Goal: Task Accomplishment & Management: Manage account settings

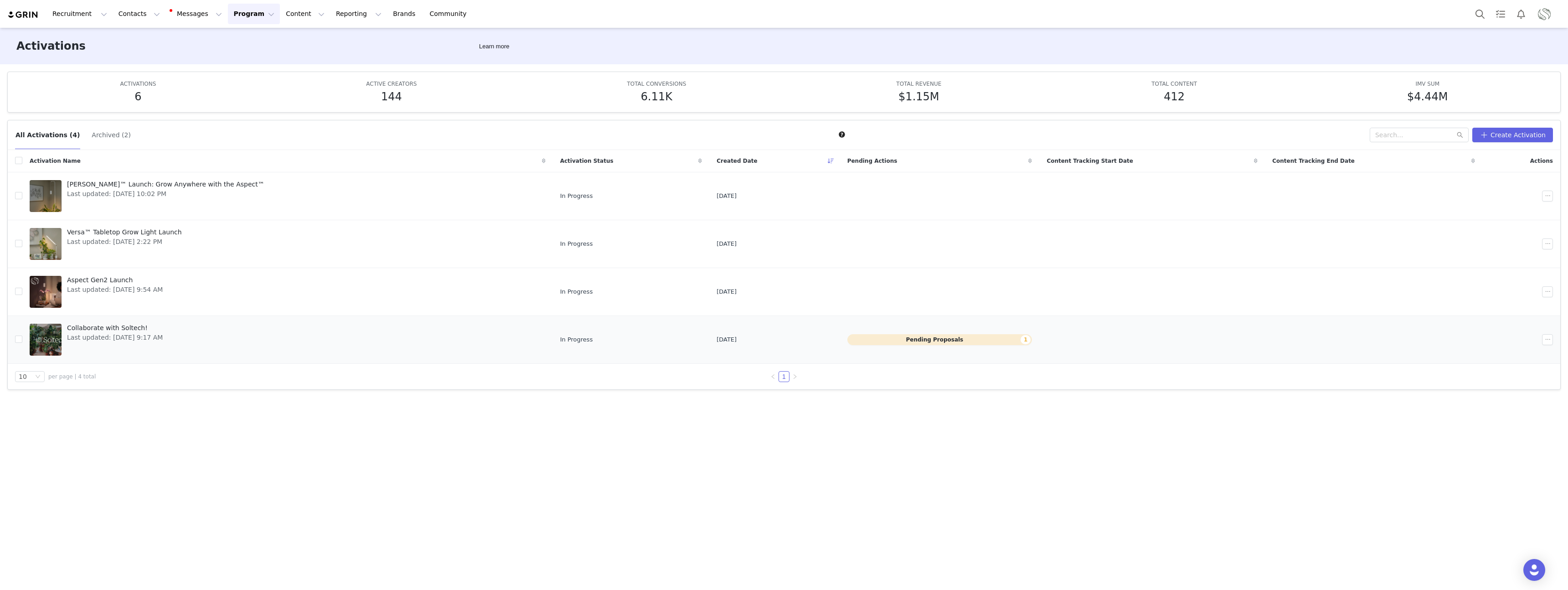
click at [787, 342] on button "Pending Proposals 1" at bounding box center [940, 340] width 185 height 11
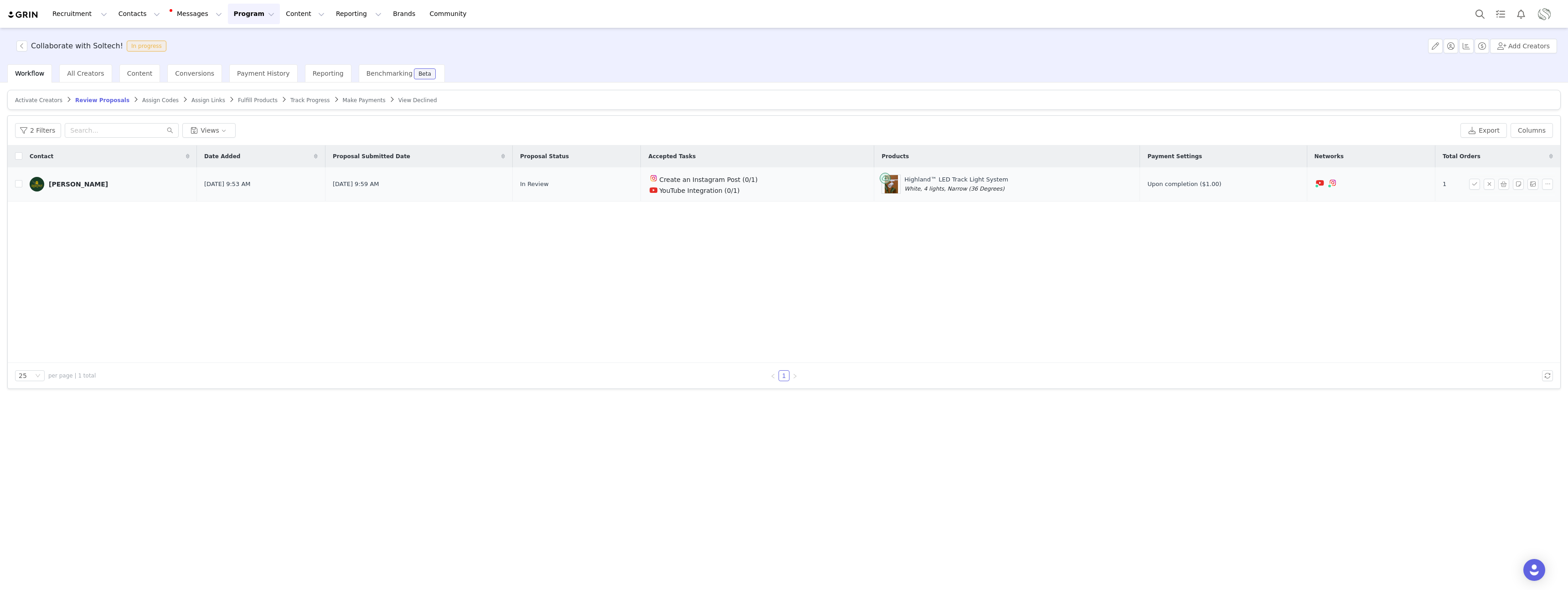
click at [75, 186] on div "Paige Briscoe" at bounding box center [78, 184] width 59 height 7
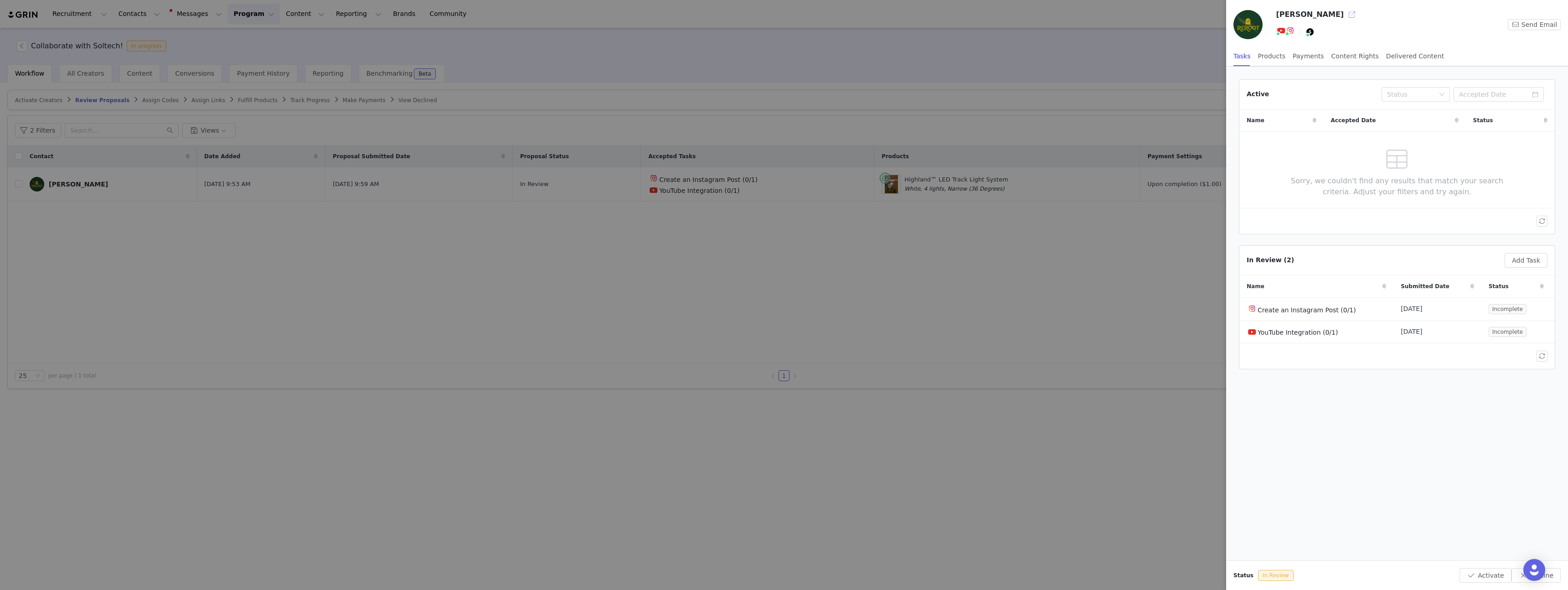
click at [787, 13] on button "button" at bounding box center [1352, 15] width 15 height 15
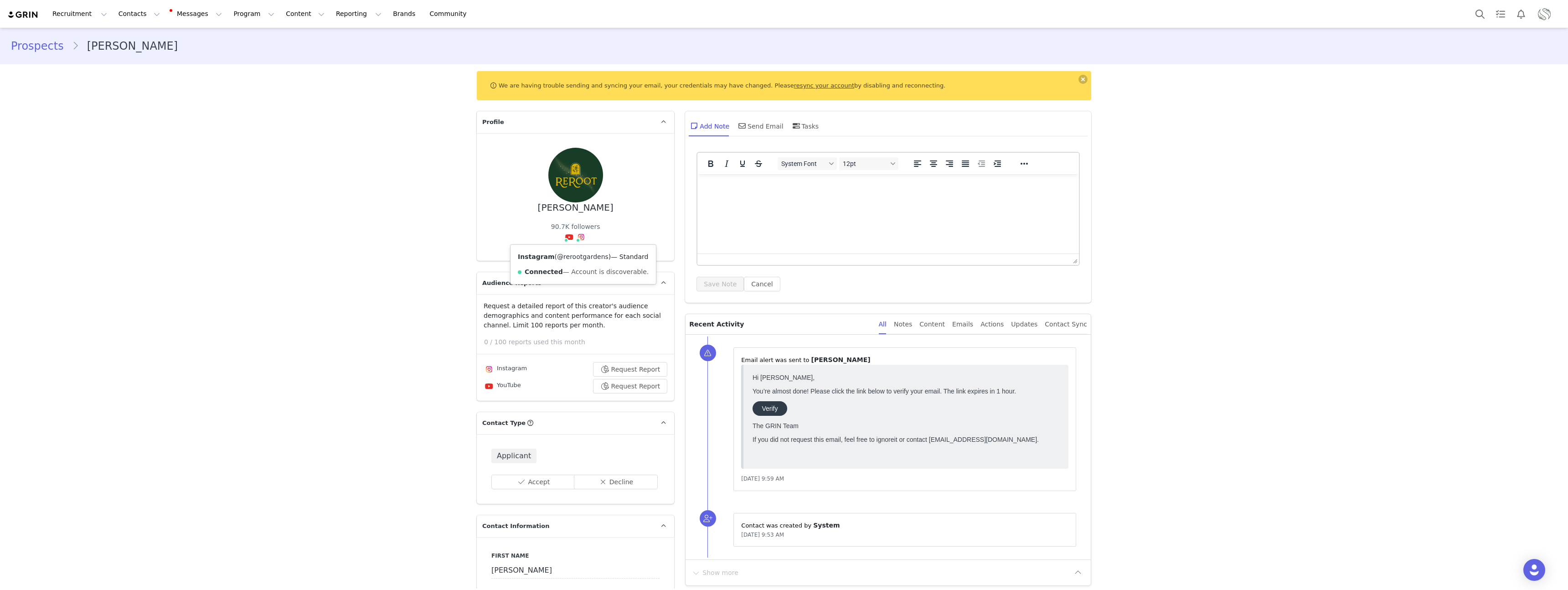
click at [585, 258] on link "@rerootgardens" at bounding box center [583, 257] width 52 height 7
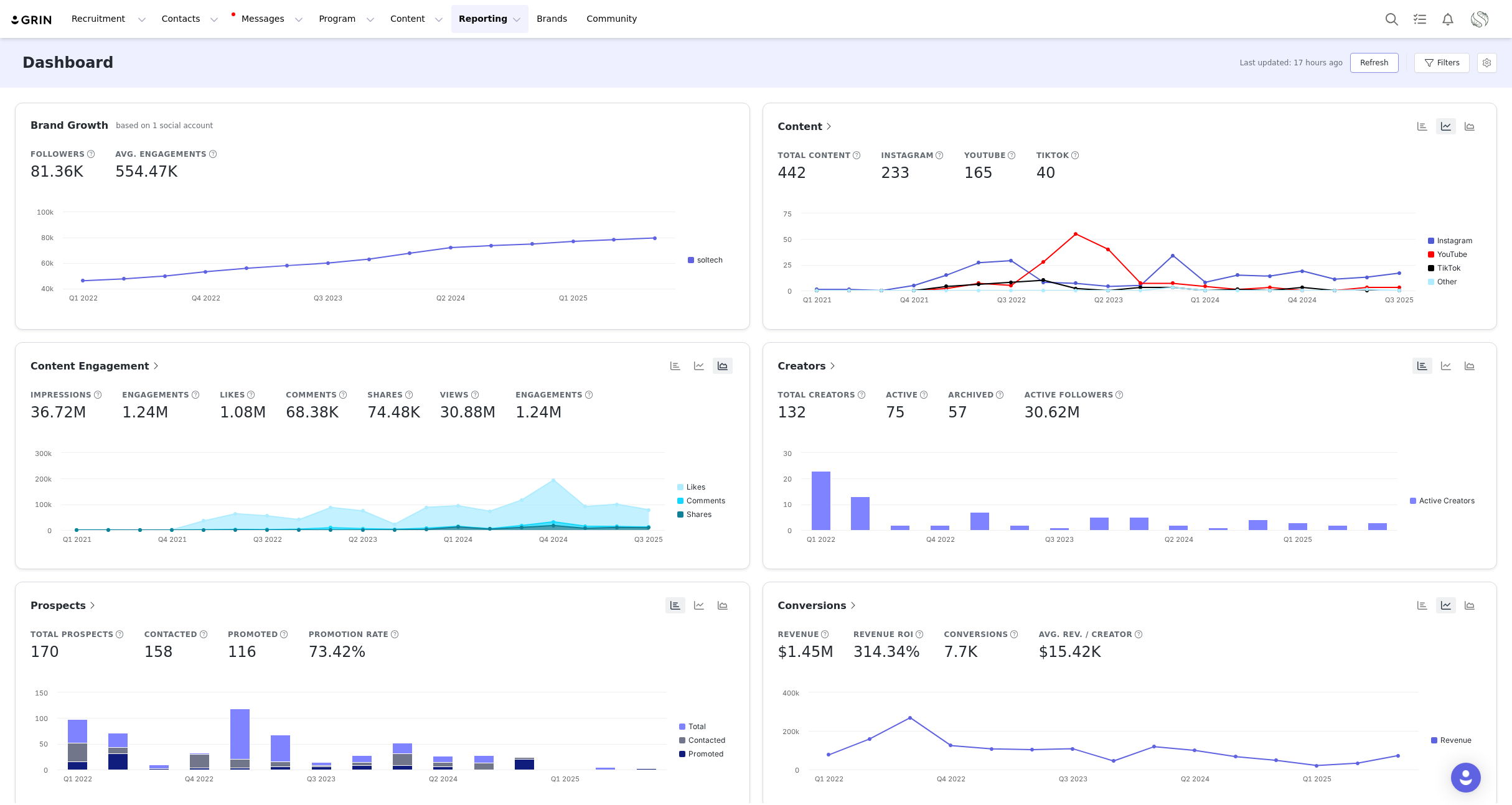
click at [1387, 66] on button "Refresh" at bounding box center [1374, 63] width 48 height 20
click at [383, 17] on button "Content Content" at bounding box center [417, 19] width 68 height 28
click at [401, 101] on p "Social Listening" at bounding box center [401, 101] width 68 height 13
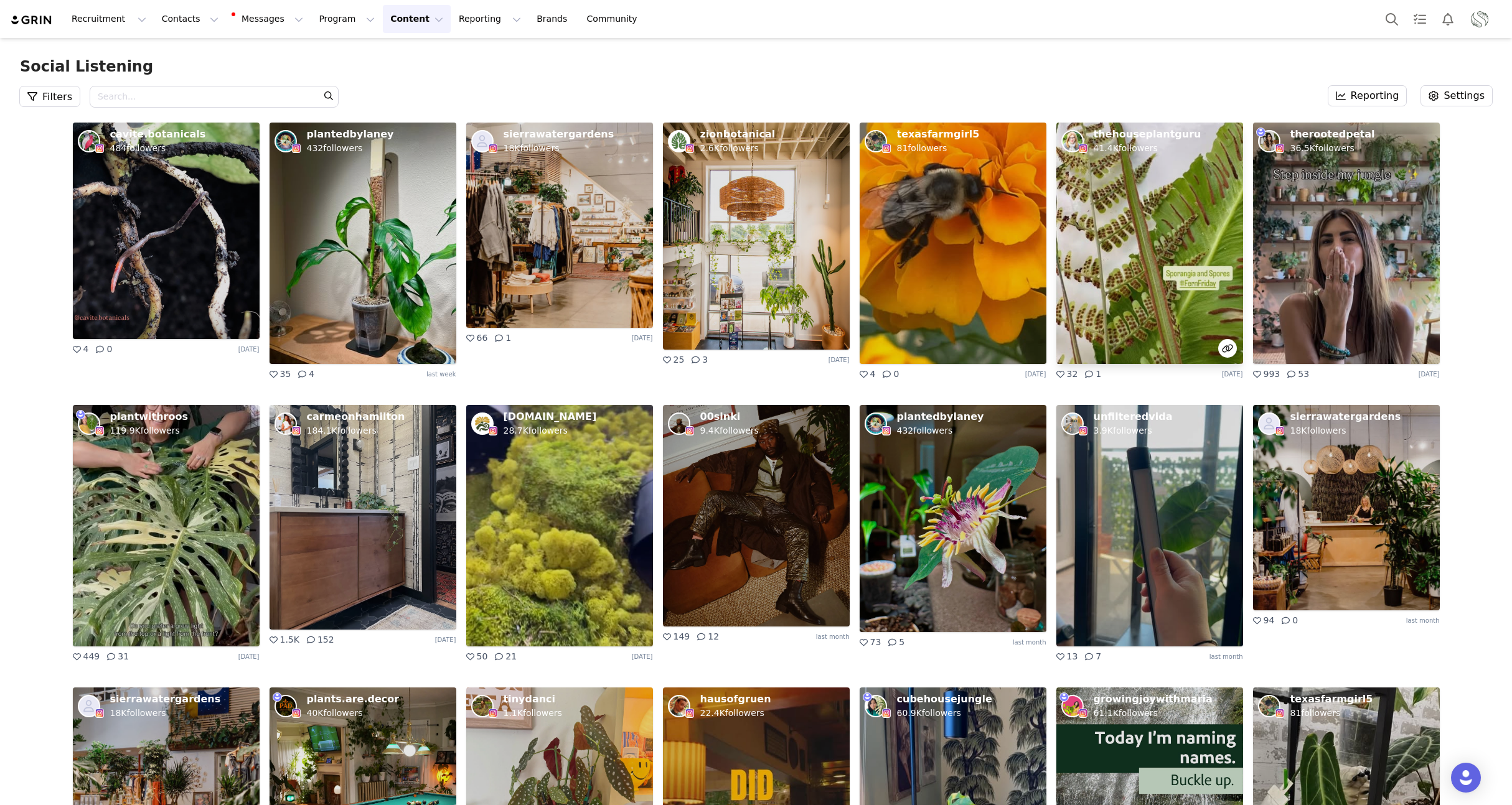
click at [1191, 230] on img at bounding box center [1150, 243] width 187 height 242
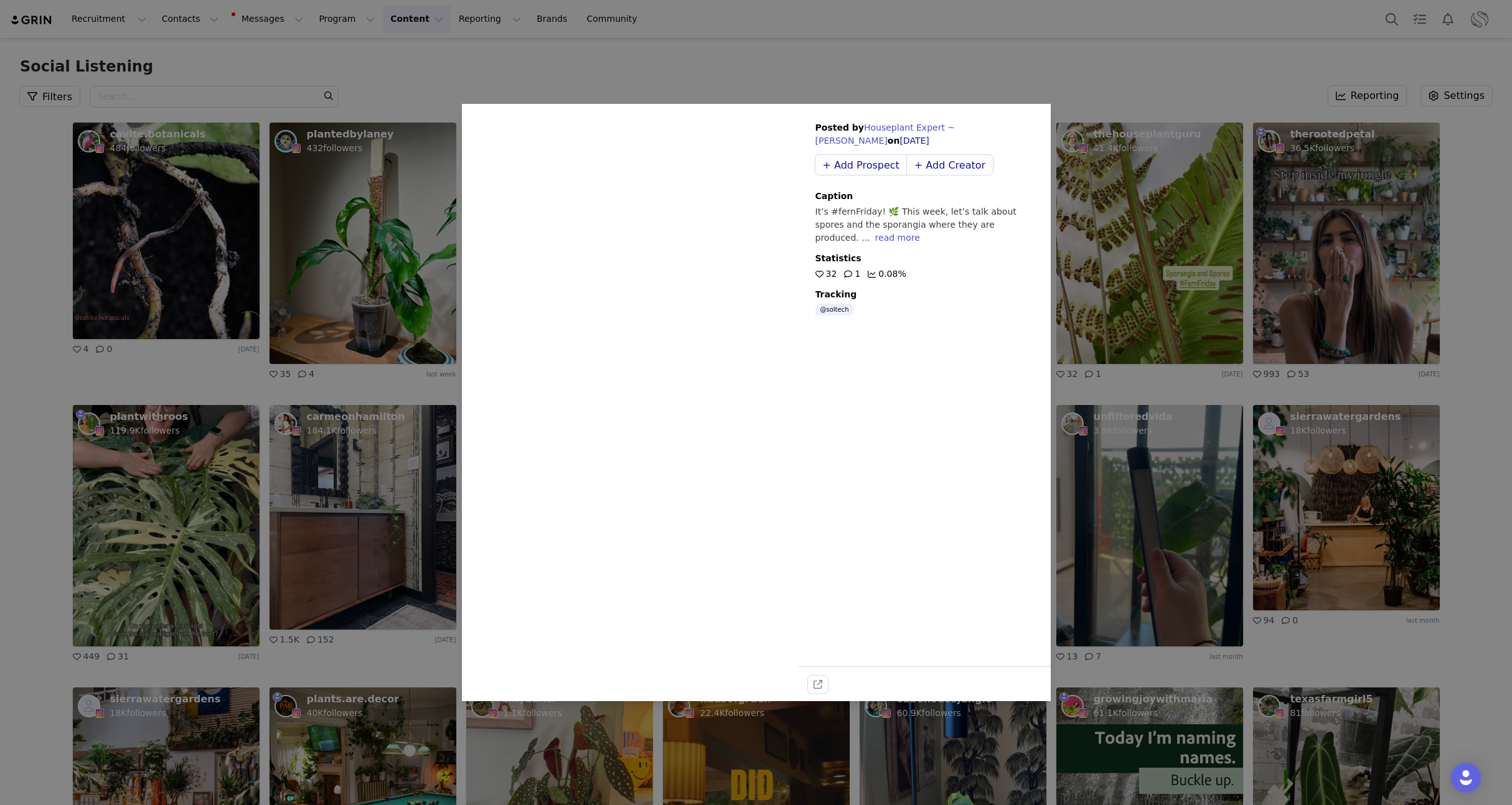
click at [875, 238] on div "read more" at bounding box center [898, 238] width 45 height 10
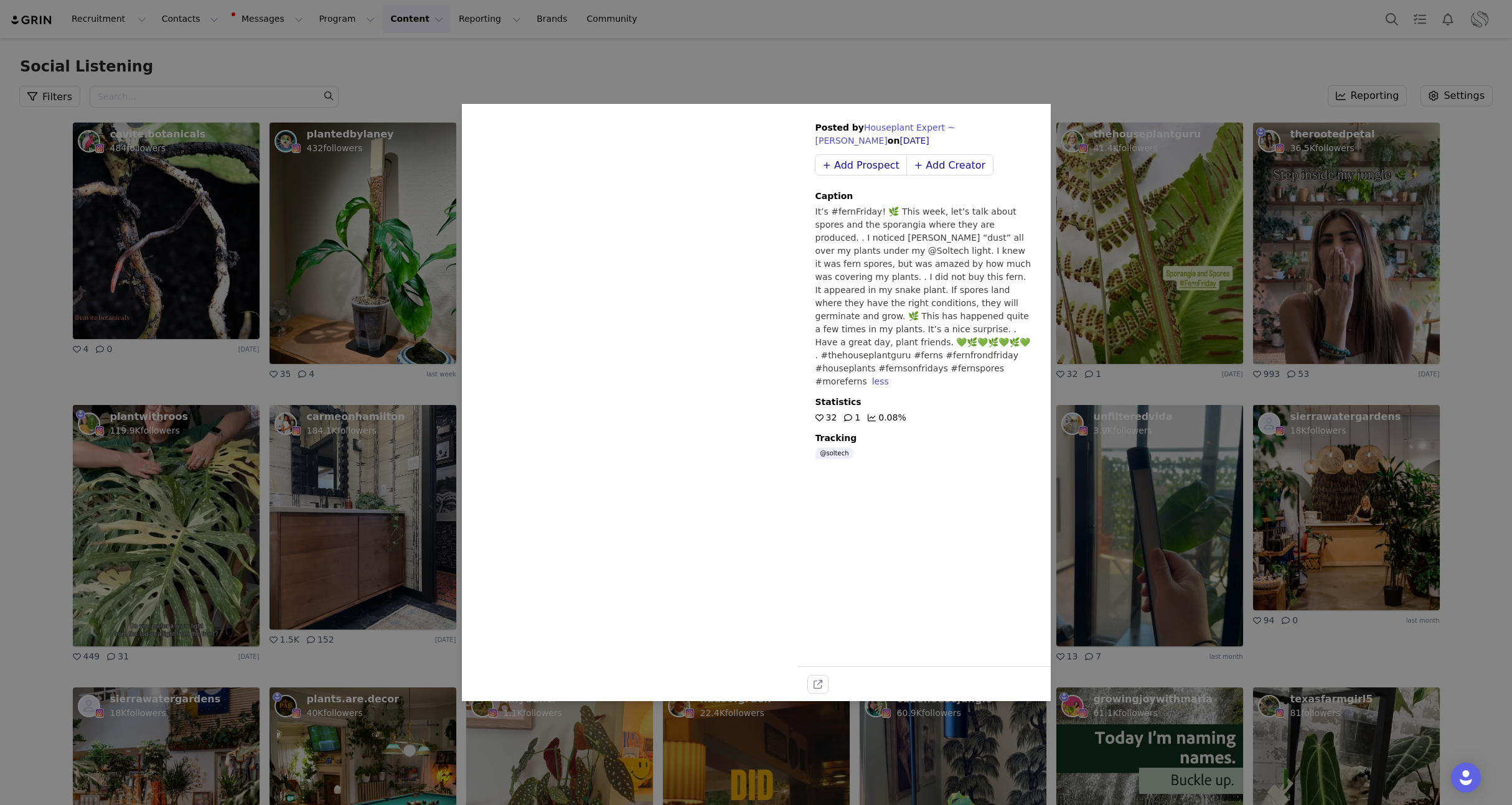
click at [679, 73] on div "Sorry, your browser does not support videos. Posted by Houseplant Expert ~Lisa …" at bounding box center [756, 402] width 1512 height 805
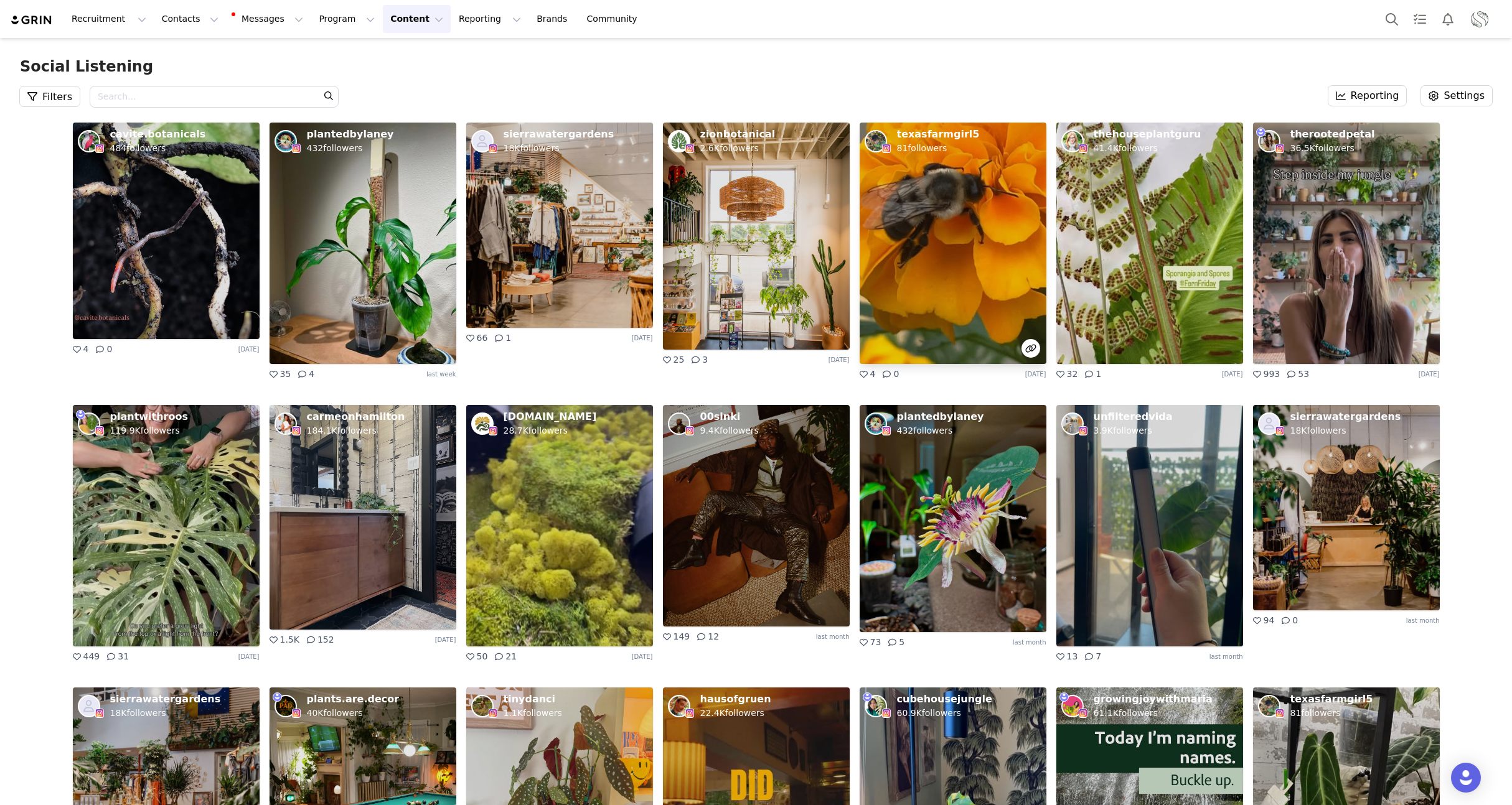
click at [916, 251] on img at bounding box center [953, 243] width 187 height 242
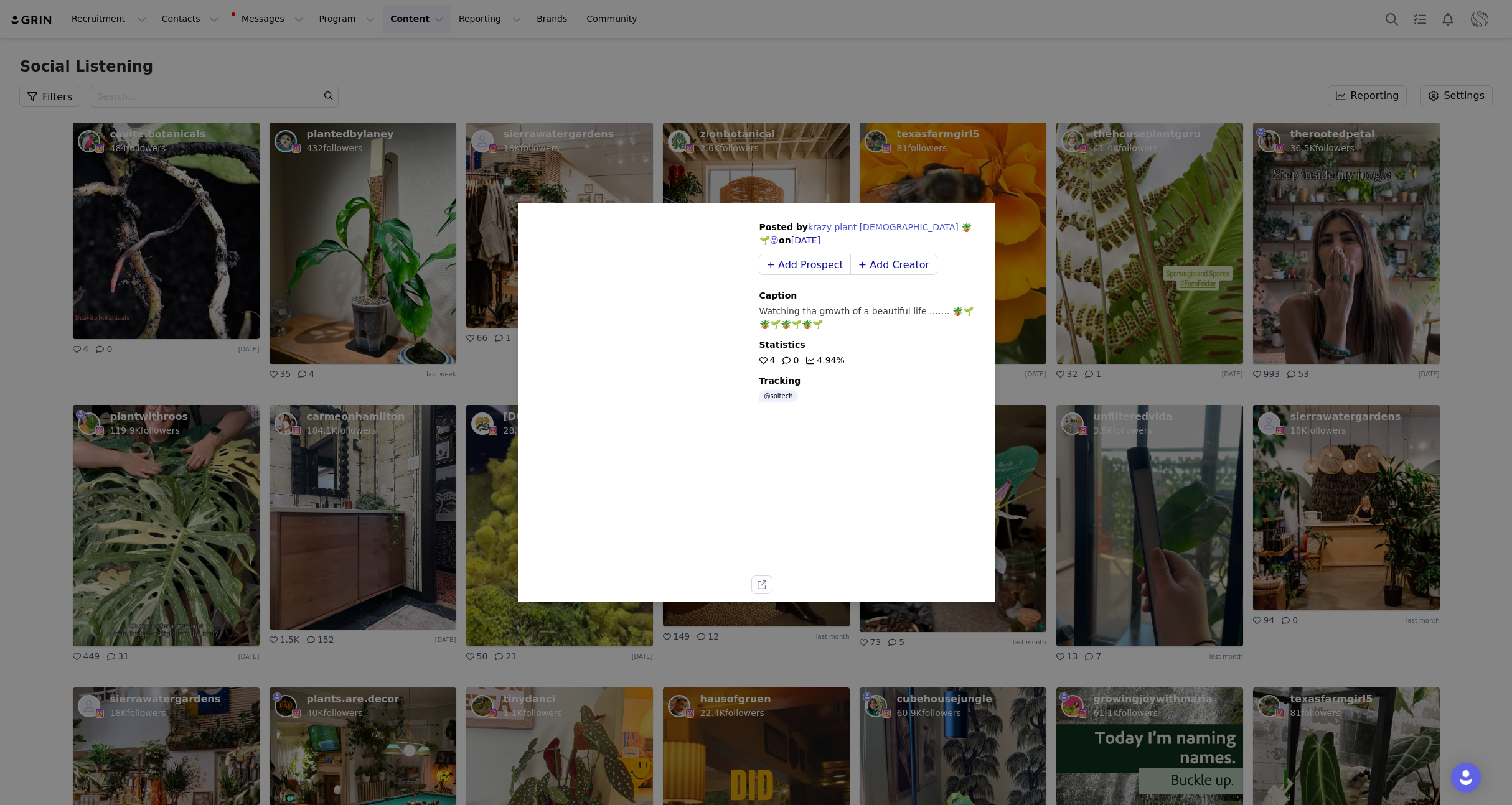
click at [679, 90] on div "Sorry, your browser does not support videos. Posted by krazy plant lady 🪴🌱😜 on …" at bounding box center [756, 402] width 1512 height 805
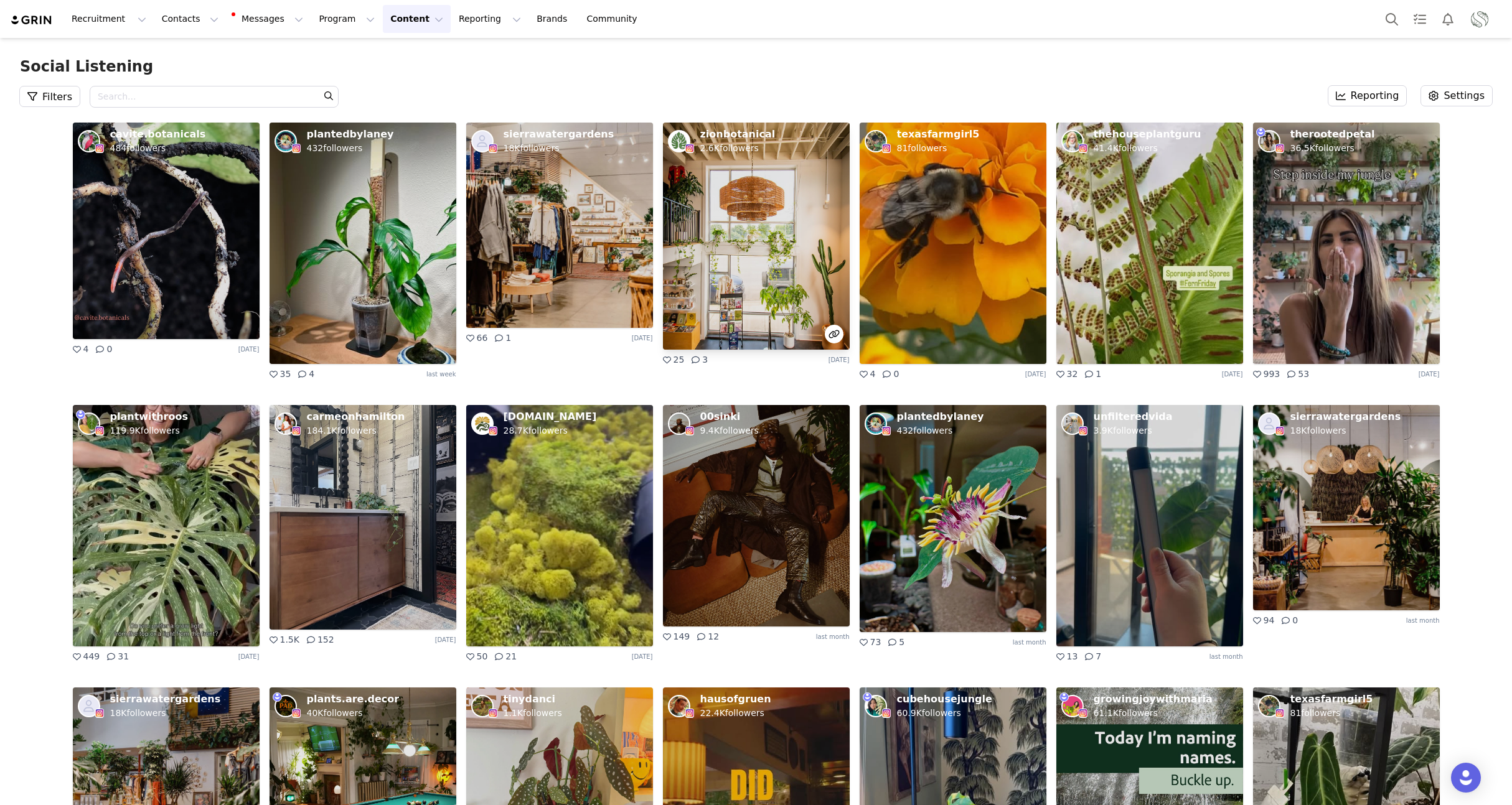
click at [769, 233] on img at bounding box center [756, 236] width 187 height 227
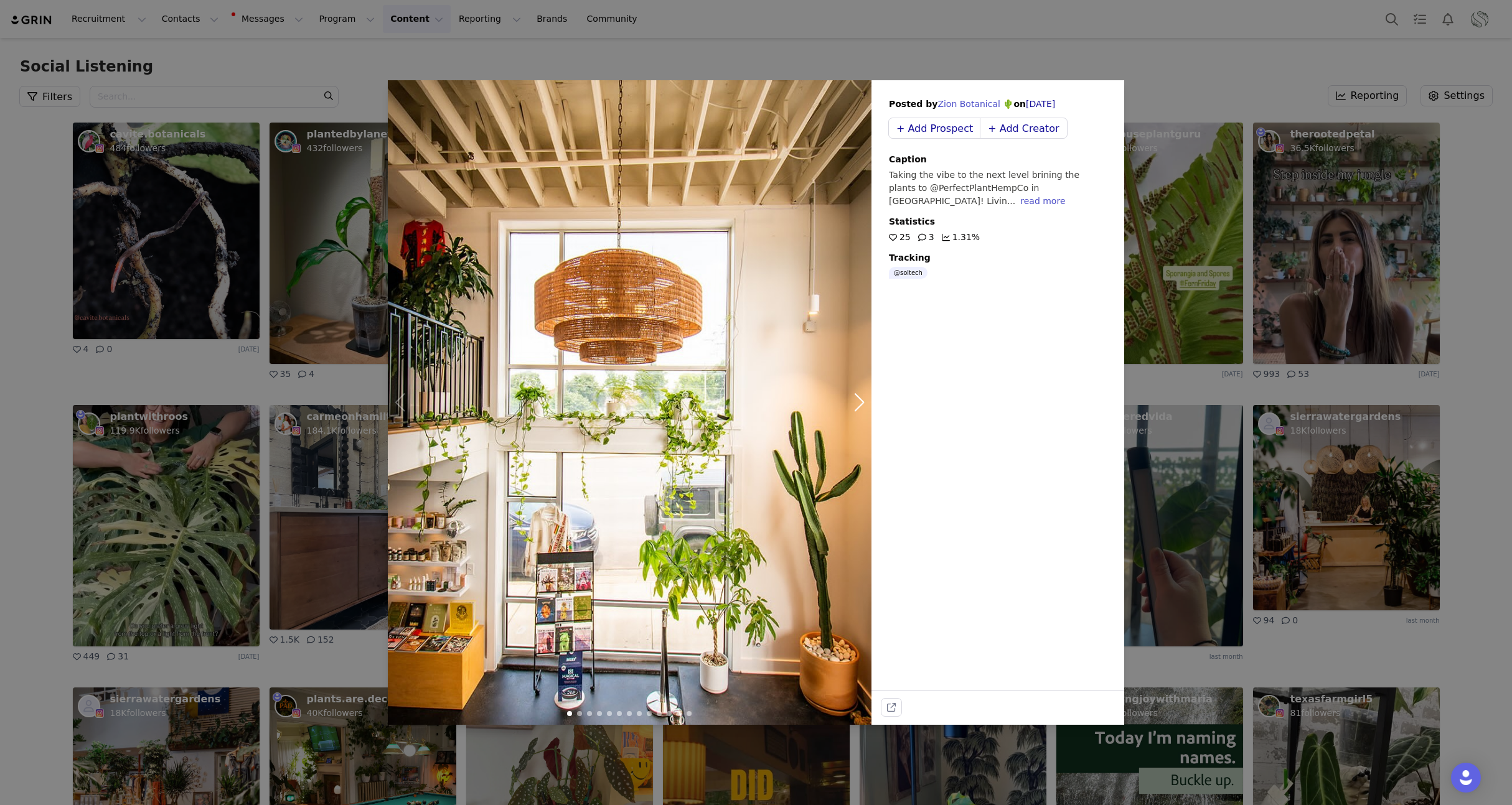
click at [1020, 205] on div "read more" at bounding box center [1042, 201] width 45 height 10
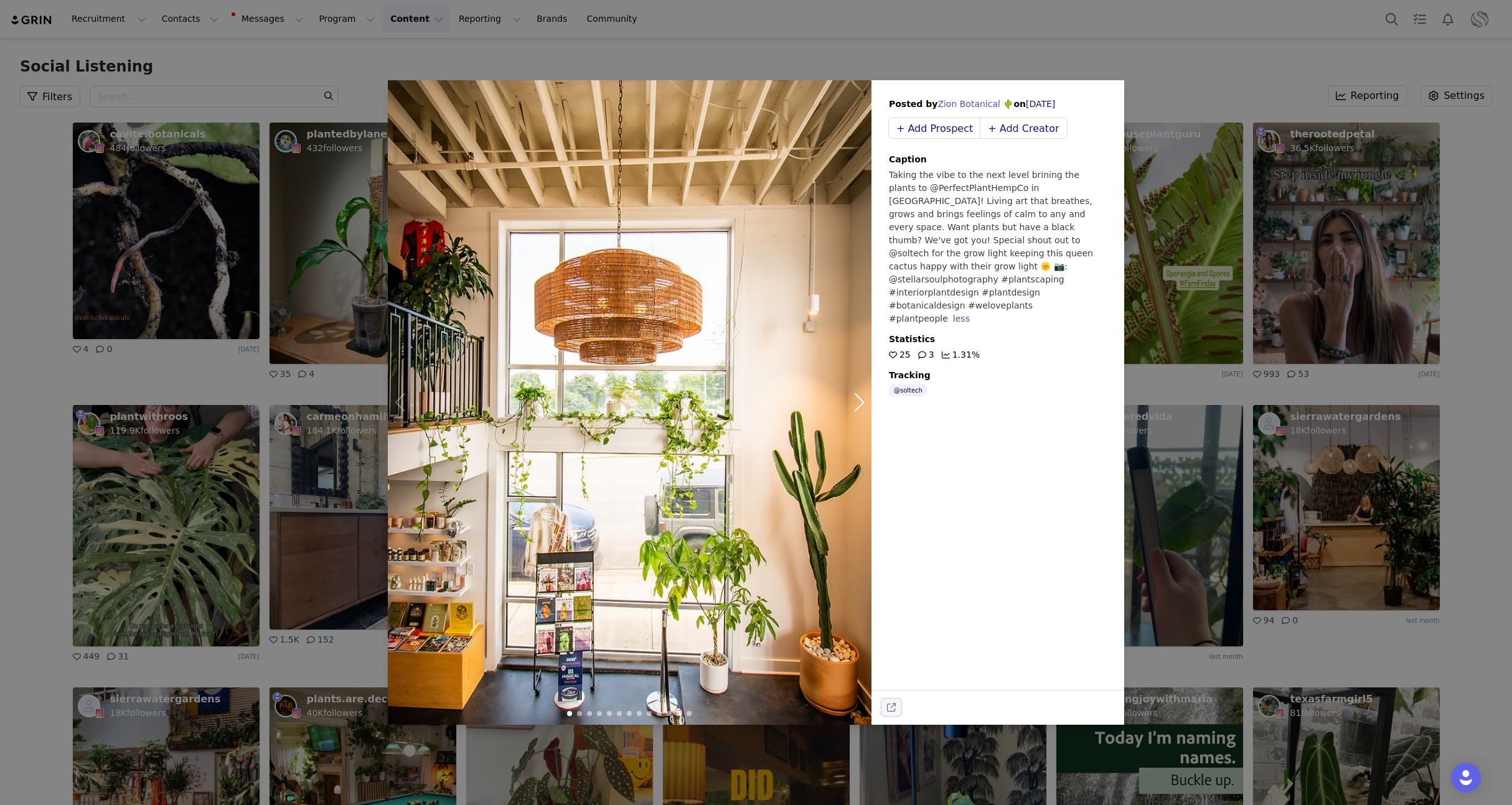
click at [892, 712] on button "external-link" at bounding box center [891, 707] width 20 height 17
click at [772, 47] on div "Posted by Zion Botanical 🌵 on Sep 12, 2025 + Add Prospect + Add Creator Caption…" at bounding box center [756, 402] width 1512 height 805
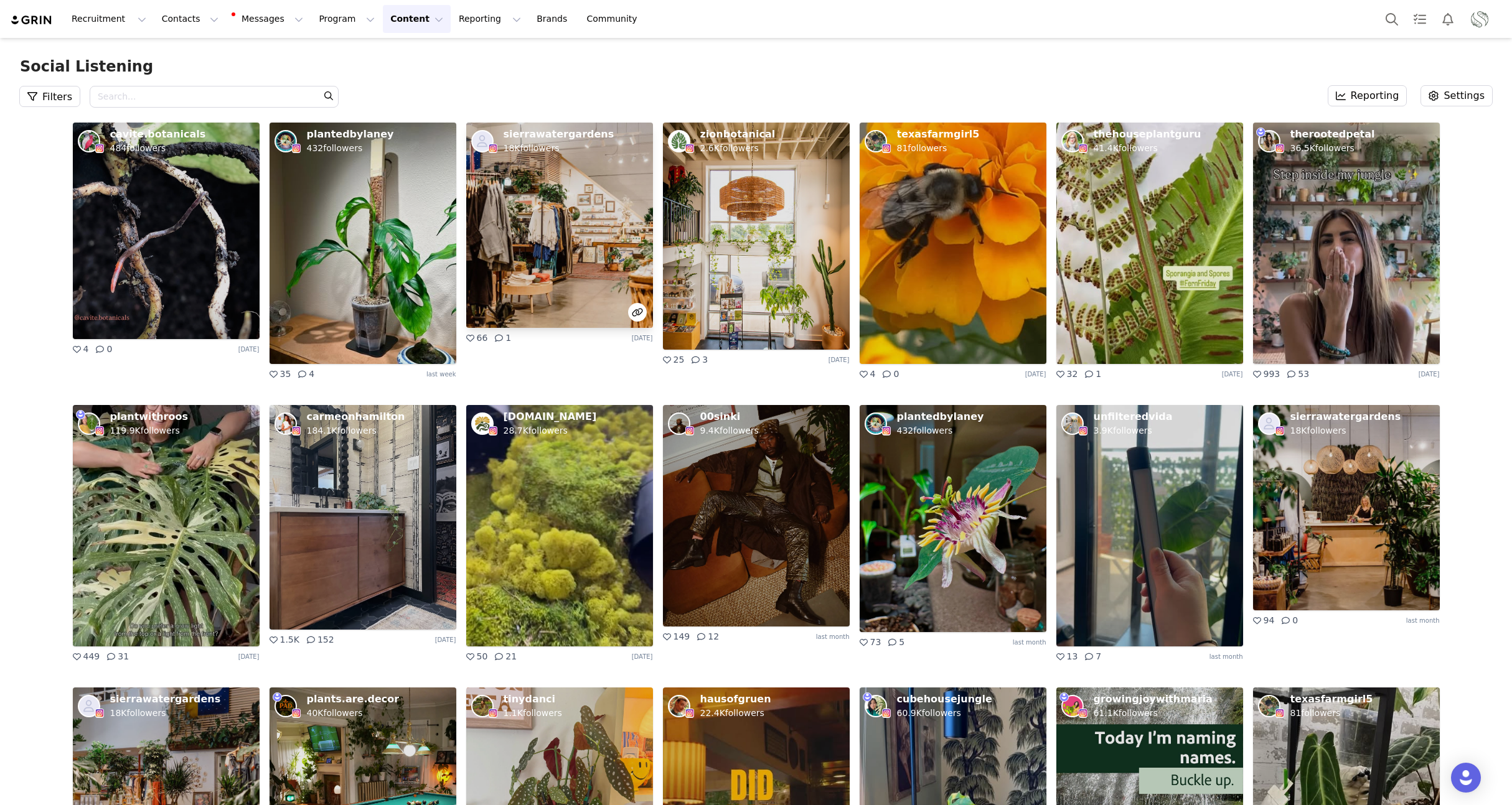
click at [574, 242] on img at bounding box center [559, 225] width 187 height 205
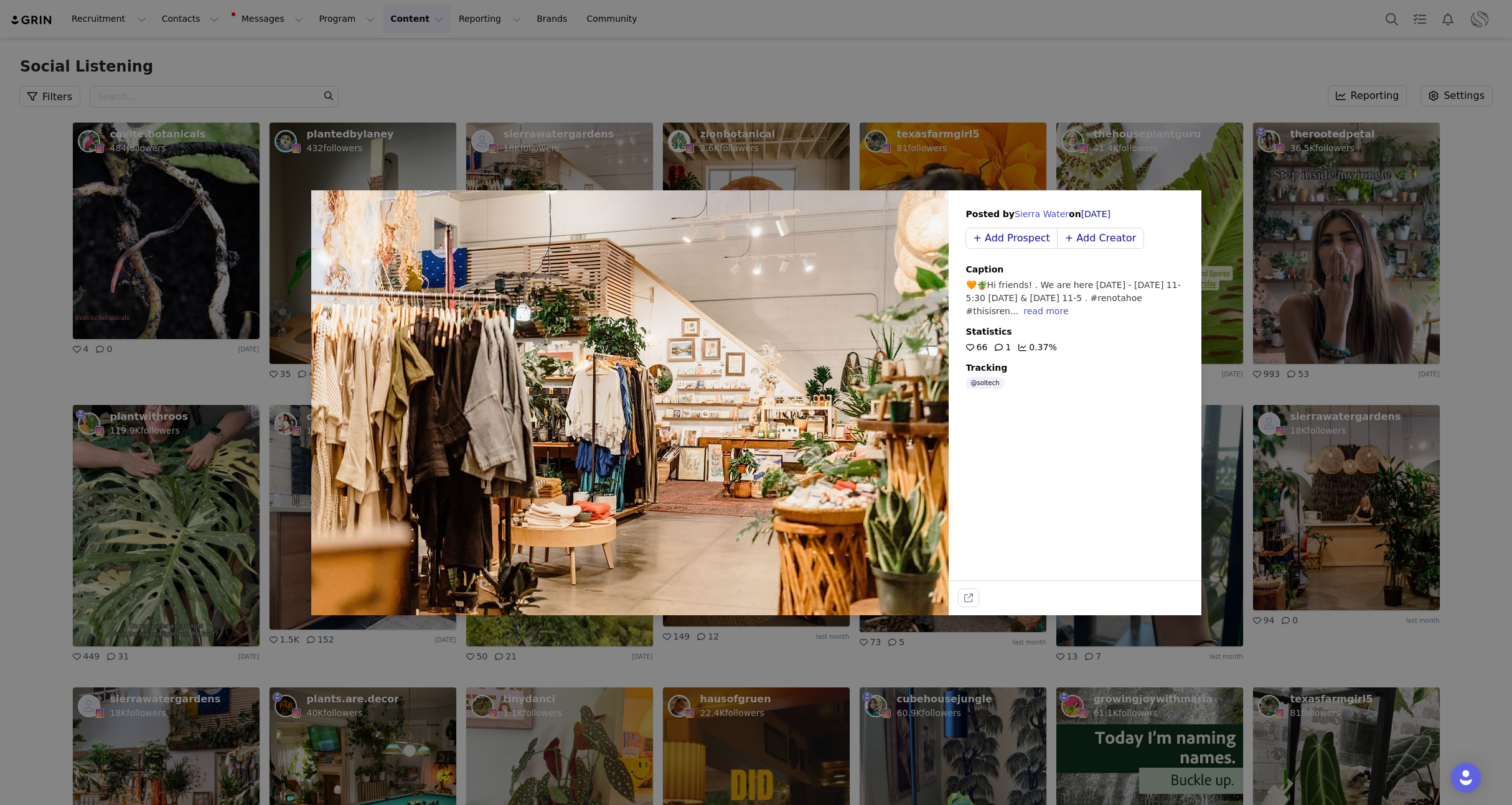
click at [1041, 313] on div "read more" at bounding box center [1046, 311] width 45 height 10
click at [175, 322] on div "Posted by Sierra Water on Sep 15, 2025 + Add Prospect + Add Creator Caption 🧡🪴H…" at bounding box center [756, 402] width 1512 height 805
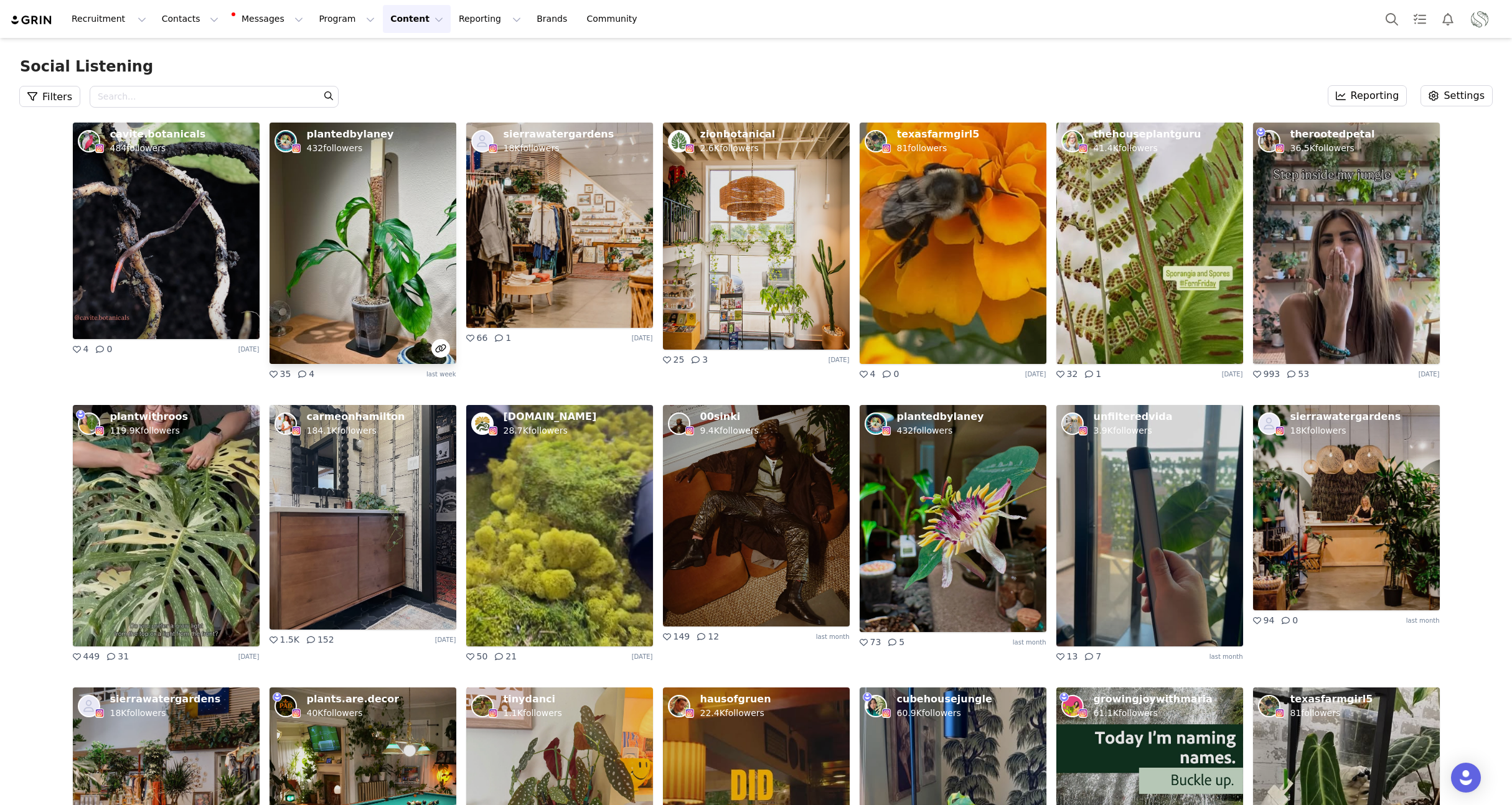
click at [376, 244] on img at bounding box center [362, 243] width 187 height 242
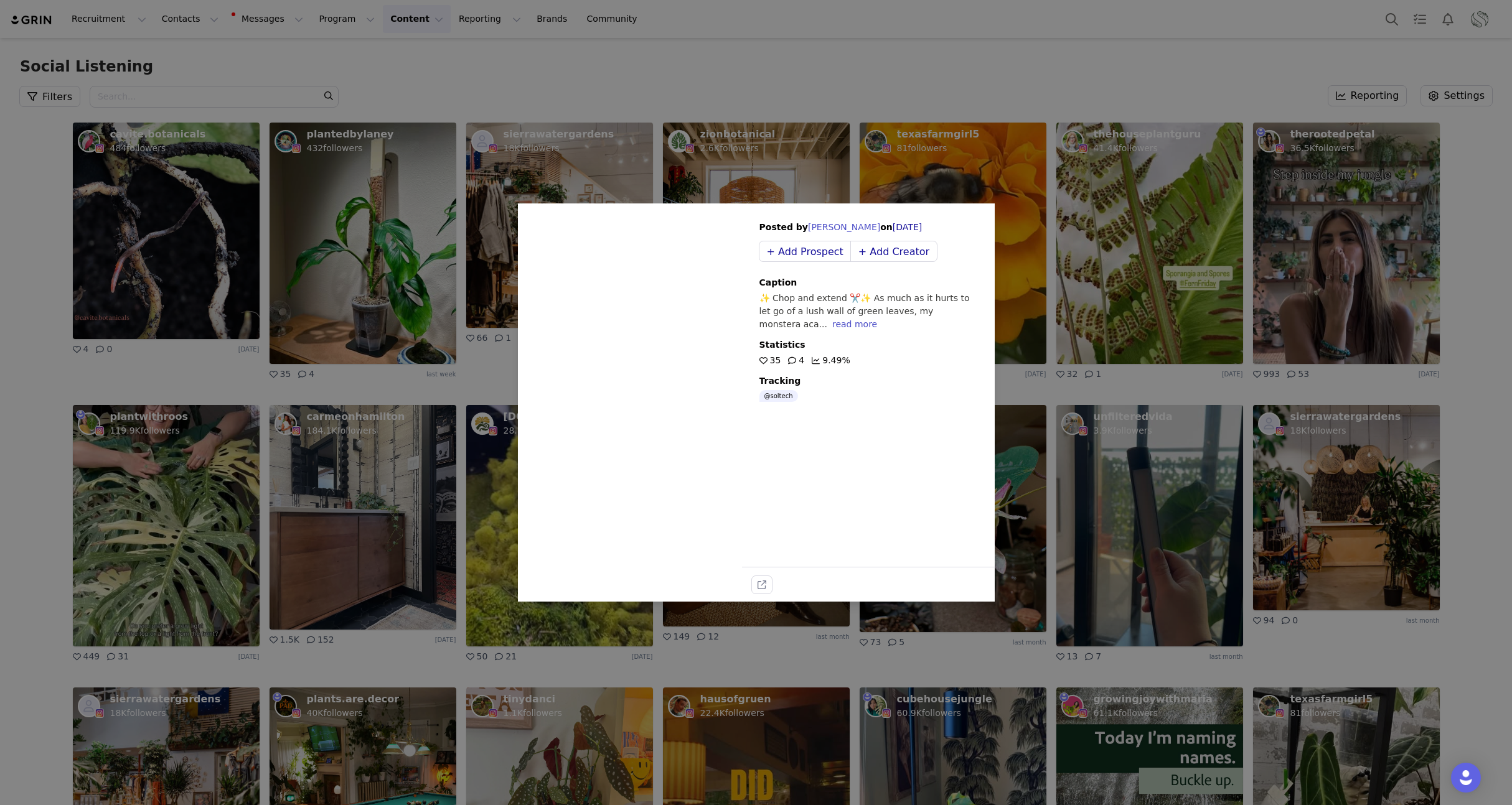
click at [830, 326] on p "✨ Chop and extend ✂️✨ As much as it hurts to let go of a lush wall of green lea…" at bounding box center [869, 311] width 218 height 39
click at [832, 325] on div "read more" at bounding box center [855, 324] width 45 height 10
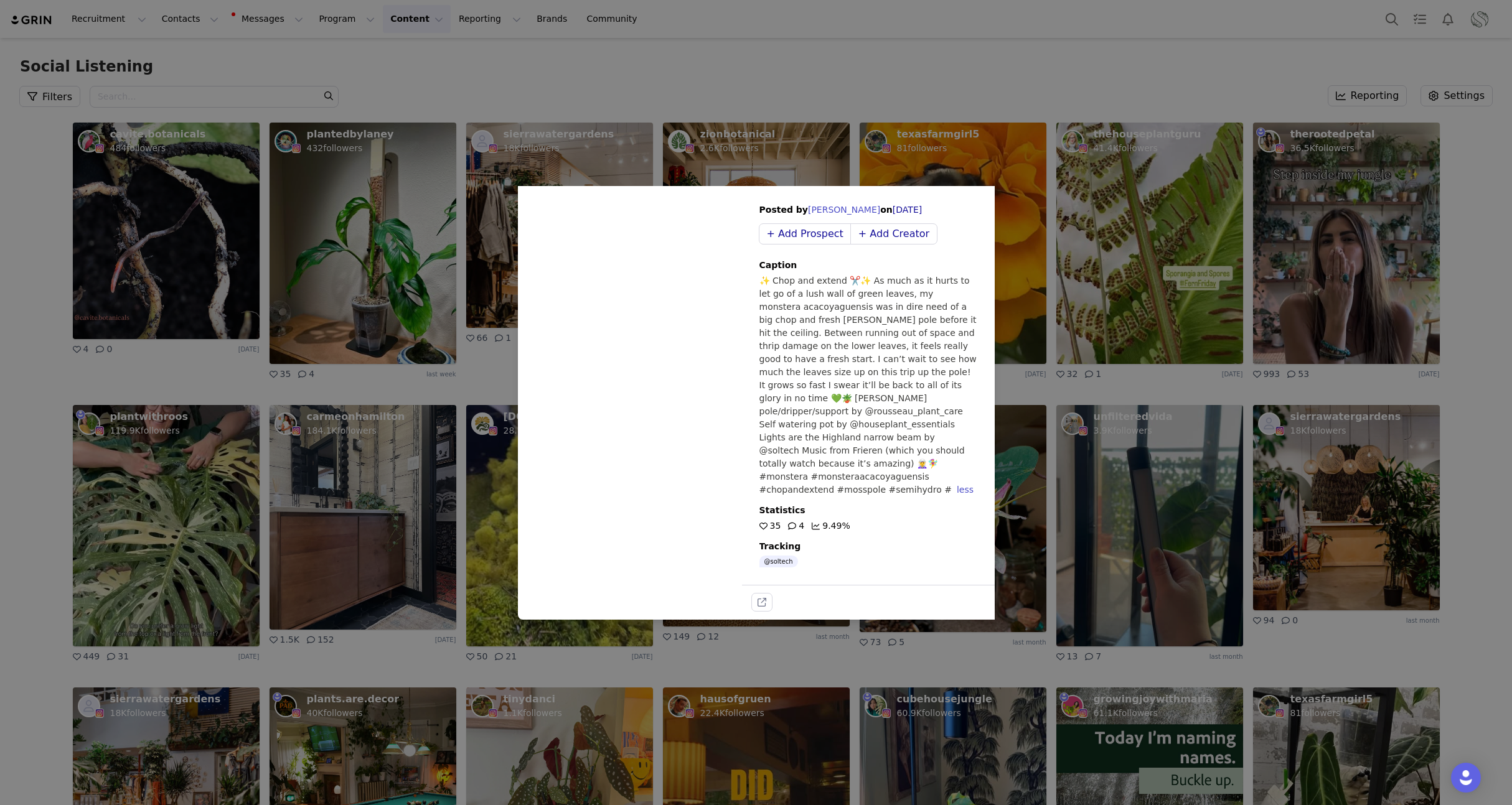
click at [638, 390] on icon at bounding box center [638, 384] width 28 height 33
click at [762, 598] on icon "external-link" at bounding box center [761, 602] width 8 height 8
click at [414, 235] on div "Sorry, your browser does not support videos. Posted by Laney on Sep 20, 2025 + …" at bounding box center [756, 402] width 1512 height 805
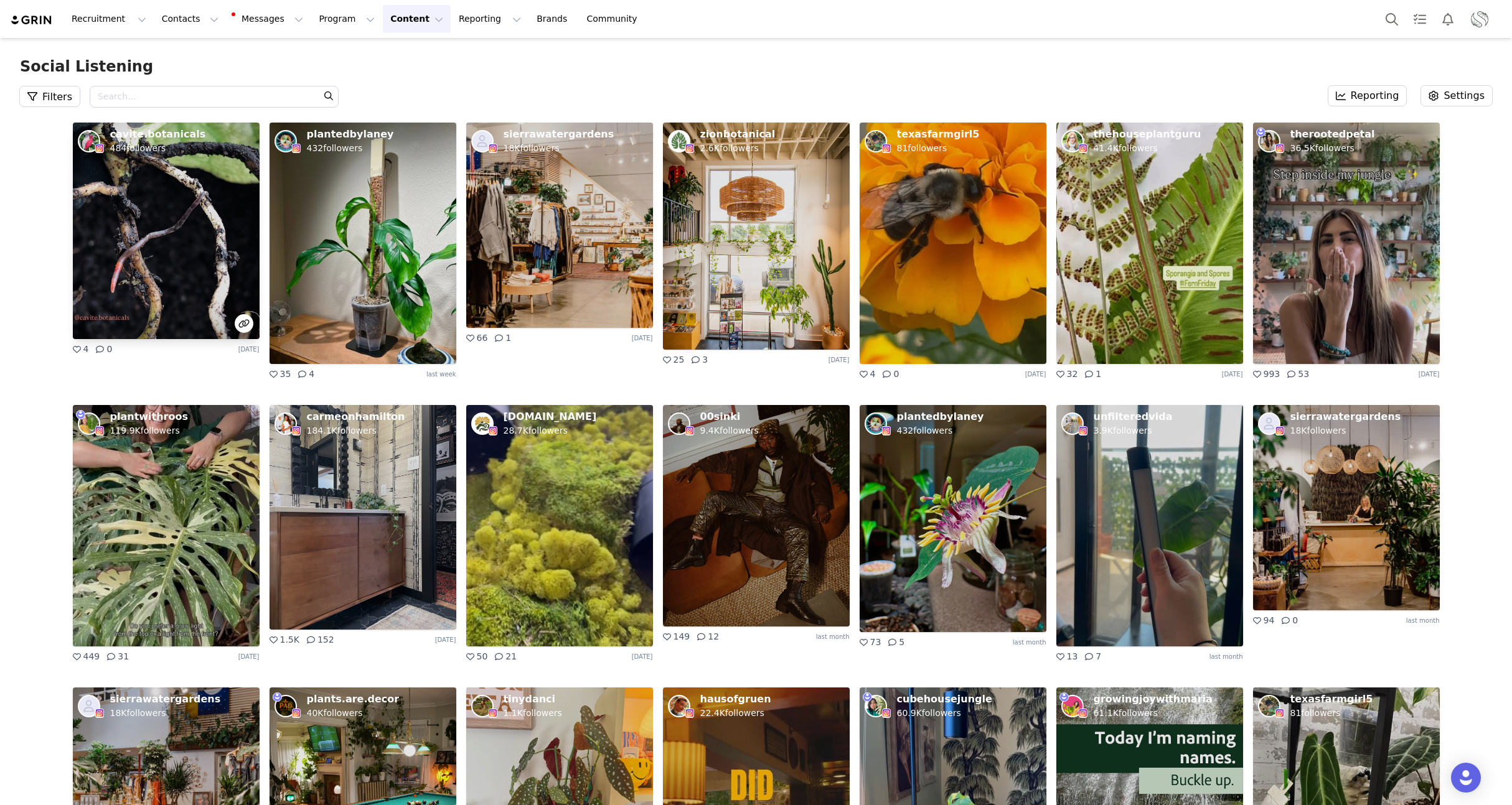
click at [185, 209] on img at bounding box center [166, 231] width 187 height 217
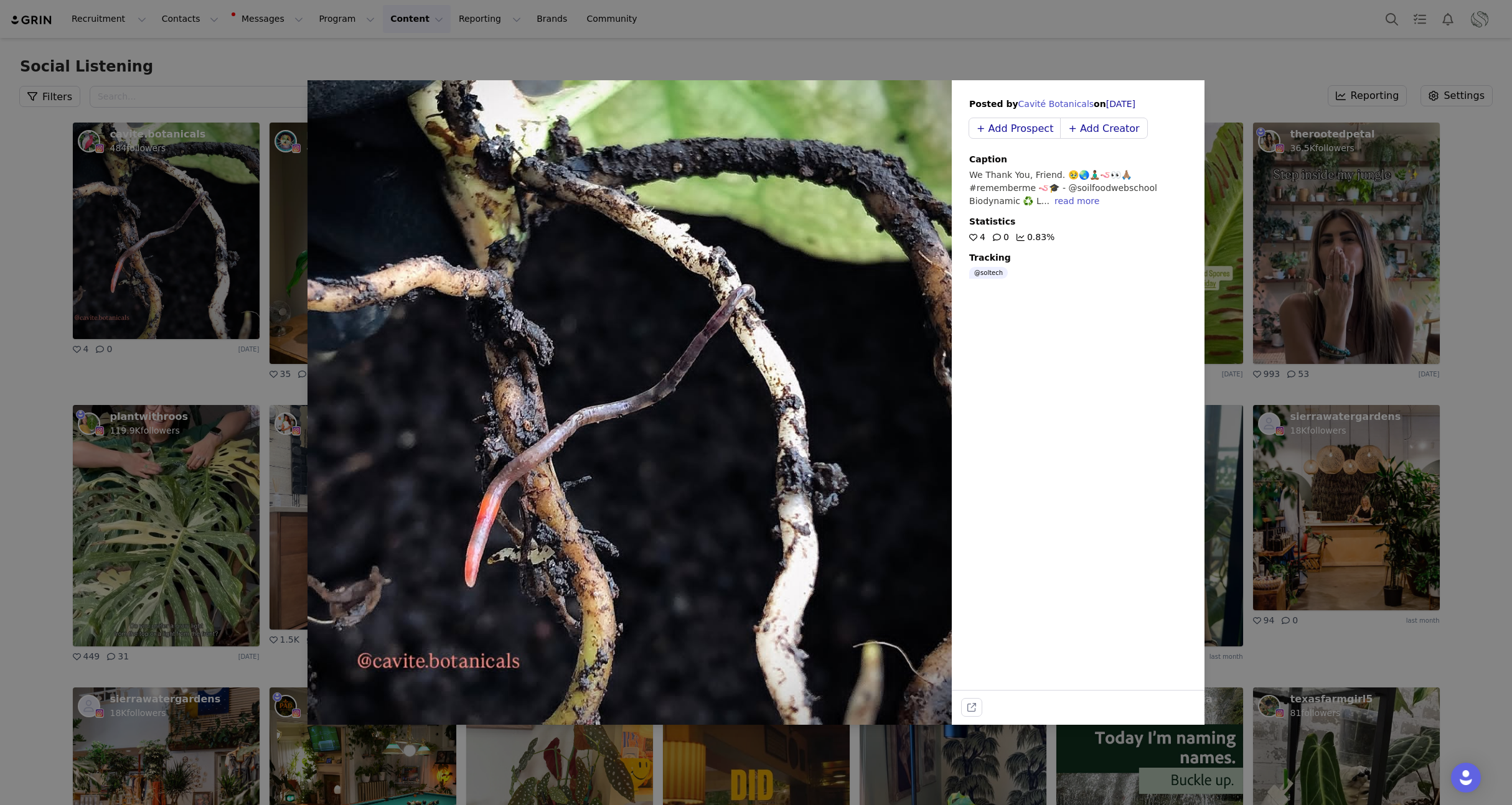
click at [1078, 203] on div "read more" at bounding box center [1077, 201] width 45 height 10
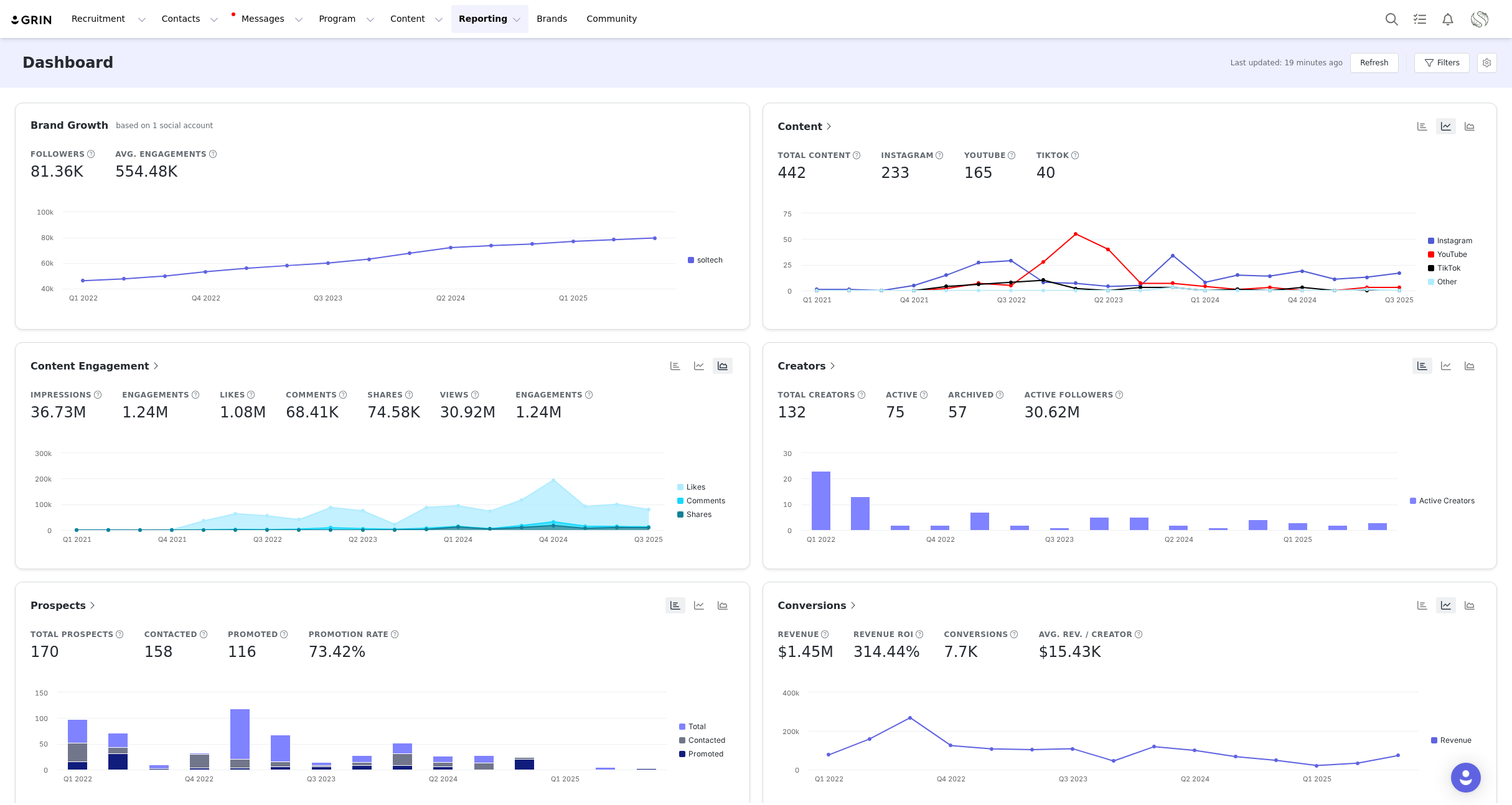
click at [451, 25] on button "Reporting Reporting" at bounding box center [490, 19] width 77 height 28
click at [391, 24] on button "Content Content" at bounding box center [417, 19] width 68 height 28
click at [318, 28] on button "Program Program" at bounding box center [346, 19] width 71 height 28
click at [326, 142] on p "Affiliates" at bounding box center [321, 147] width 38 height 13
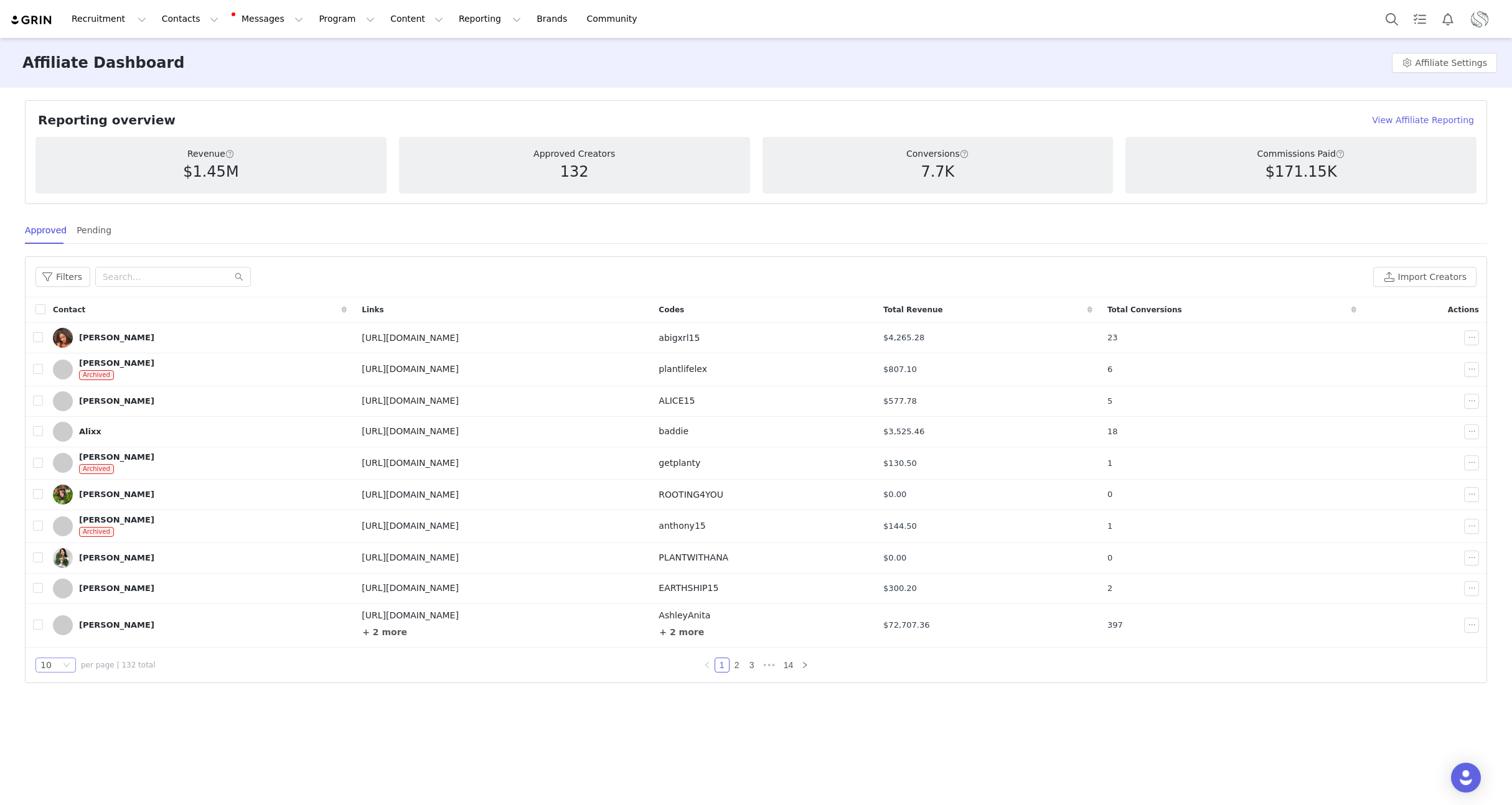
click at [66, 665] on icon "icon: down" at bounding box center [66, 665] width 7 height 7
click at [65, 728] on li "100" at bounding box center [56, 727] width 41 height 20
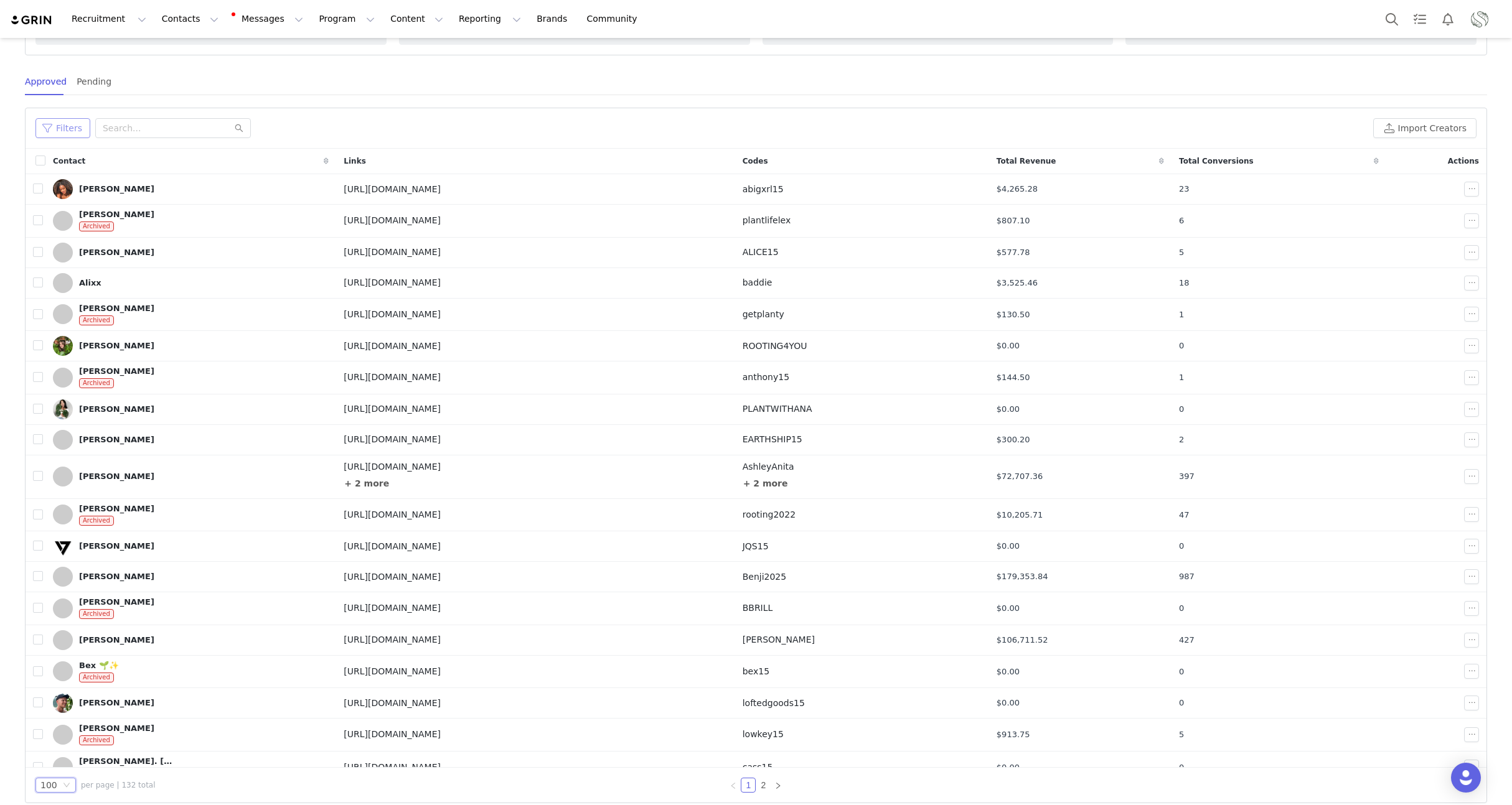
click at [70, 130] on button "Filters" at bounding box center [63, 128] width 55 height 20
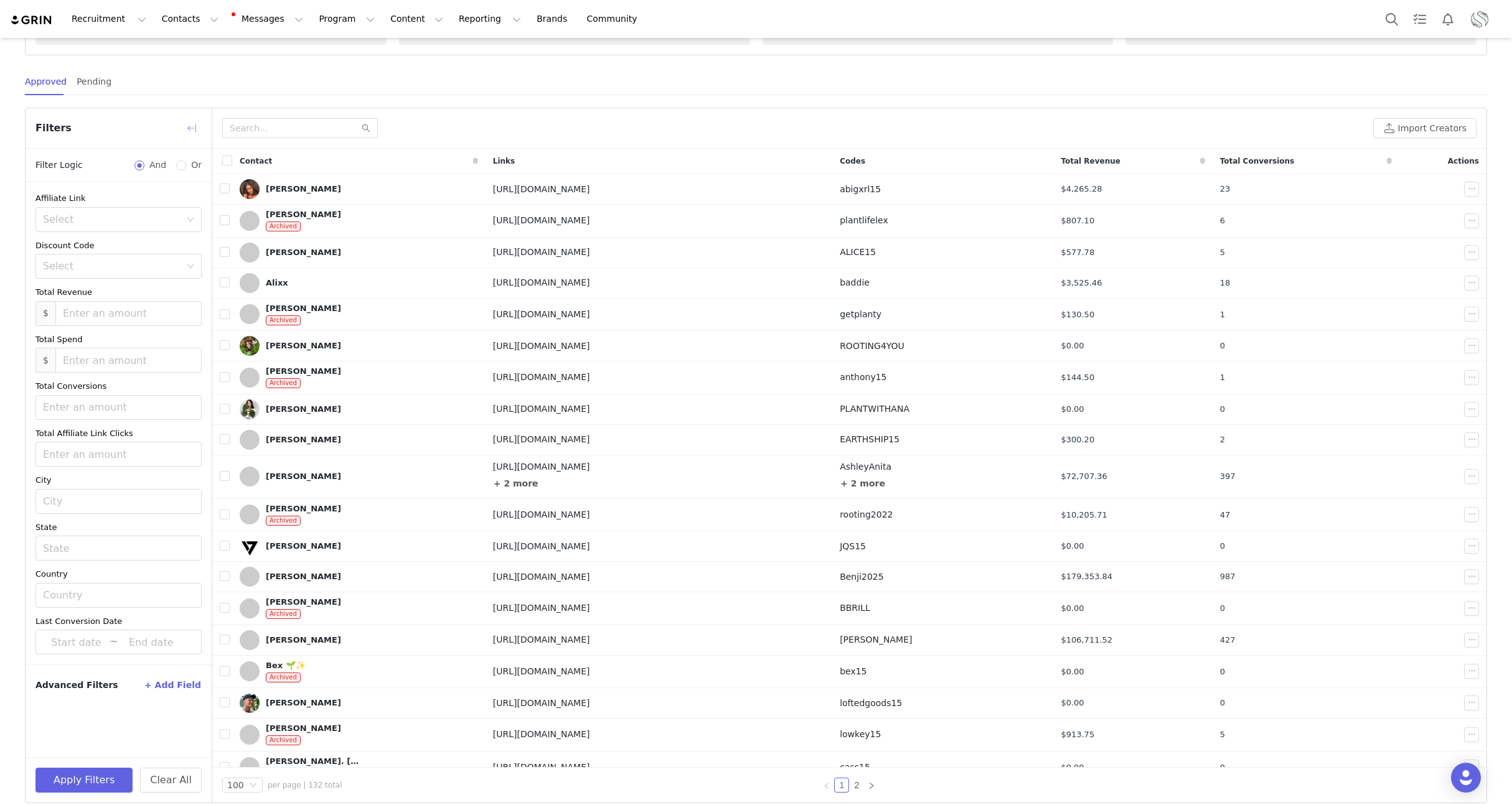
click at [192, 129] on button "button" at bounding box center [192, 128] width 20 height 20
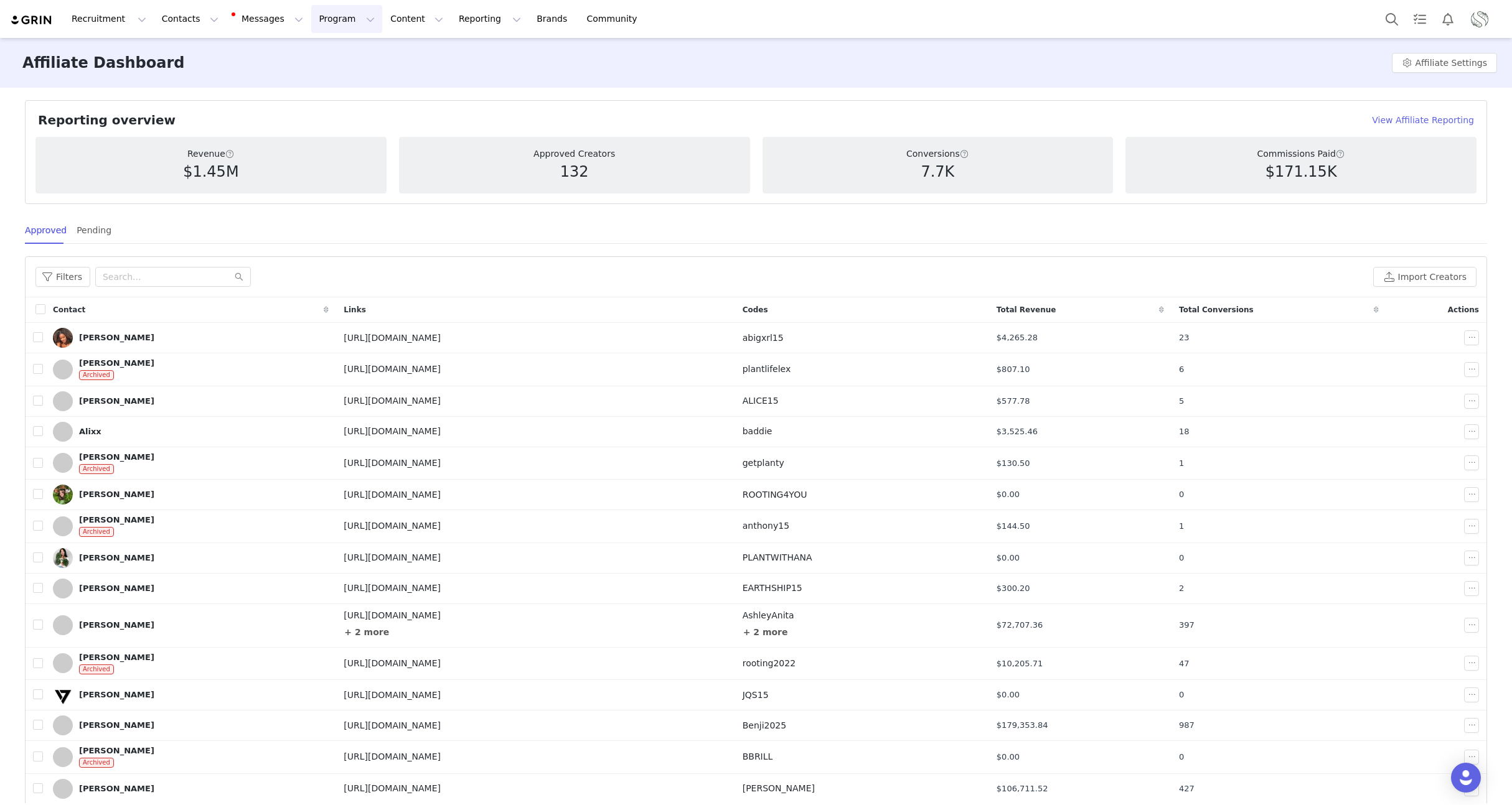
click at [311, 29] on button "Program Program" at bounding box center [346, 19] width 71 height 28
click at [321, 53] on p "Activations" at bounding box center [326, 55] width 48 height 13
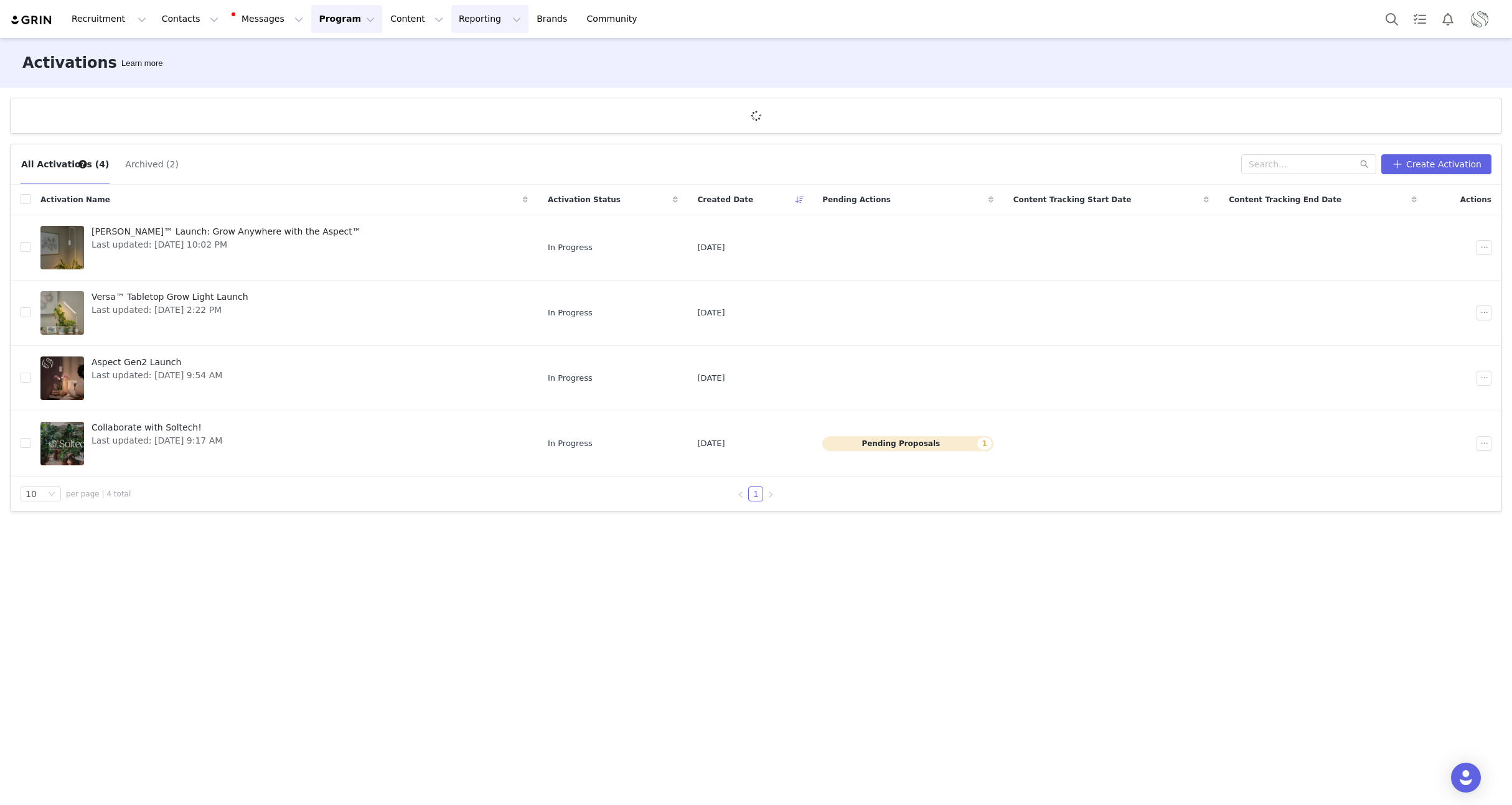
click at [451, 32] on button "Reporting Reporting" at bounding box center [490, 19] width 77 height 28
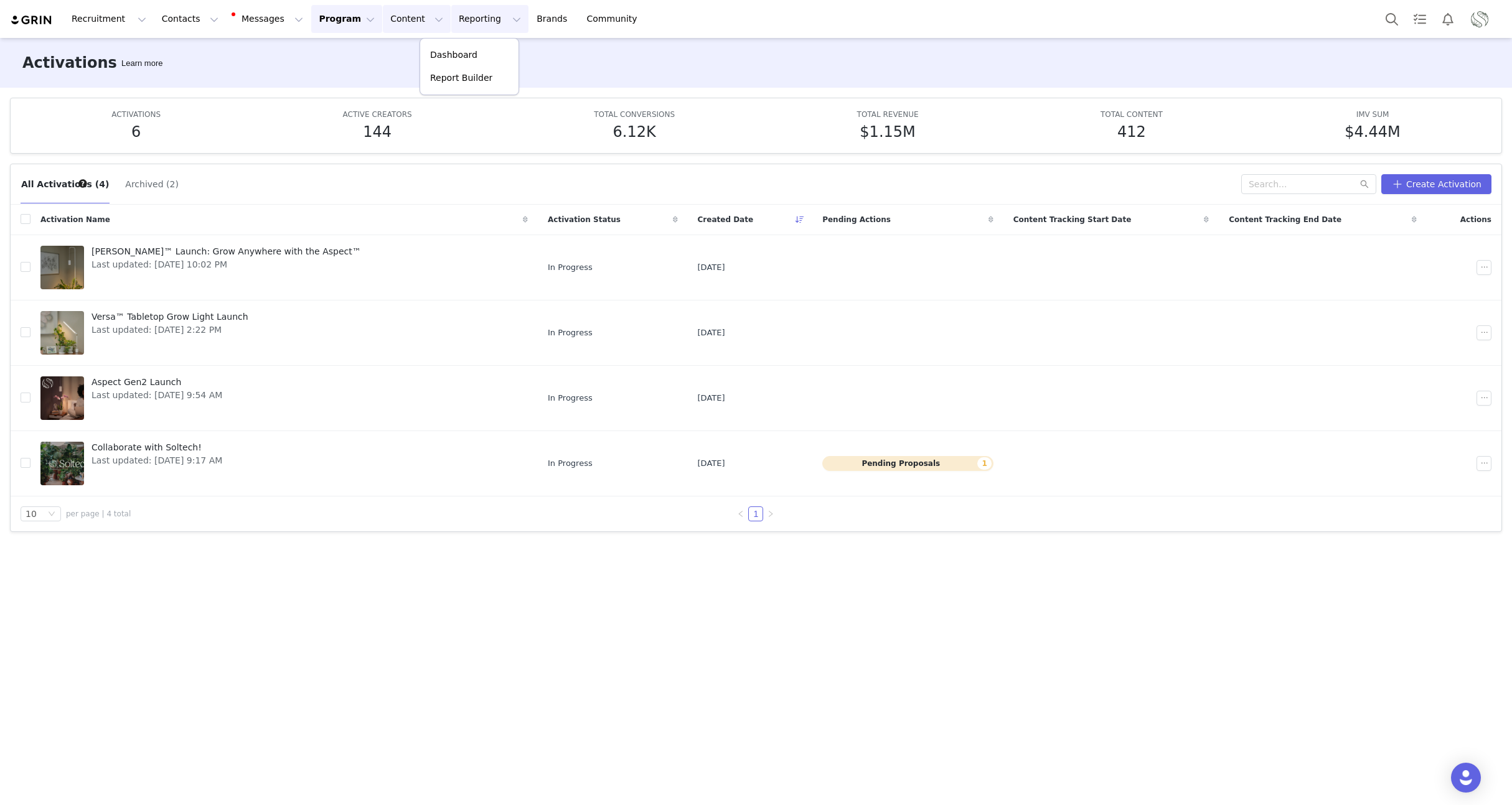
click at [398, 28] on button "Content Content" at bounding box center [417, 19] width 68 height 28
click at [311, 26] on button "Program Program" at bounding box center [346, 19] width 71 height 28
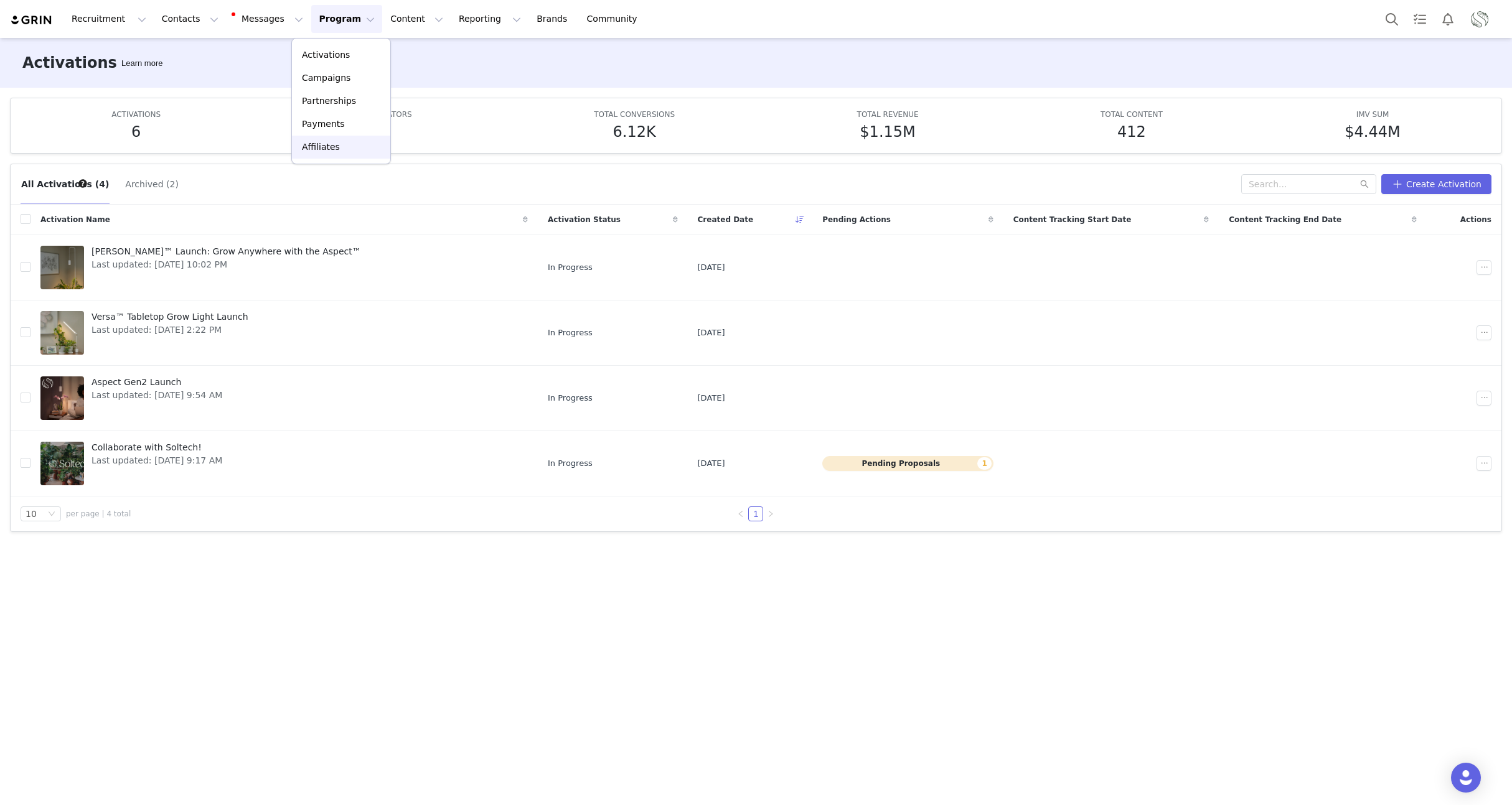
click at [321, 149] on p "Affiliates" at bounding box center [321, 147] width 38 height 13
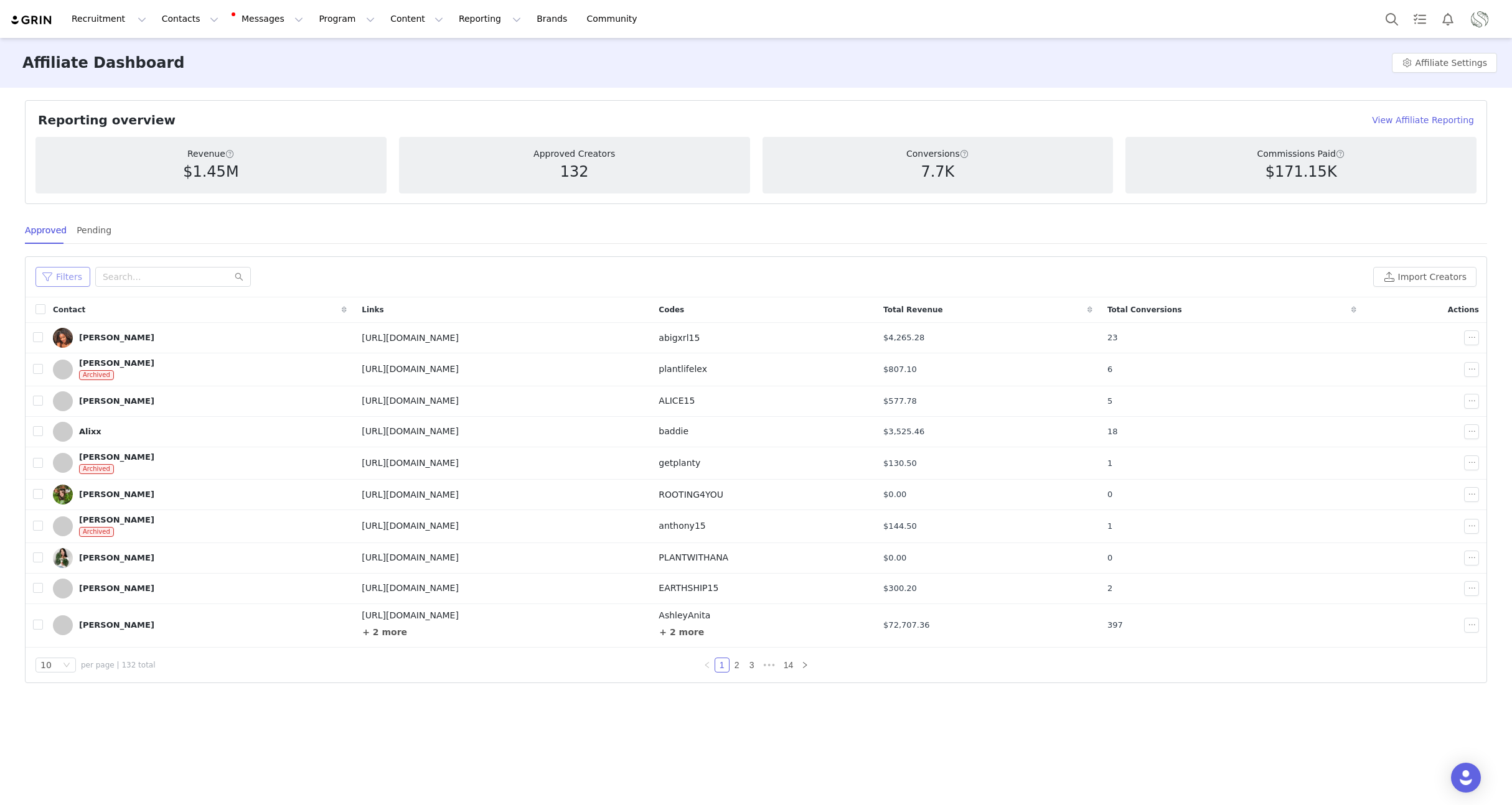
click at [48, 273] on button "Filters" at bounding box center [63, 277] width 55 height 20
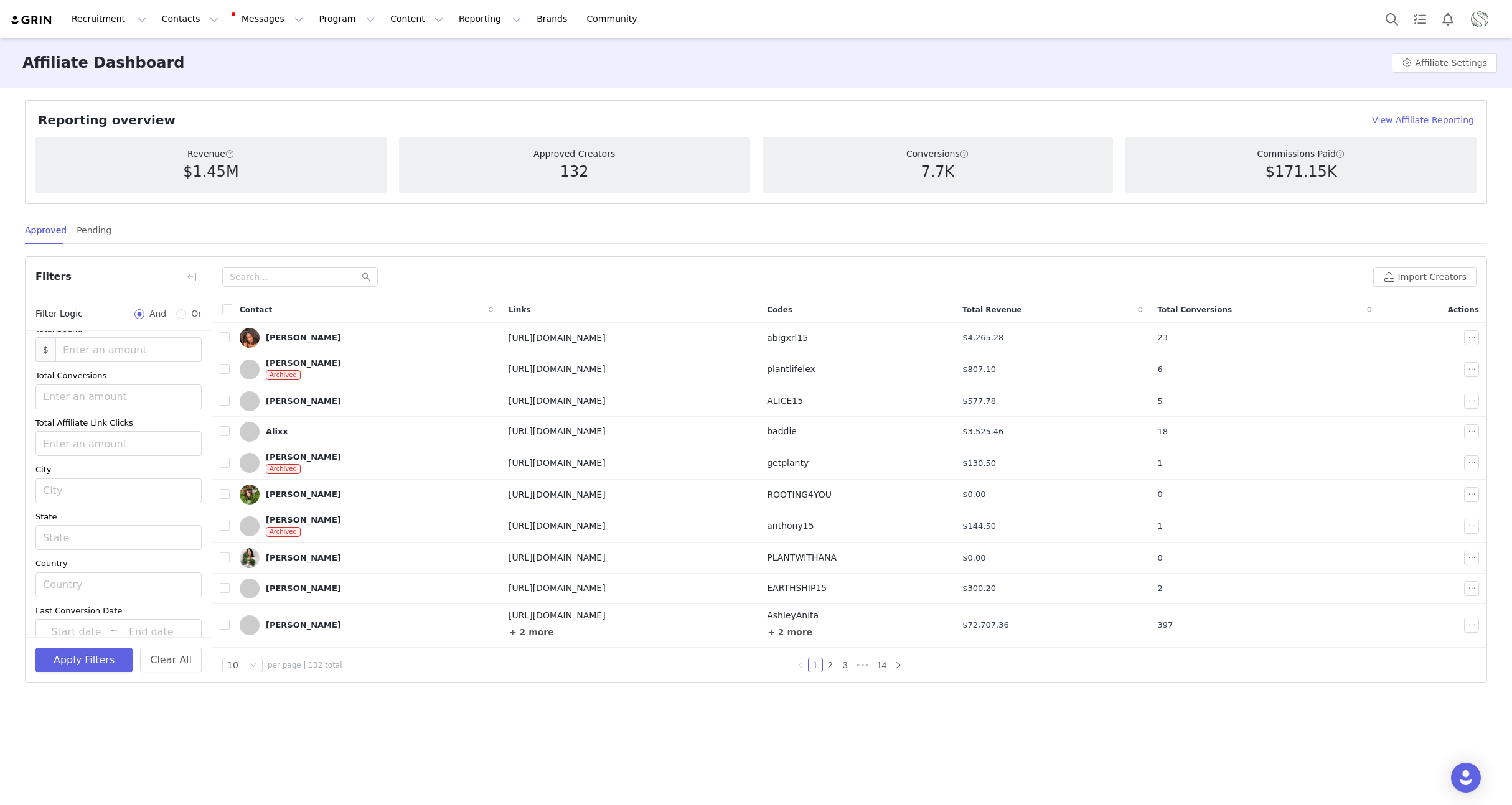
scroll to position [217, 0]
click at [171, 612] on button "+ Add Field" at bounding box center [173, 617] width 58 height 20
click at [109, 608] on div "Select" at bounding box center [111, 609] width 137 height 12
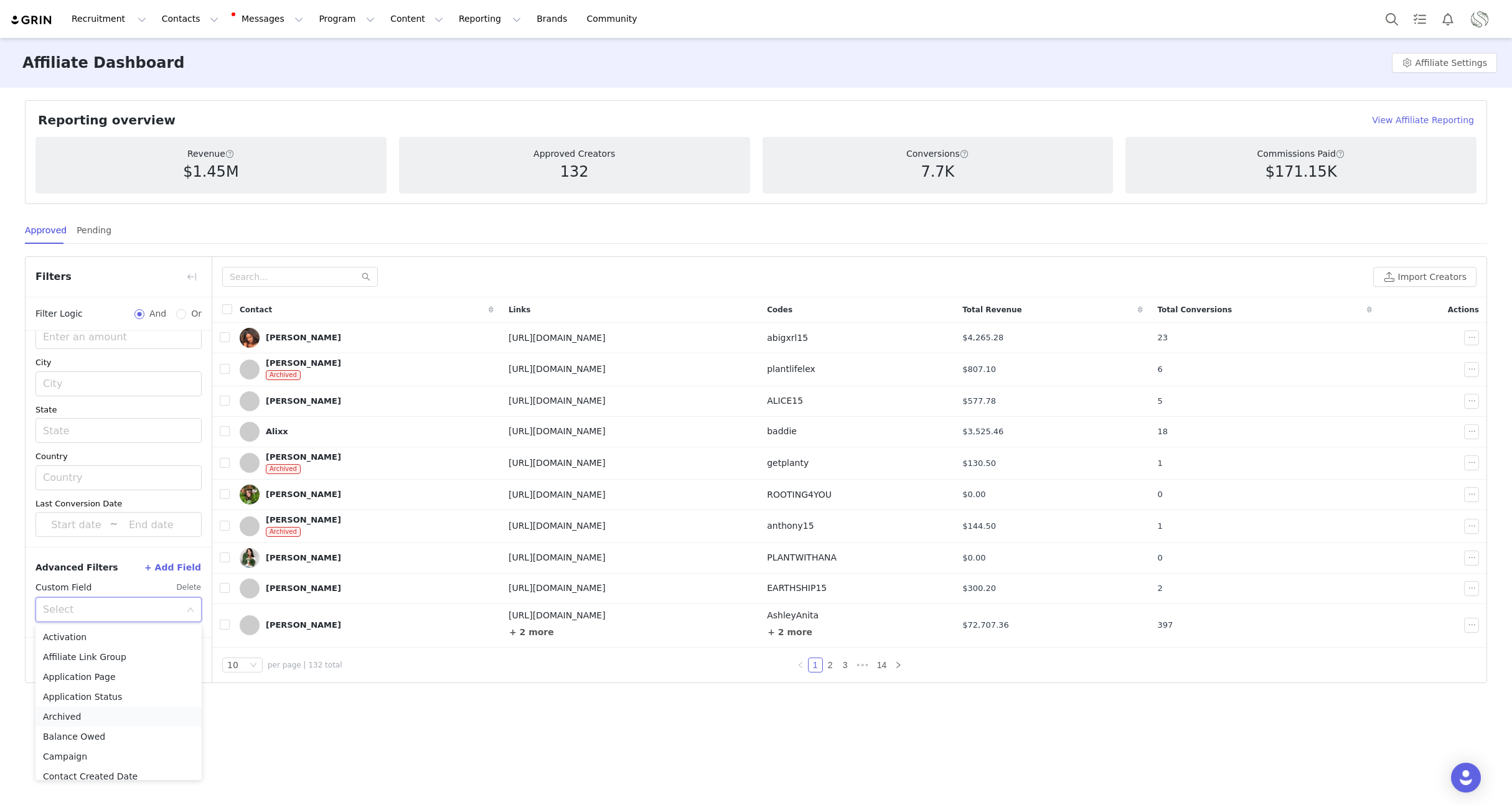
click at [56, 719] on li "Archived" at bounding box center [119, 717] width 166 height 20
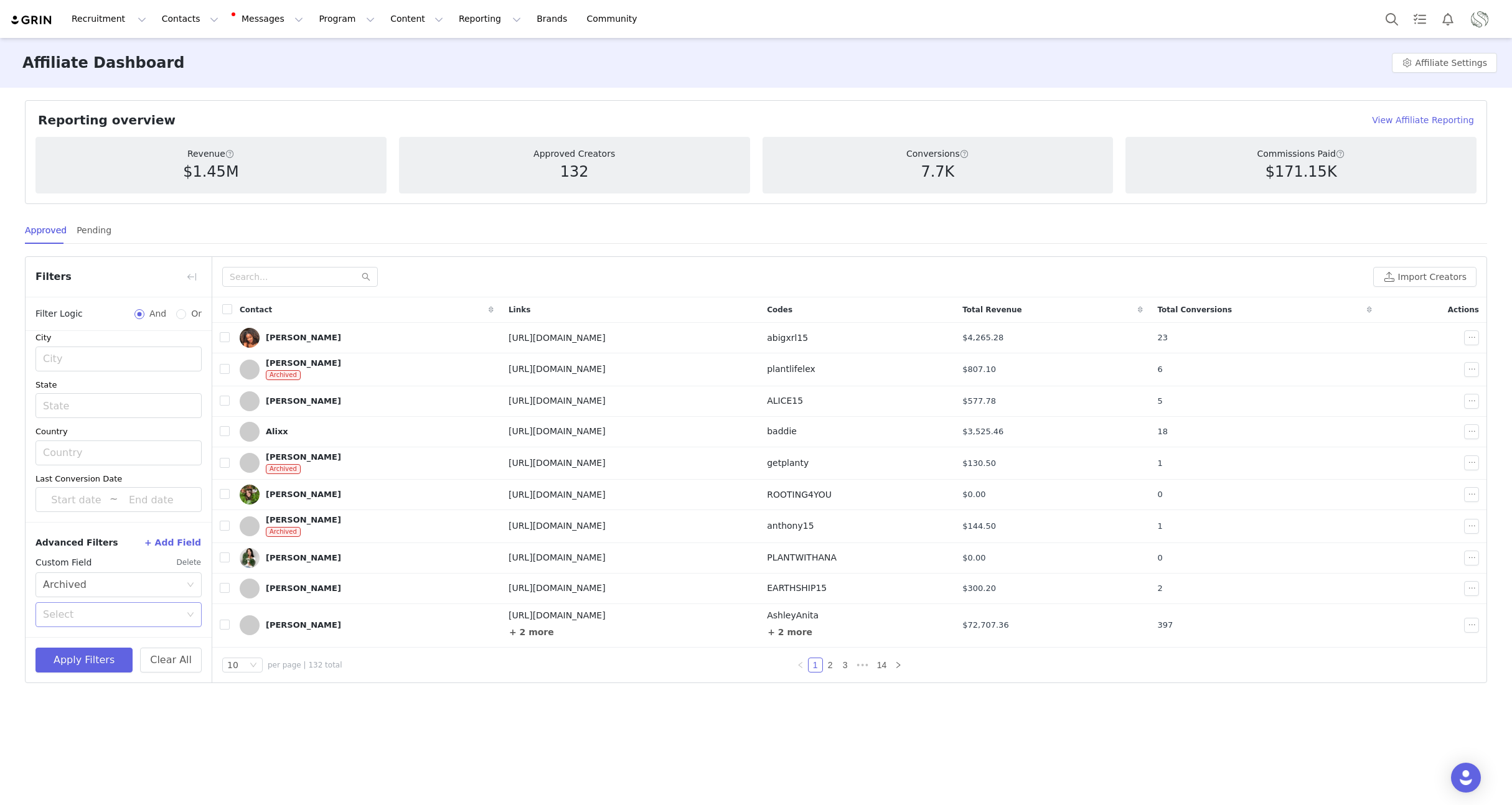
click at [94, 616] on div "Select" at bounding box center [111, 614] width 137 height 12
click at [78, 660] on li "No" at bounding box center [119, 662] width 166 height 20
click at [76, 660] on button "Apply Filters" at bounding box center [84, 660] width 97 height 25
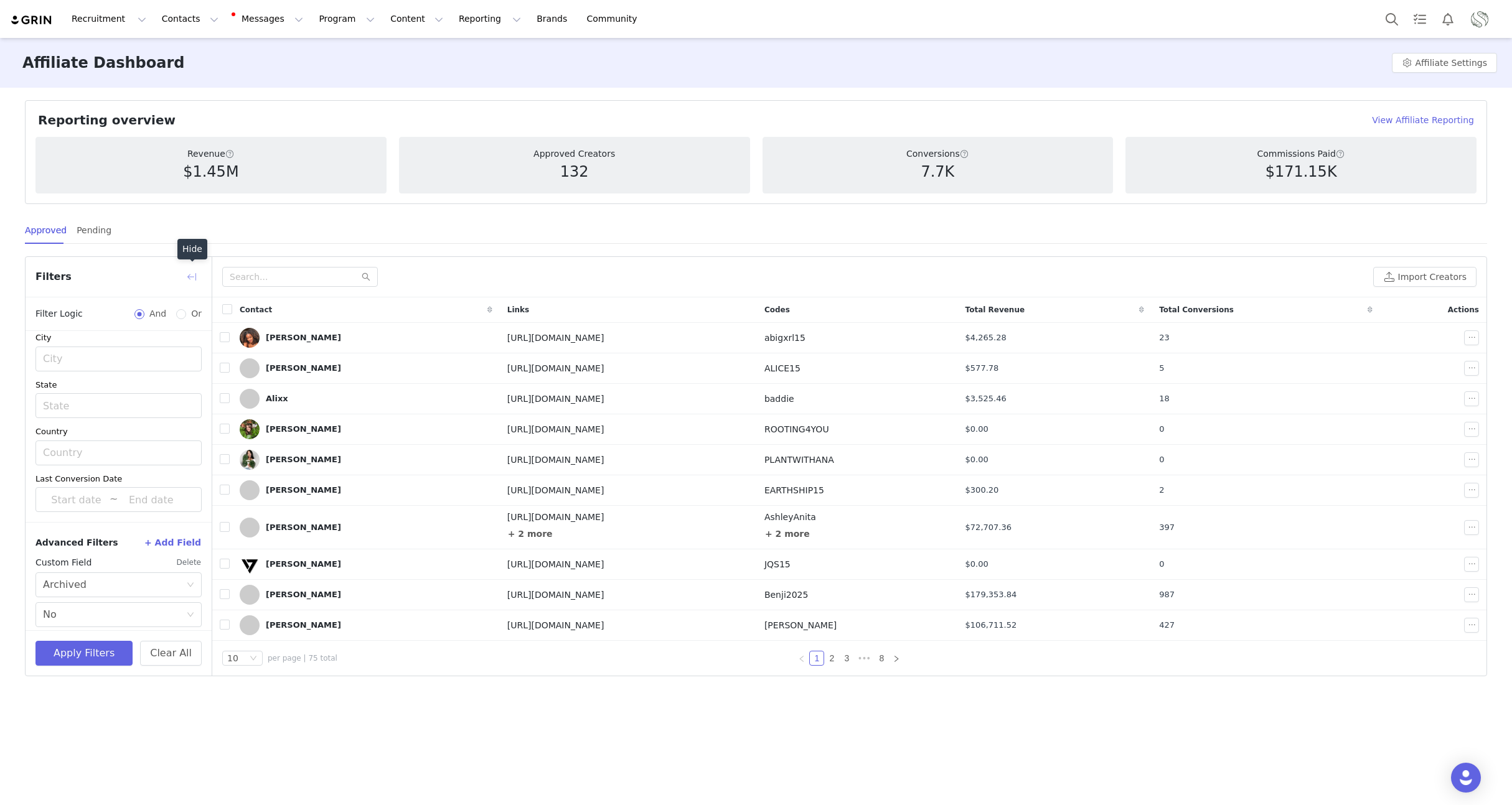
click at [195, 282] on button "button" at bounding box center [192, 277] width 20 height 20
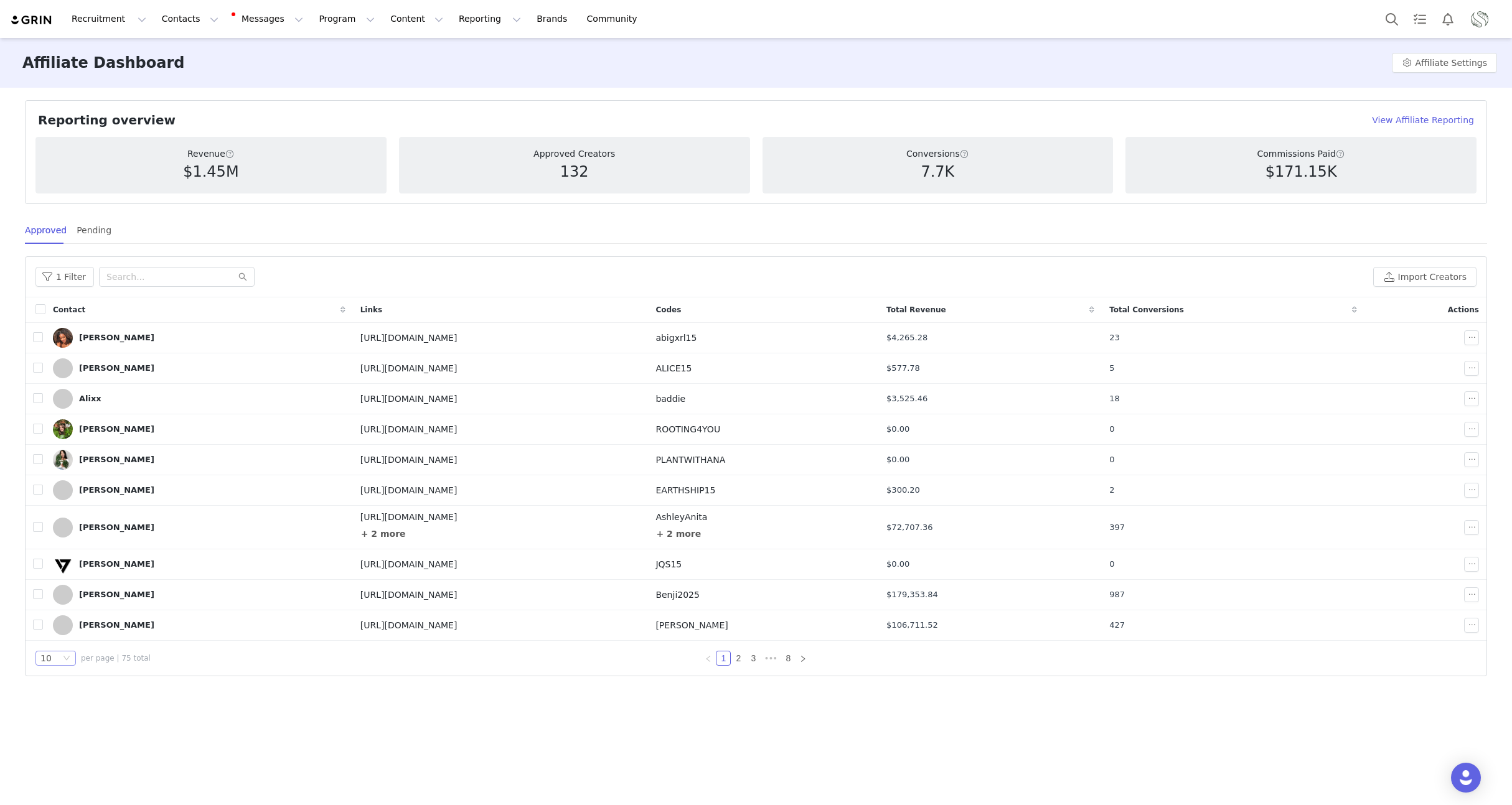
click at [68, 663] on icon "icon: down" at bounding box center [66, 659] width 7 height 8
click at [67, 720] on li "100" at bounding box center [56, 721] width 41 height 20
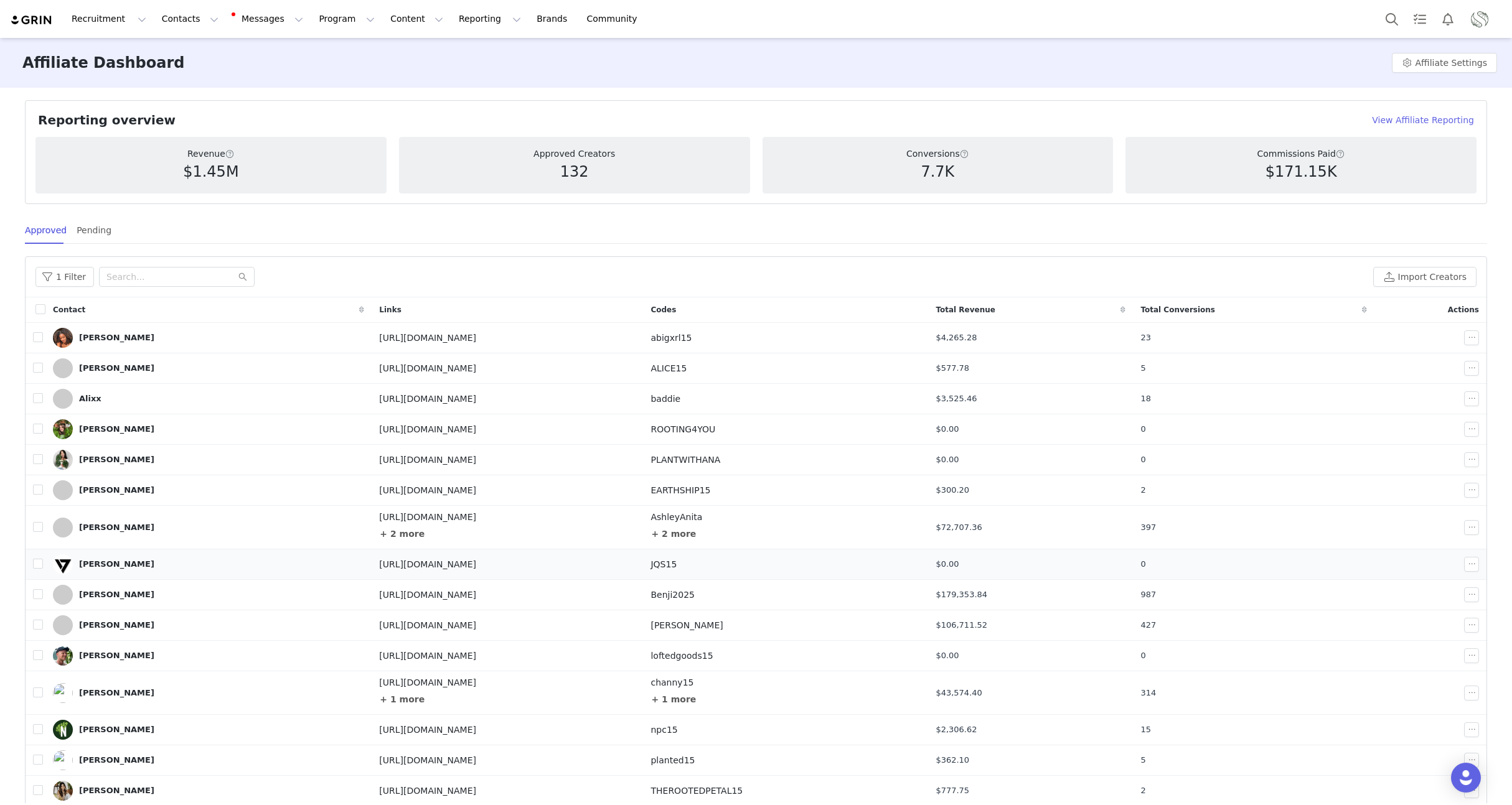
scroll to position [49, 0]
click at [41, 312] on input "checkbox" at bounding box center [41, 309] width 10 height 10
checkbox input "true"
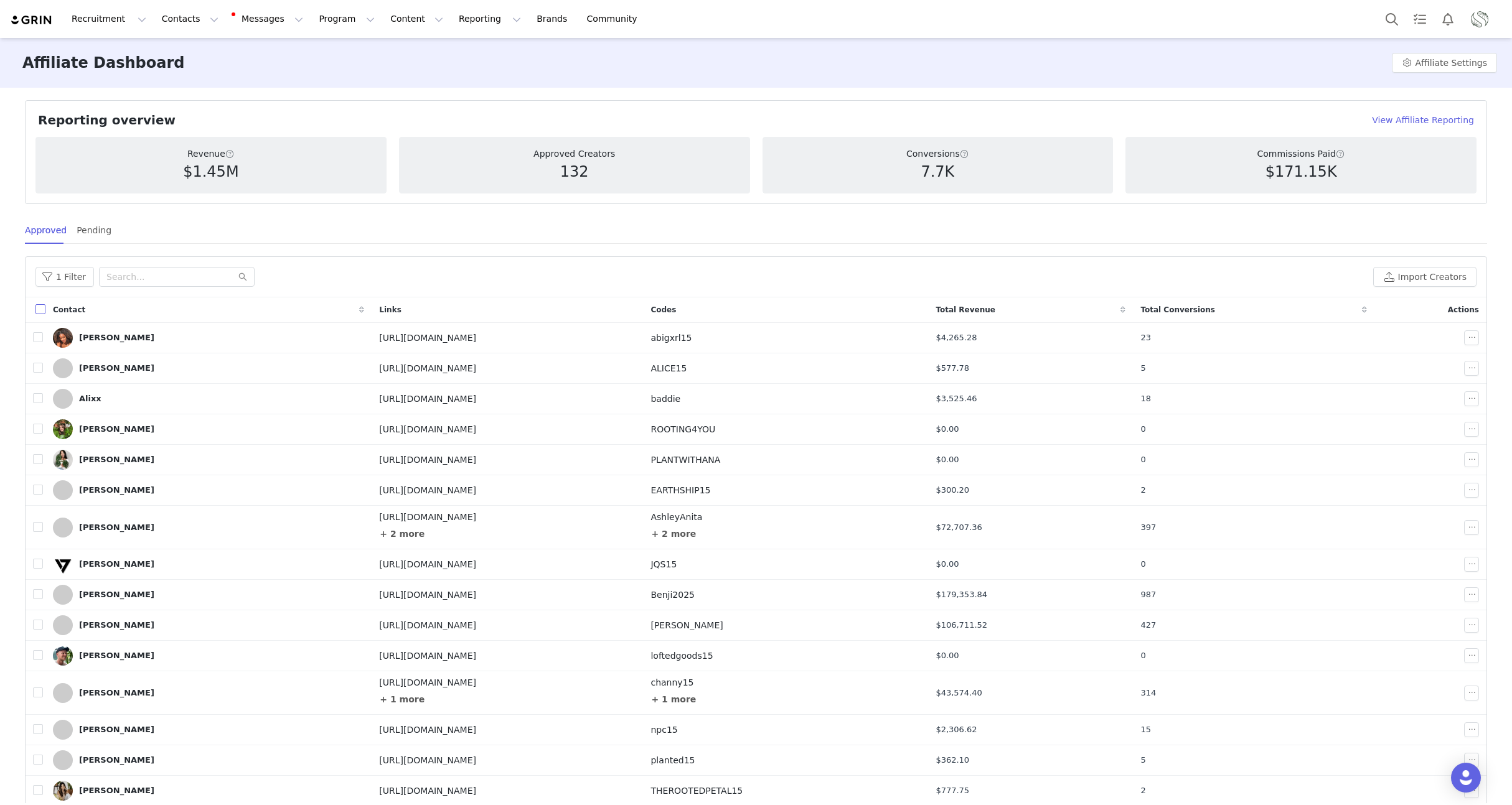
checkbox input "true"
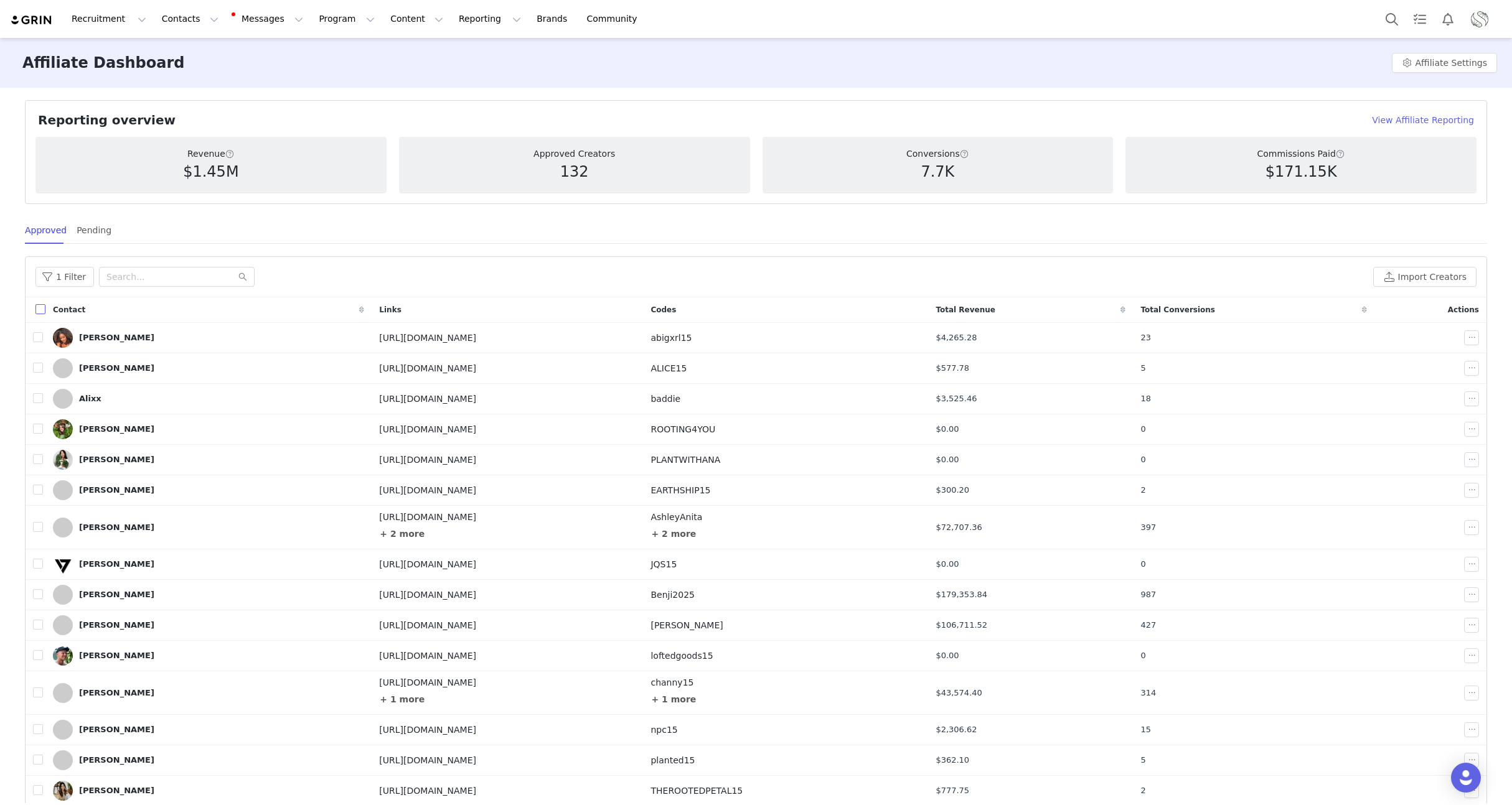
checkbox input "true"
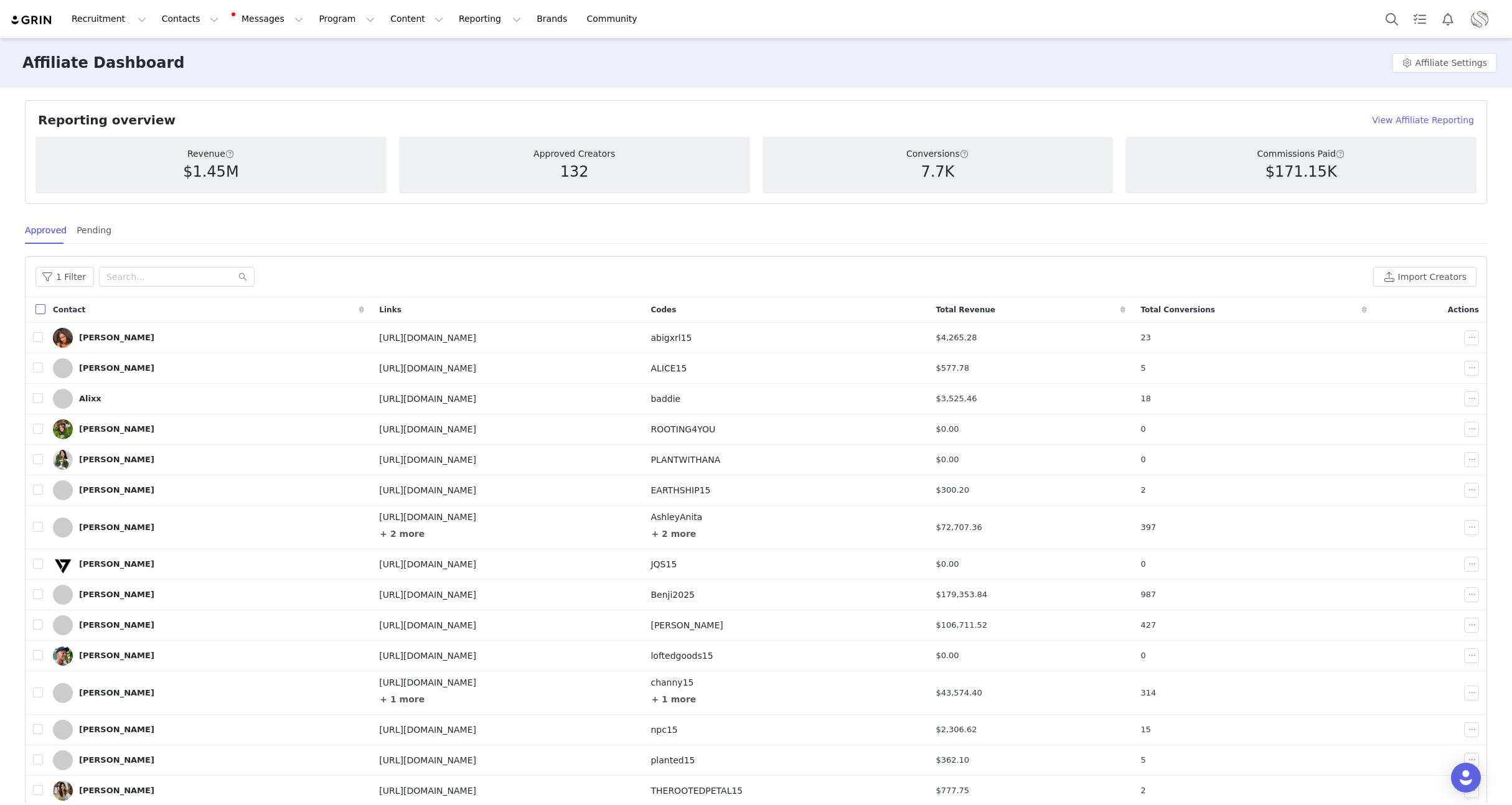
checkbox input "true"
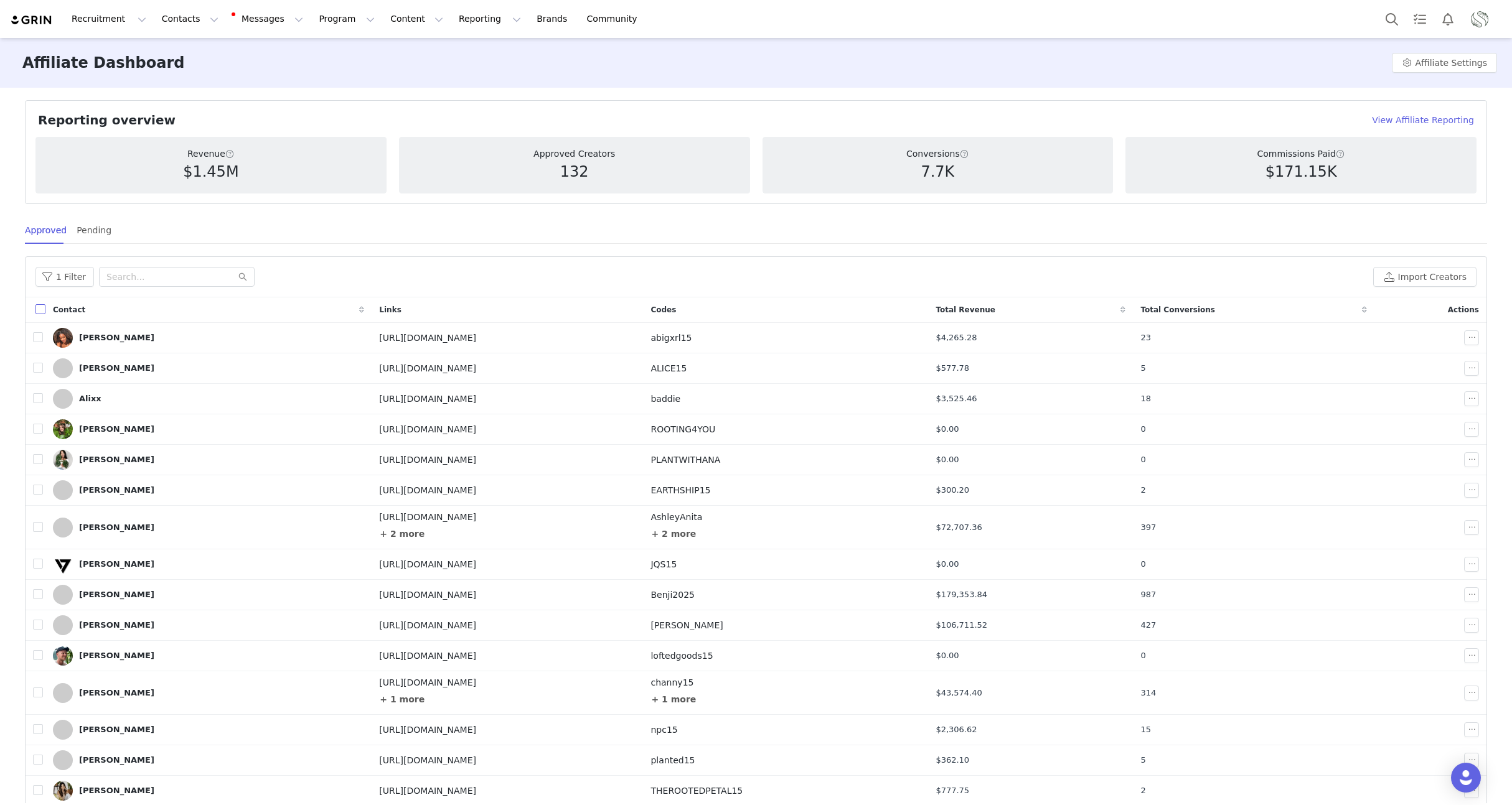
checkbox input "true"
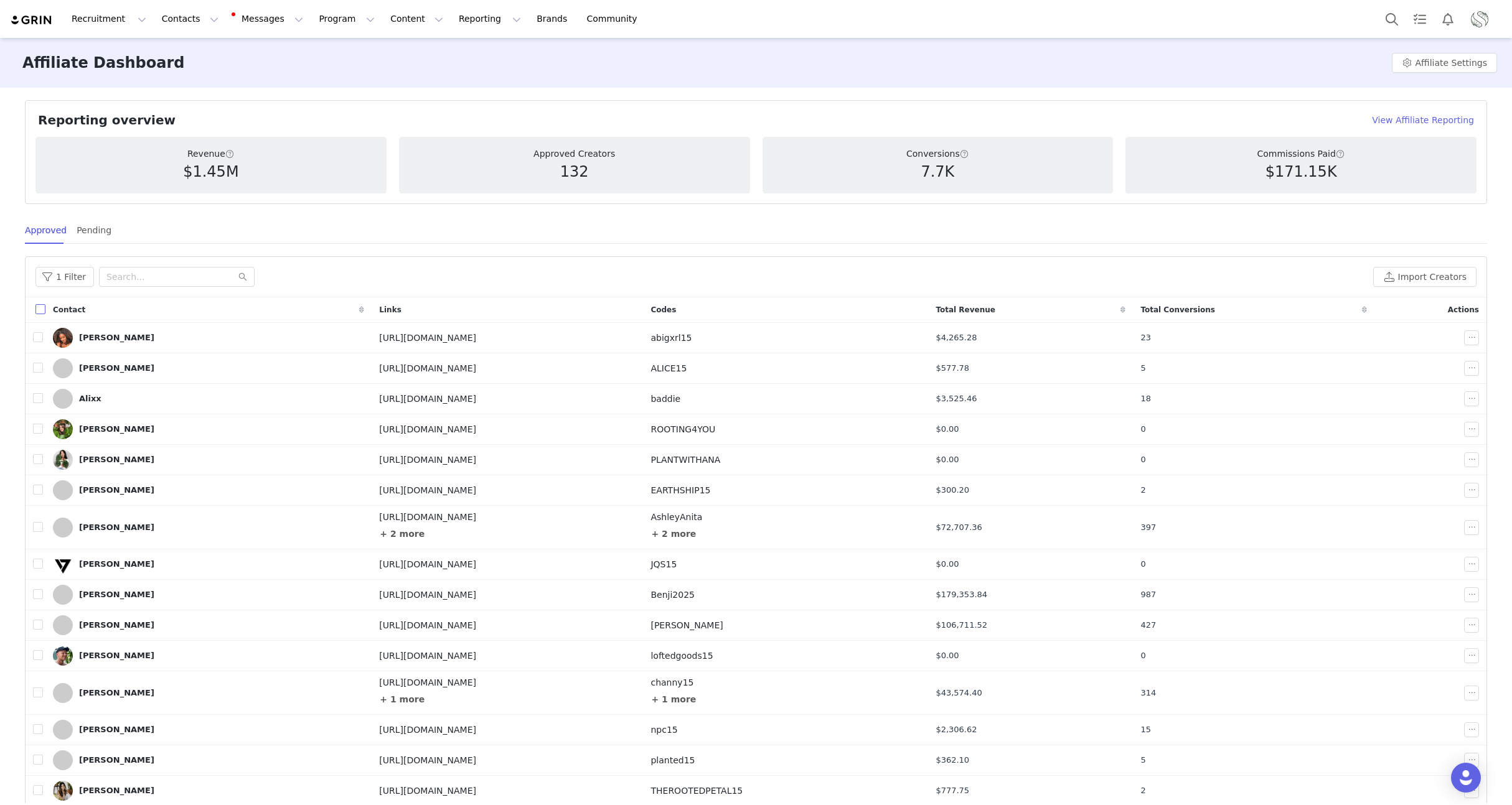
checkbox input "true"
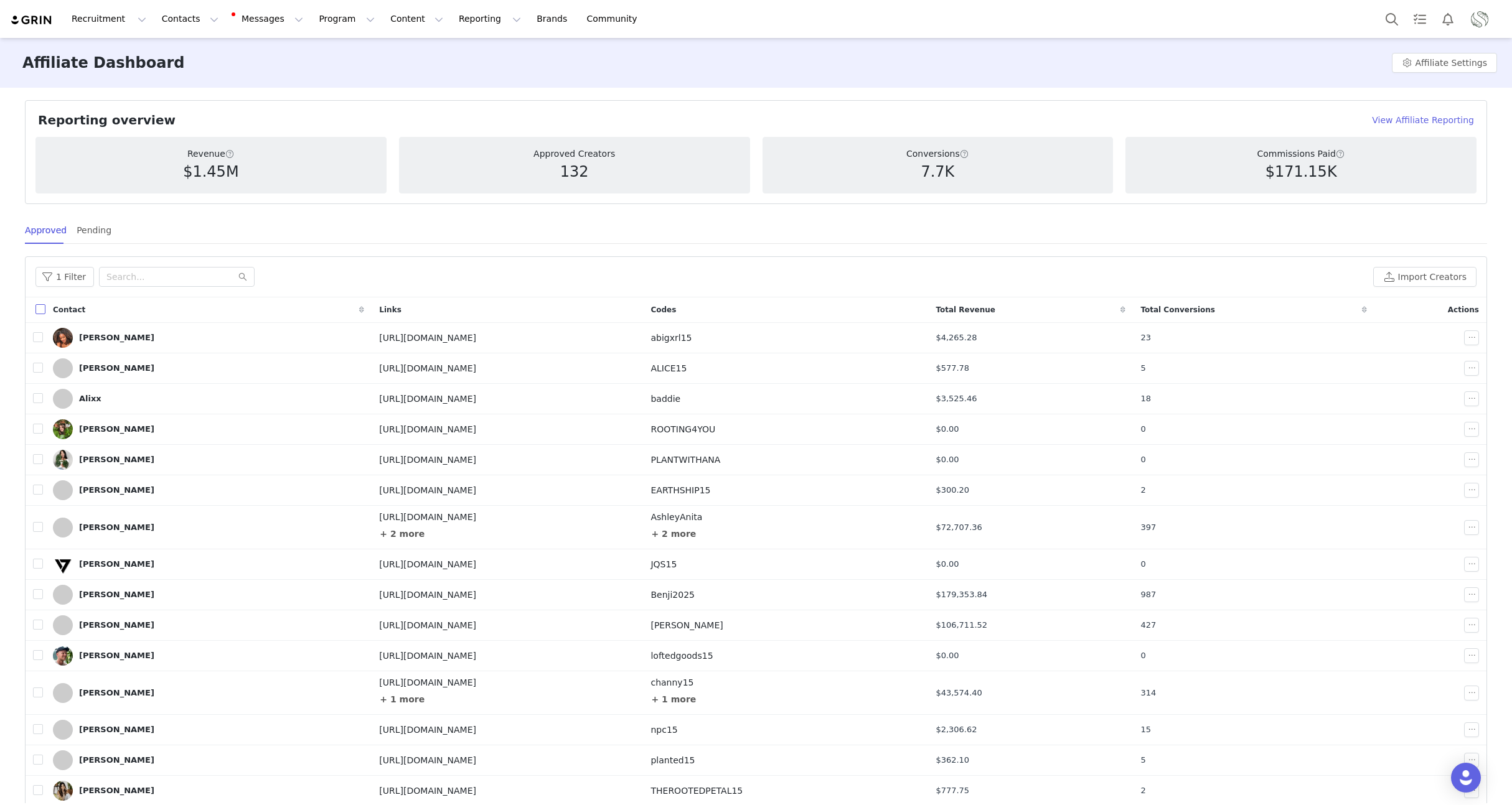
checkbox input "true"
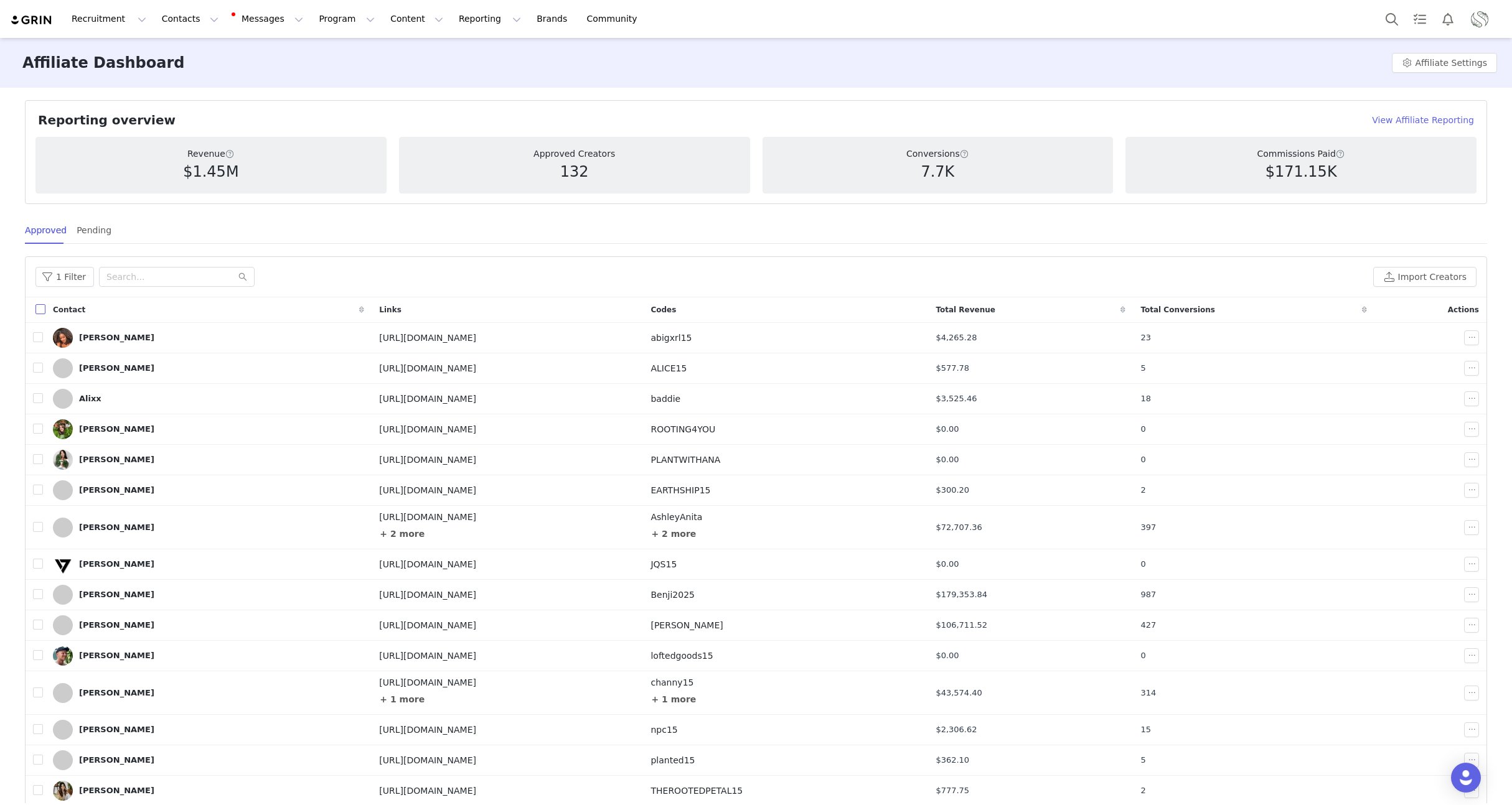
checkbox input "true"
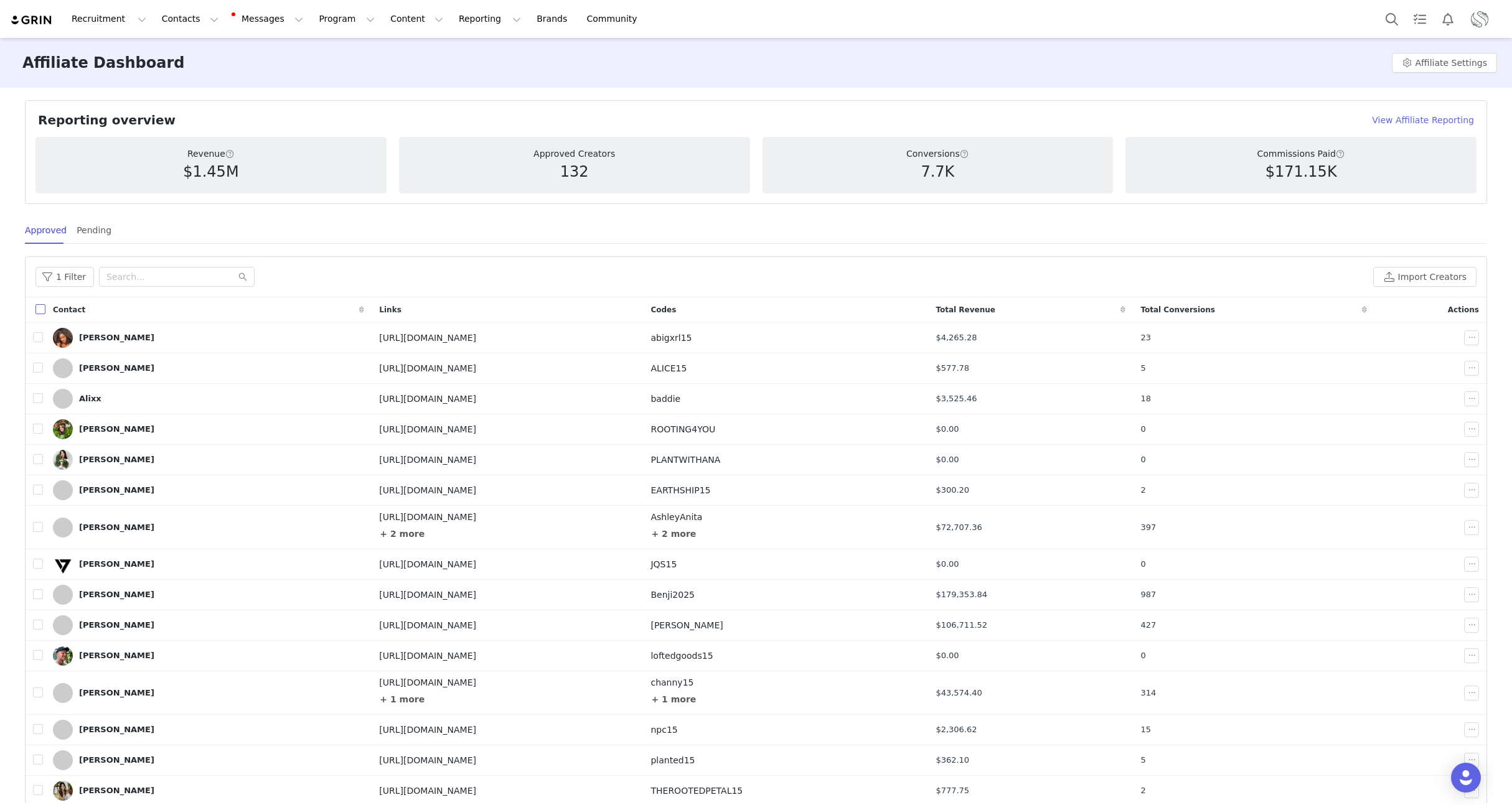
checkbox input "true"
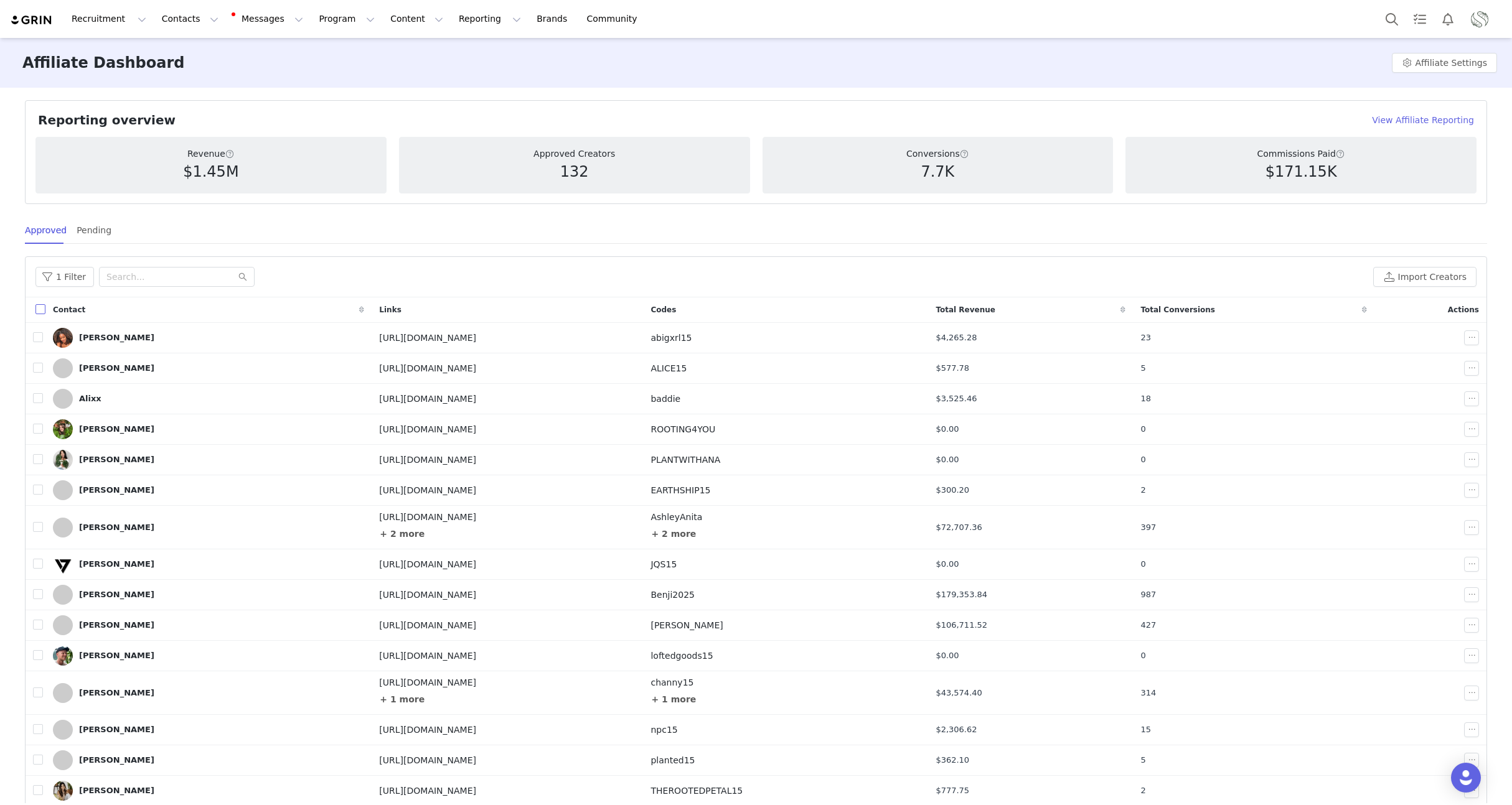
checkbox input "true"
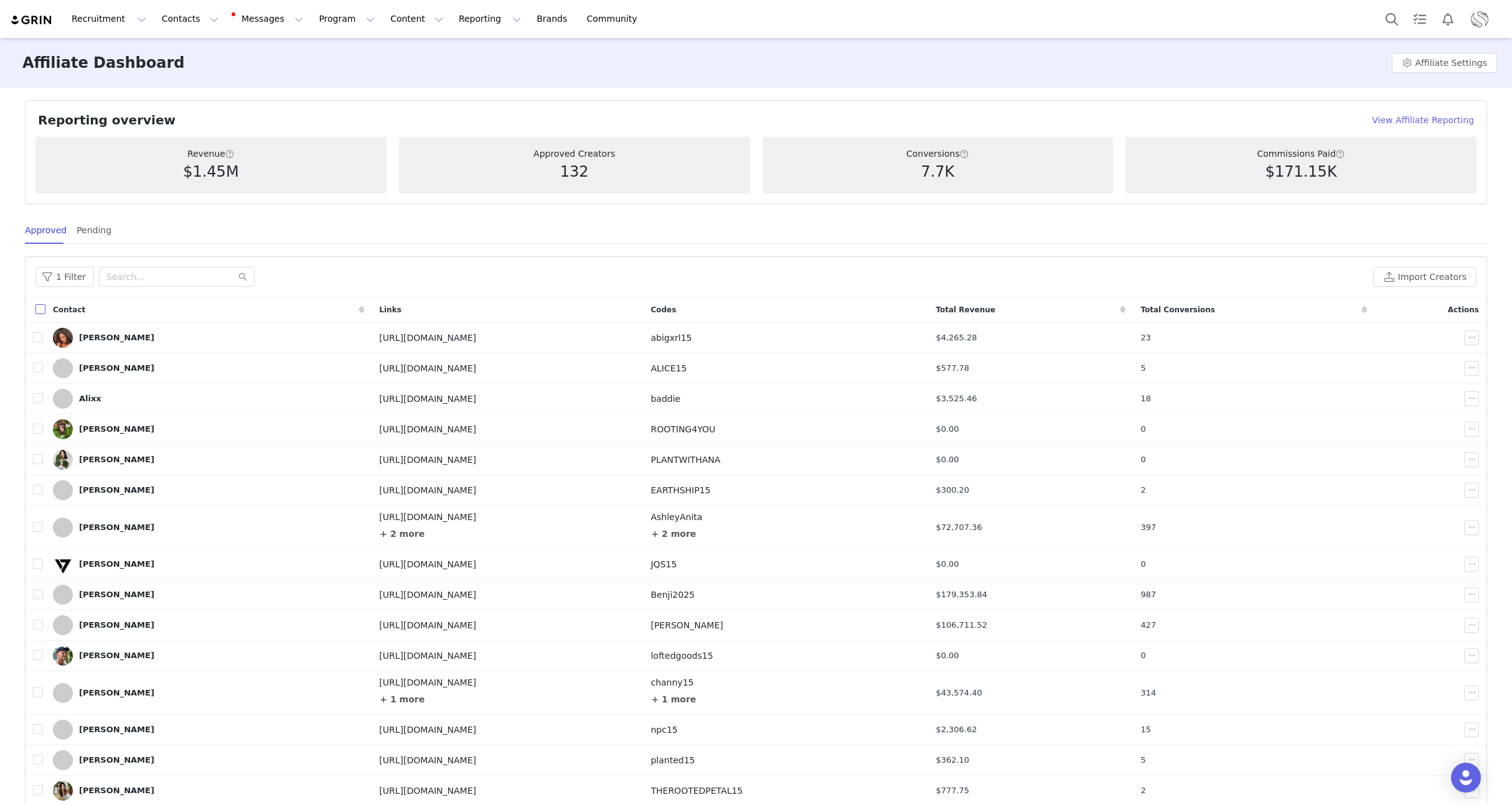
checkbox input "true"
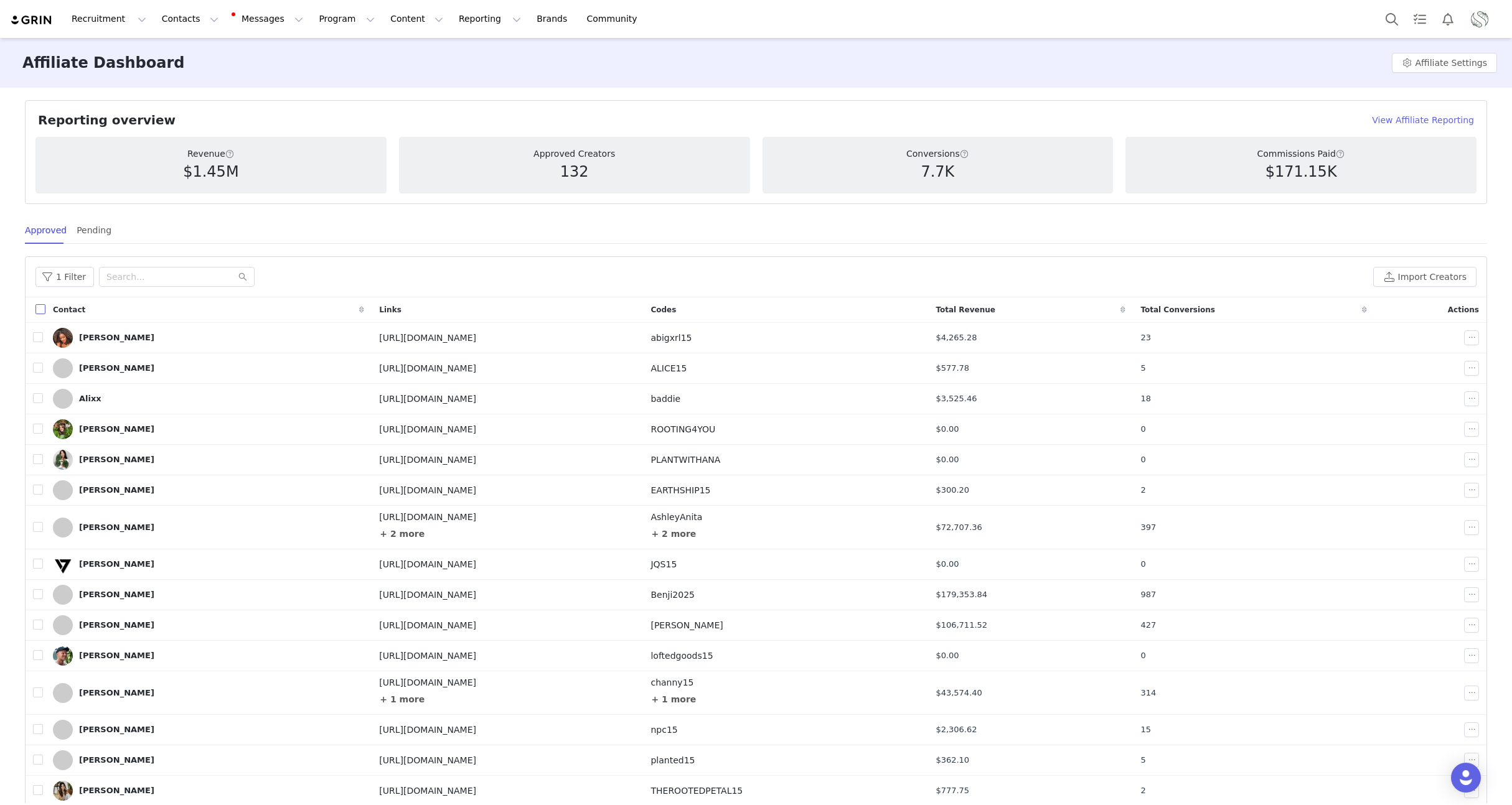
checkbox input "true"
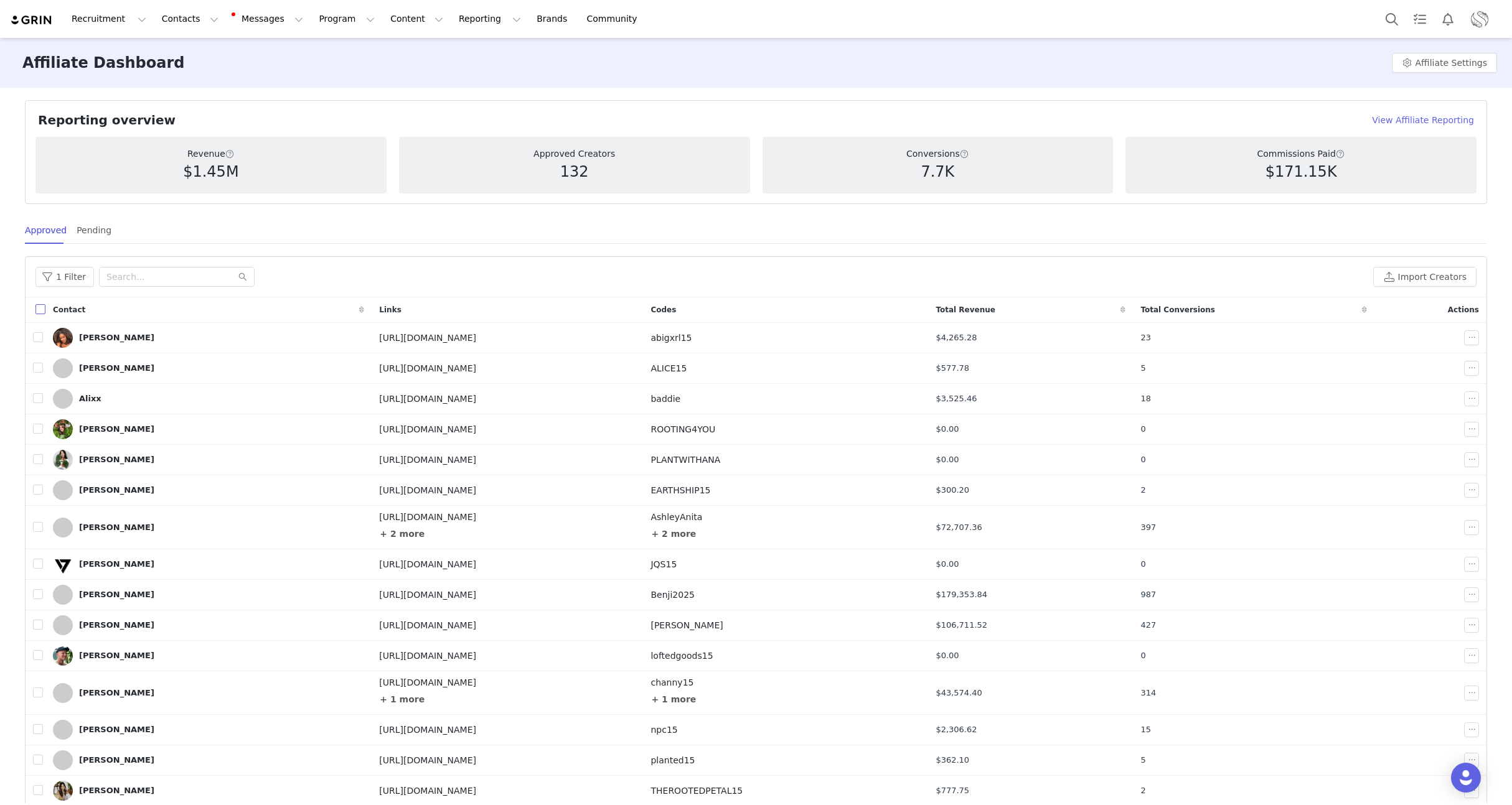
checkbox input "true"
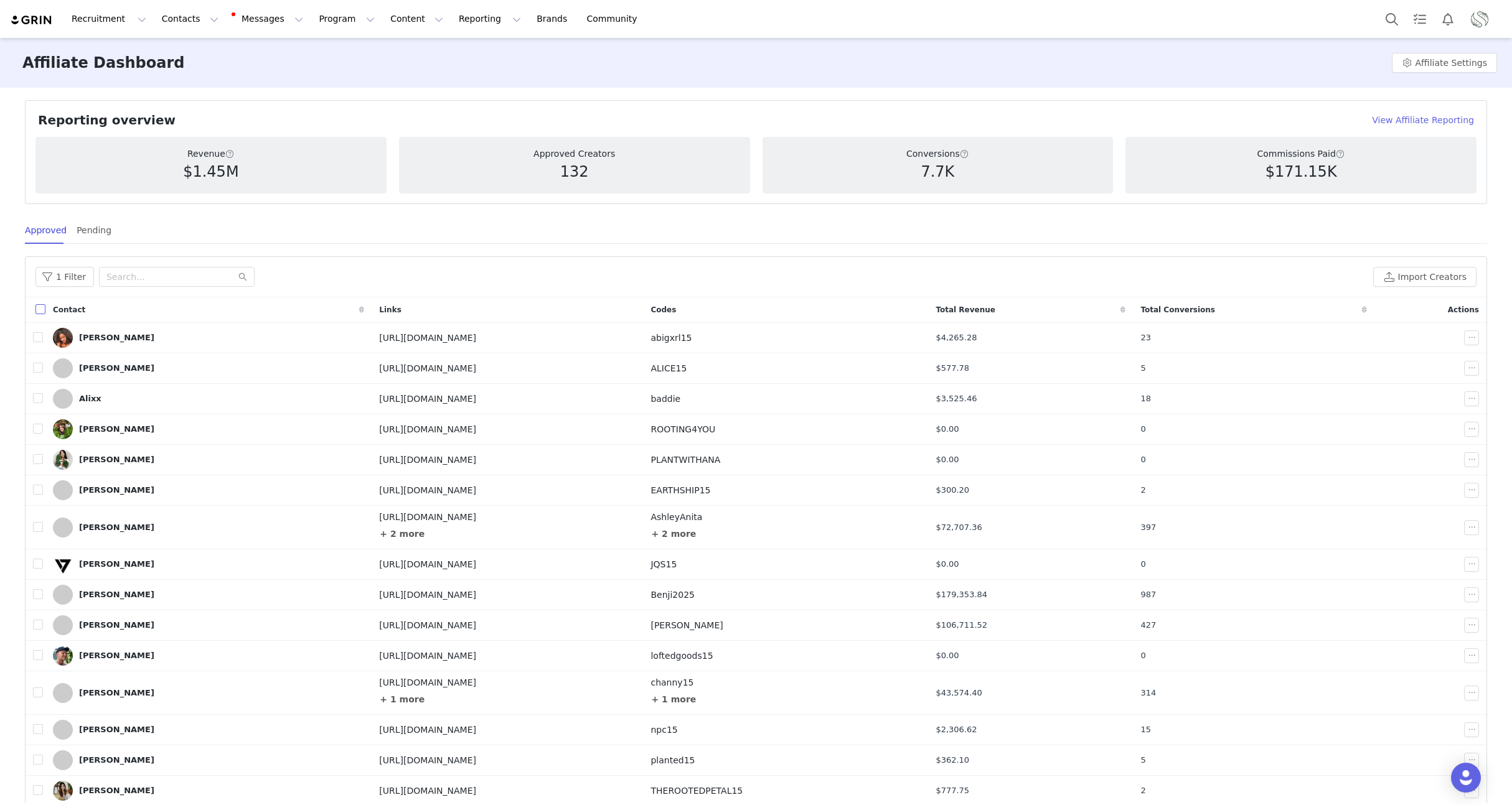
checkbox input "true"
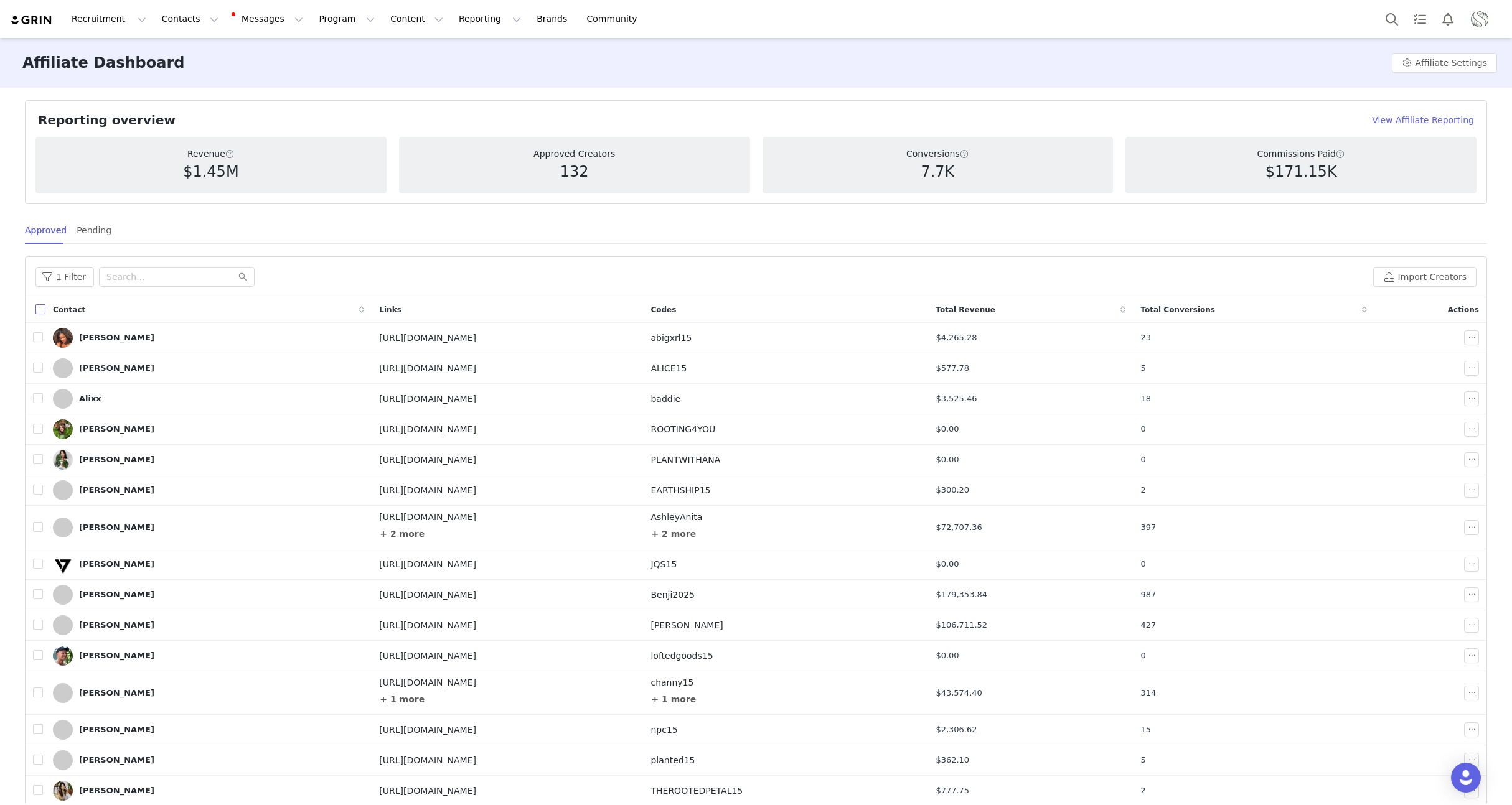
checkbox input "true"
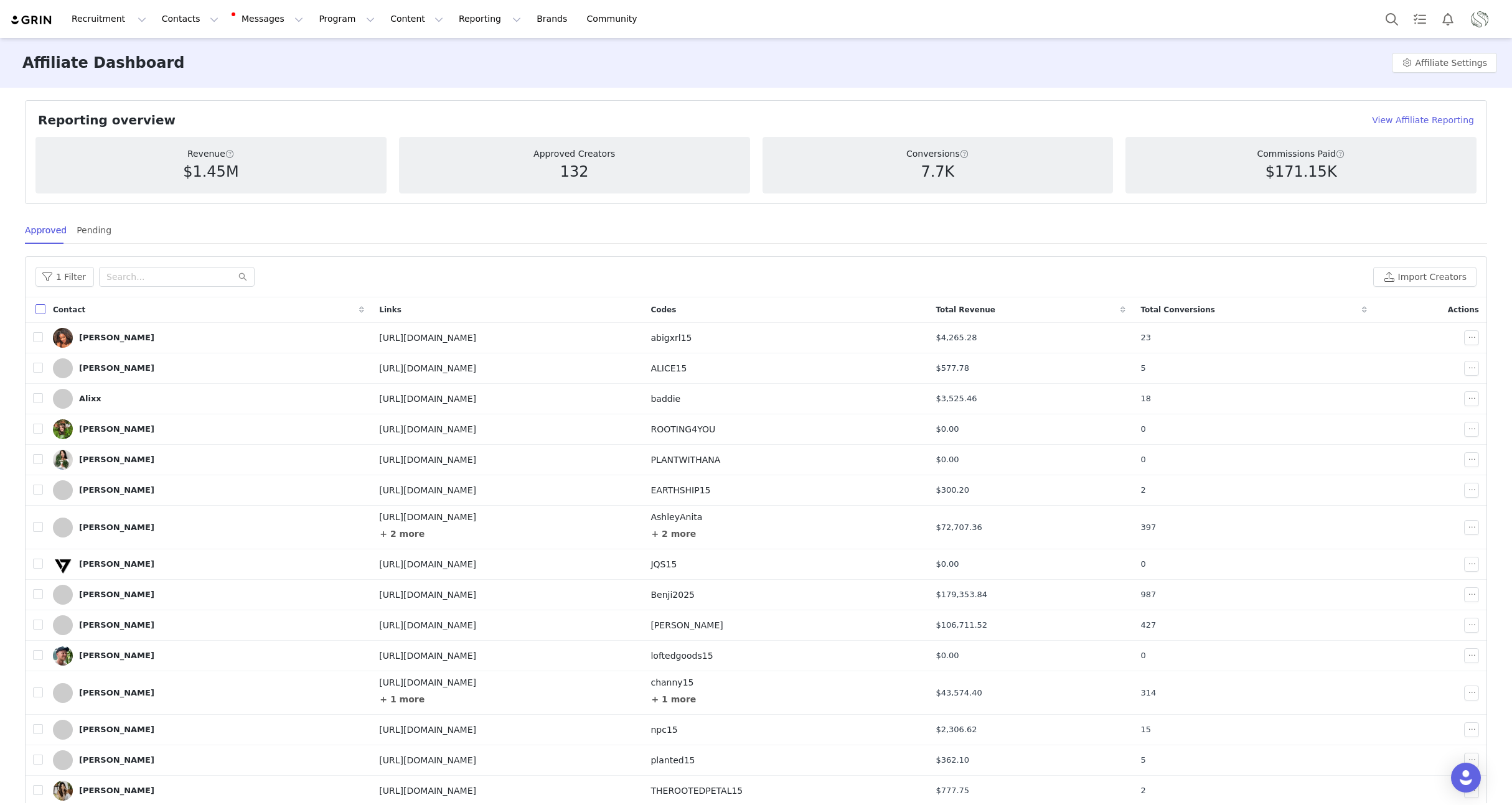
checkbox input "true"
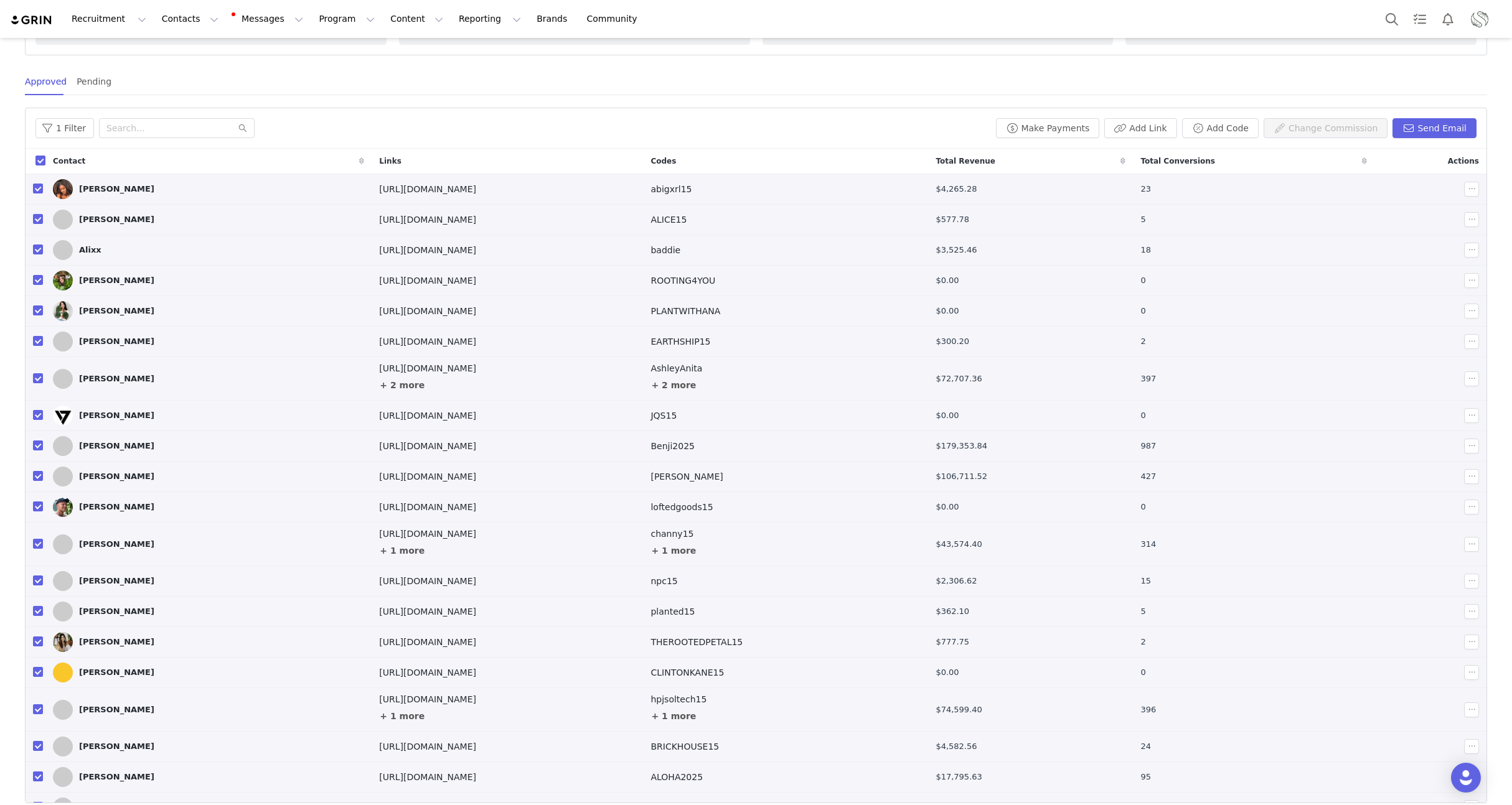
scroll to position [0, 0]
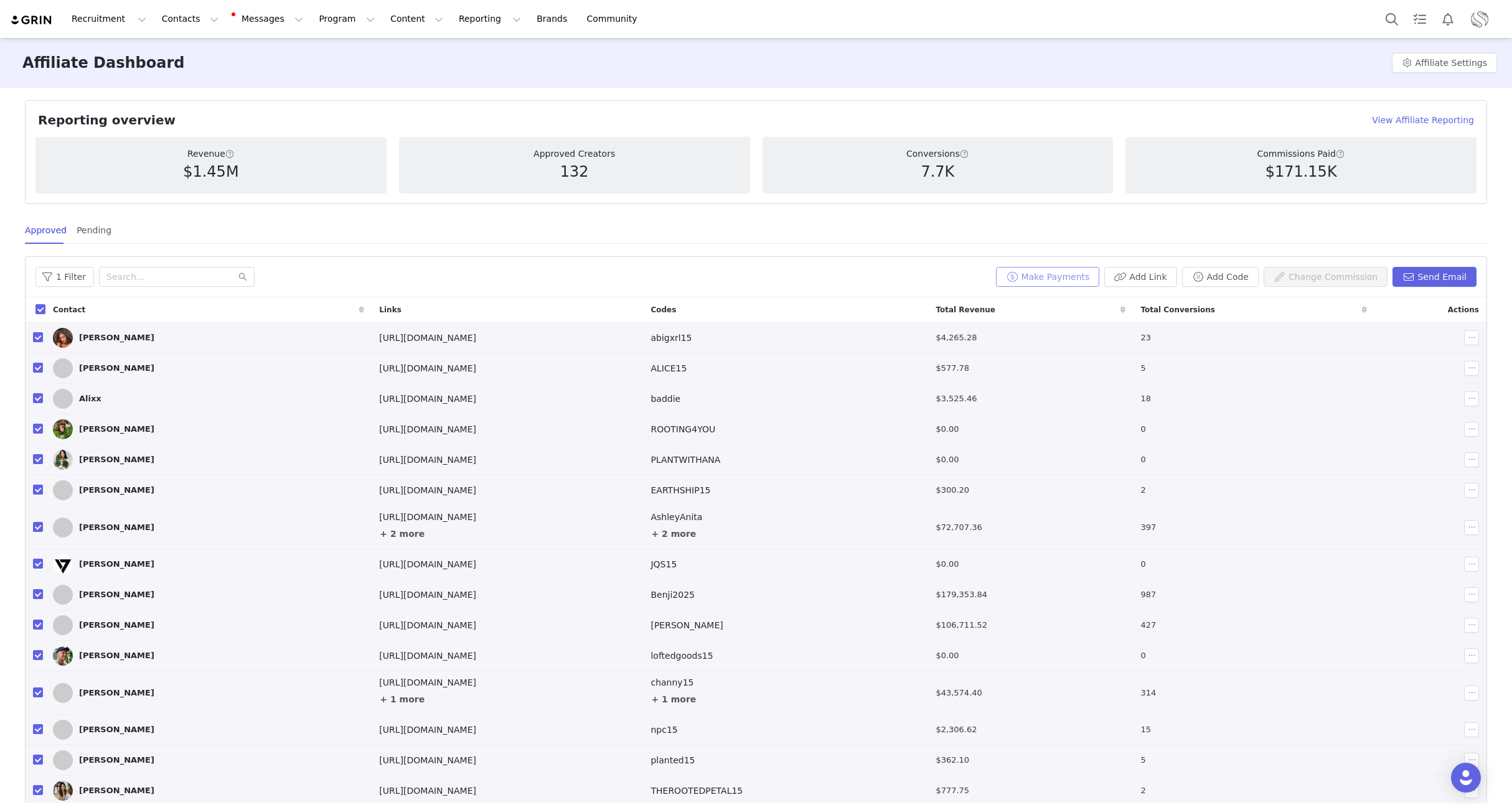
click at [1047, 275] on button "Make Payments" at bounding box center [1047, 277] width 103 height 20
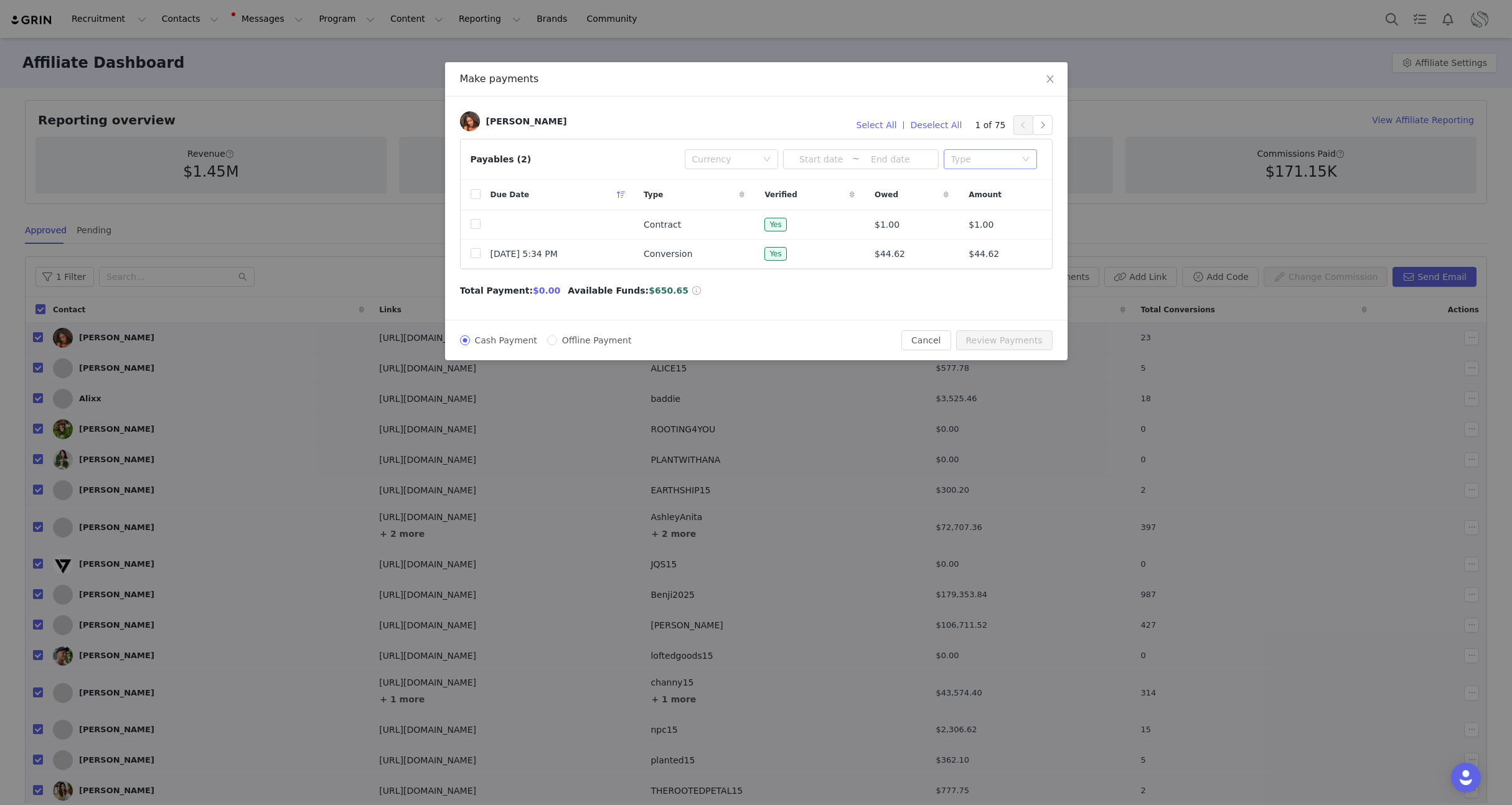
click at [959, 158] on div "Type" at bounding box center [983, 159] width 65 height 12
click at [971, 201] on li "Conversion" at bounding box center [990, 204] width 93 height 20
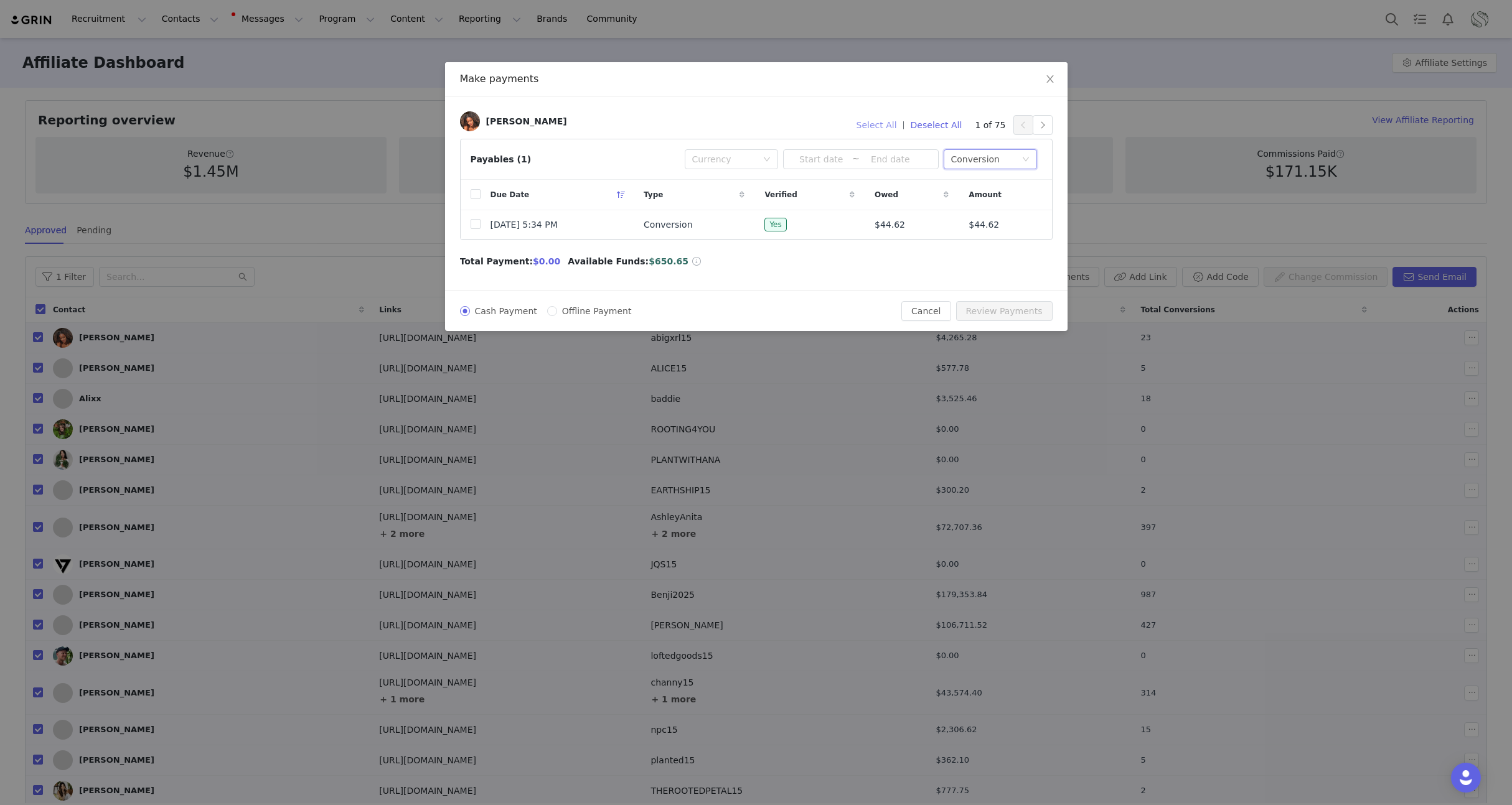
click at [873, 125] on button "Select All" at bounding box center [877, 125] width 52 height 20
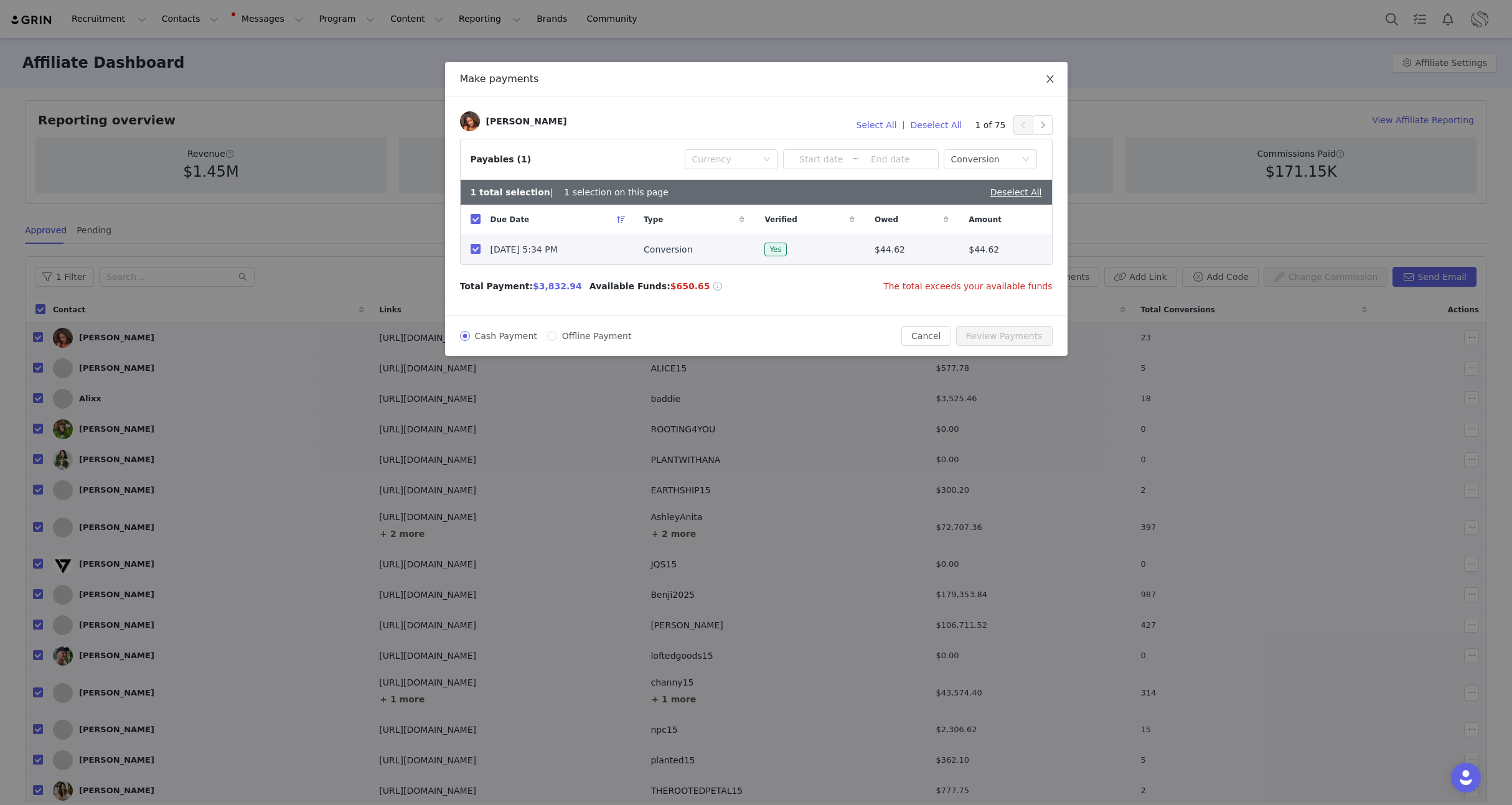
click at [1047, 81] on icon "icon: close" at bounding box center [1050, 79] width 10 height 10
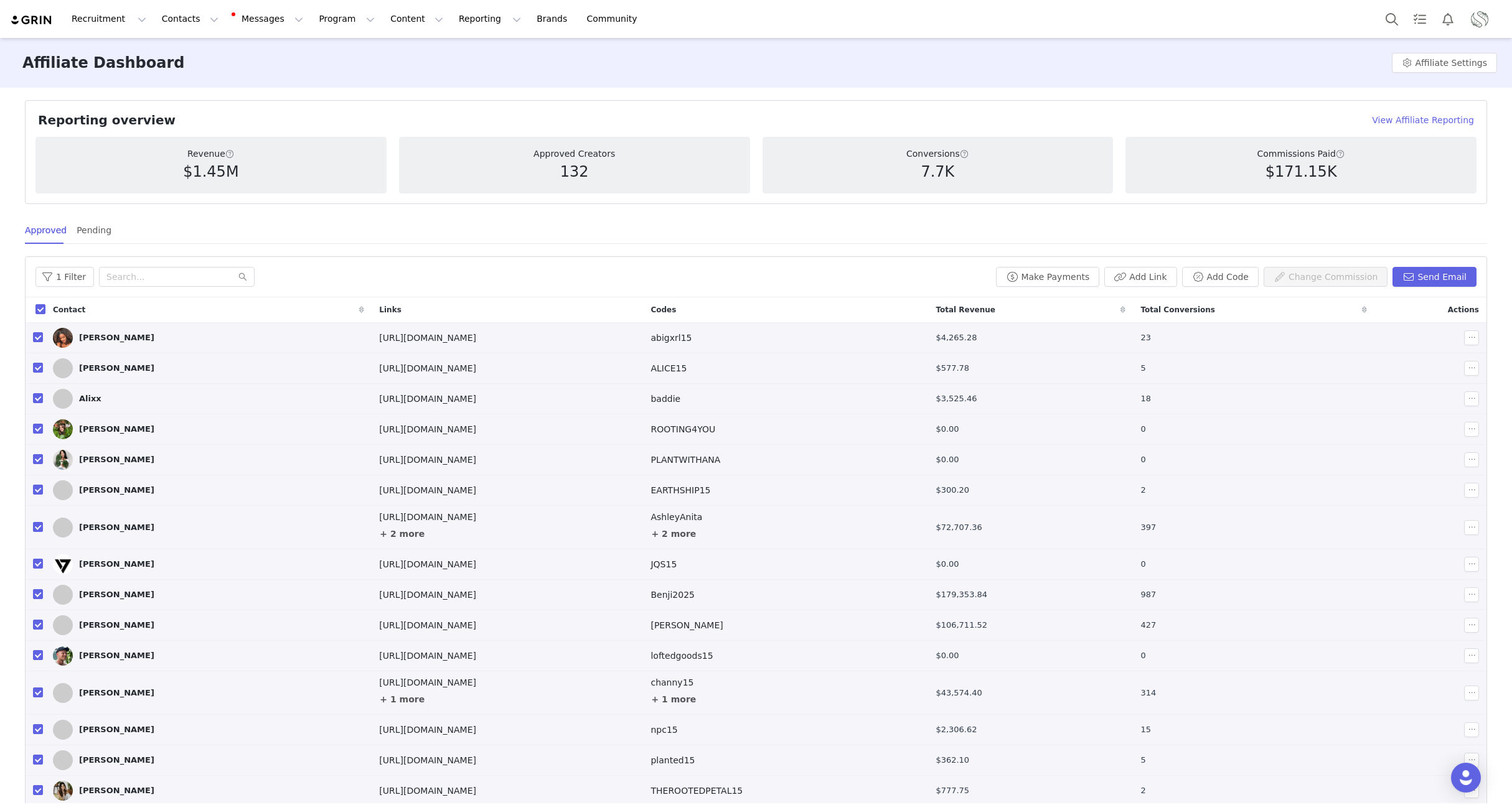
click at [306, 270] on div "1 Filter" at bounding box center [513, 277] width 955 height 20
click at [1076, 279] on button "Make Payments" at bounding box center [1047, 277] width 103 height 20
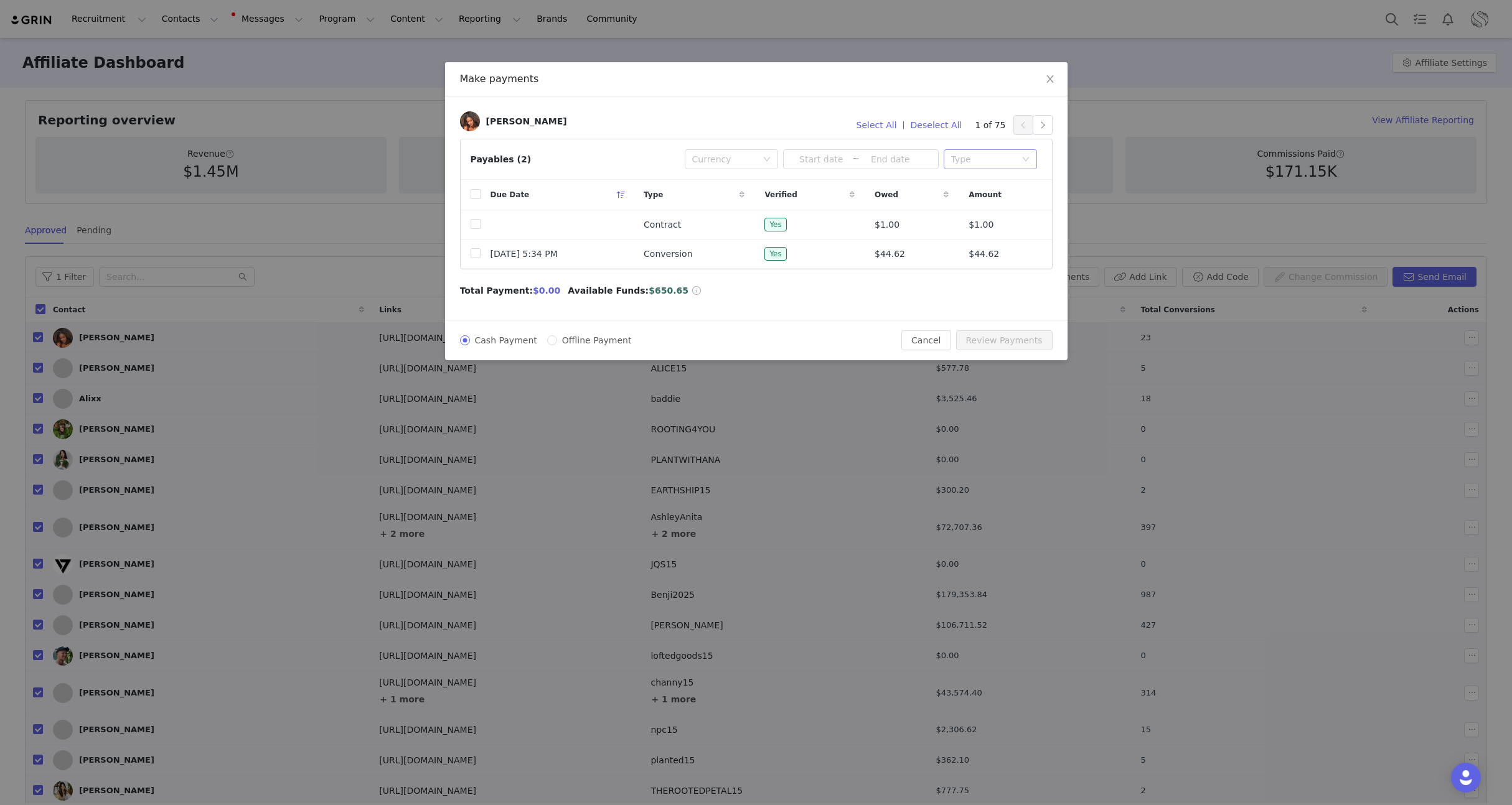
click at [952, 153] on div "Type" at bounding box center [983, 159] width 65 height 12
click at [965, 204] on li "Conversion" at bounding box center [990, 204] width 93 height 20
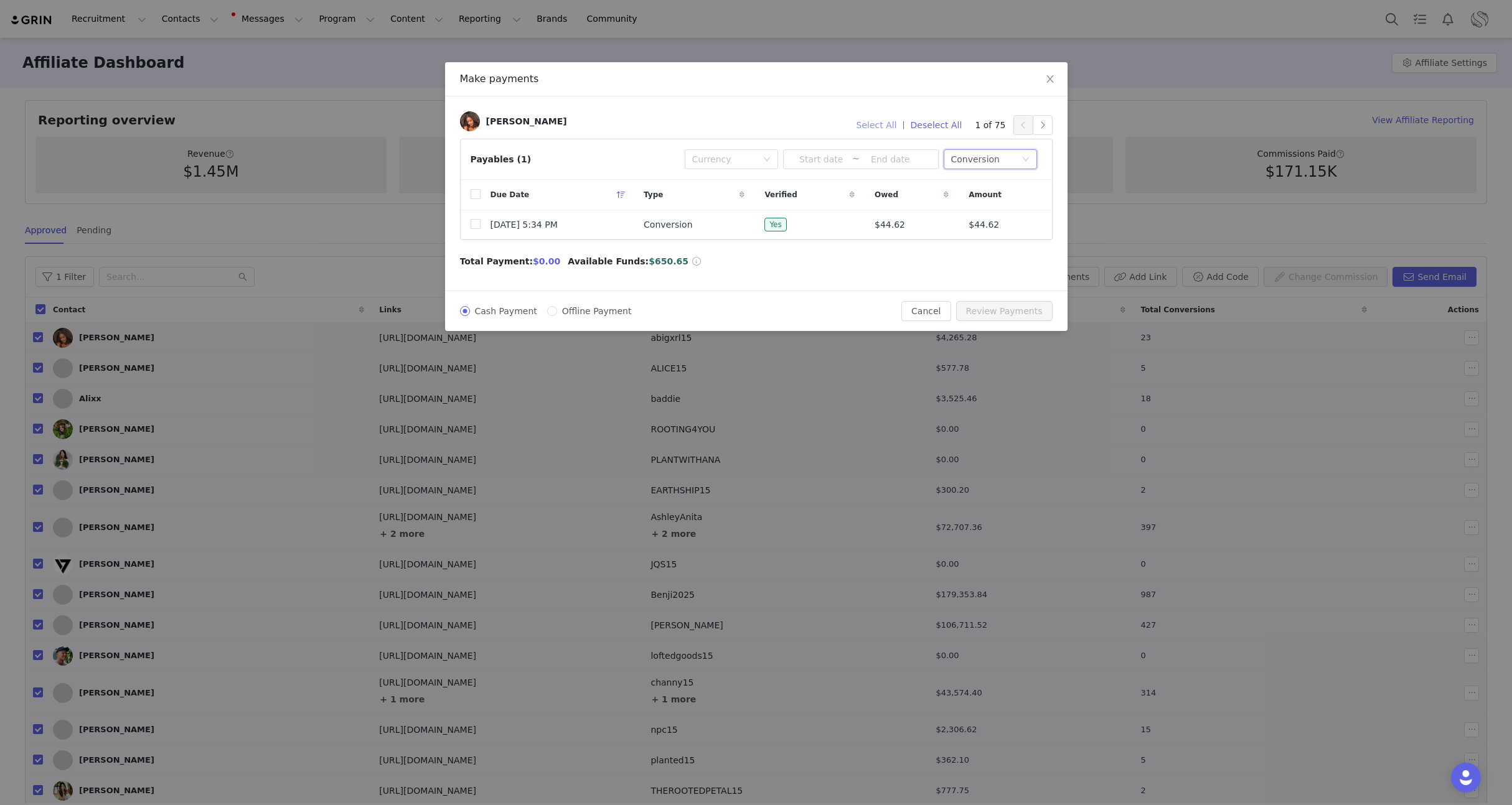
click at [870, 126] on button "Select All" at bounding box center [877, 125] width 52 height 20
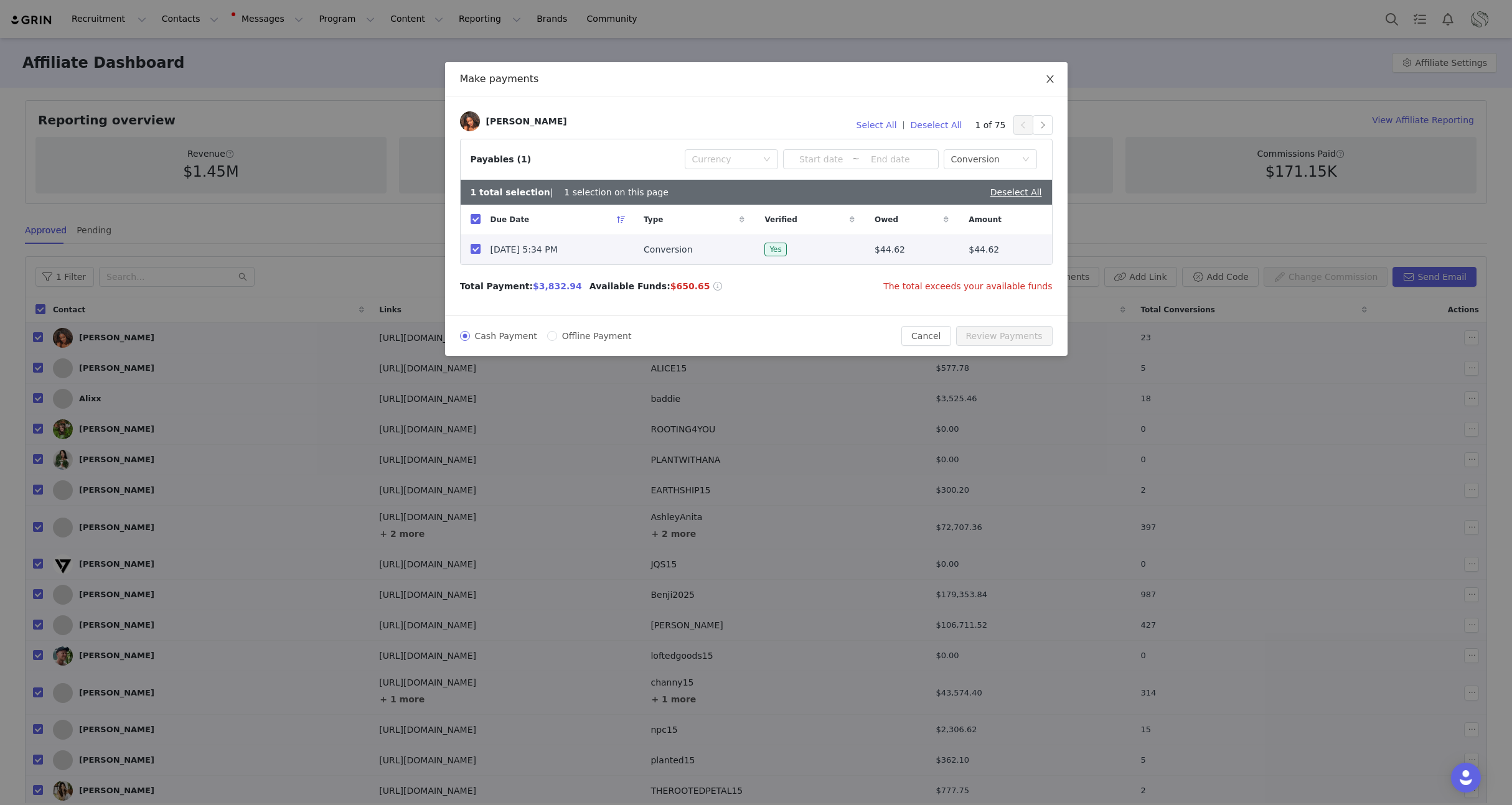
click at [1048, 86] on span "Close" at bounding box center [1050, 80] width 35 height 35
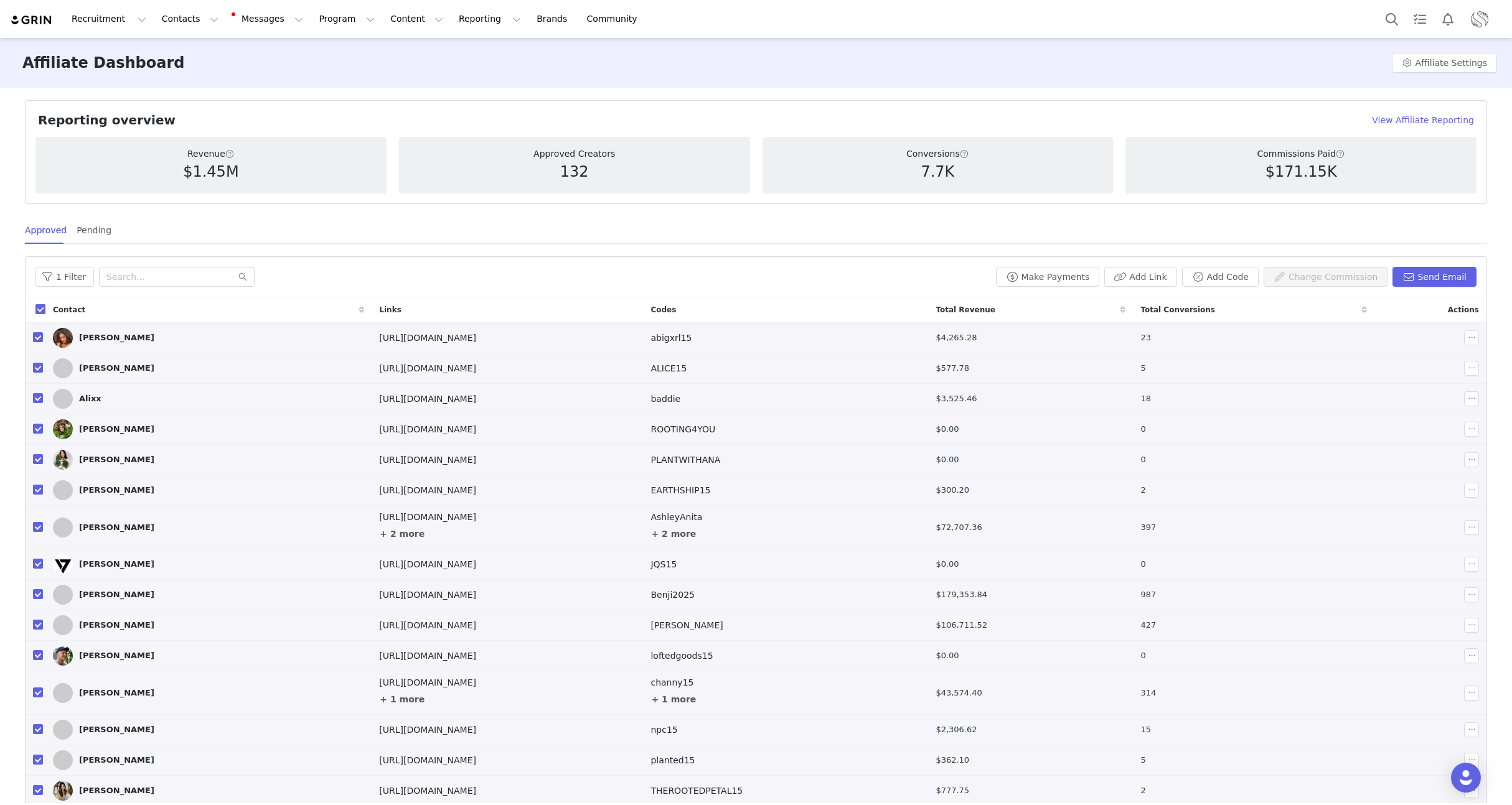
click at [41, 306] on input "checkbox" at bounding box center [41, 309] width 10 height 10
checkbox input "false"
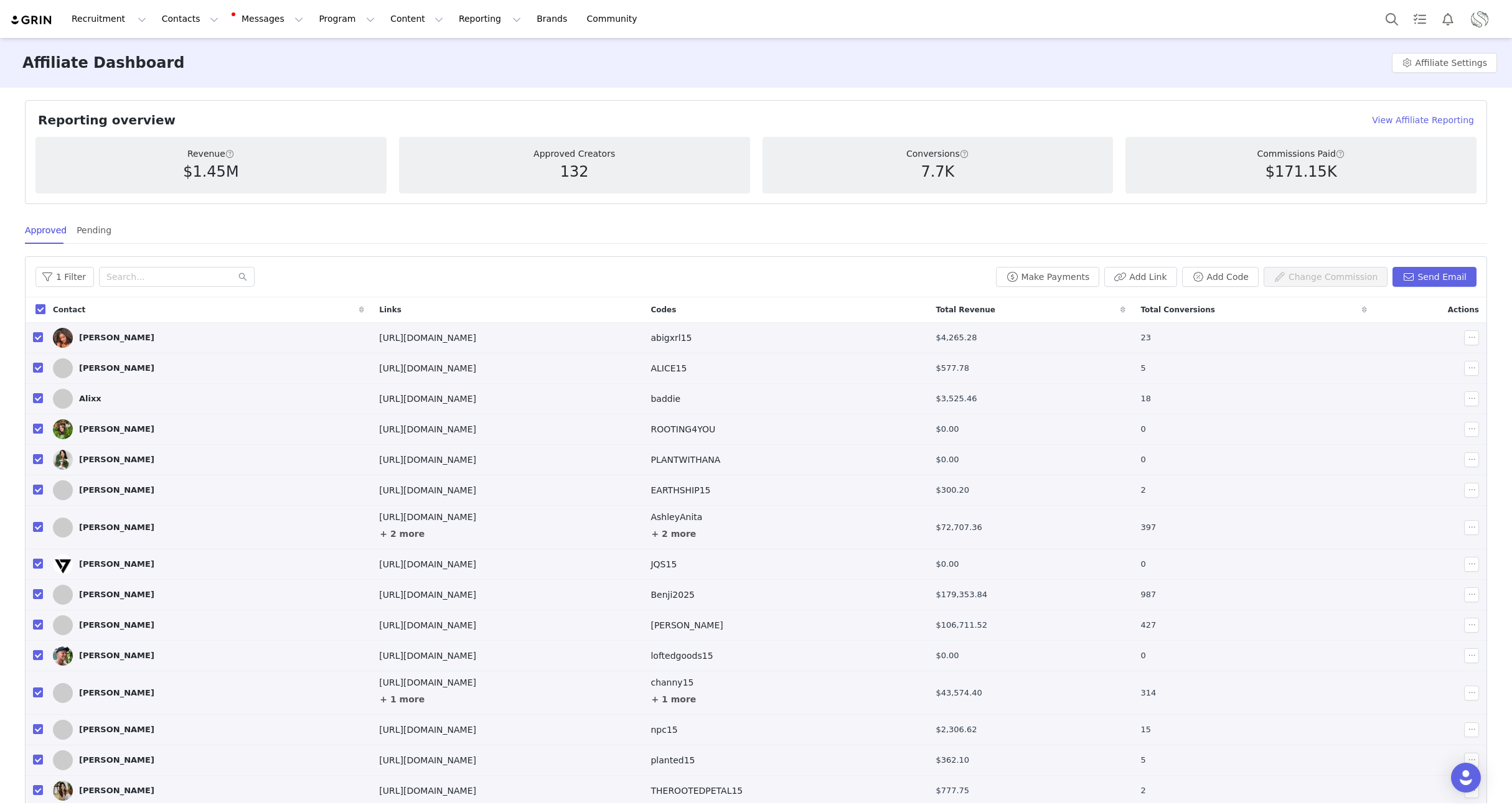
checkbox input "false"
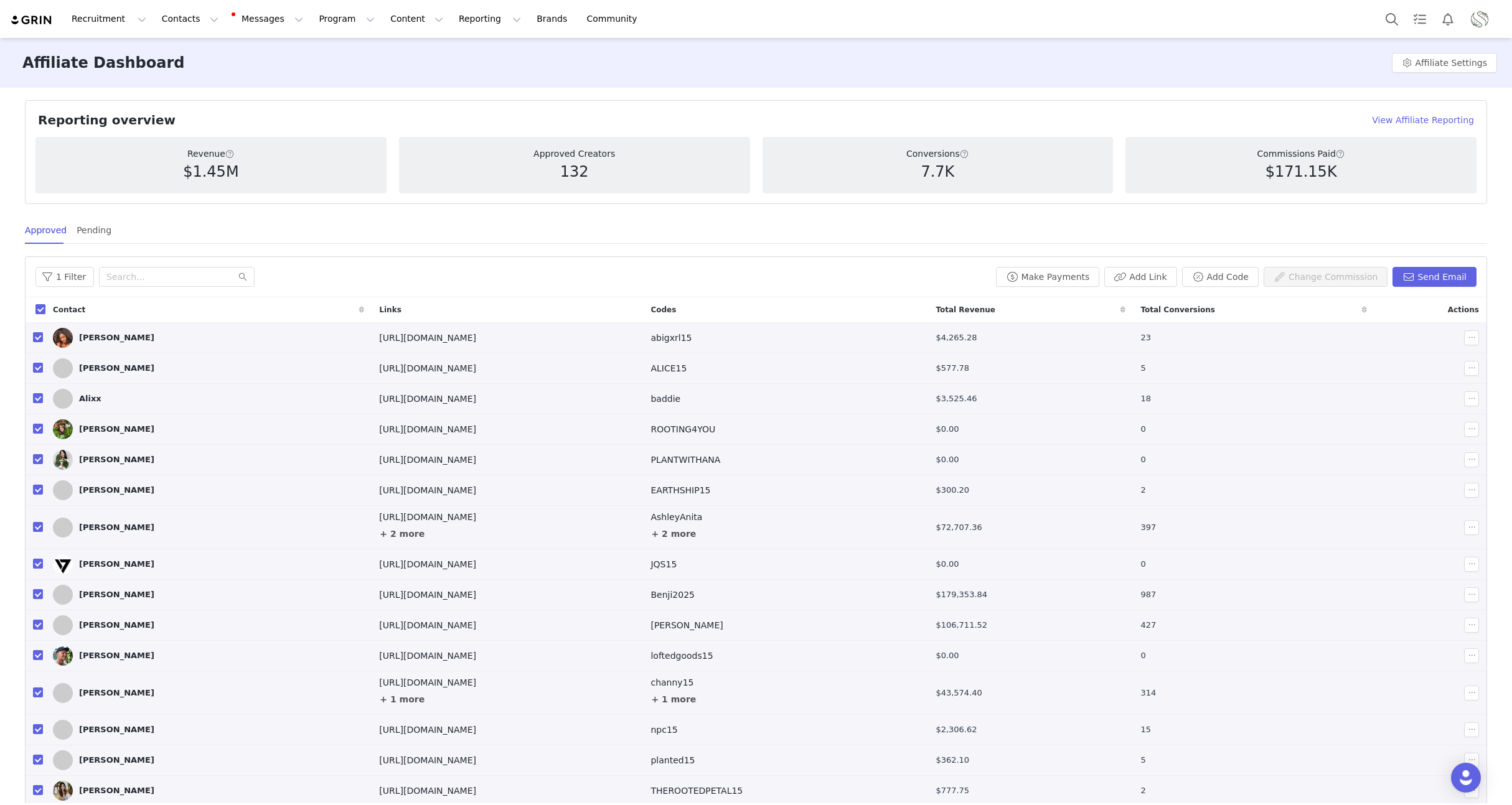
checkbox input "false"
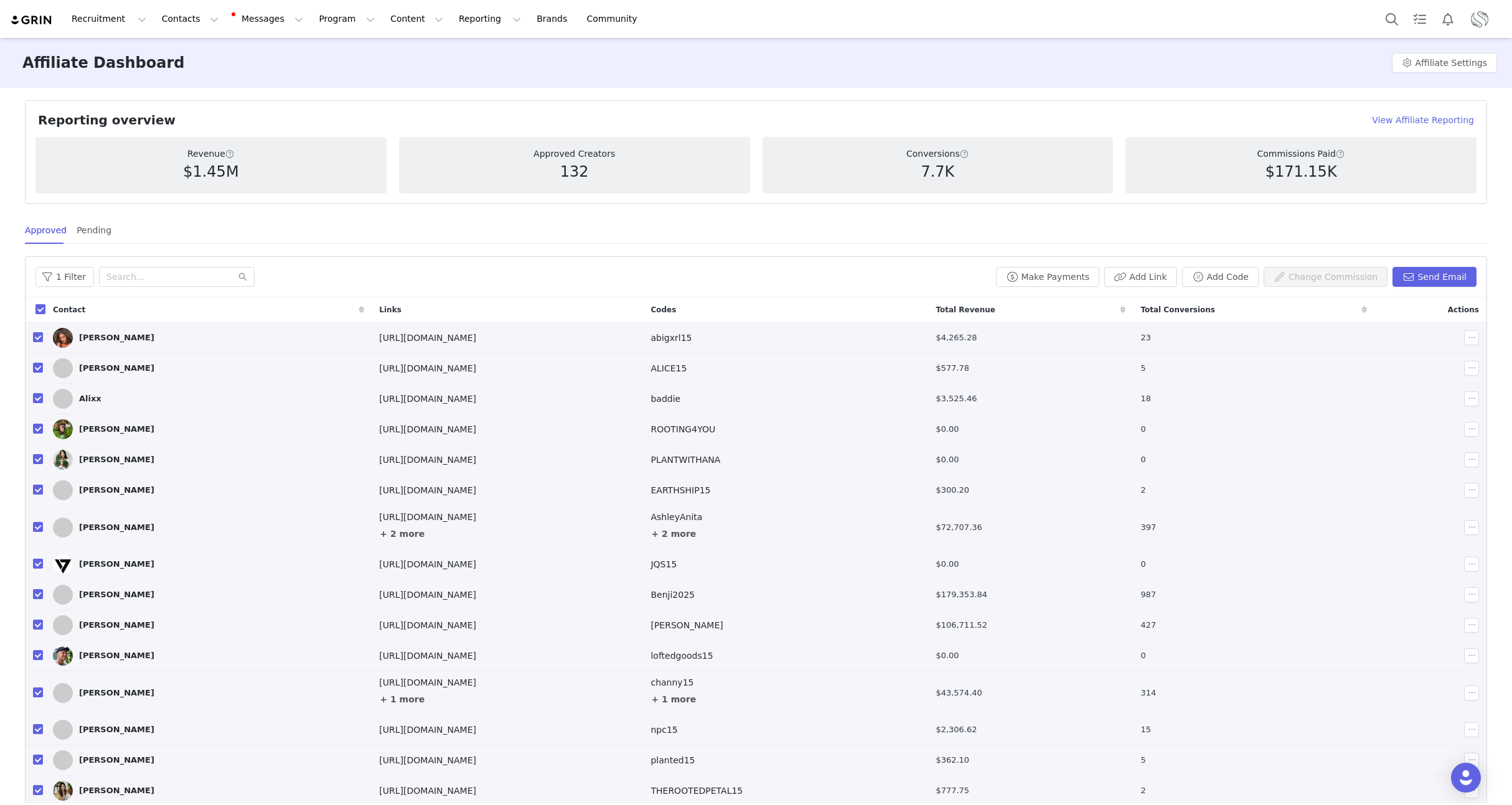
checkbox input "false"
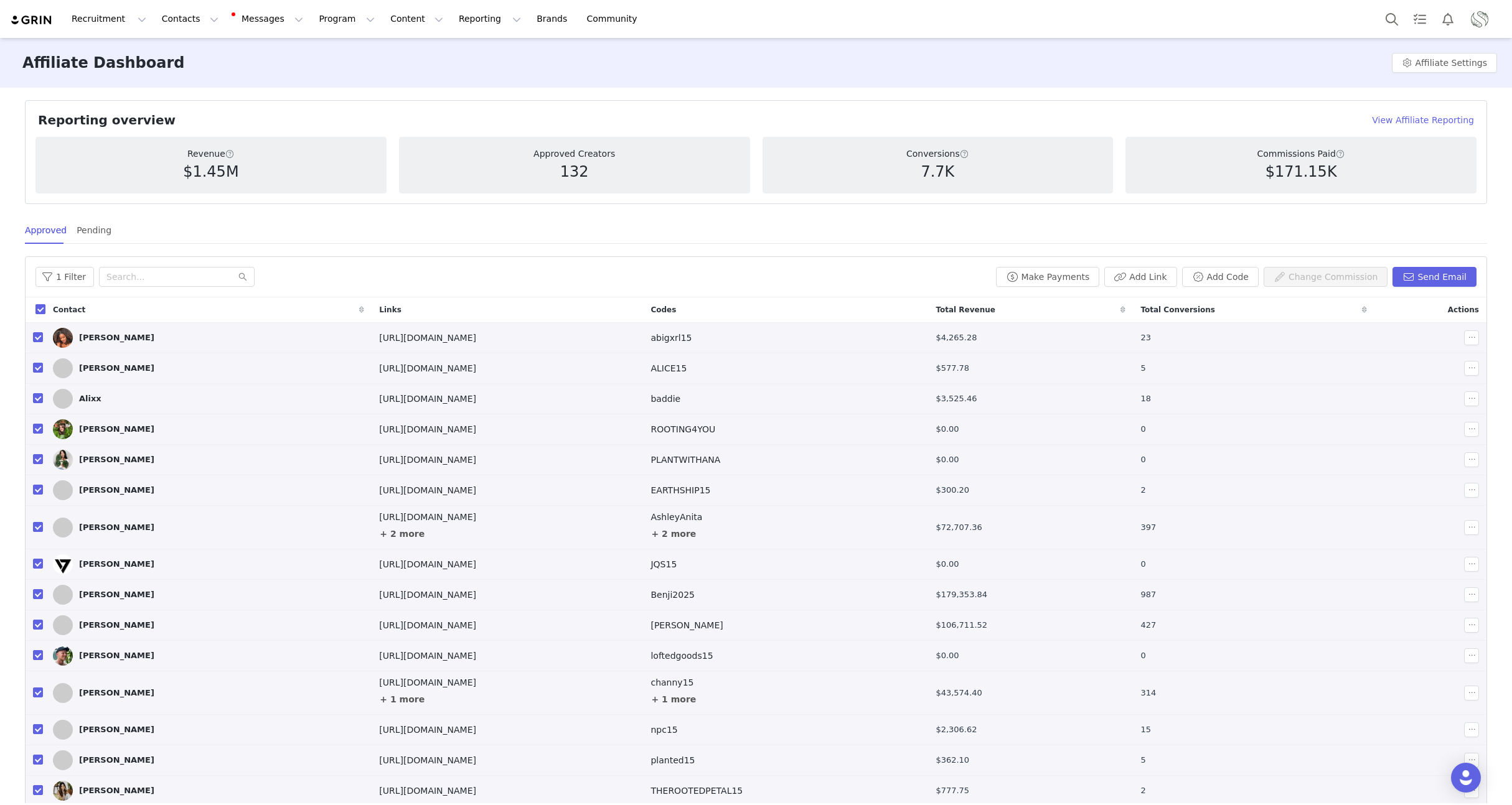
checkbox input "false"
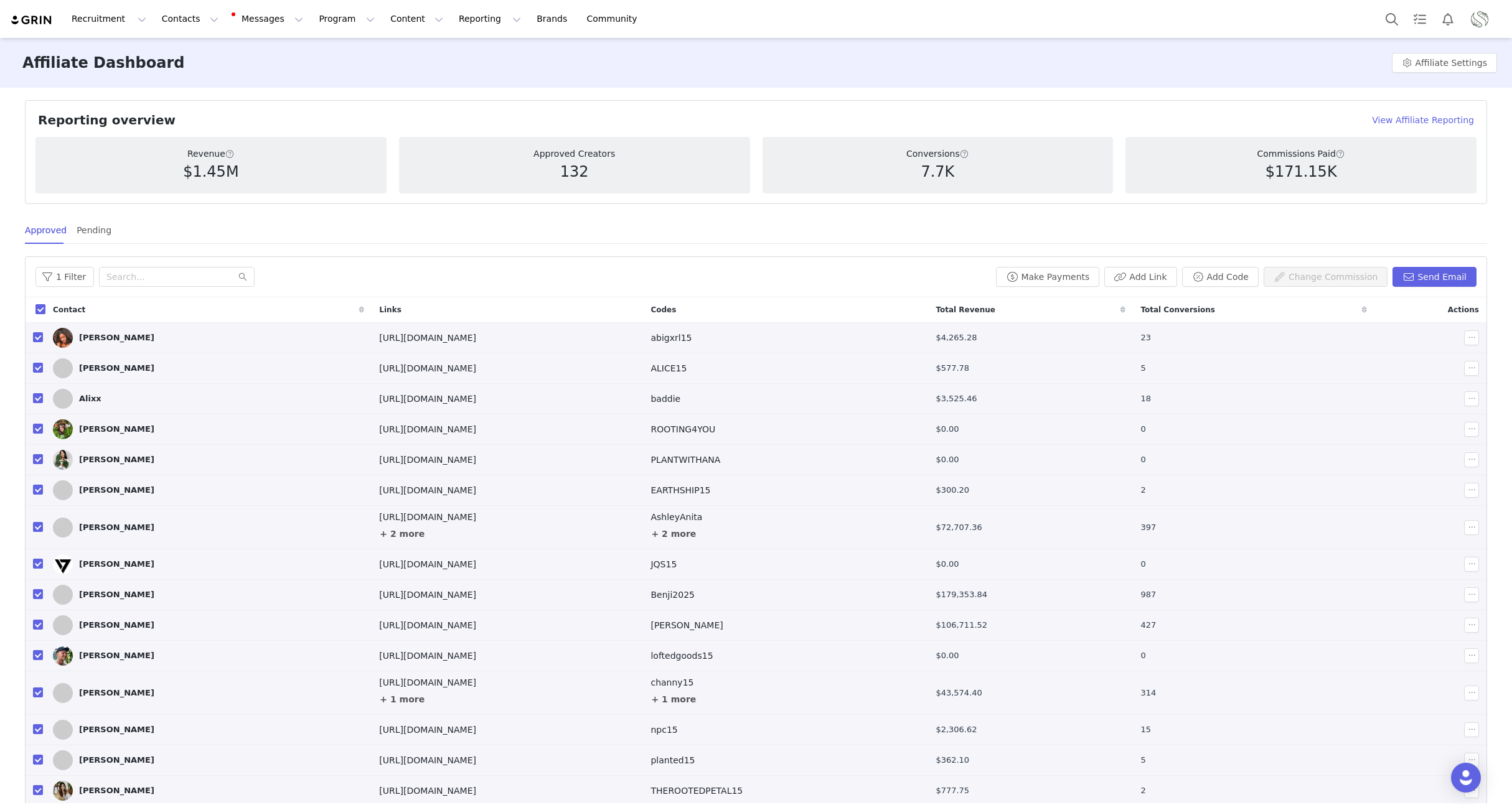
checkbox input "false"
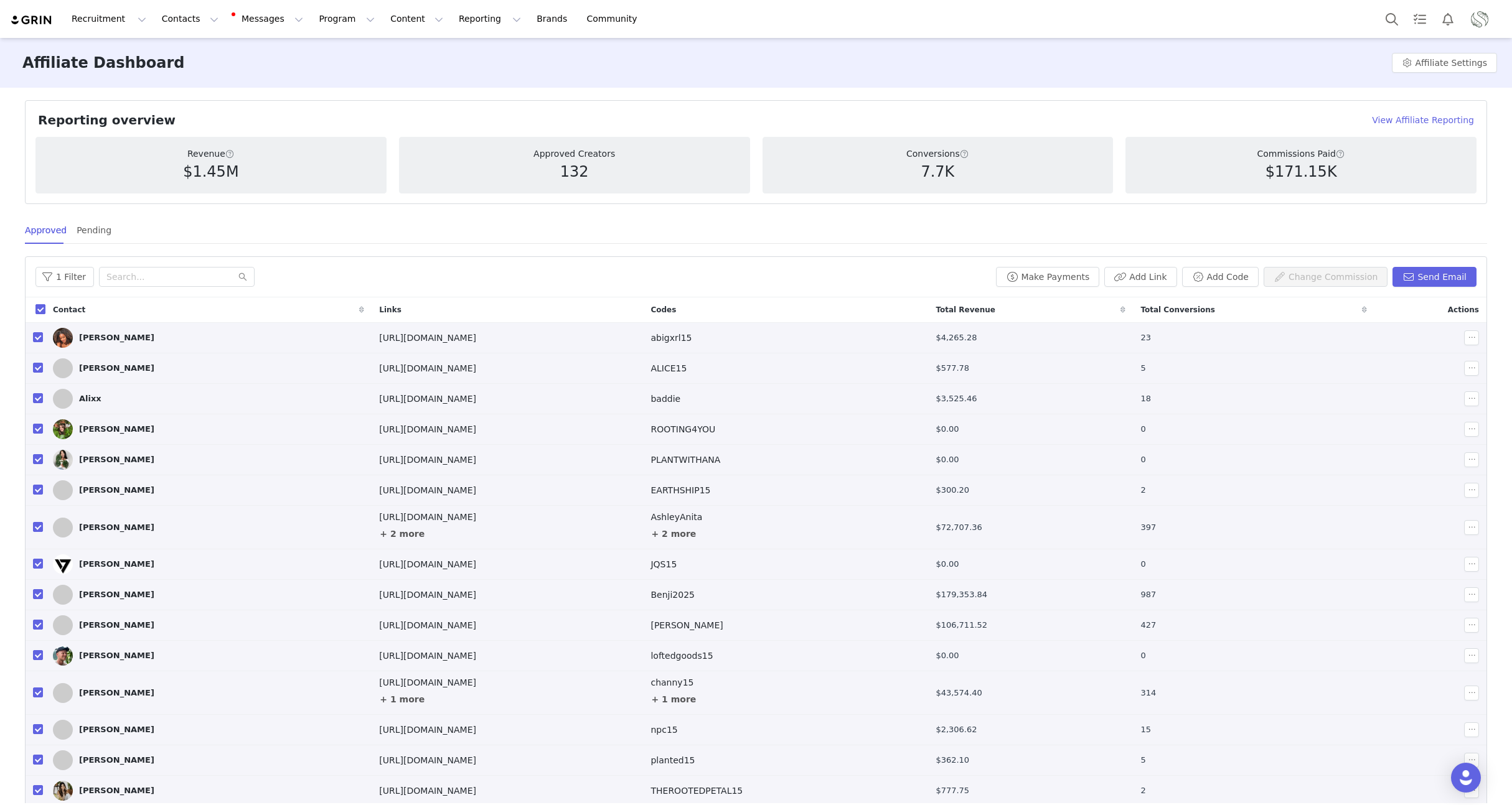
checkbox input "false"
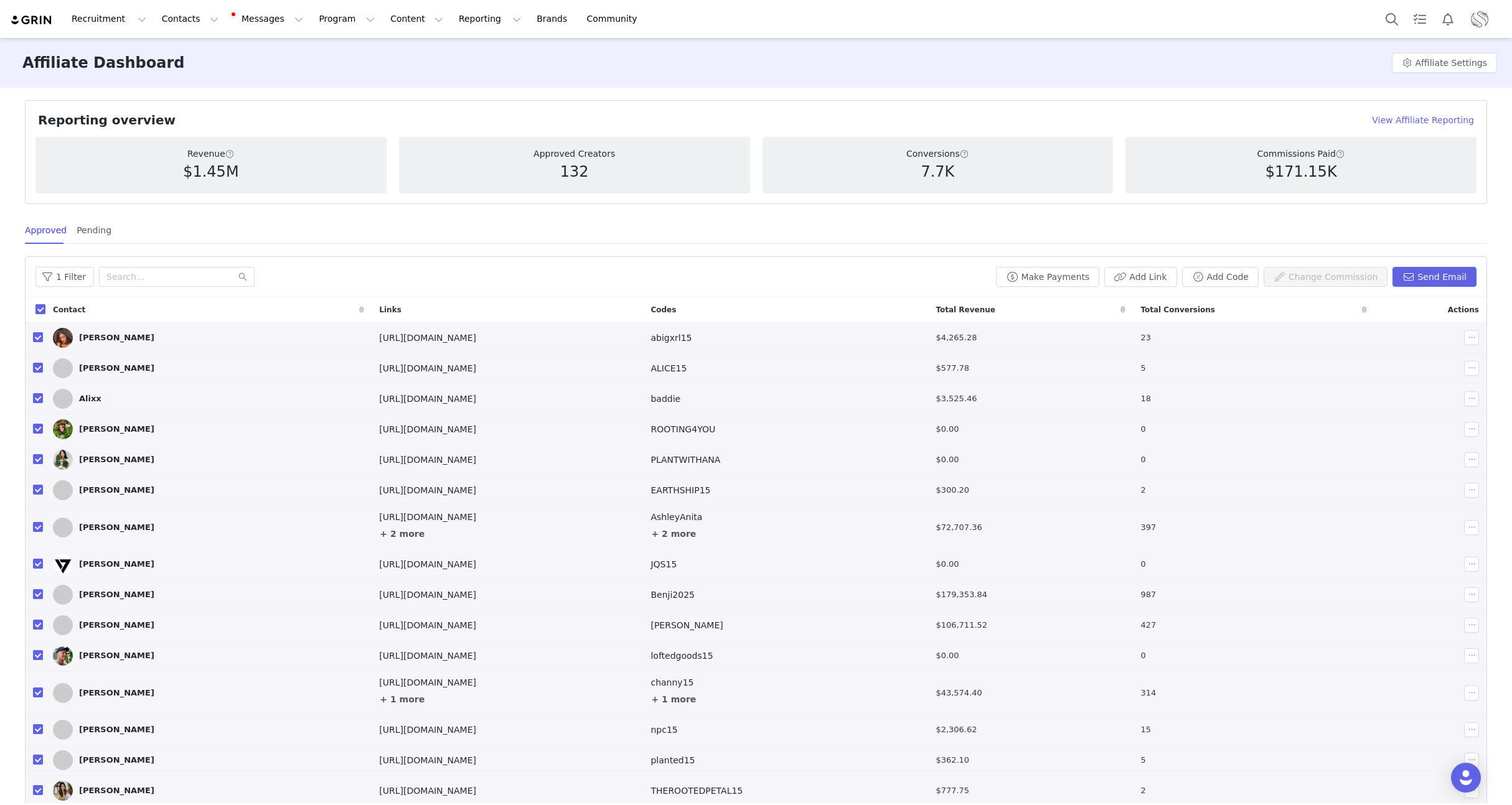
checkbox input "false"
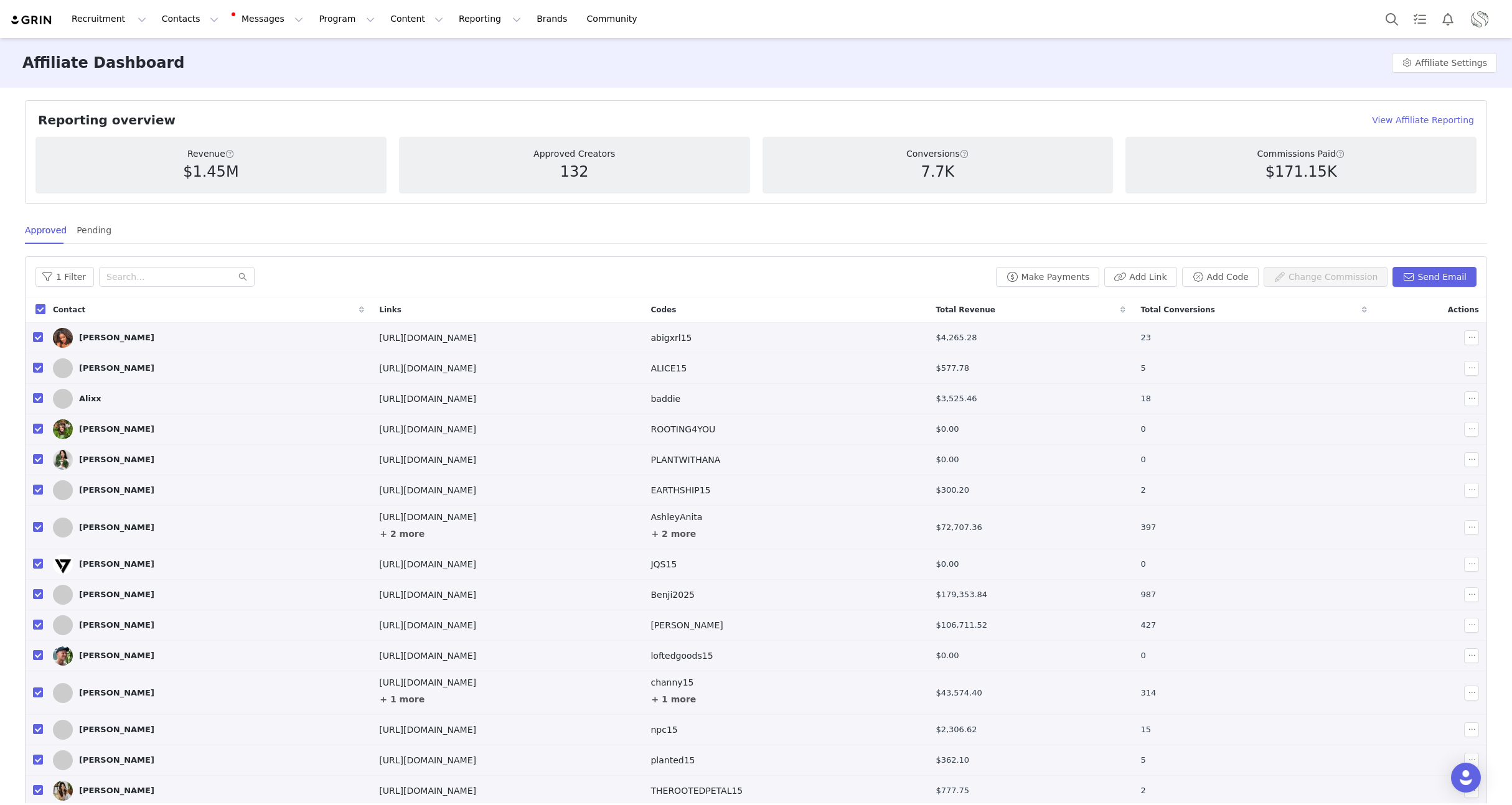
checkbox input "false"
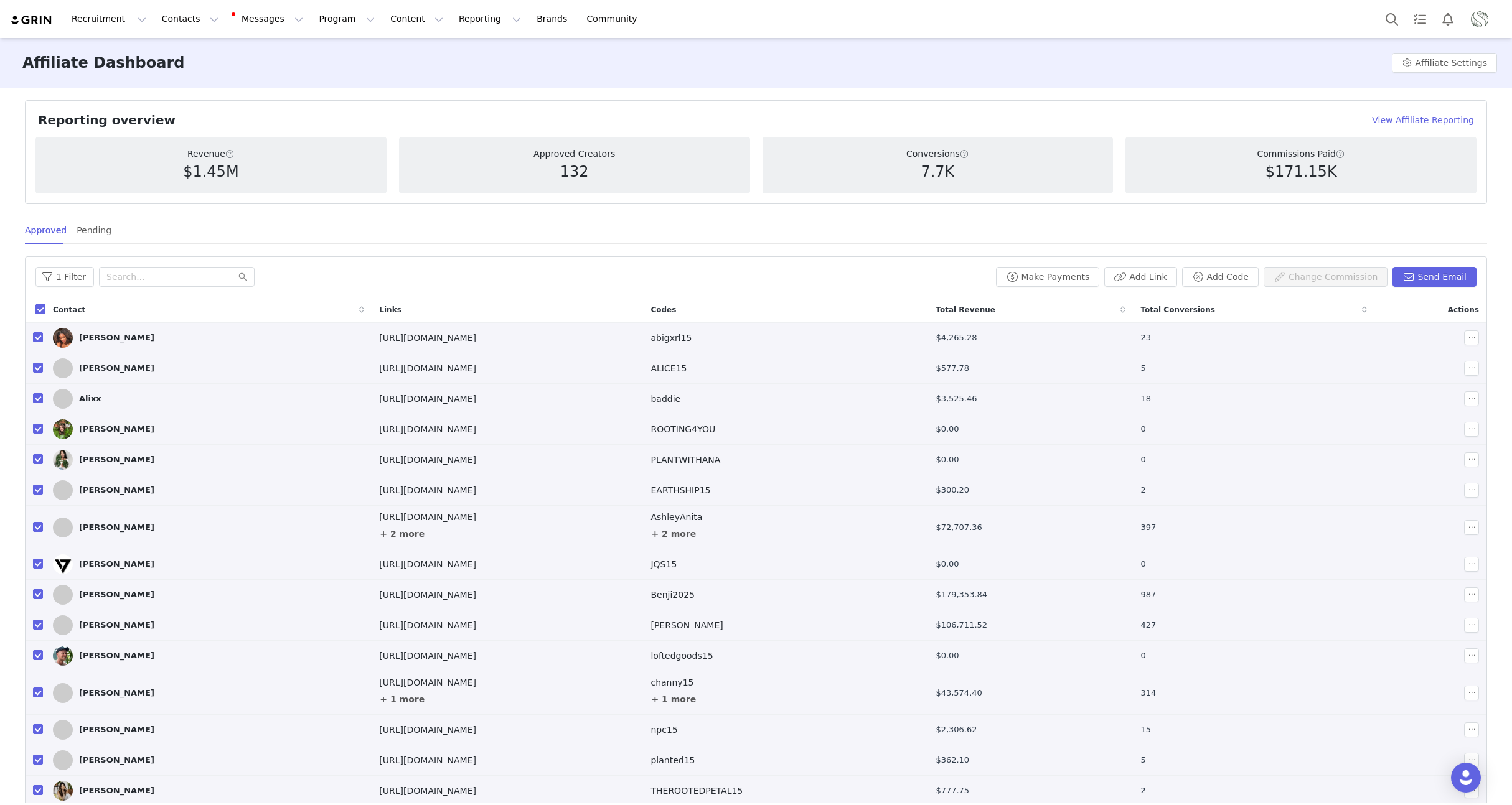
checkbox input "false"
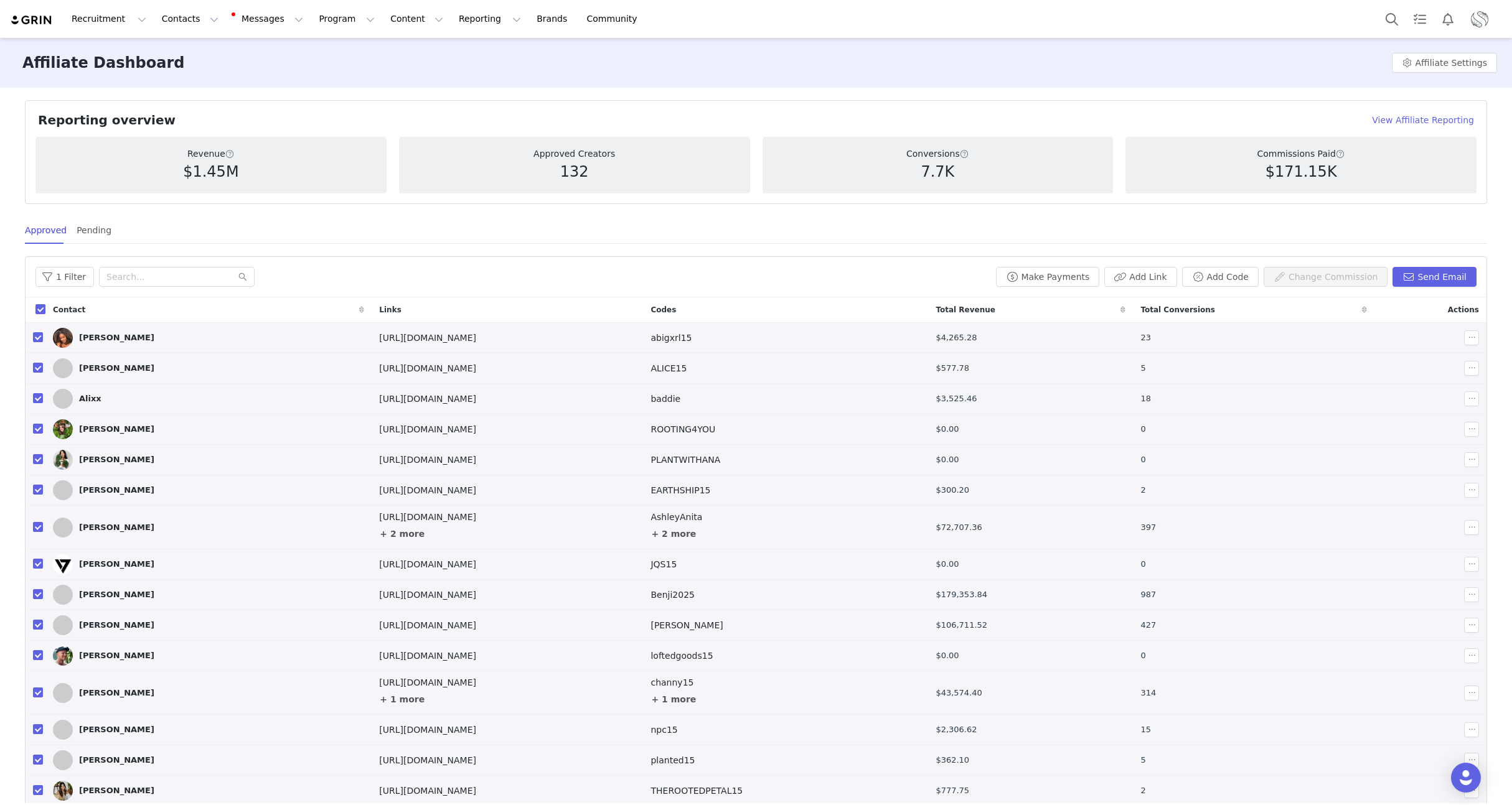
checkbox input "false"
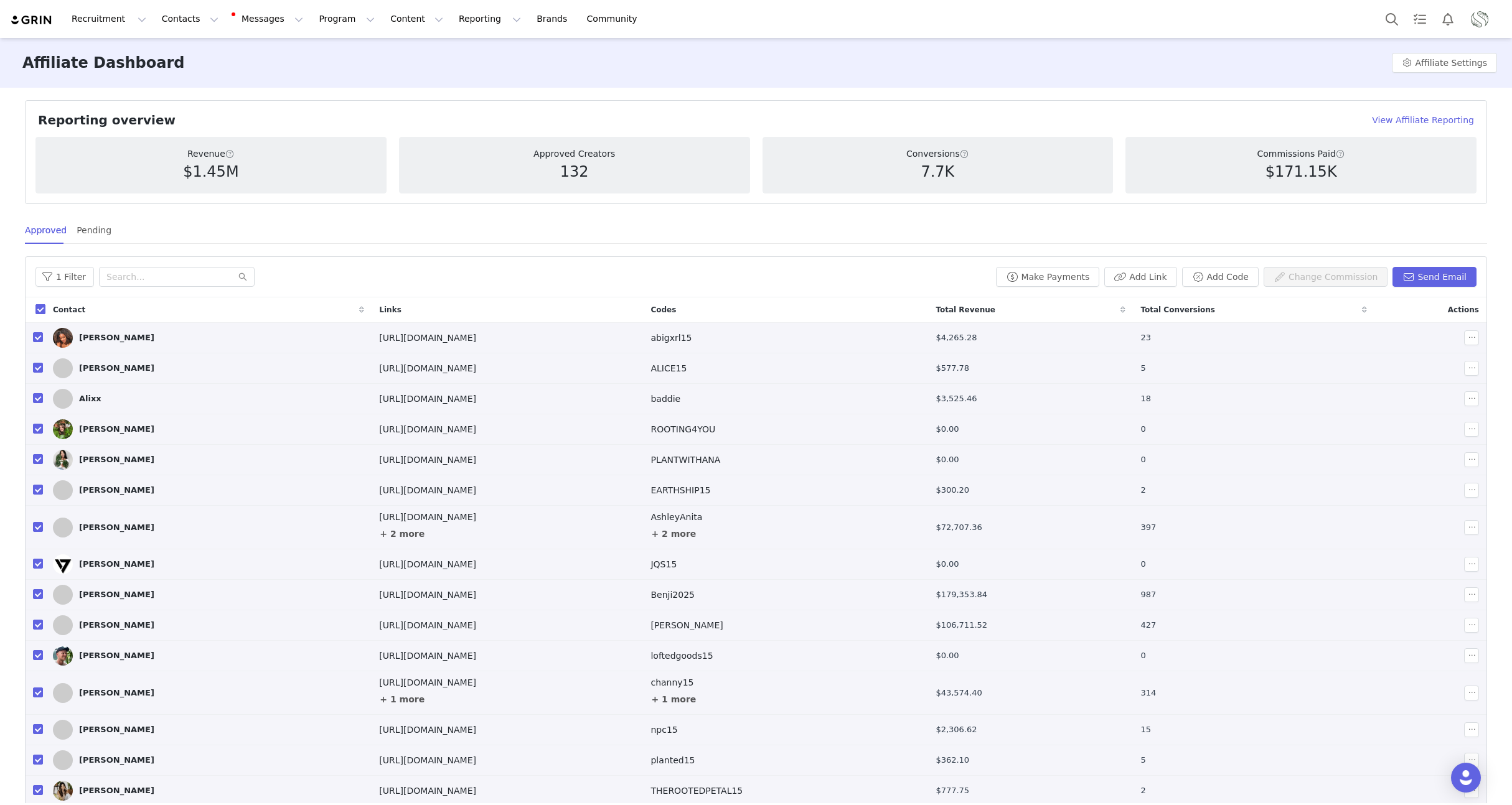
checkbox input "false"
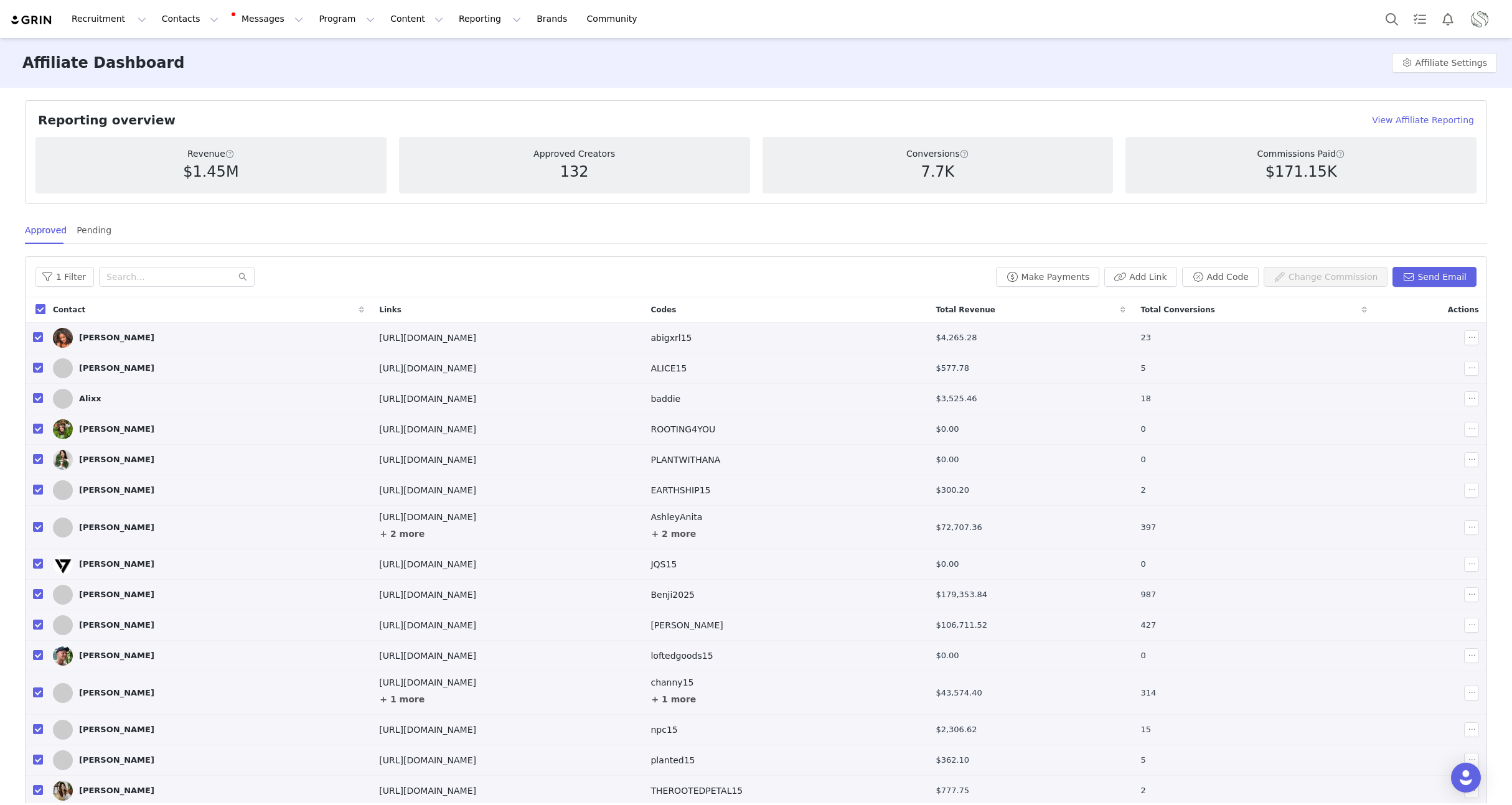
checkbox input "false"
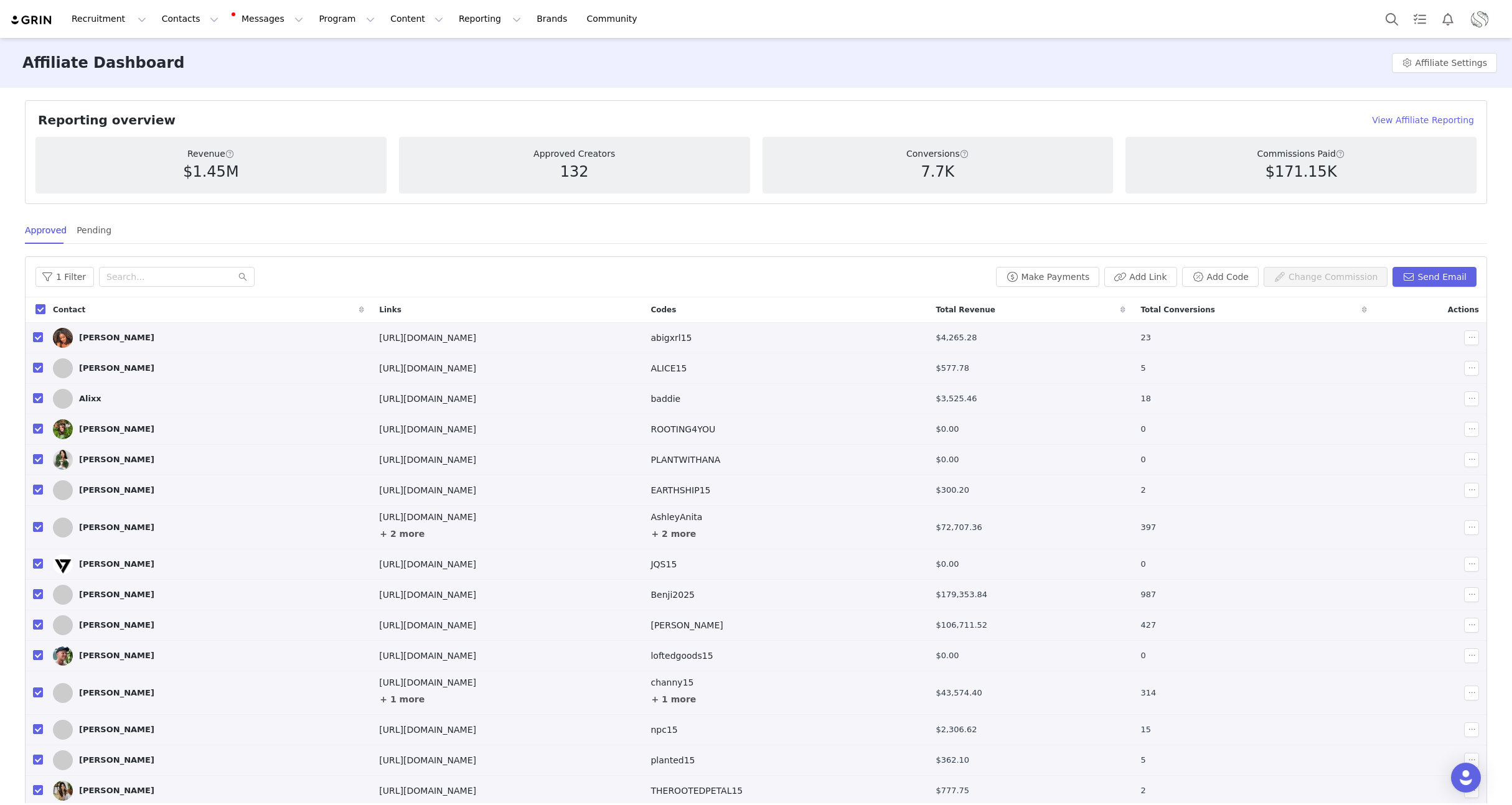
checkbox input "false"
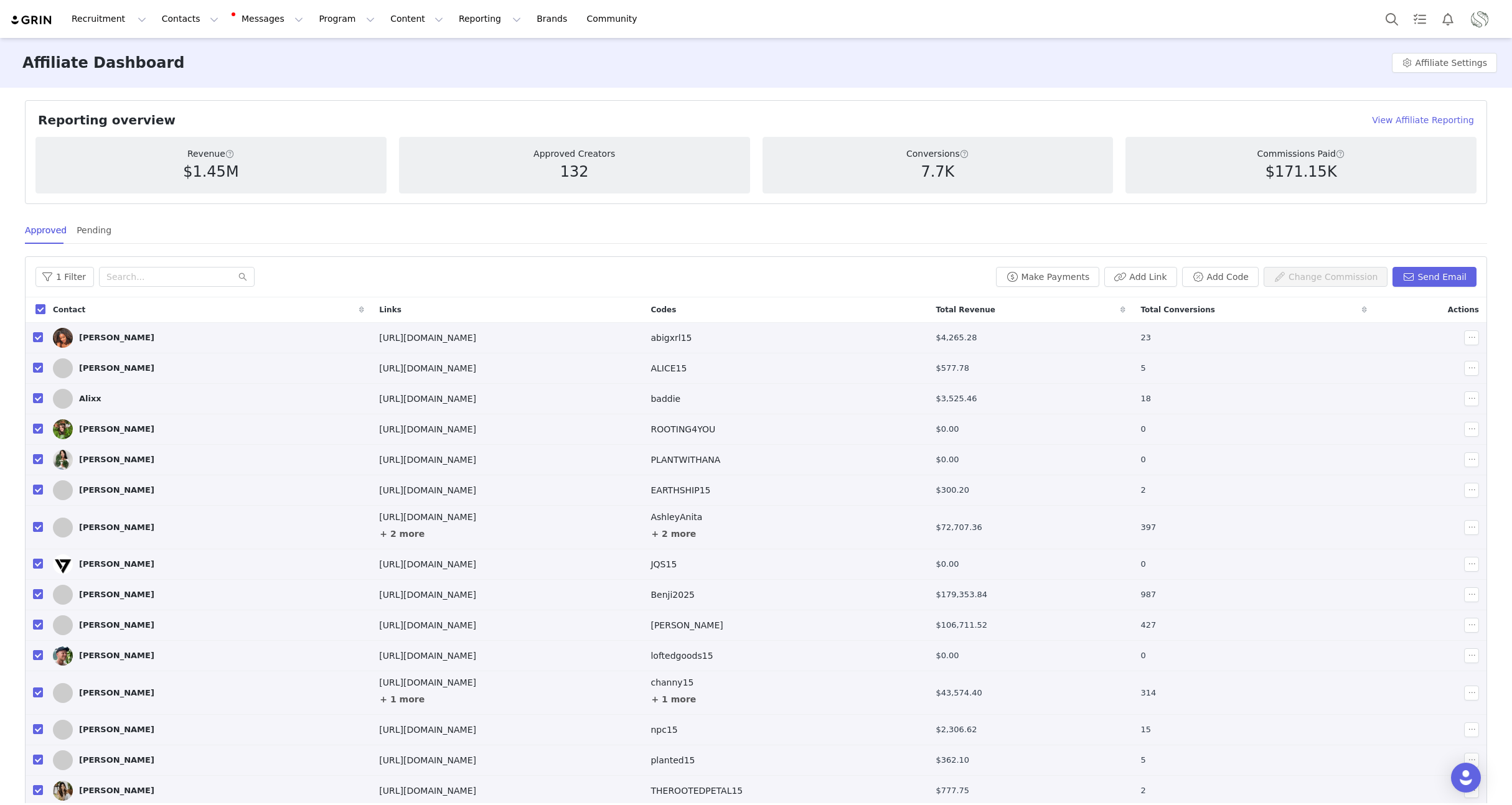
checkbox input "false"
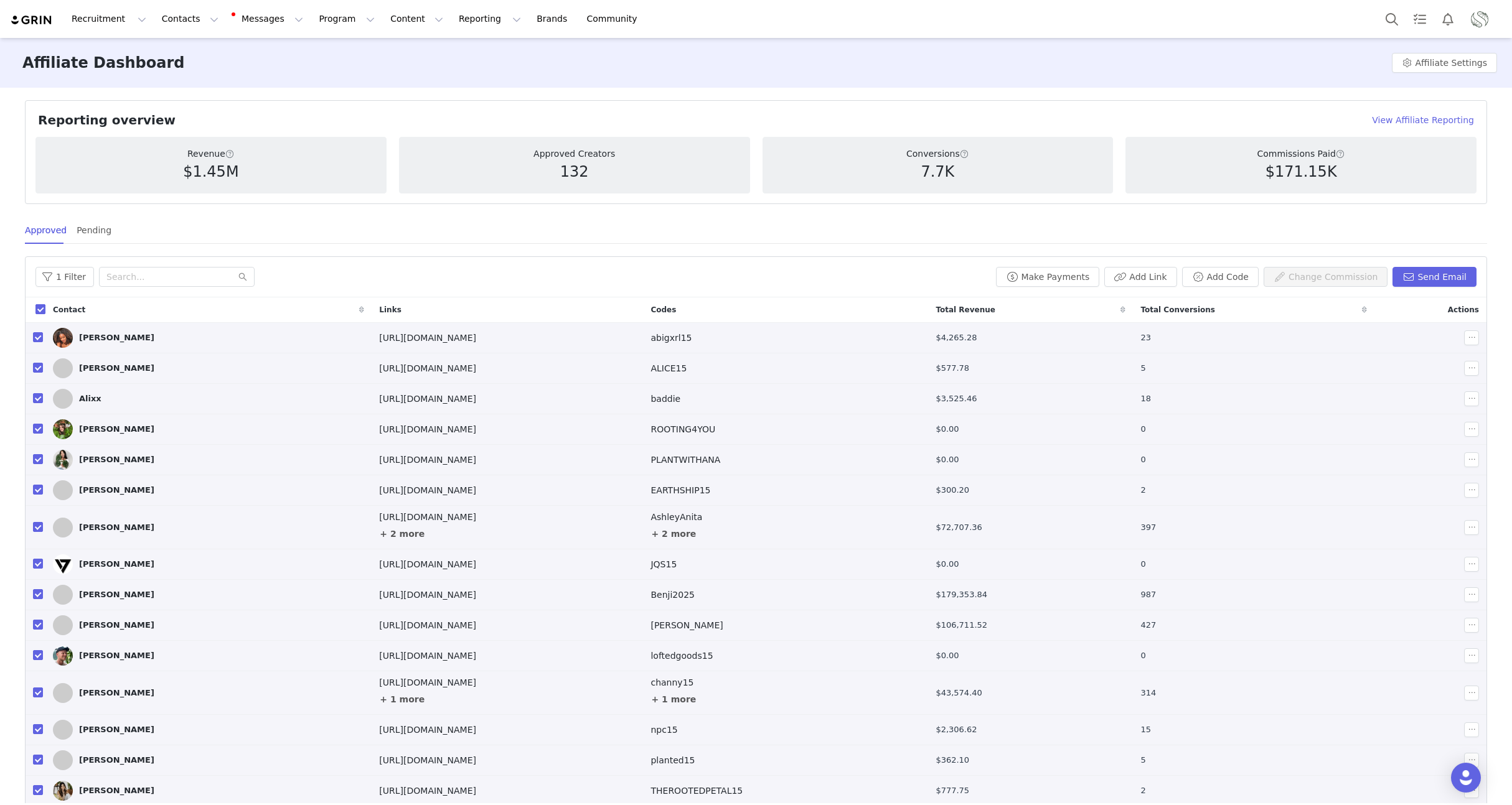
checkbox input "false"
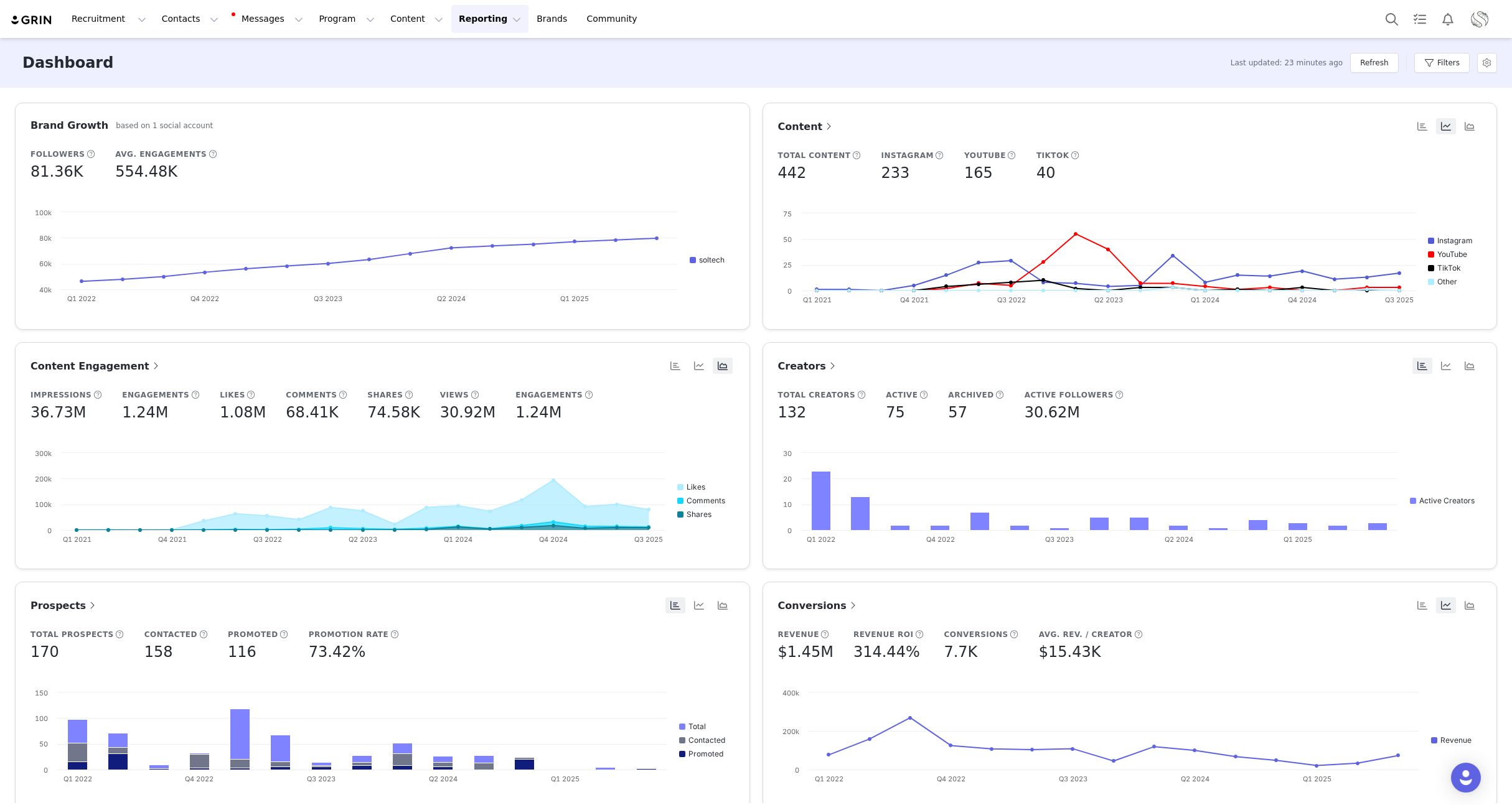
click at [1494, 25] on button "Profile" at bounding box center [1482, 19] width 40 height 20
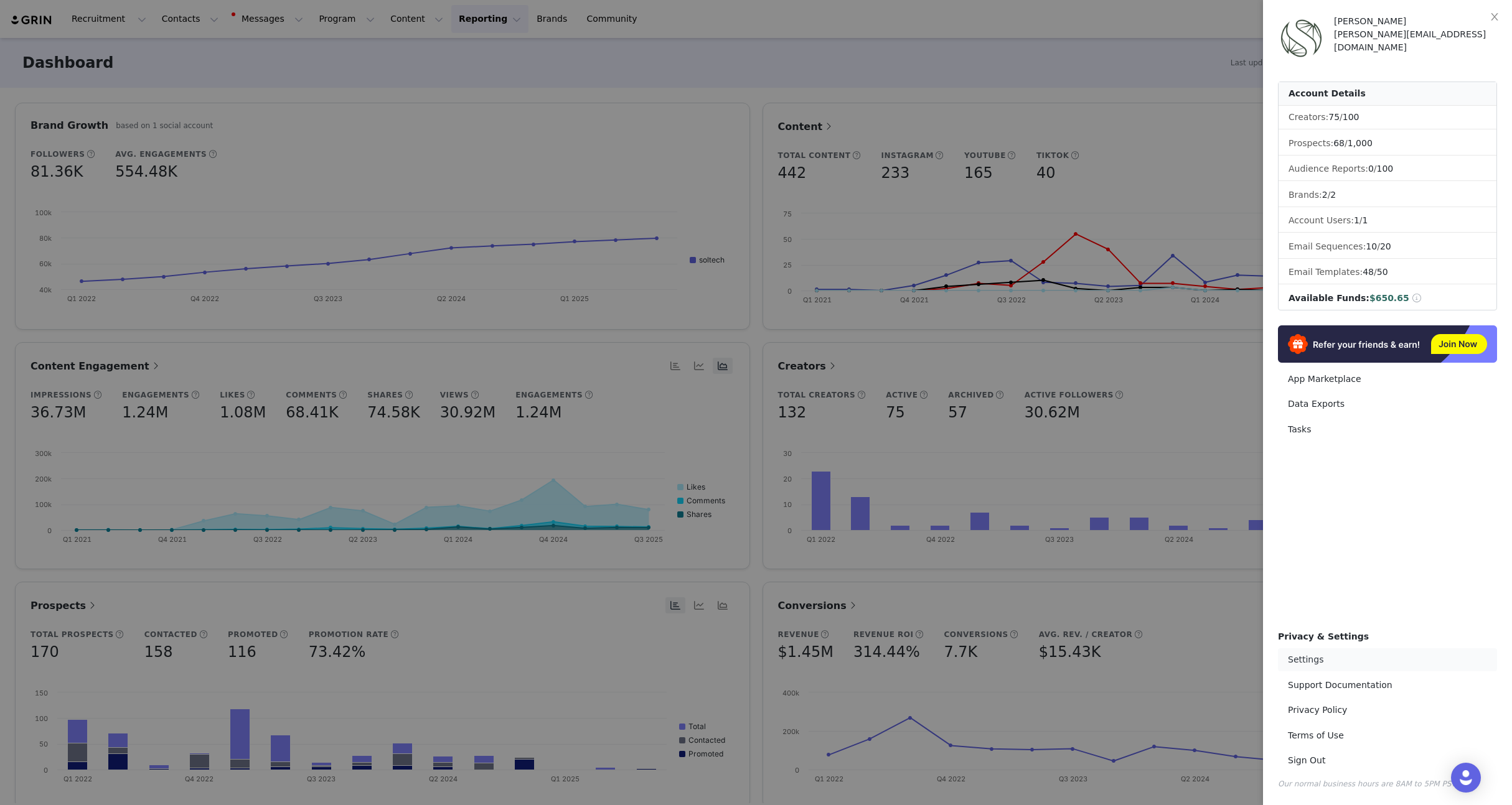
click at [1295, 658] on link "Settings" at bounding box center [1387, 660] width 219 height 23
select select "America/New_York"
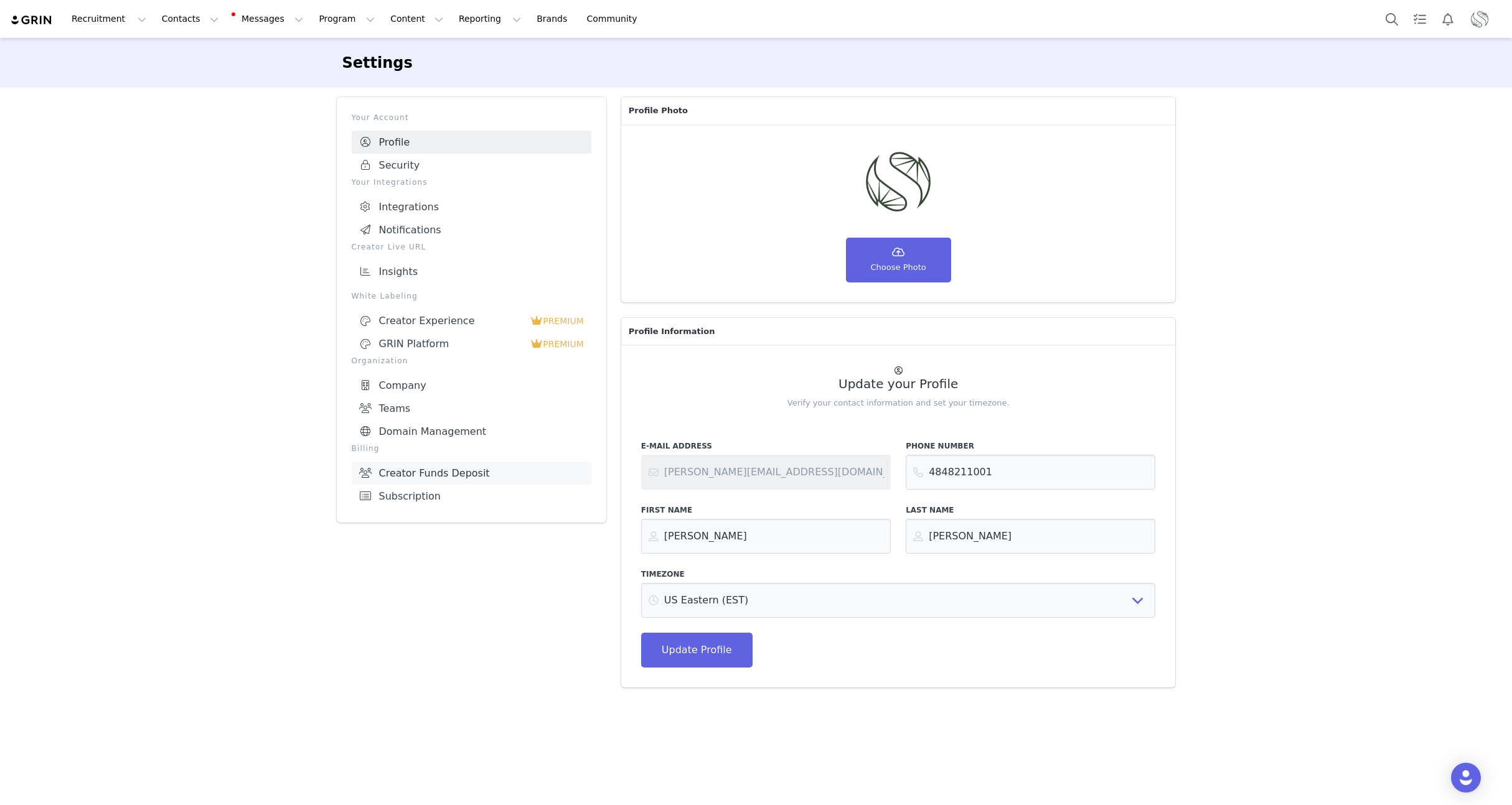
click at [393, 462] on link "Creator Funds Deposit" at bounding box center [471, 474] width 239 height 23
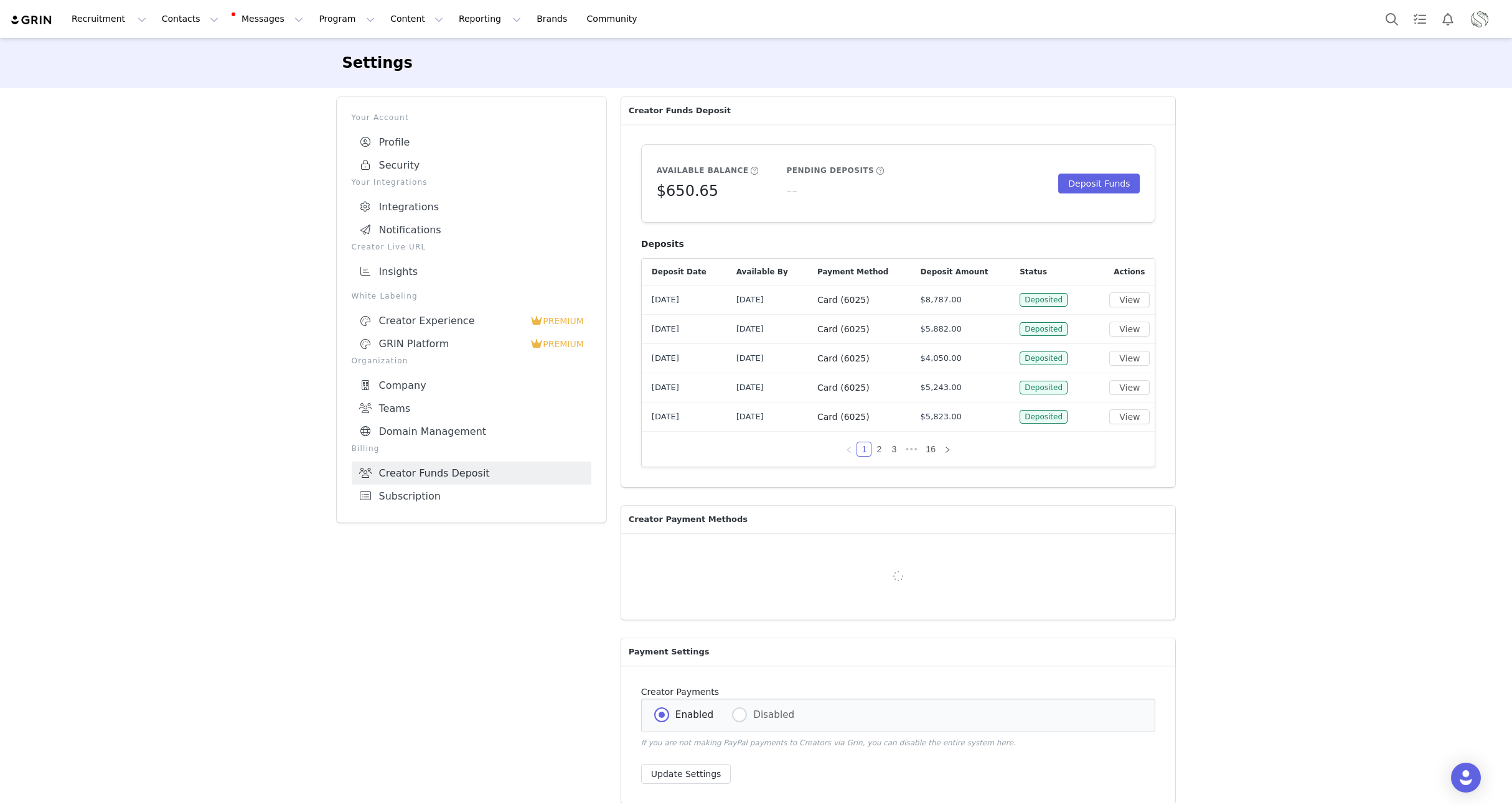
click at [1278, 365] on div "Settings Your Account Profile Security Your Integrations Integrations Notificat…" at bounding box center [756, 425] width 1512 height 775
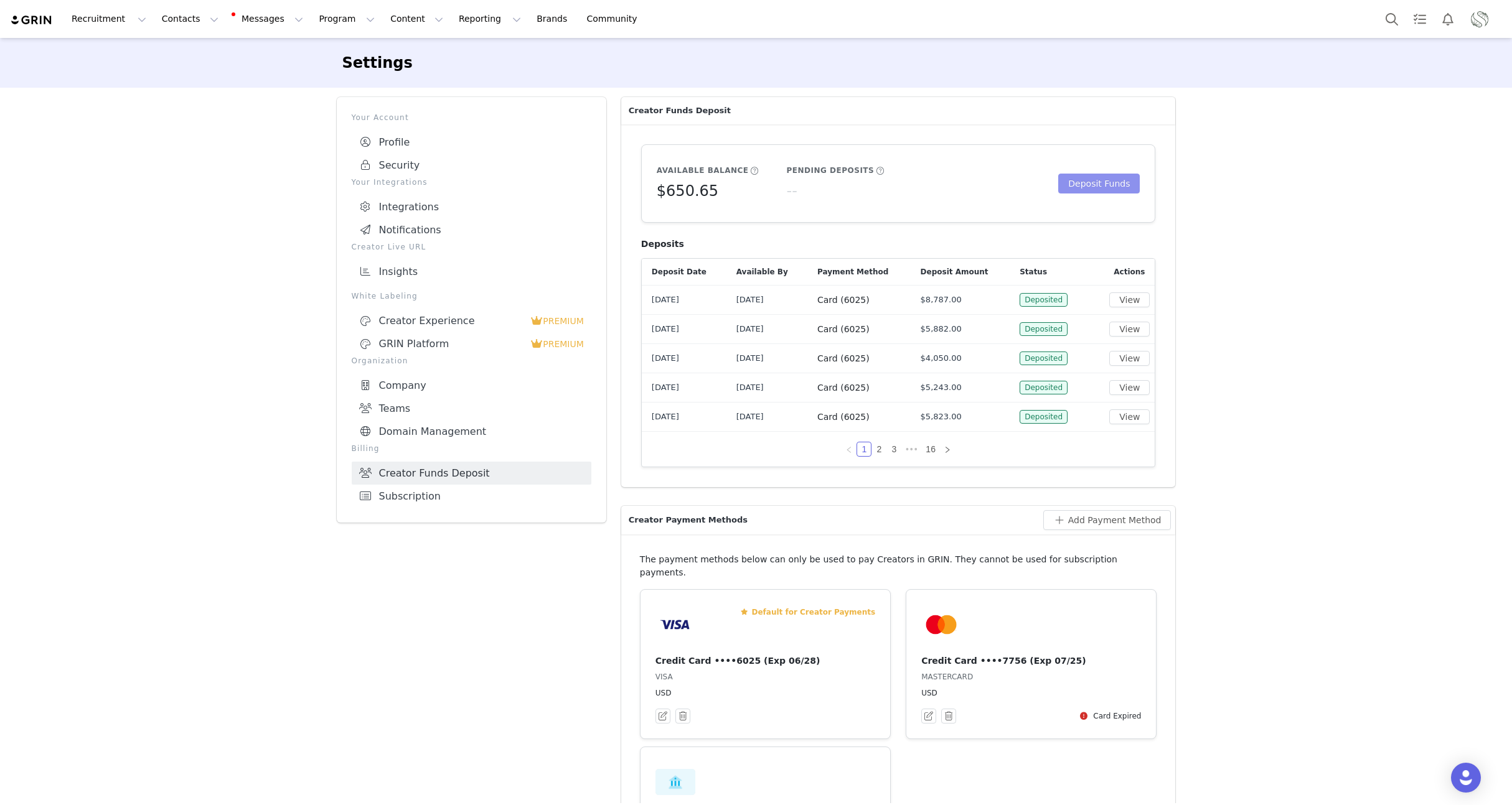
click at [1085, 192] on button "Deposit Funds" at bounding box center [1099, 184] width 81 height 20
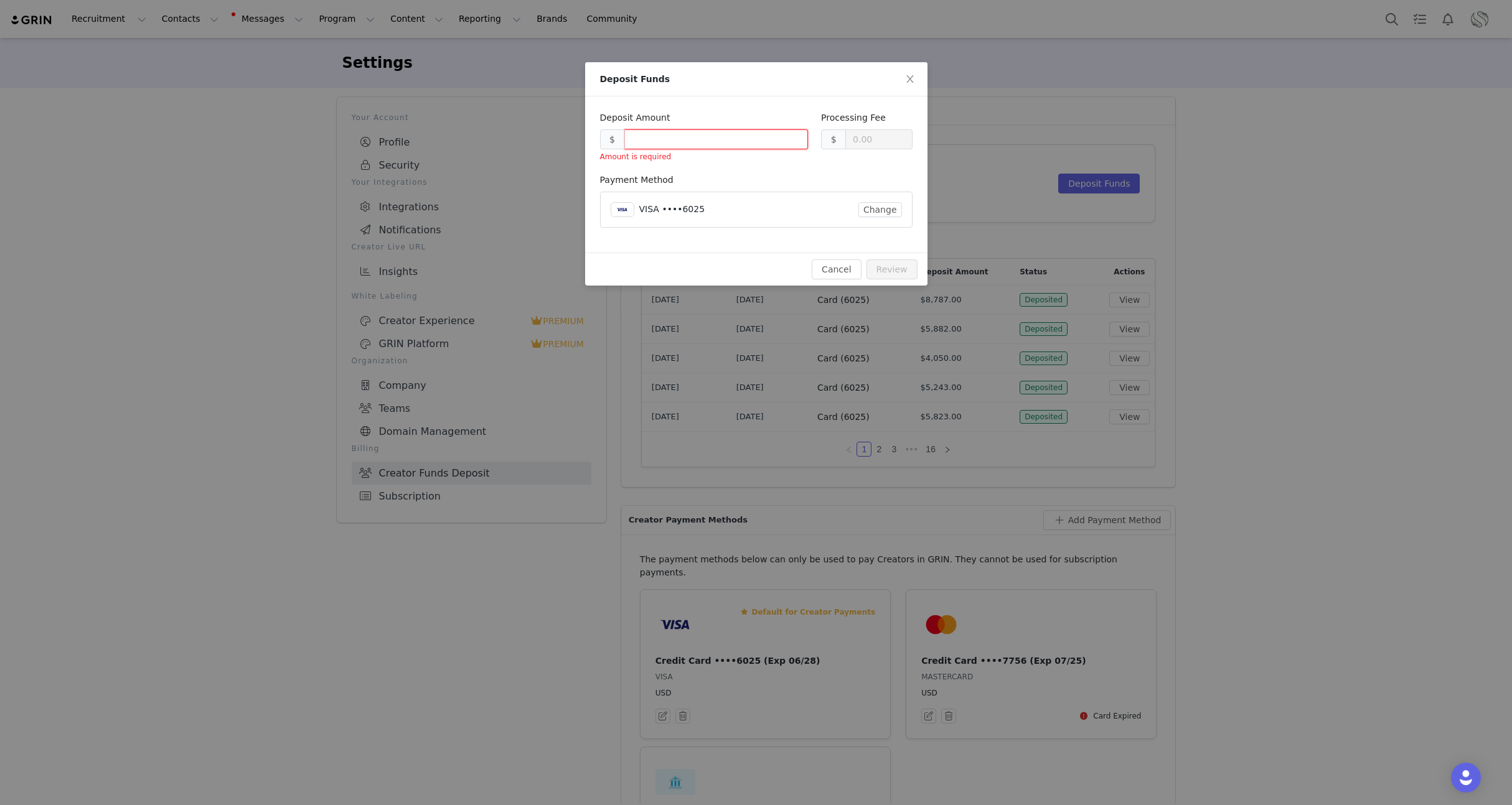
type input "0.30"
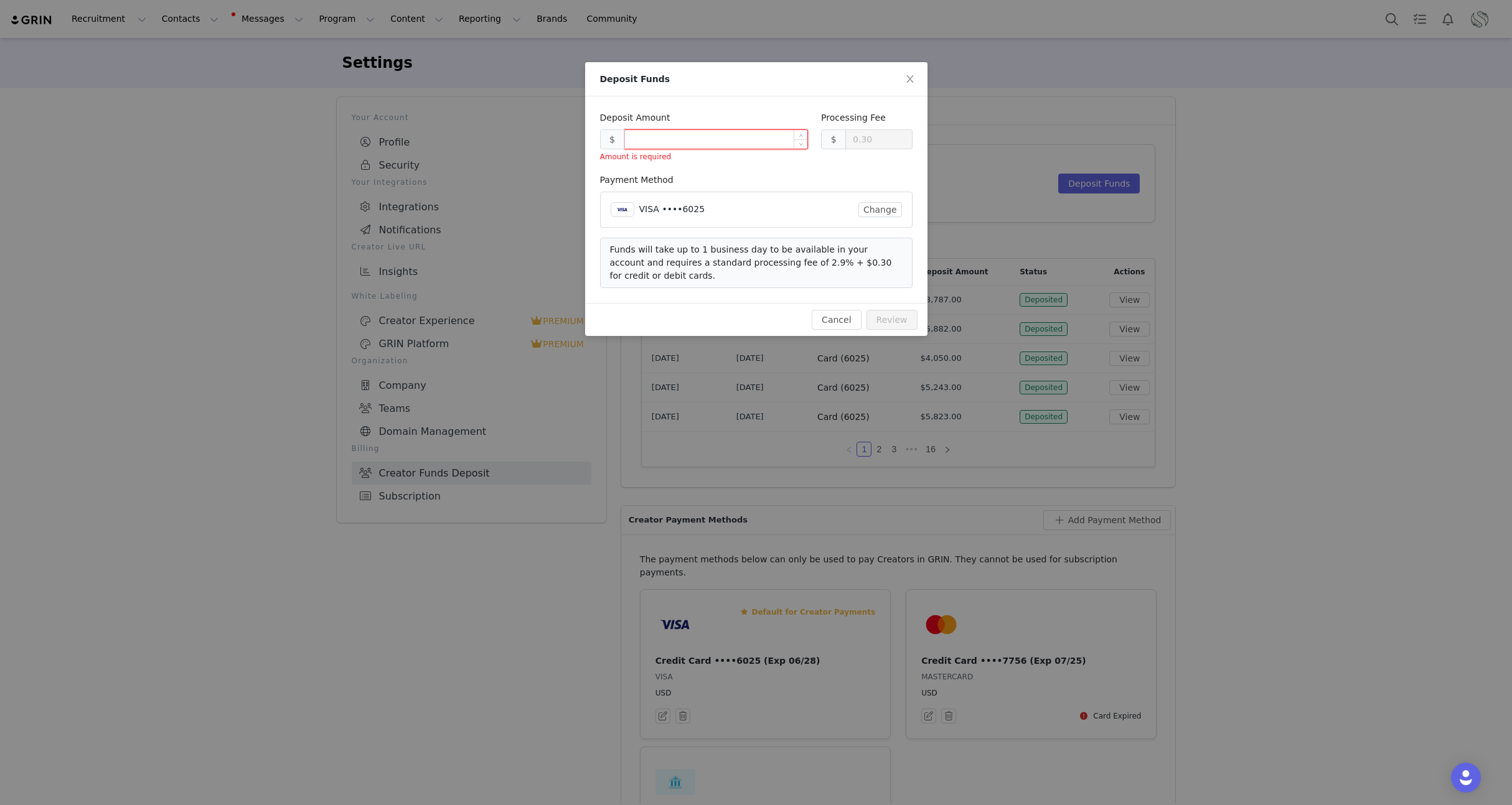
click at [672, 137] on input at bounding box center [717, 140] width 183 height 18
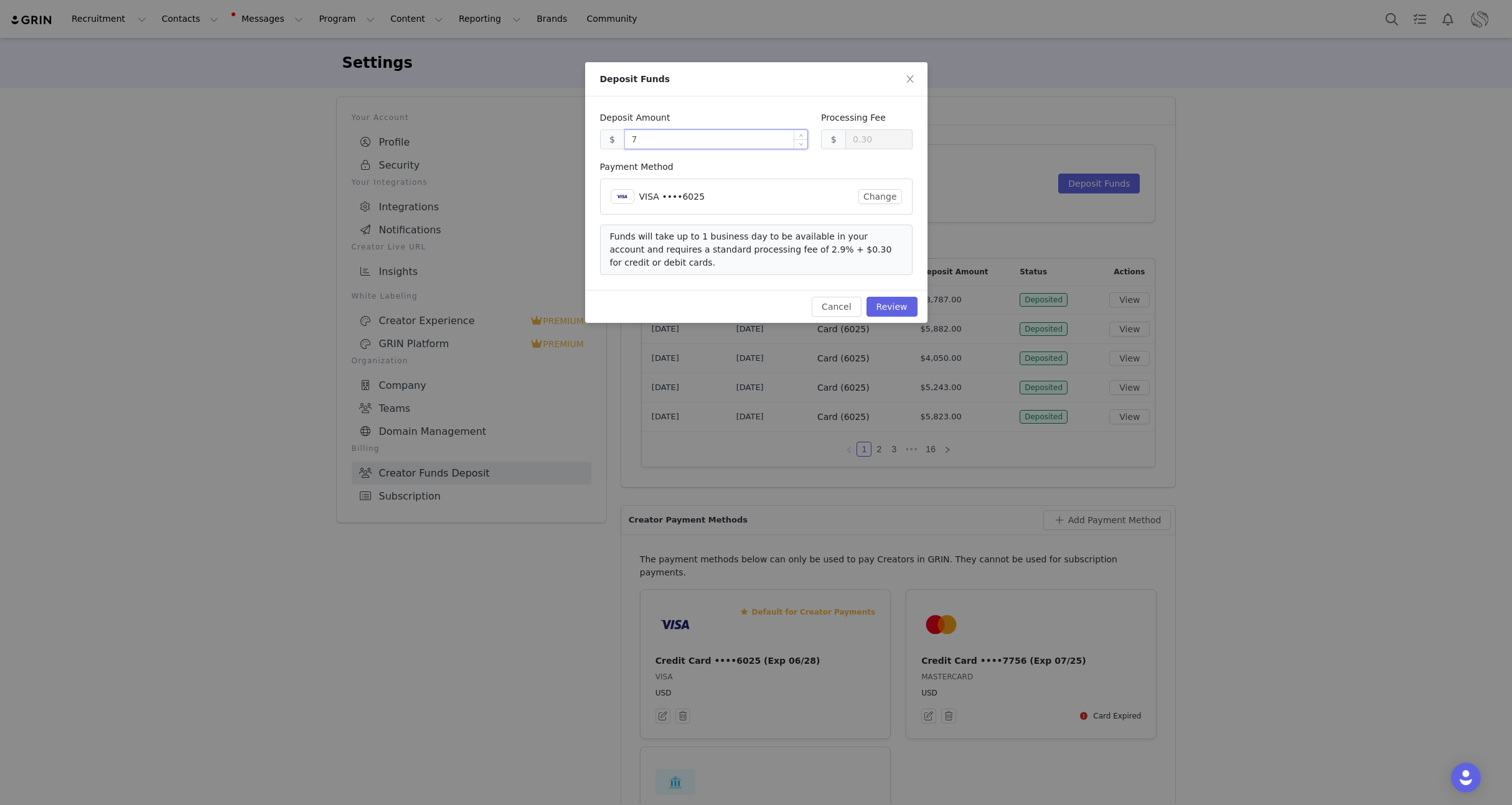
type input "74"
type input "2.45"
type input "7423"
type input "215.57"
type input "7423.00"
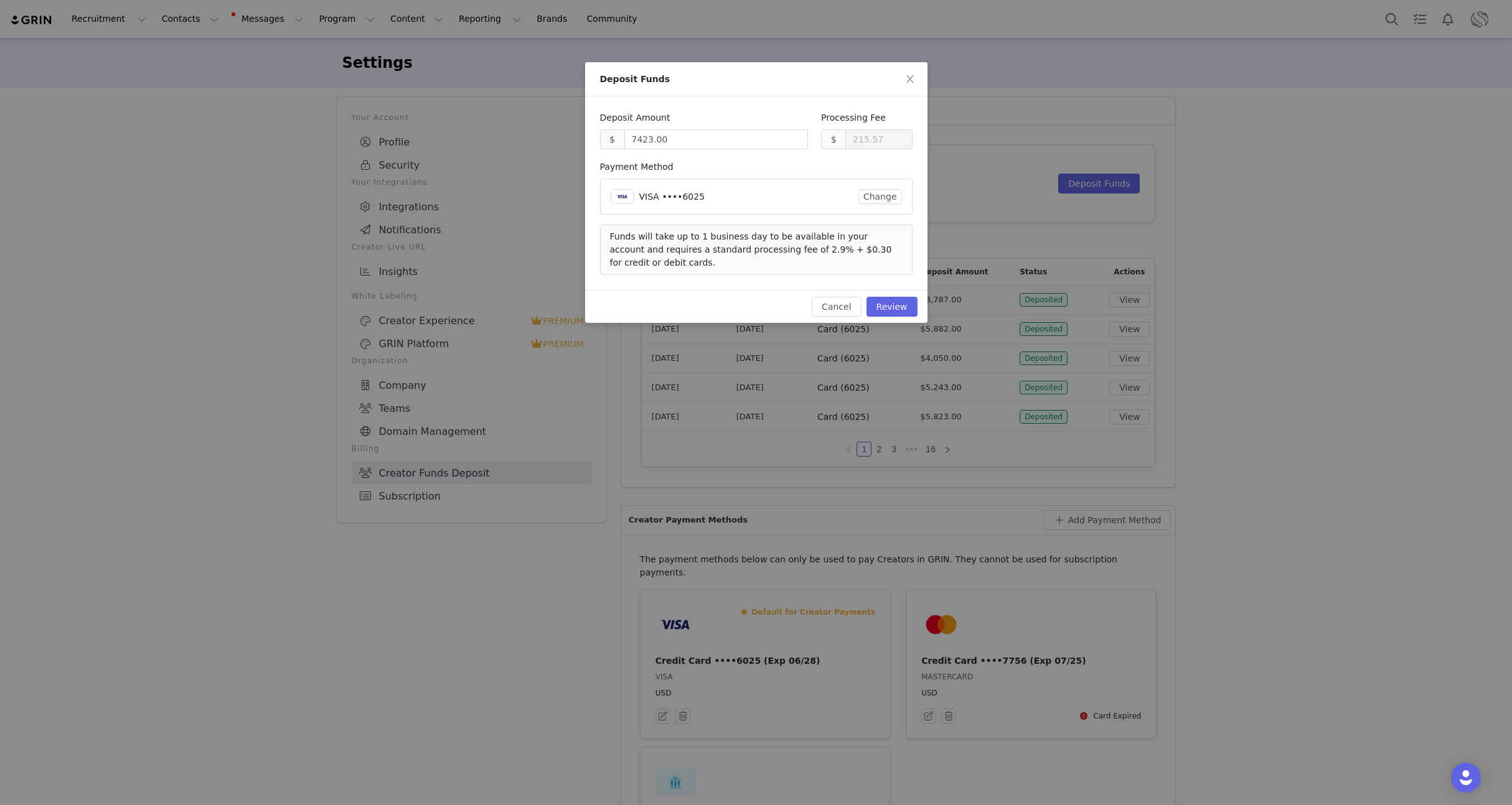
click at [725, 165] on div "Payment Method" at bounding box center [756, 169] width 313 height 18
click at [914, 316] on button "Review" at bounding box center [891, 307] width 51 height 20
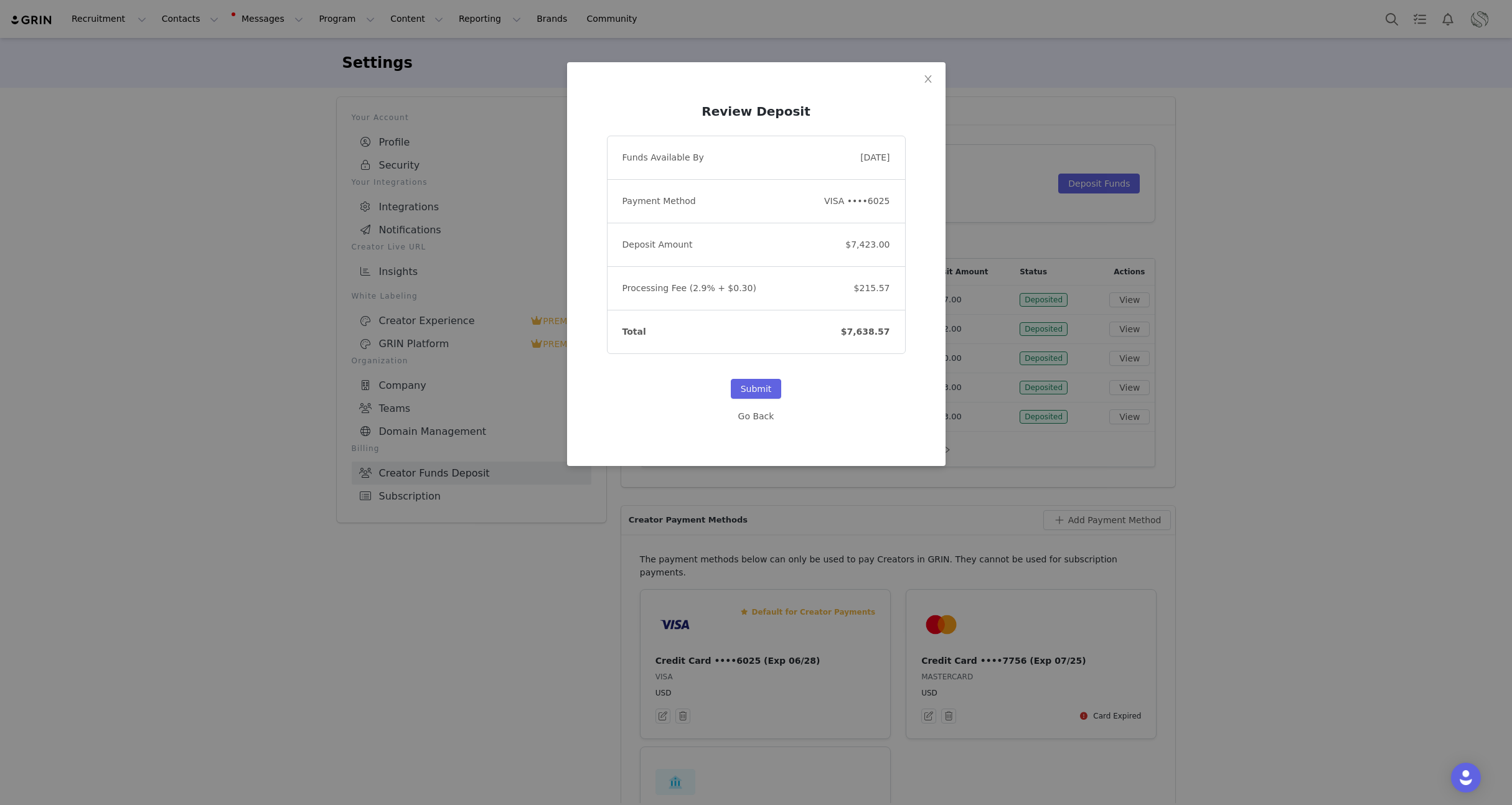
click at [668, 398] on div "Submit" at bounding box center [756, 380] width 298 height 52
click at [776, 395] on button "Submit" at bounding box center [756, 389] width 51 height 20
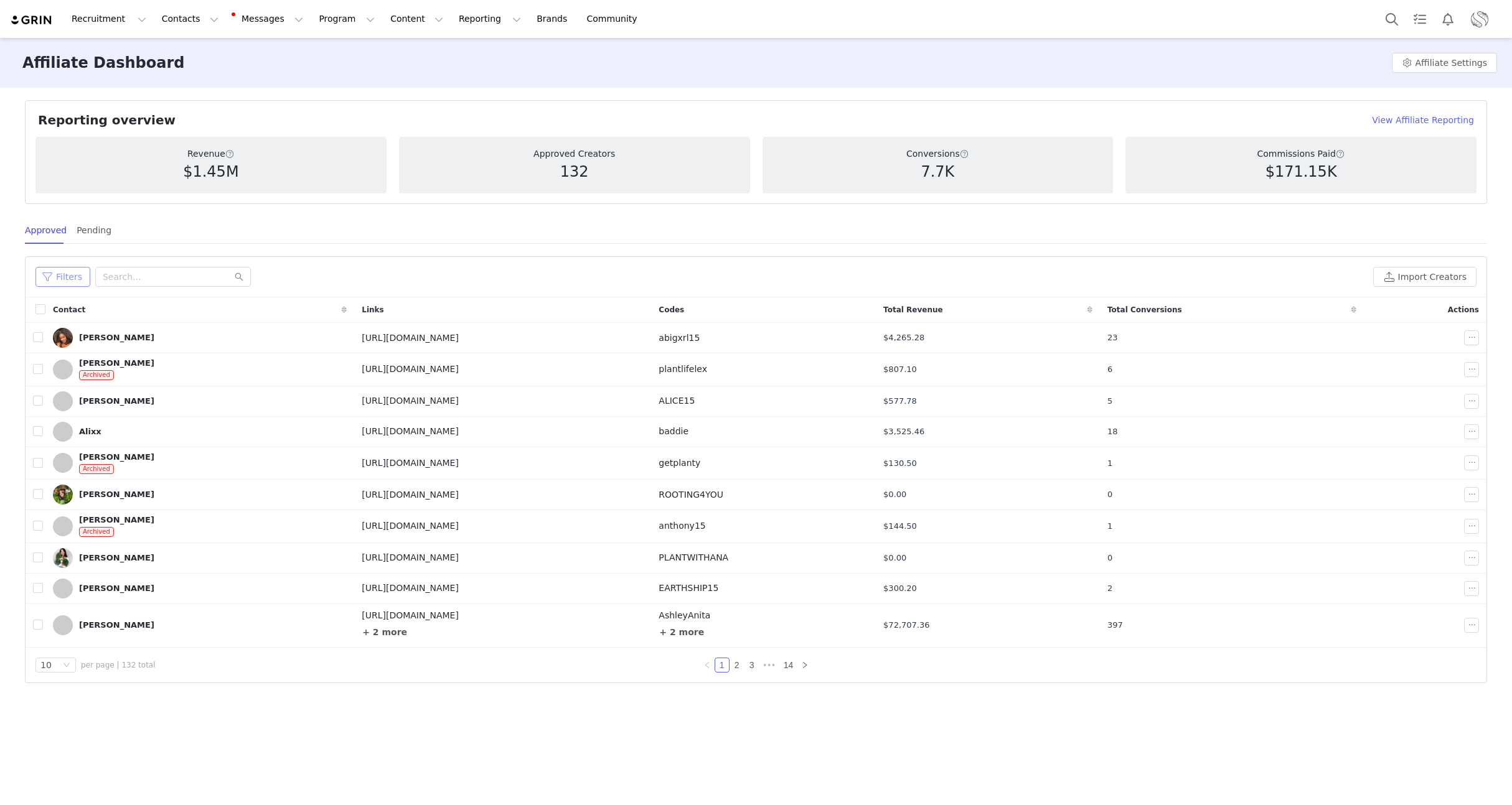
click at [51, 281] on button "Filters" at bounding box center [63, 277] width 55 height 20
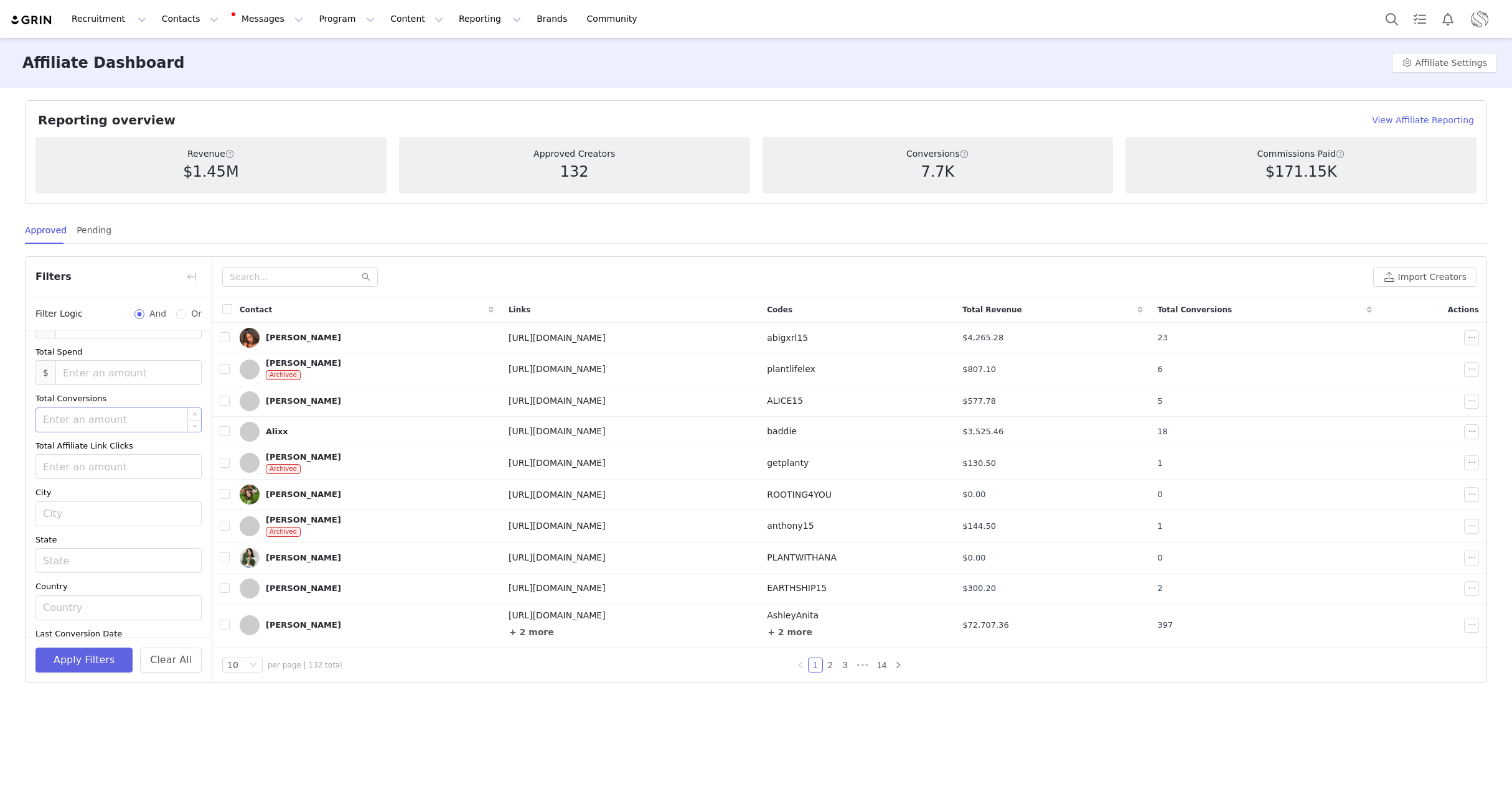
scroll to position [217, 0]
click at [170, 613] on button "+ Add Field" at bounding box center [173, 617] width 58 height 20
click at [84, 606] on div "Select" at bounding box center [111, 609] width 137 height 12
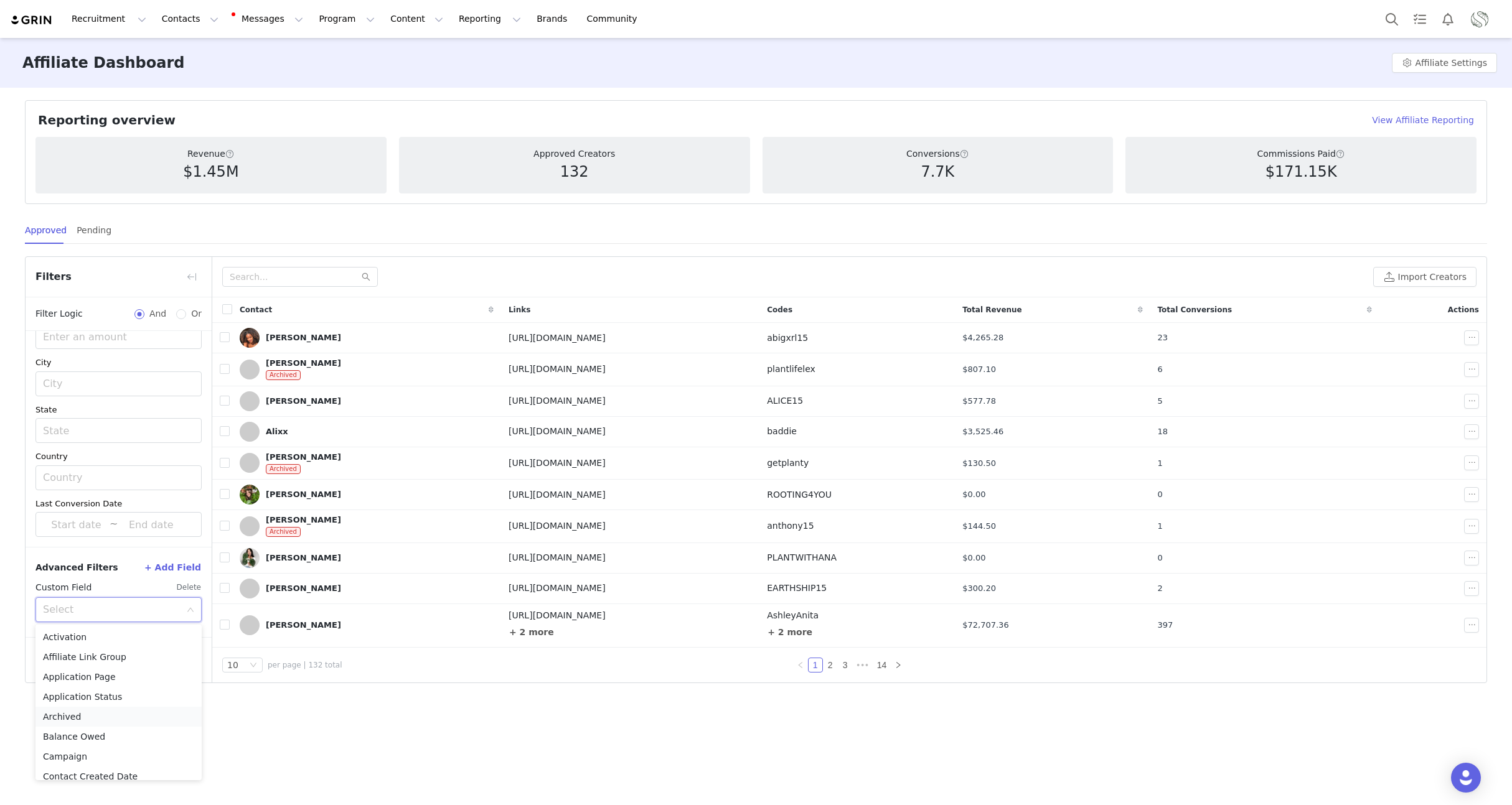
click at [67, 719] on li "Archived" at bounding box center [119, 717] width 166 height 20
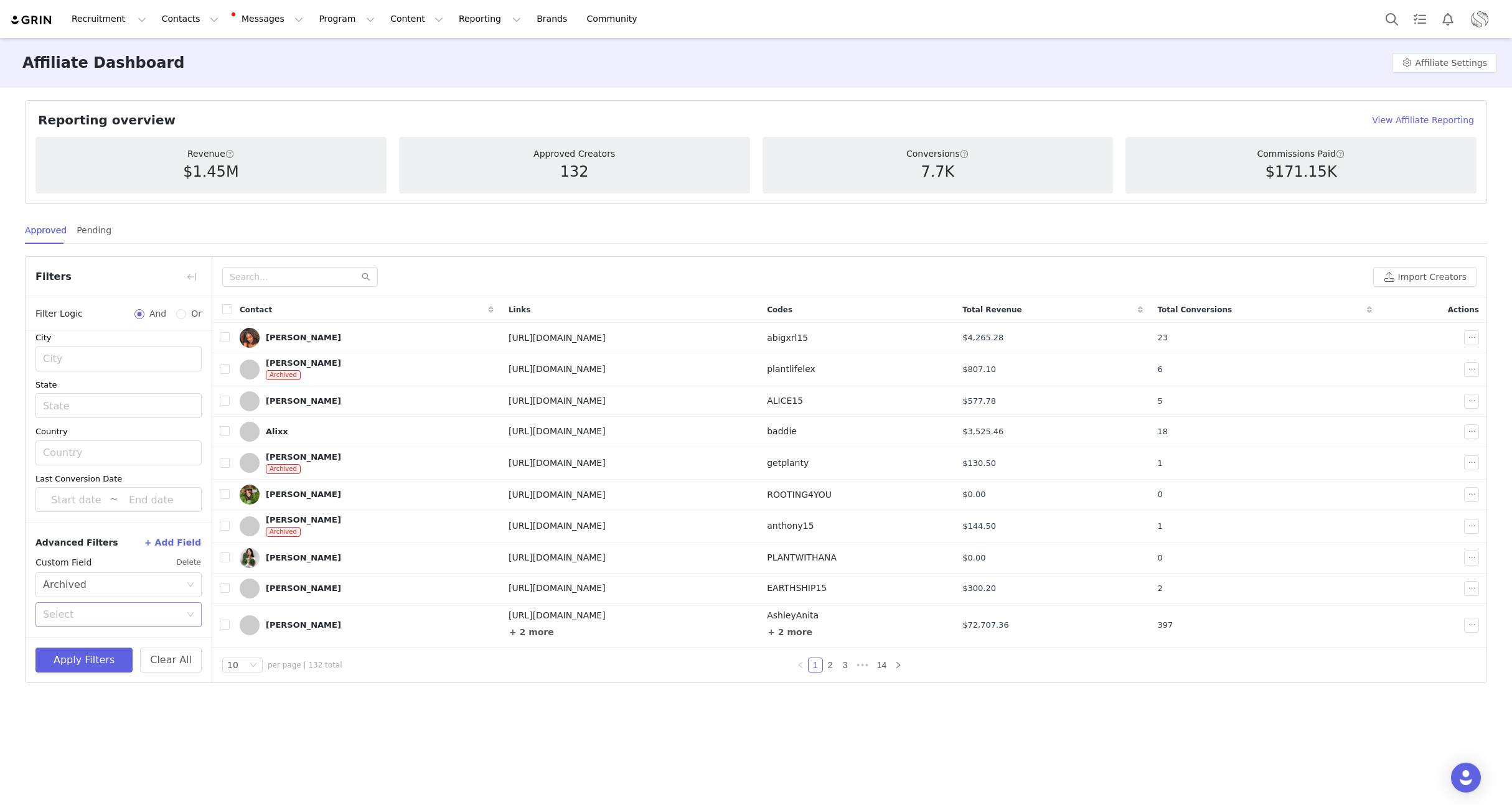
click at [100, 615] on div "Select" at bounding box center [111, 614] width 137 height 12
click at [78, 664] on li "No" at bounding box center [119, 662] width 166 height 20
click at [74, 660] on button "Apply Filters" at bounding box center [84, 660] width 97 height 25
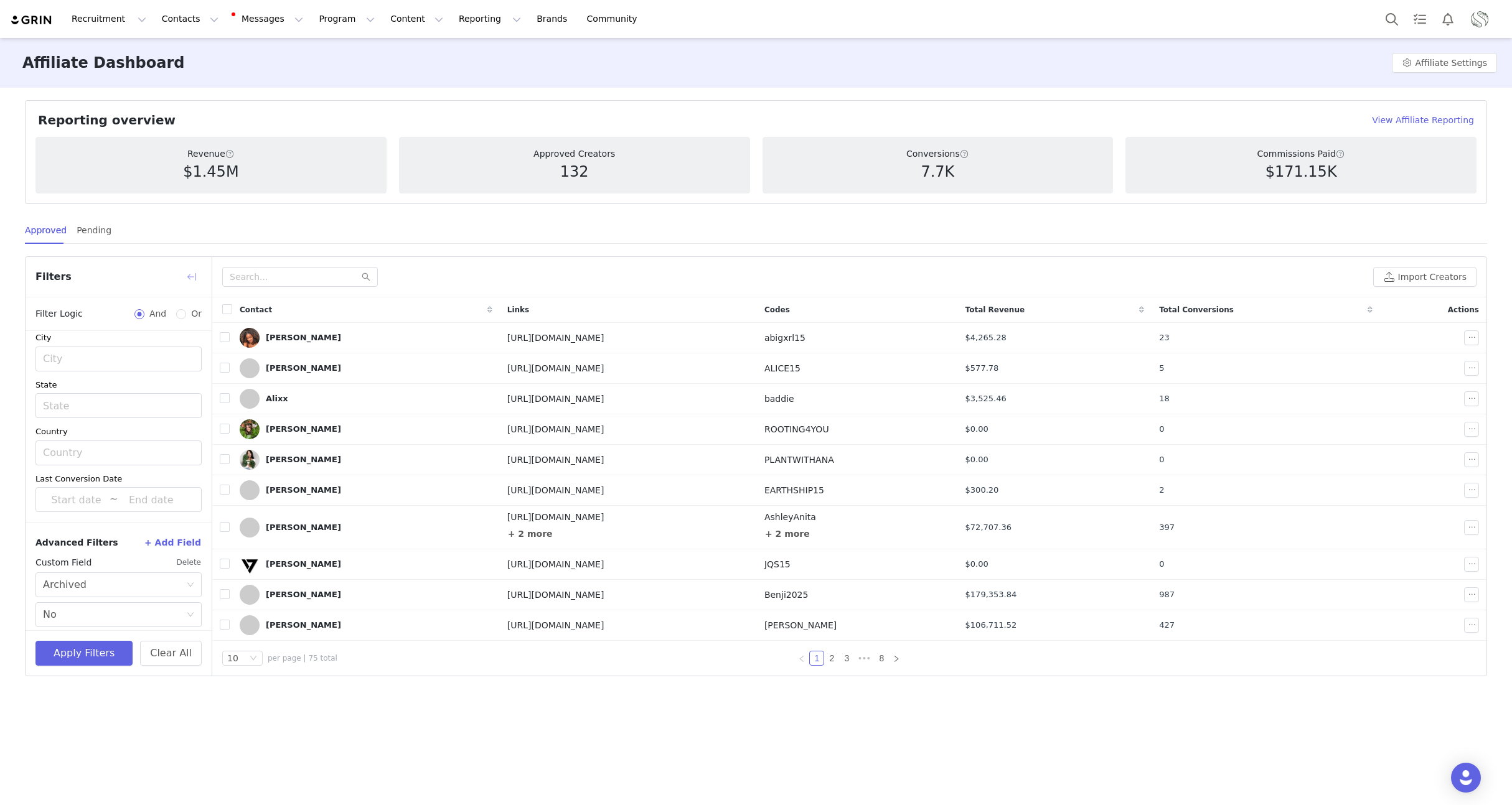
click at [192, 276] on button "button" at bounding box center [192, 277] width 20 height 20
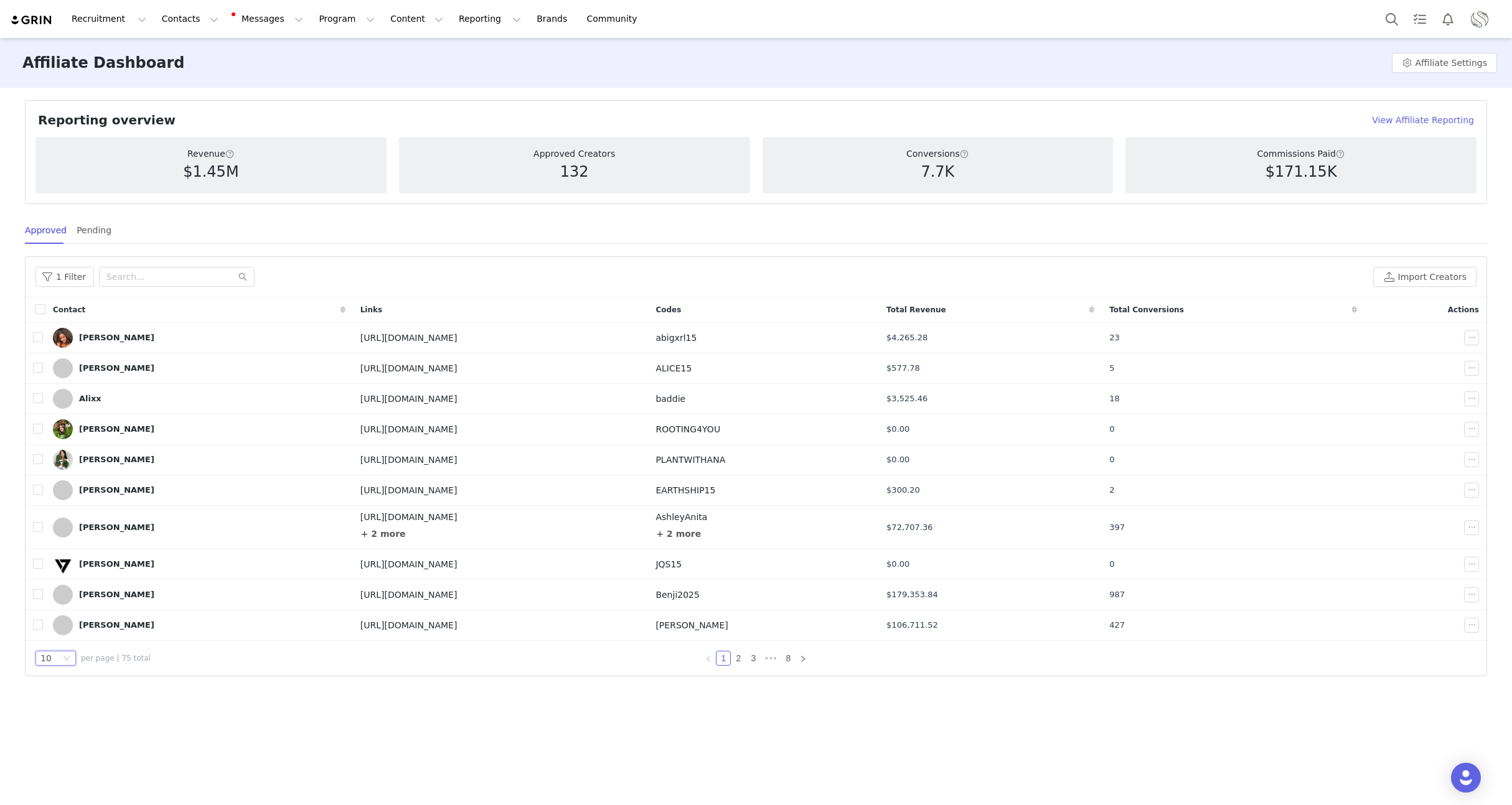
click at [62, 656] on div "10" at bounding box center [56, 658] width 41 height 15
click at [65, 719] on li "100" at bounding box center [56, 721] width 41 height 20
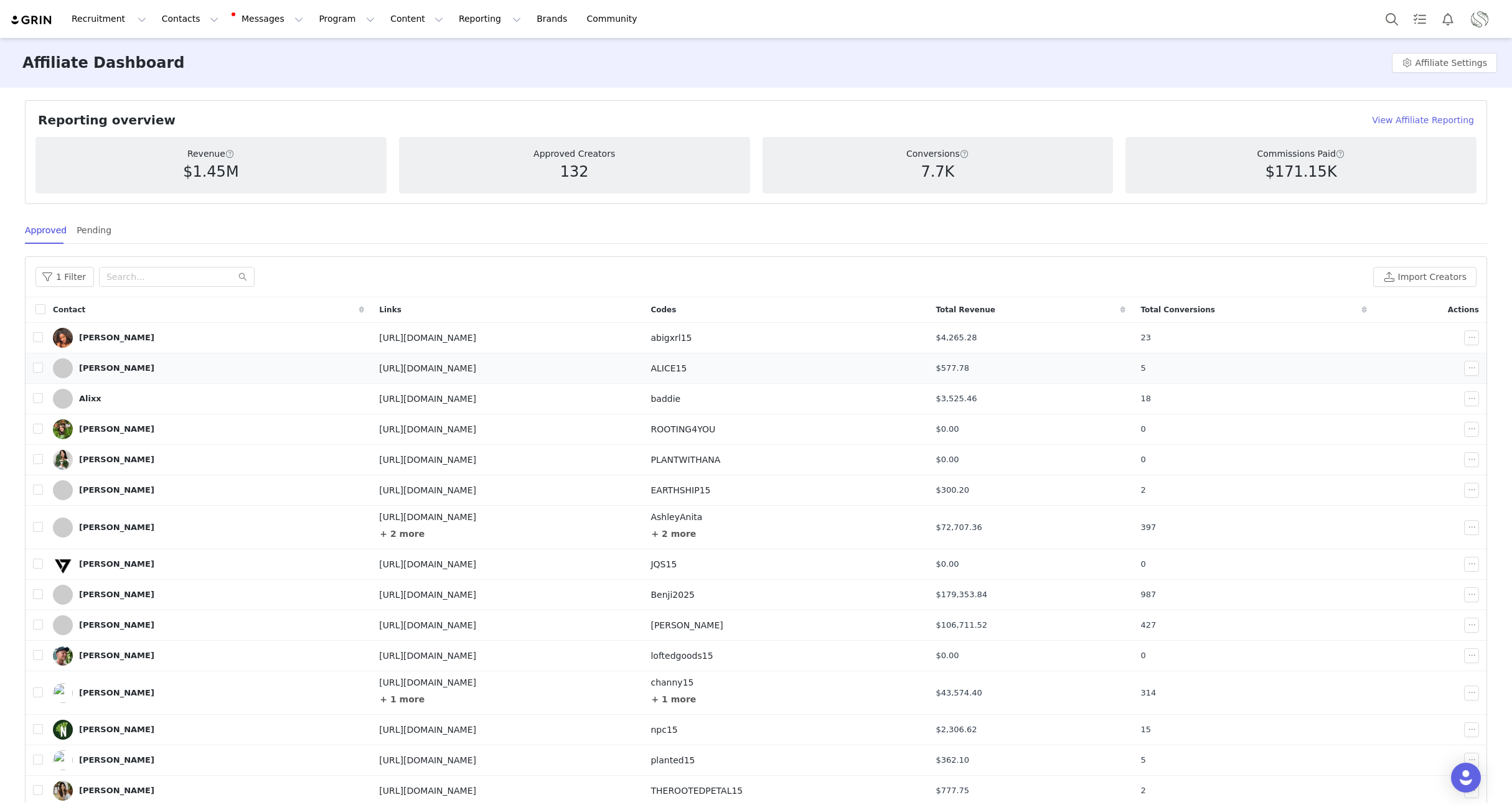
scroll to position [49, 0]
click at [63, 284] on button "1 Filter" at bounding box center [65, 277] width 58 height 20
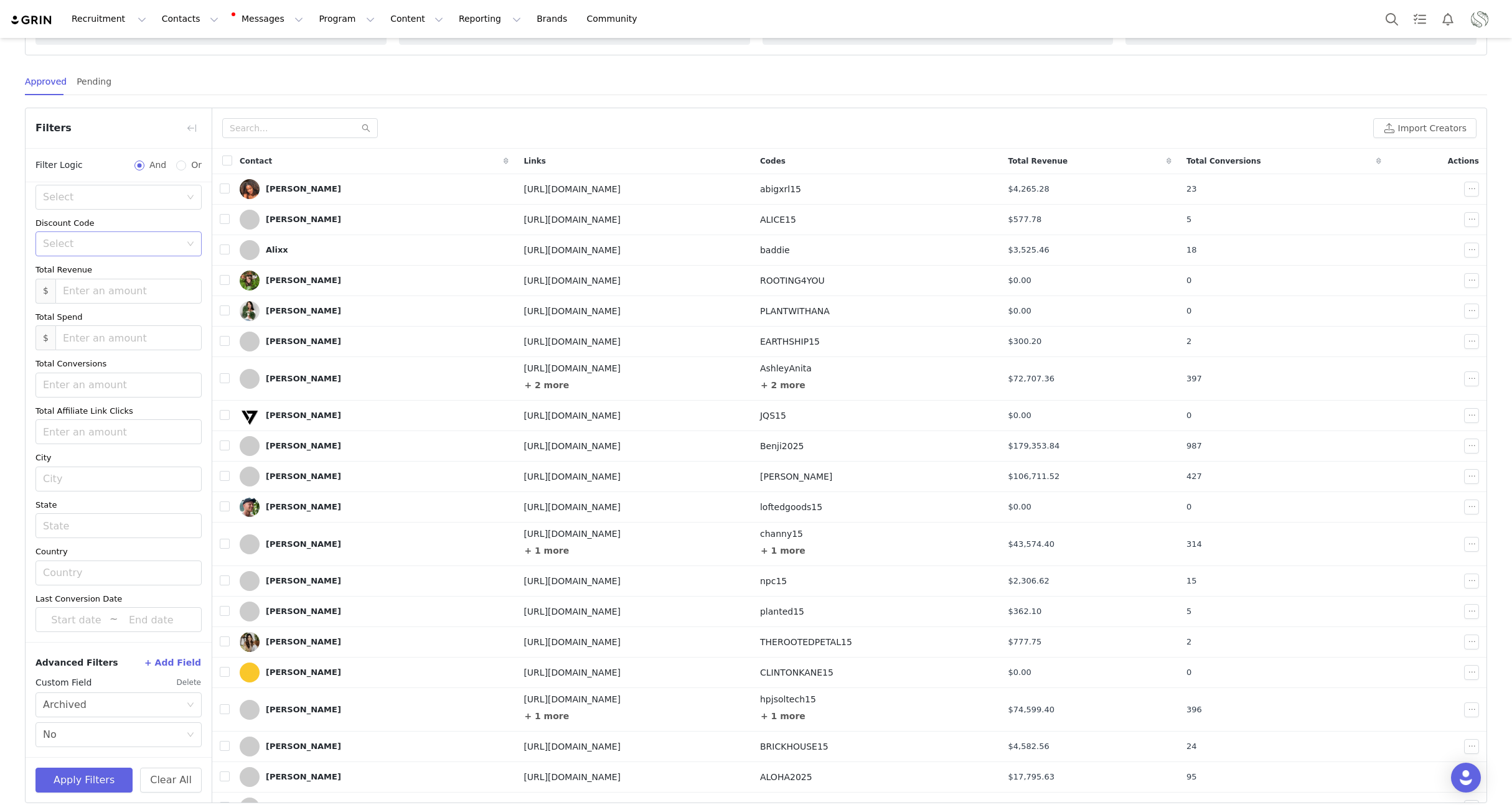
scroll to position [0, 0]
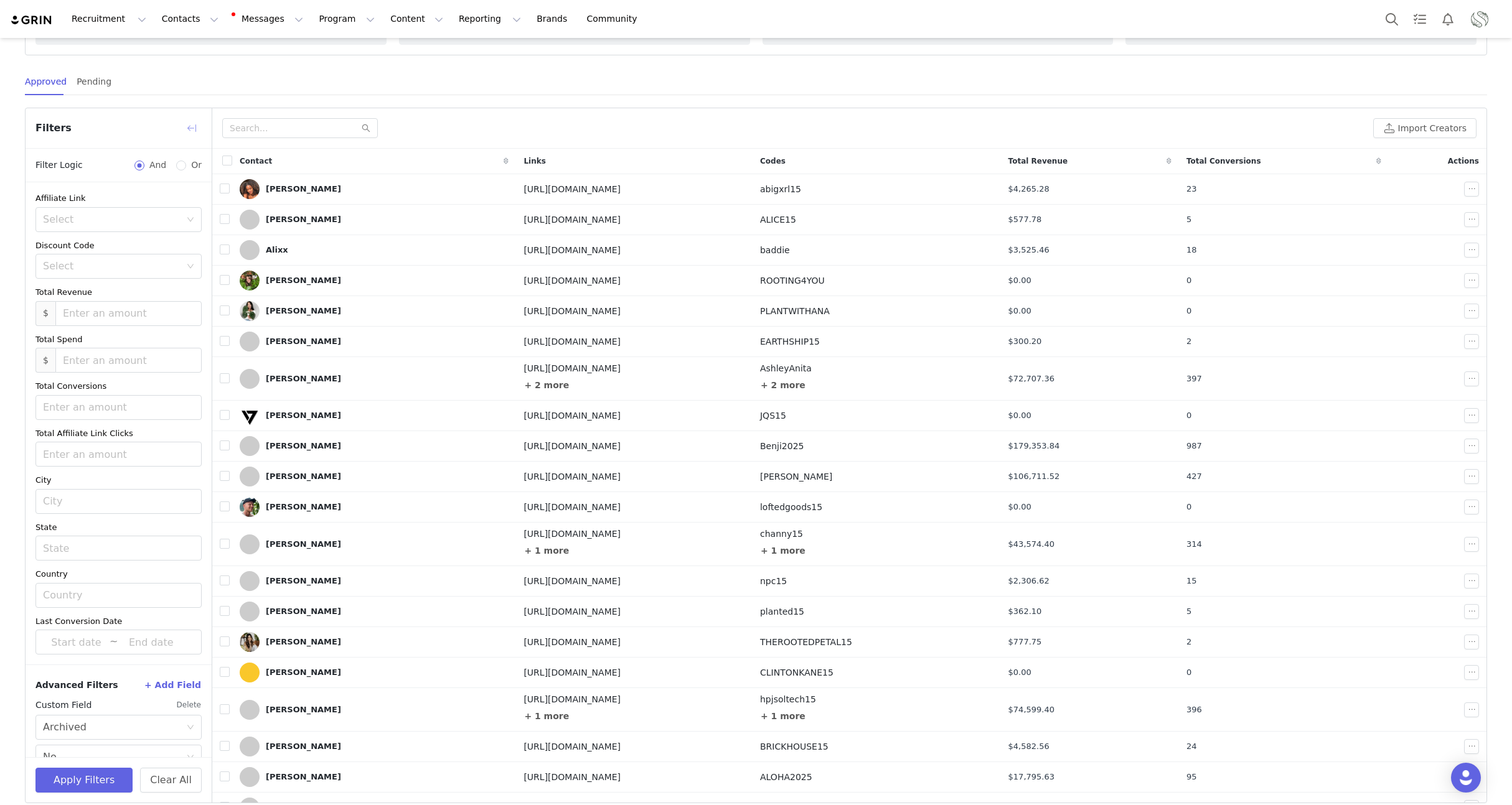
click at [190, 124] on button "button" at bounding box center [192, 128] width 20 height 20
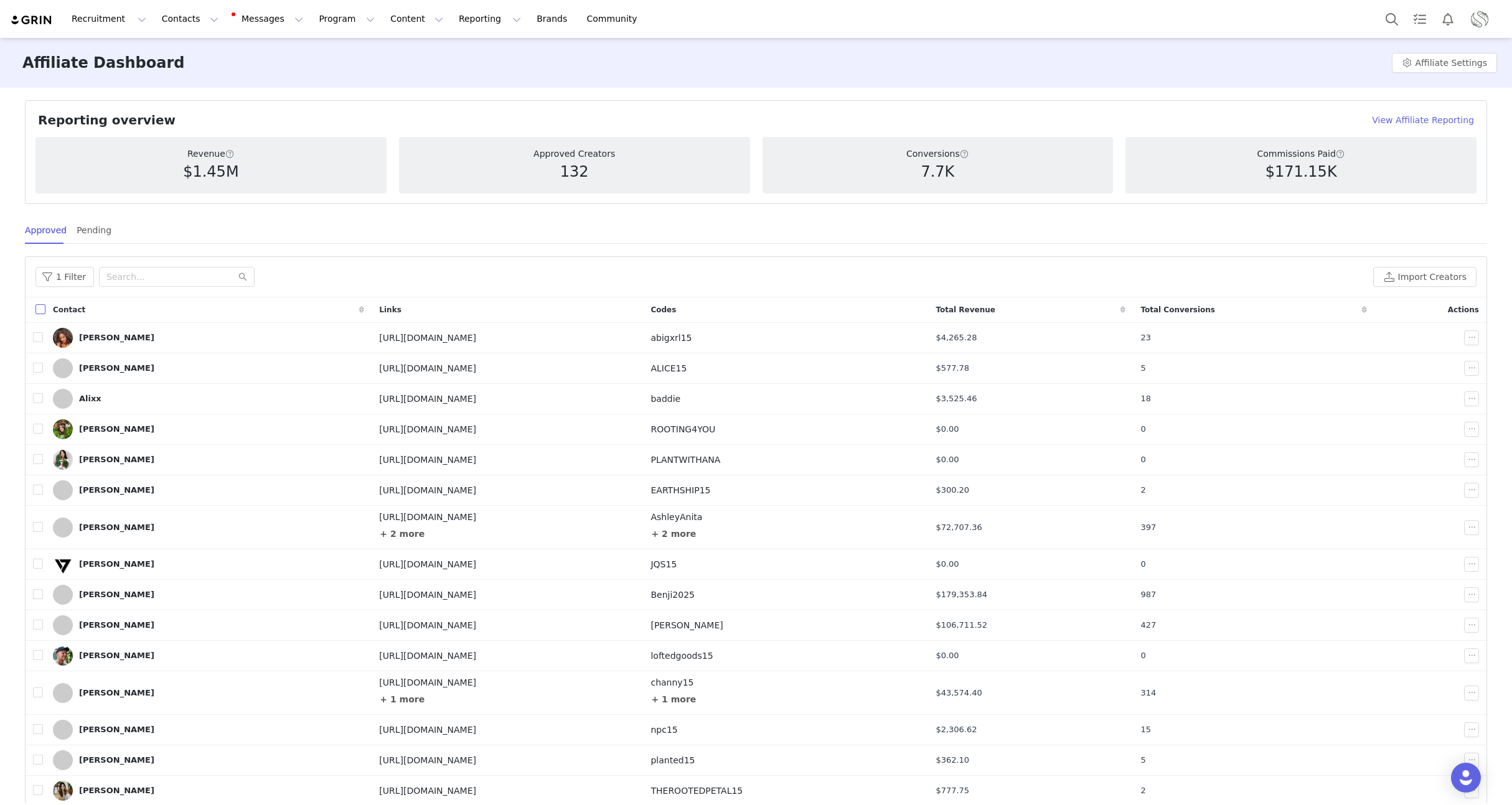
click at [43, 311] on input "checkbox" at bounding box center [41, 309] width 10 height 10
checkbox input "true"
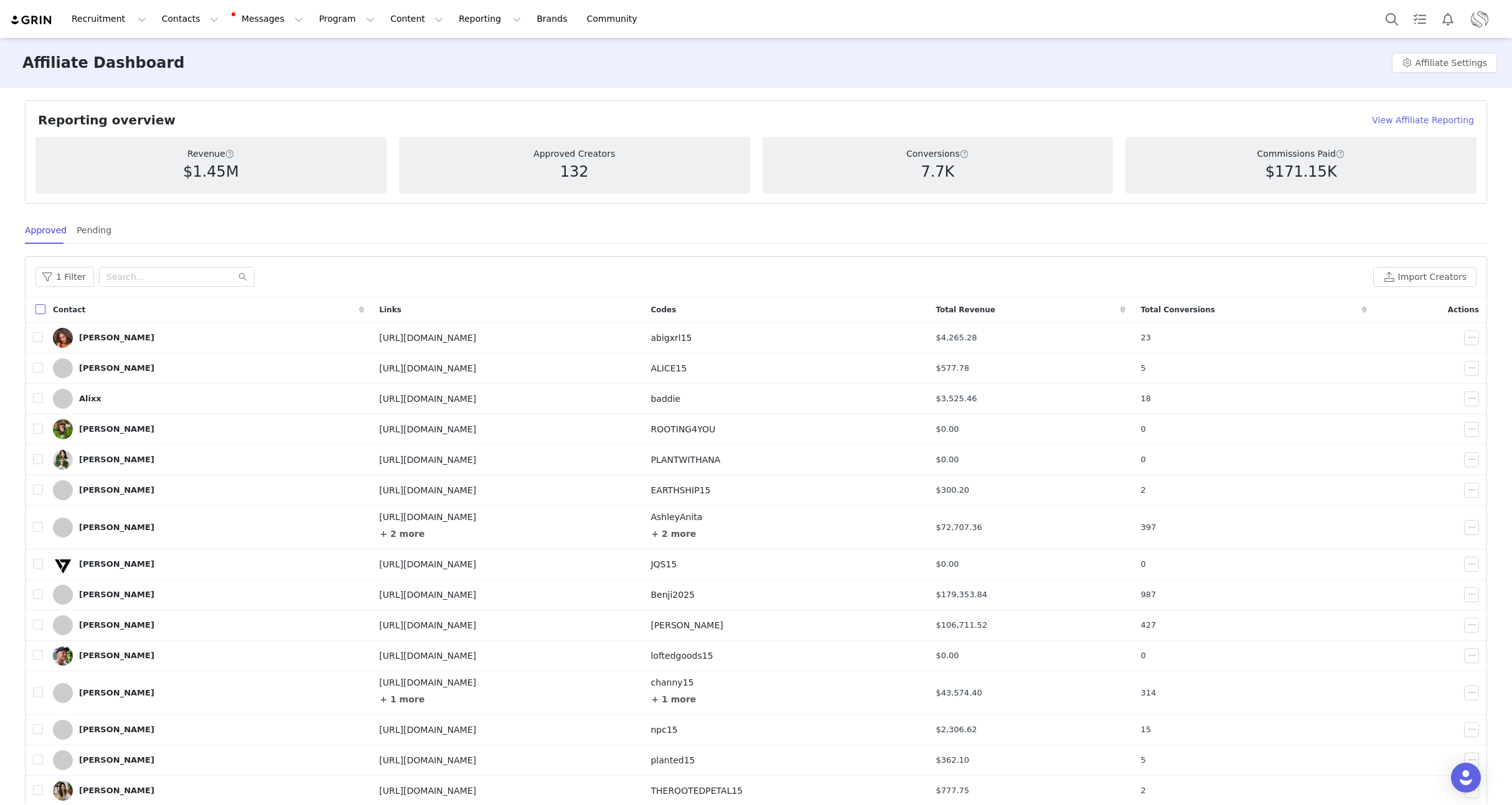
checkbox input "true"
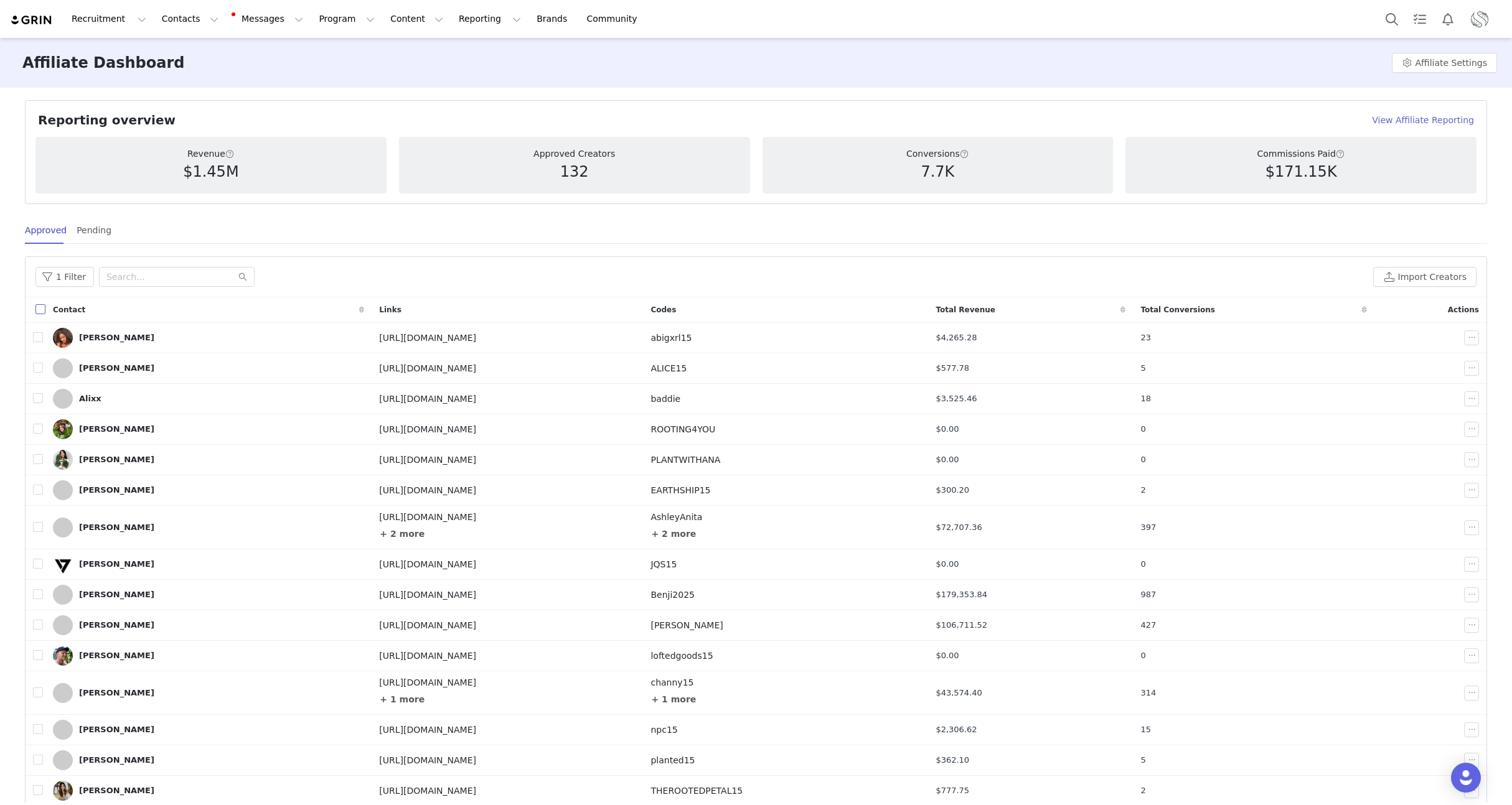
checkbox input "true"
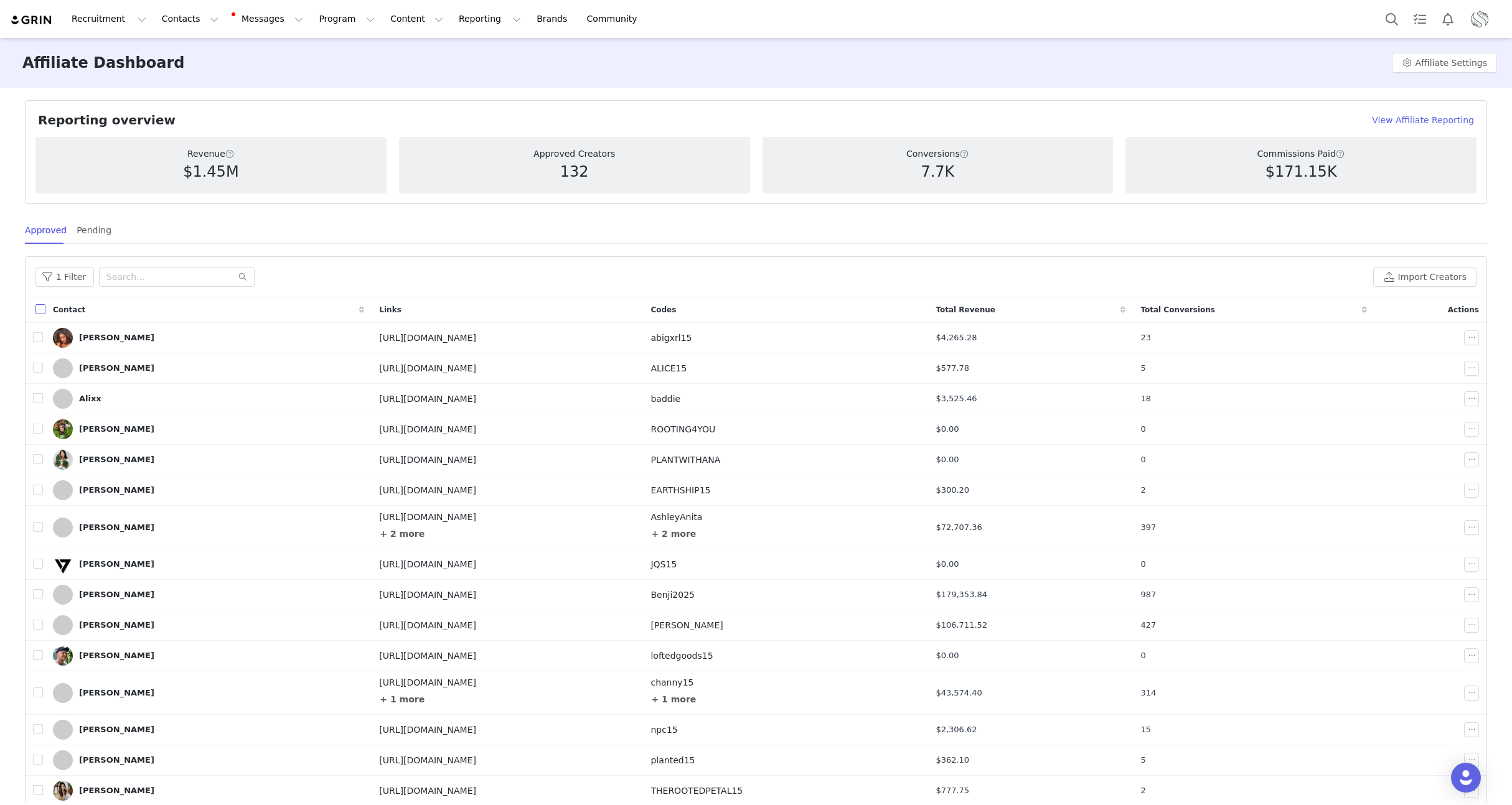
checkbox input "true"
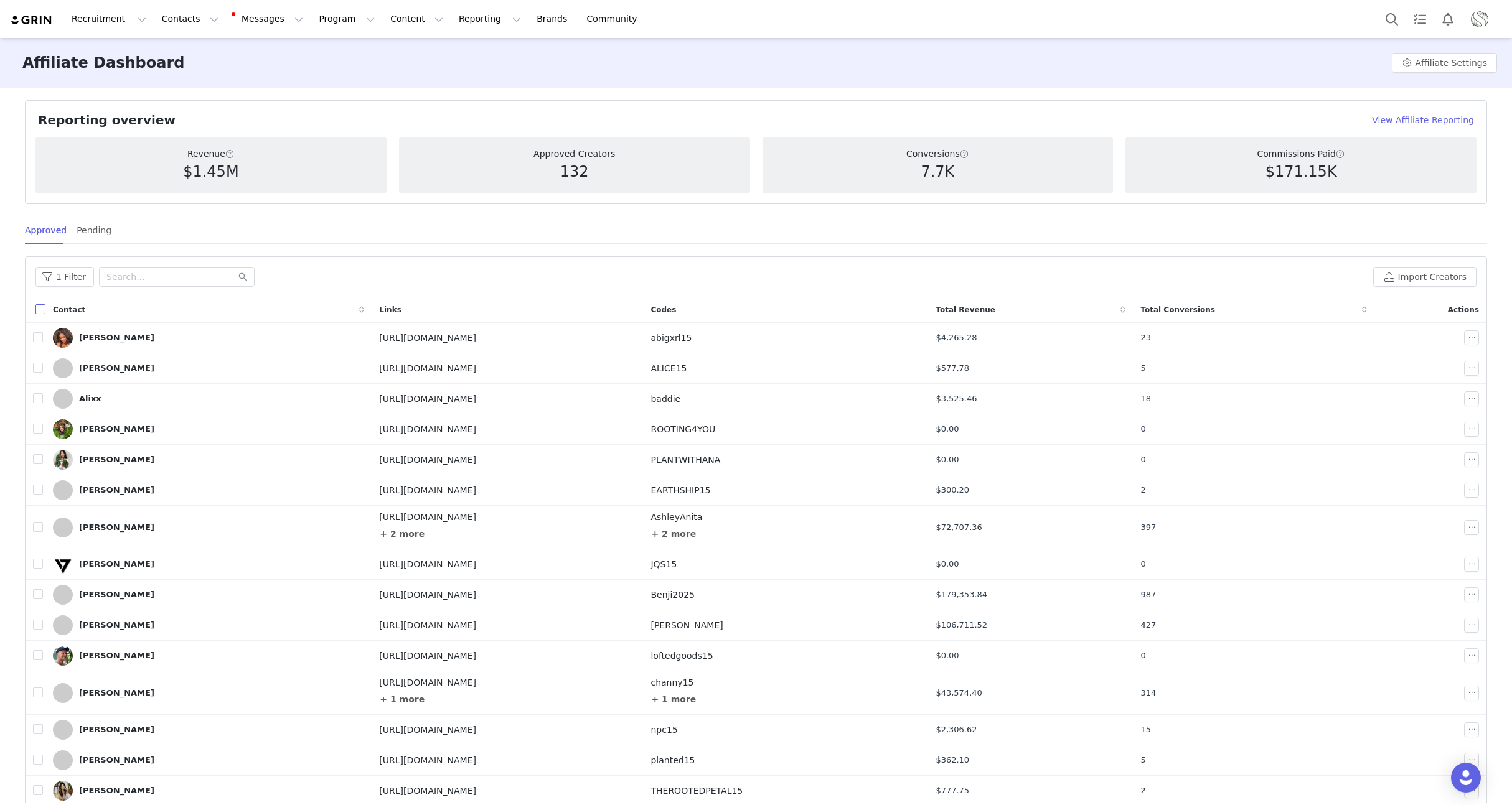
checkbox input "true"
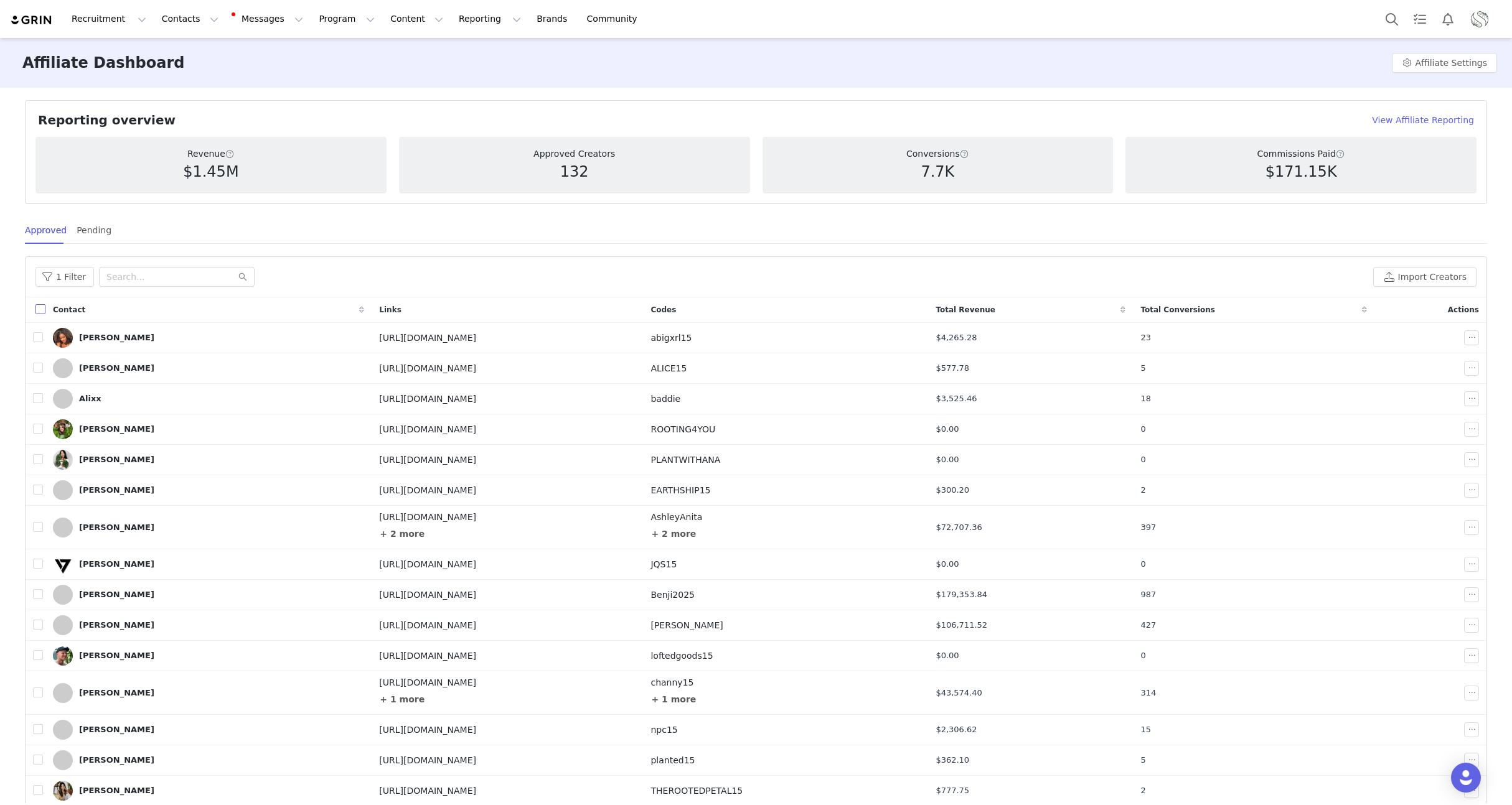
checkbox input "true"
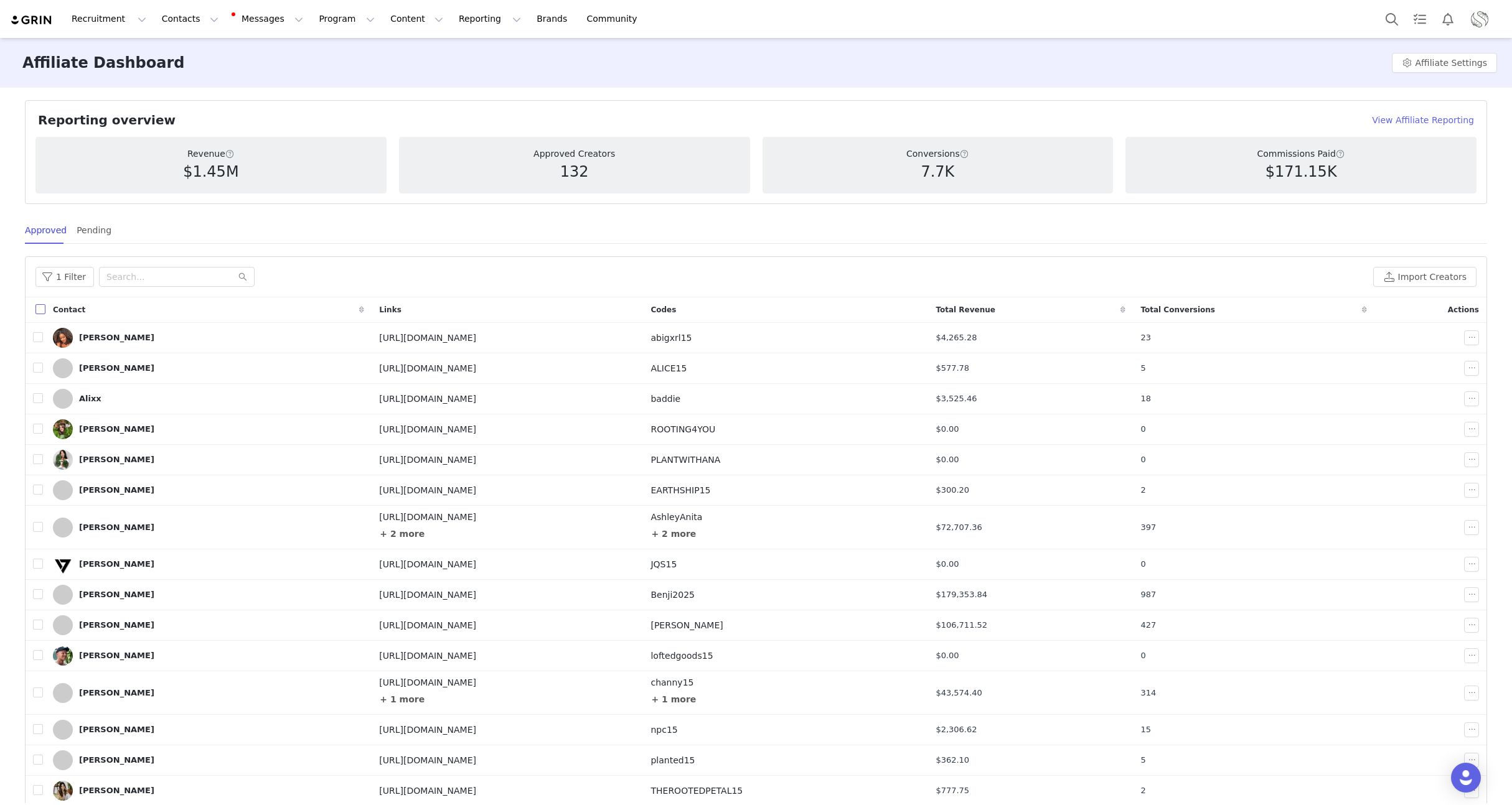
checkbox input "true"
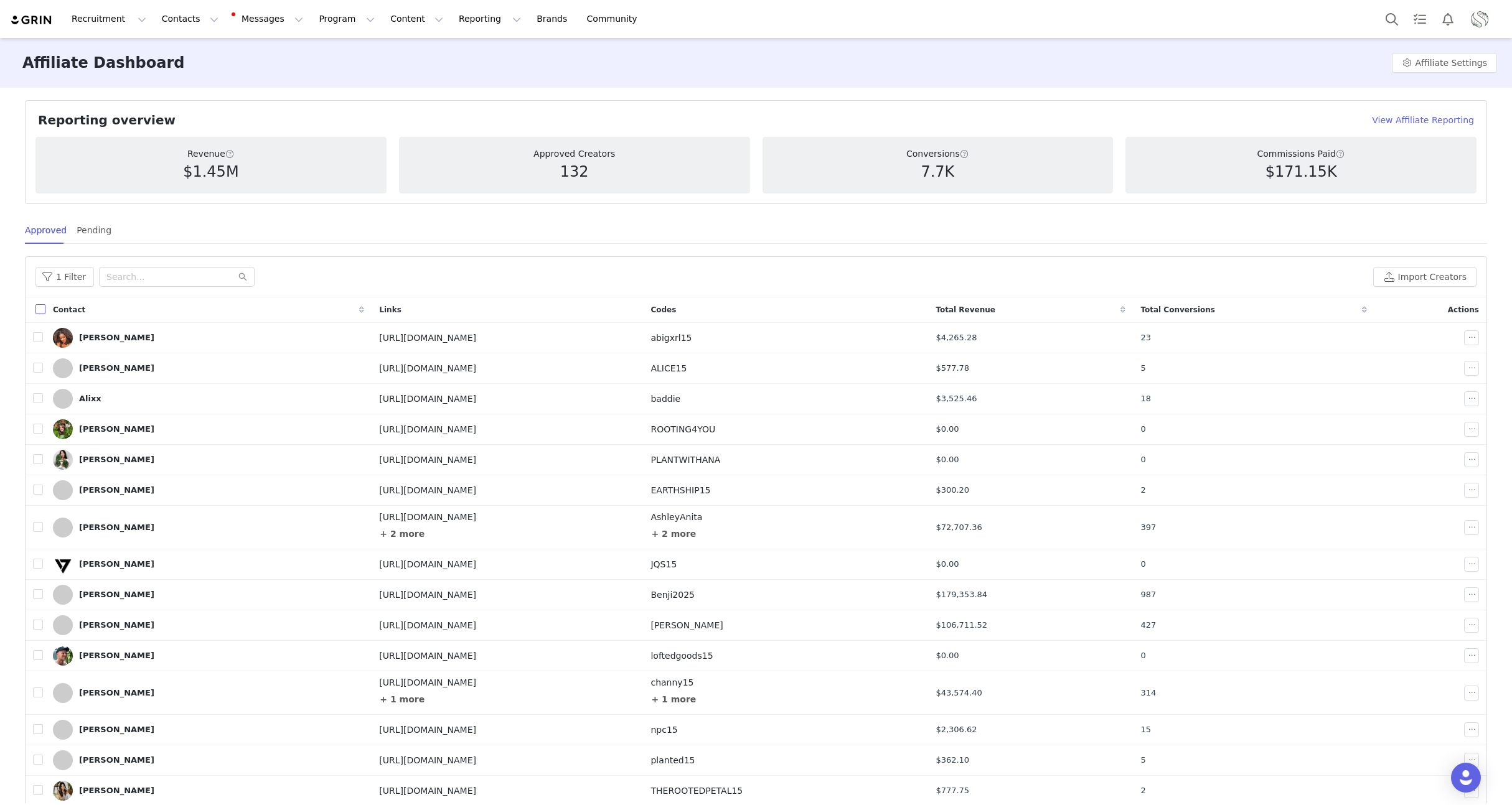
checkbox input "true"
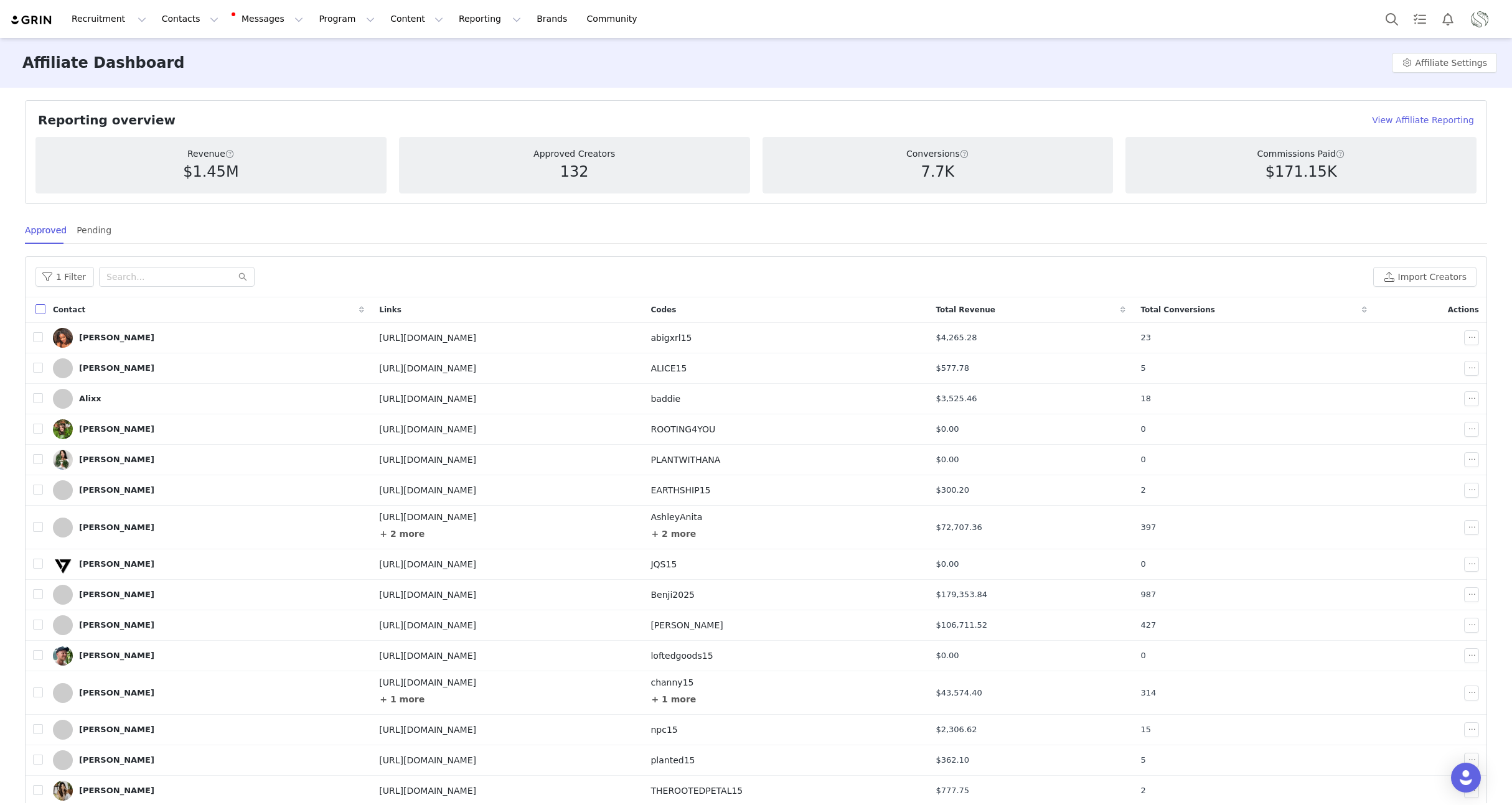
checkbox input "true"
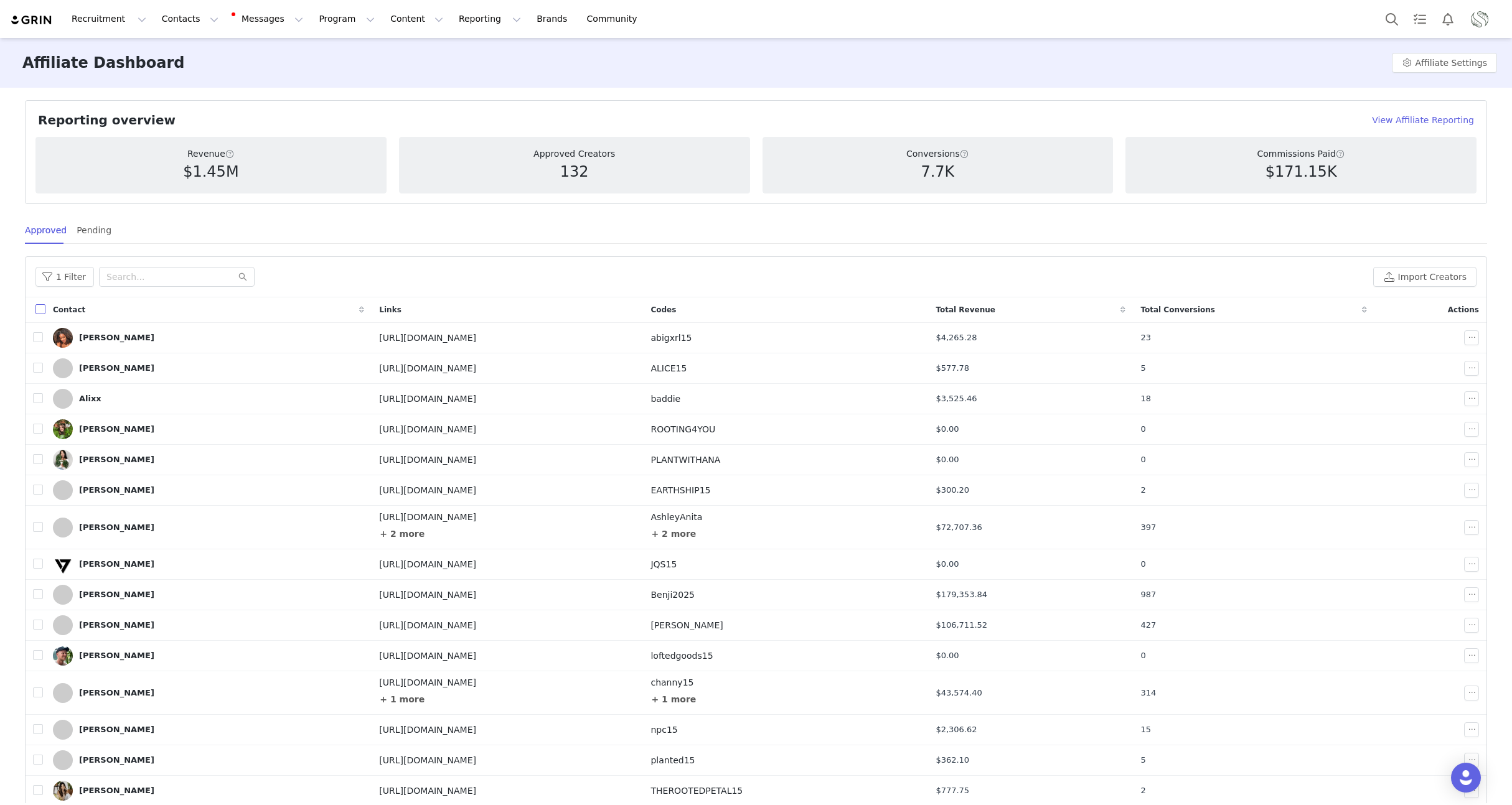
checkbox input "true"
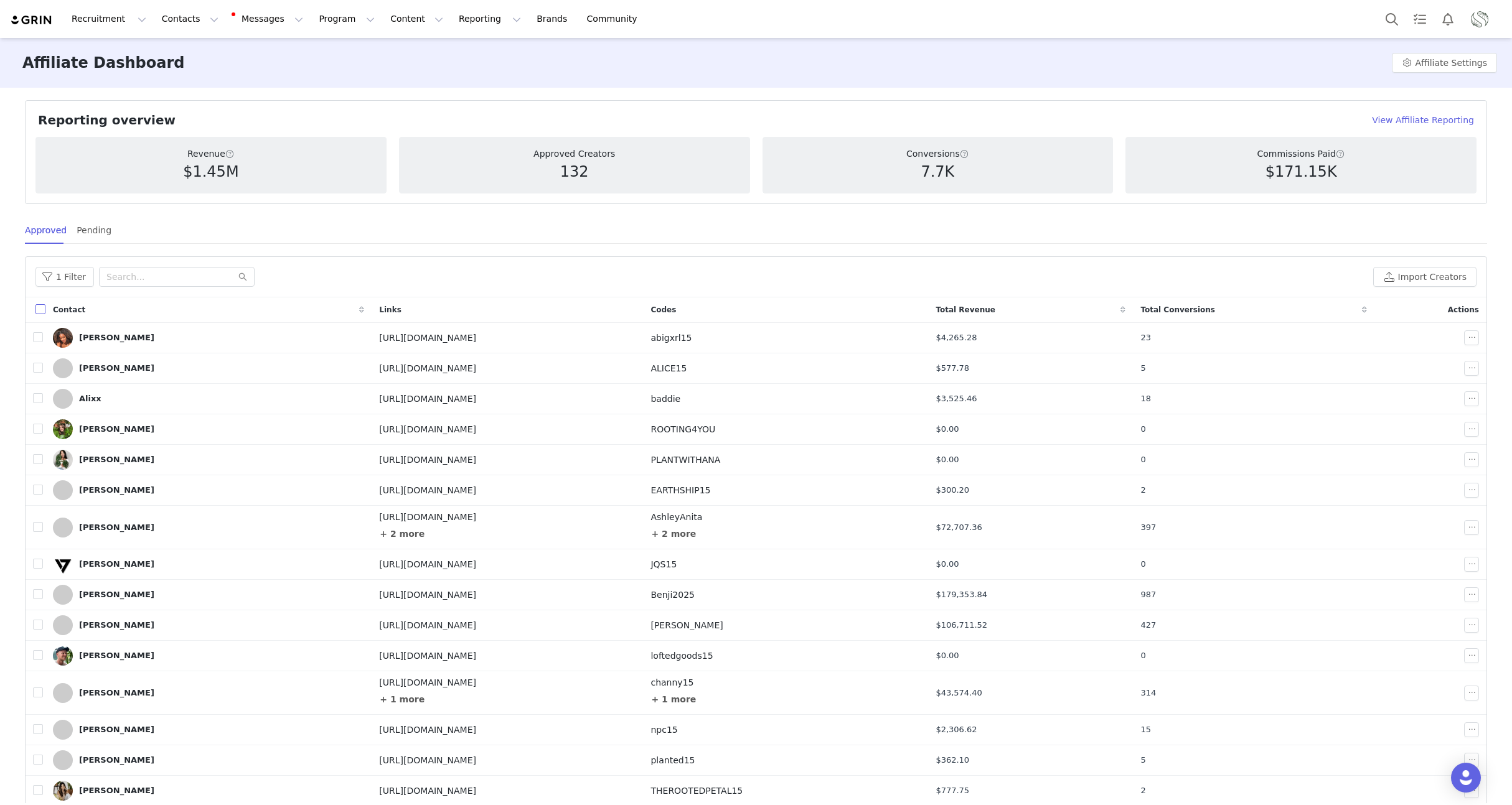
checkbox input "true"
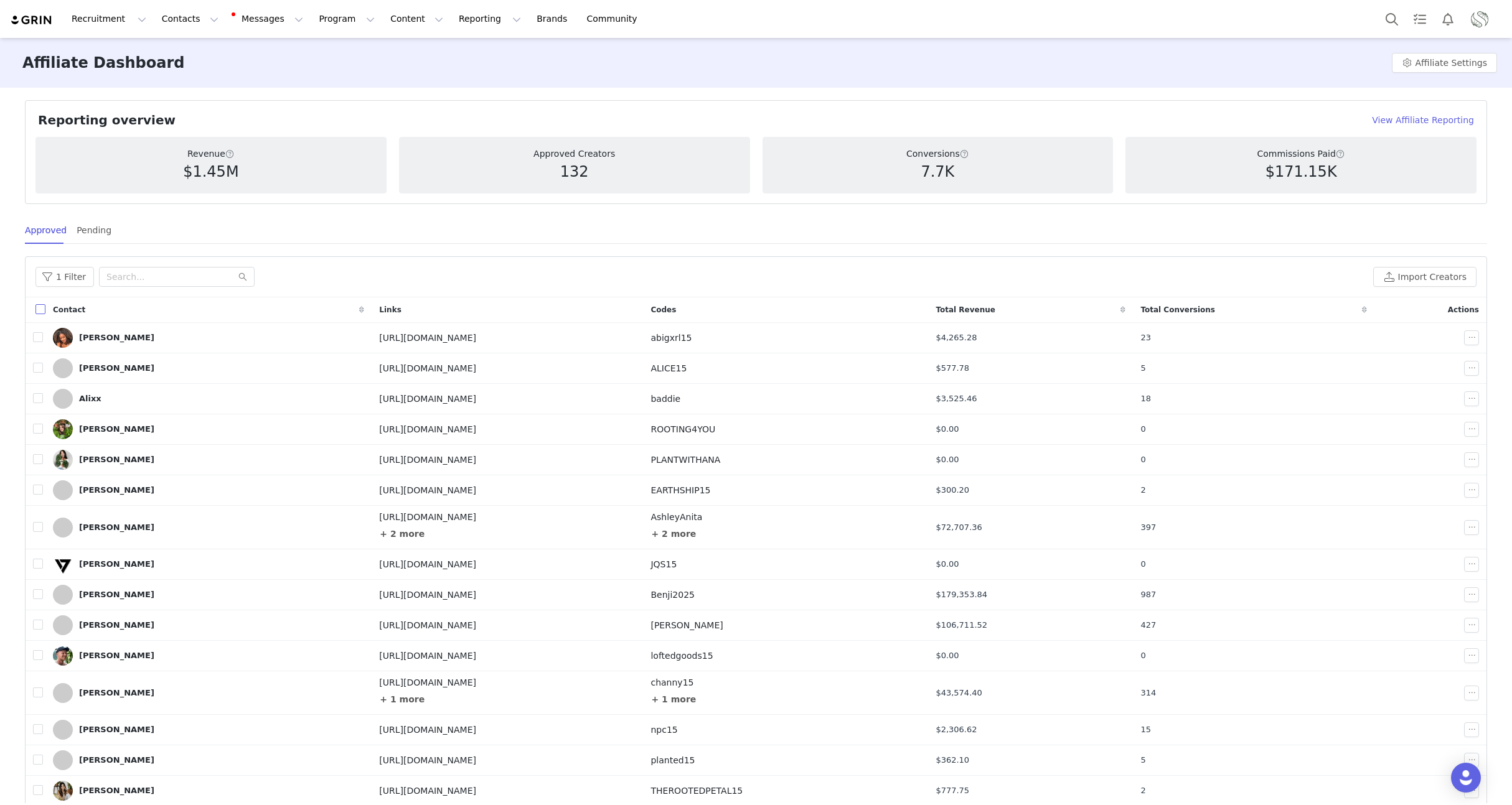
checkbox input "true"
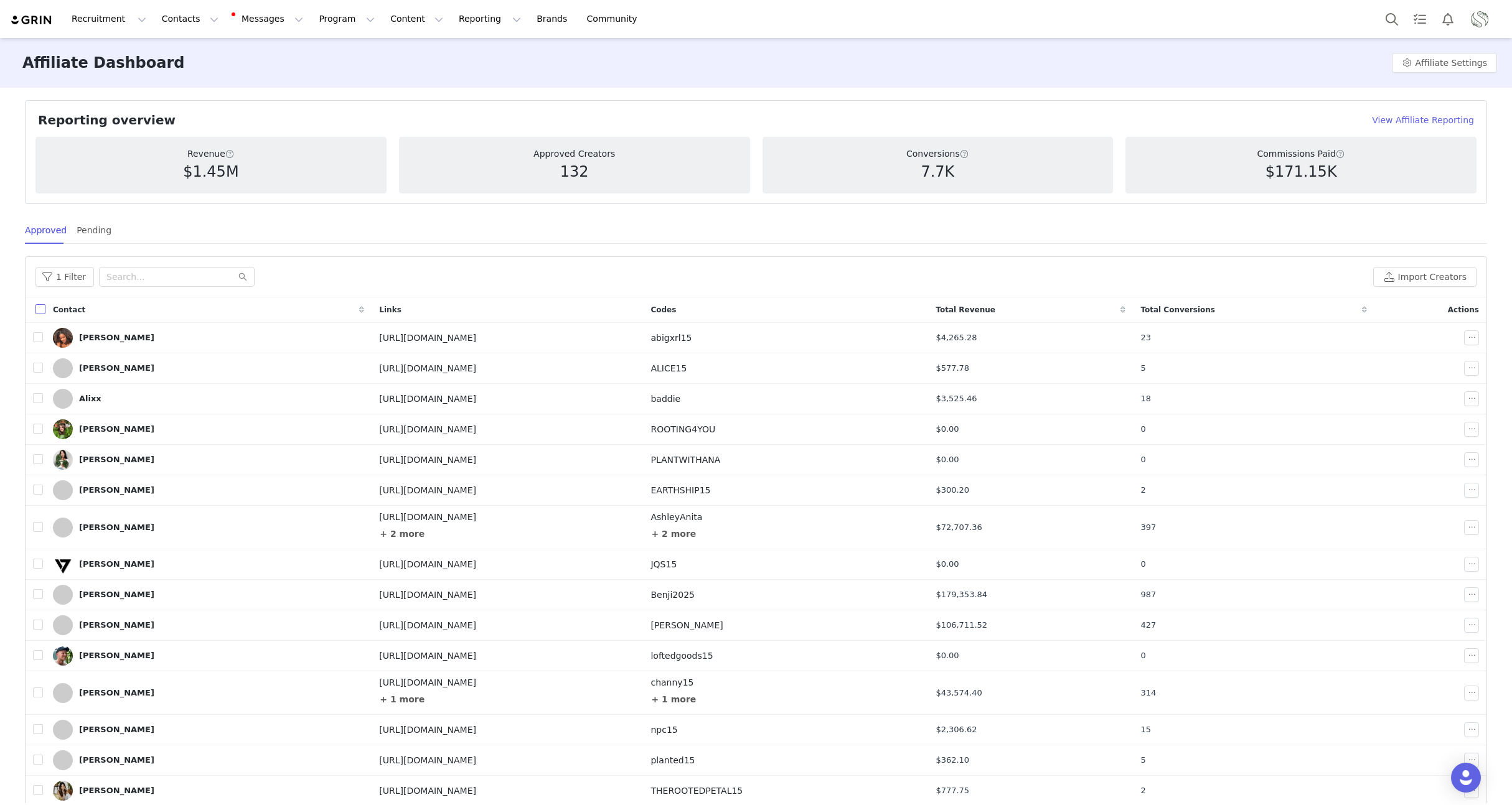
checkbox input "true"
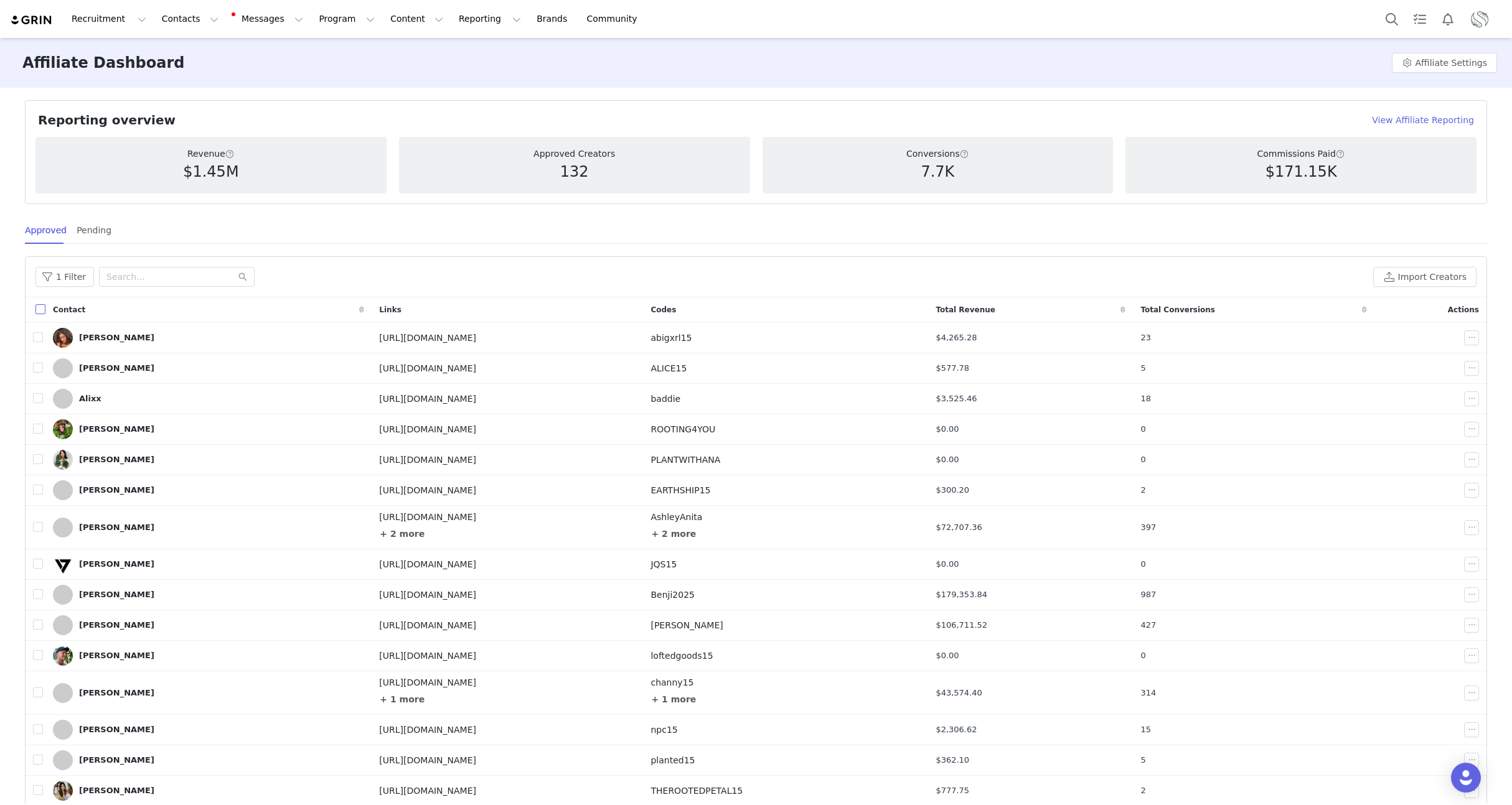
checkbox input "true"
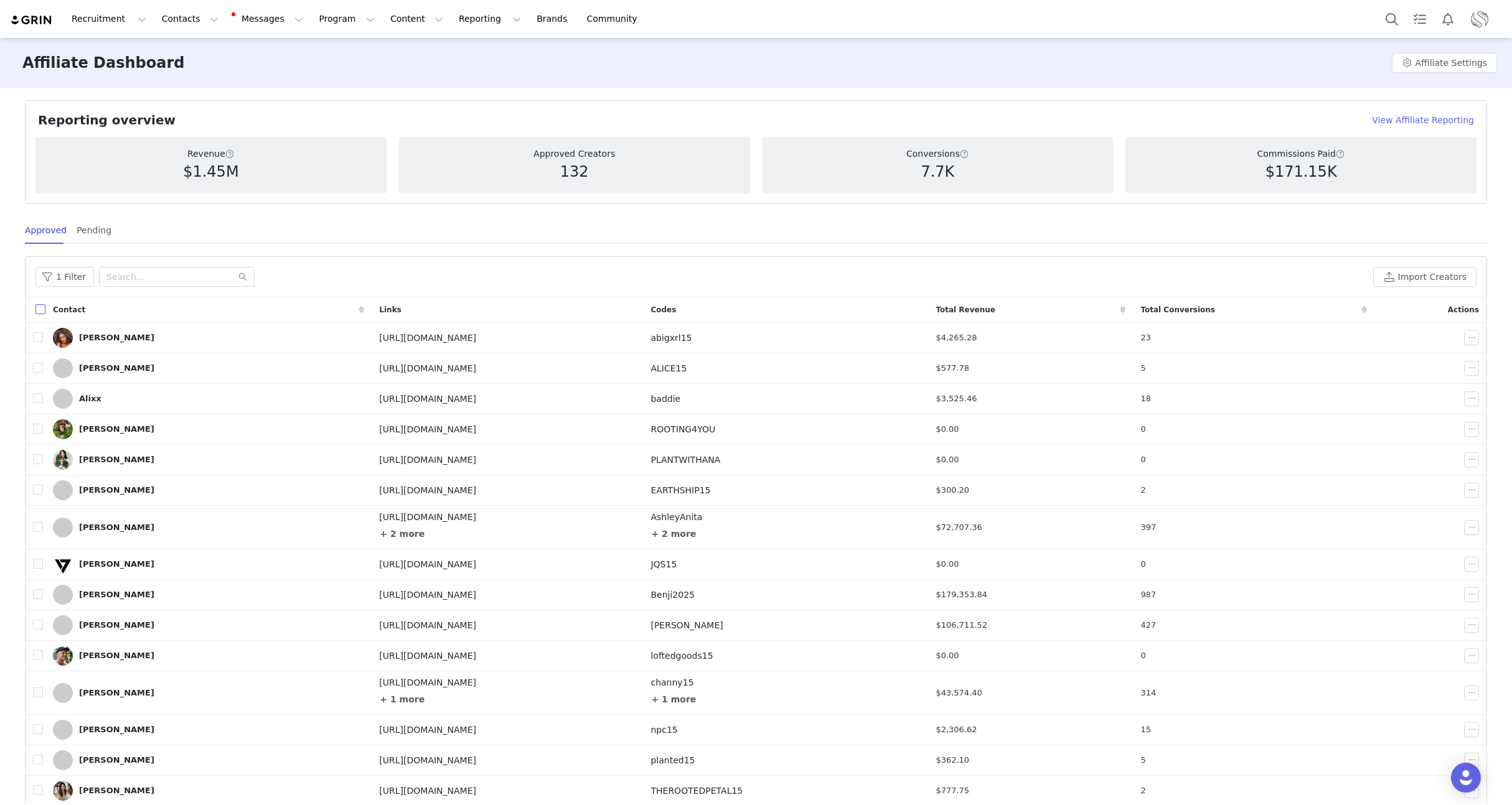
checkbox input "true"
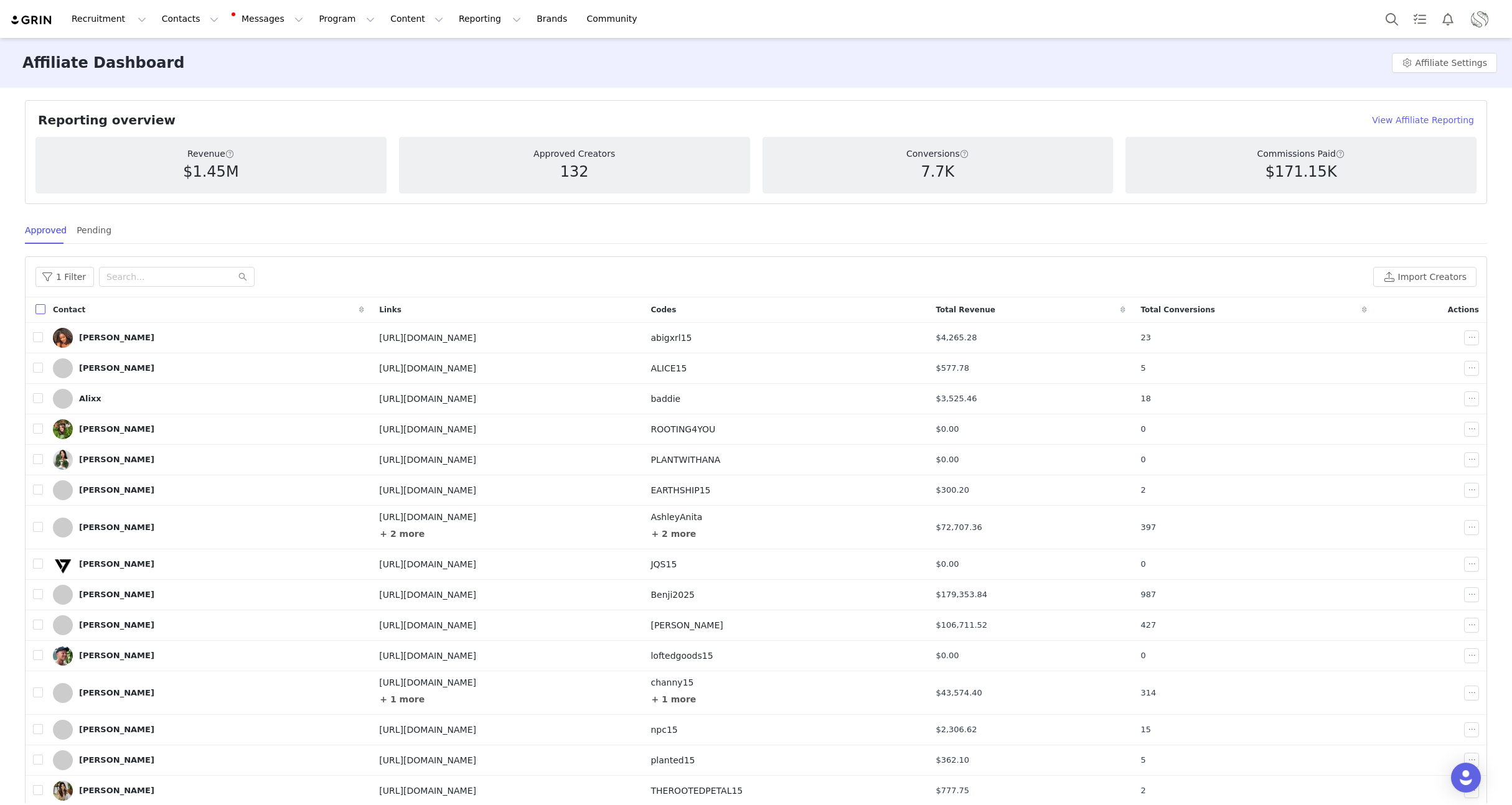
checkbox input "true"
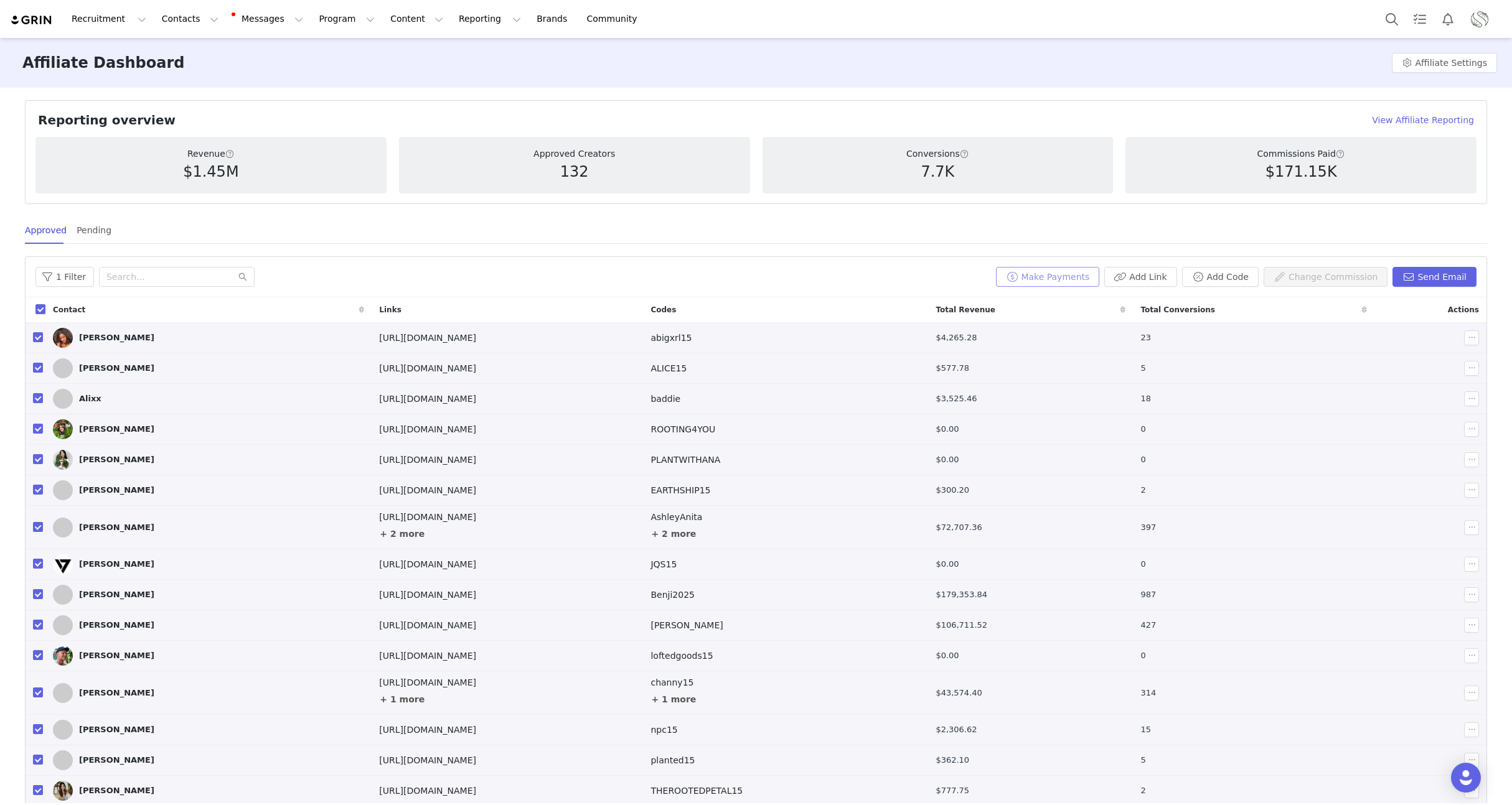
click at [1025, 275] on button "Make Payments" at bounding box center [1047, 277] width 103 height 20
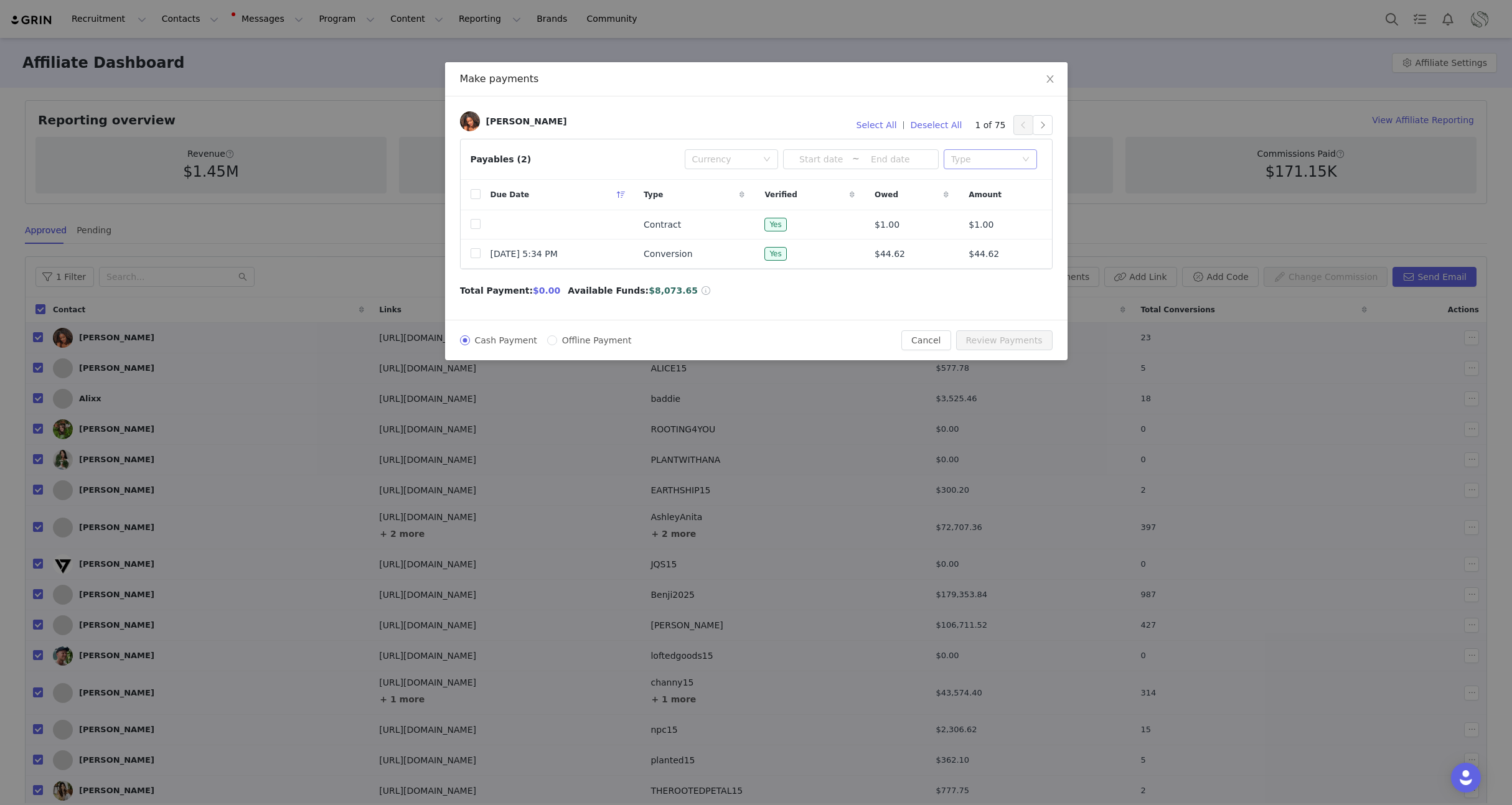
click at [977, 153] on div "Type" at bounding box center [983, 159] width 65 height 12
click at [968, 200] on li "Conversion" at bounding box center [990, 204] width 93 height 20
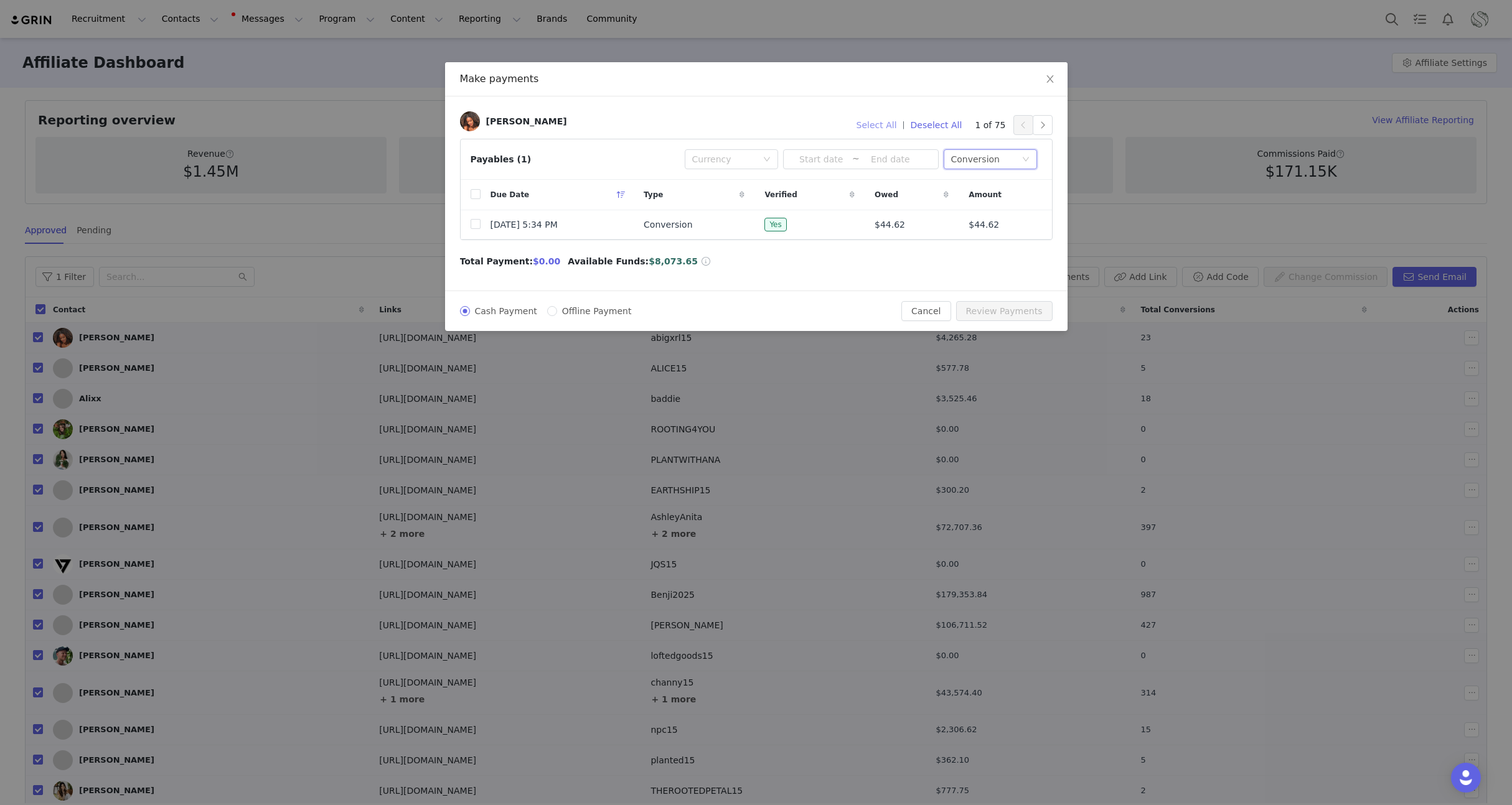
click at [881, 125] on button "Select All" at bounding box center [877, 125] width 52 height 20
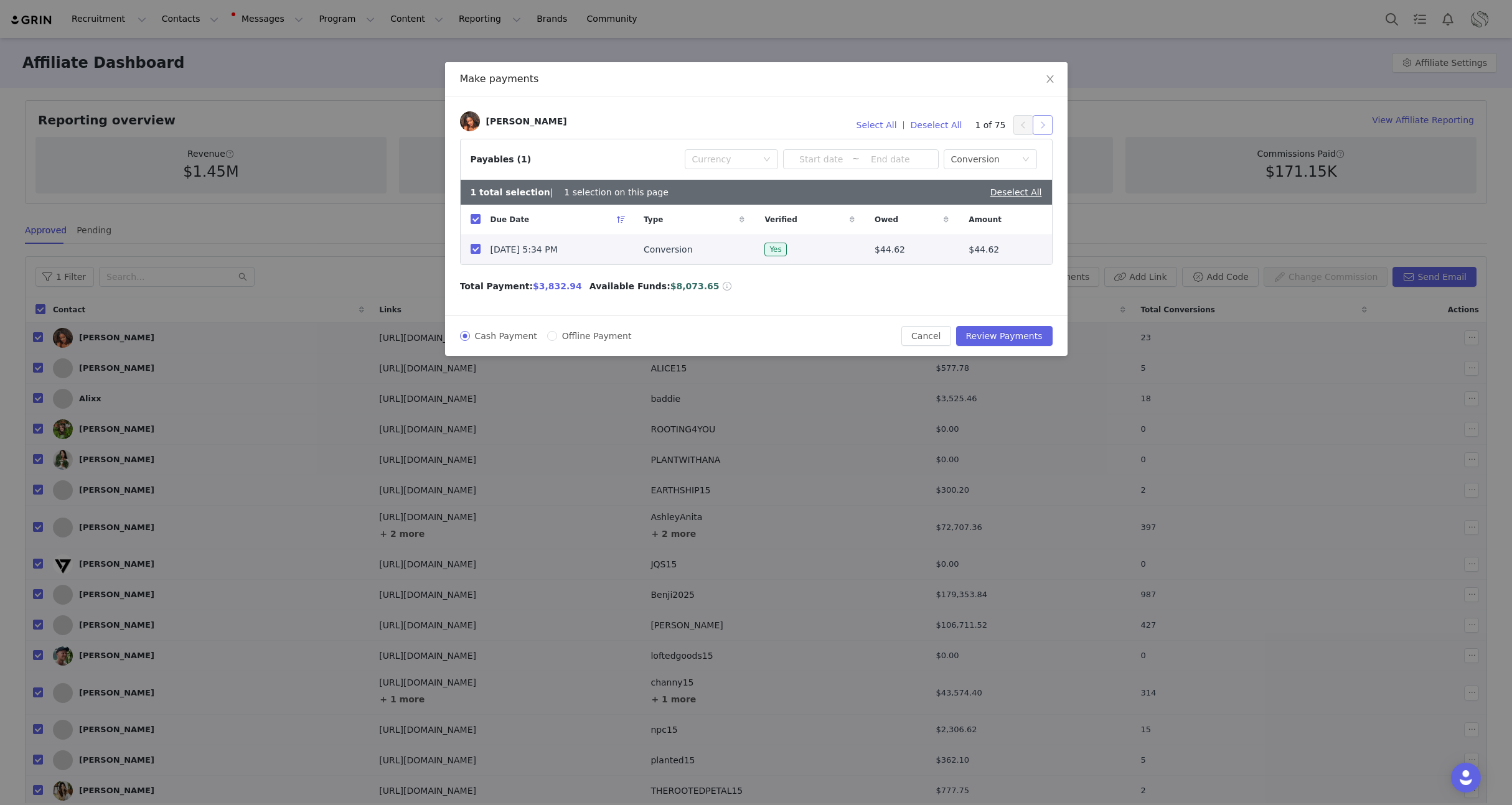
click at [1039, 130] on button "button" at bounding box center [1042, 125] width 20 height 20
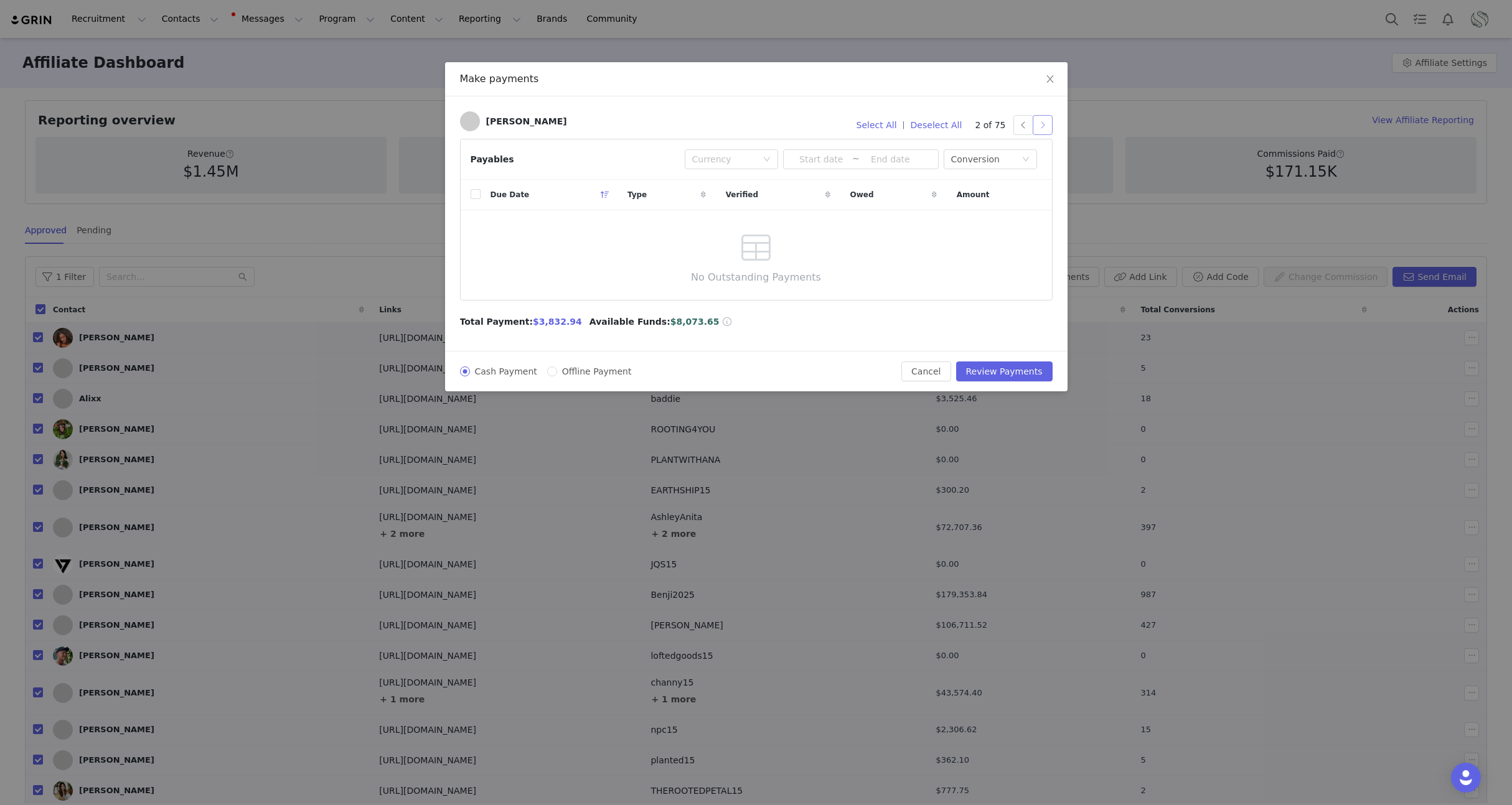
click at [1039, 130] on button "button" at bounding box center [1042, 125] width 20 height 20
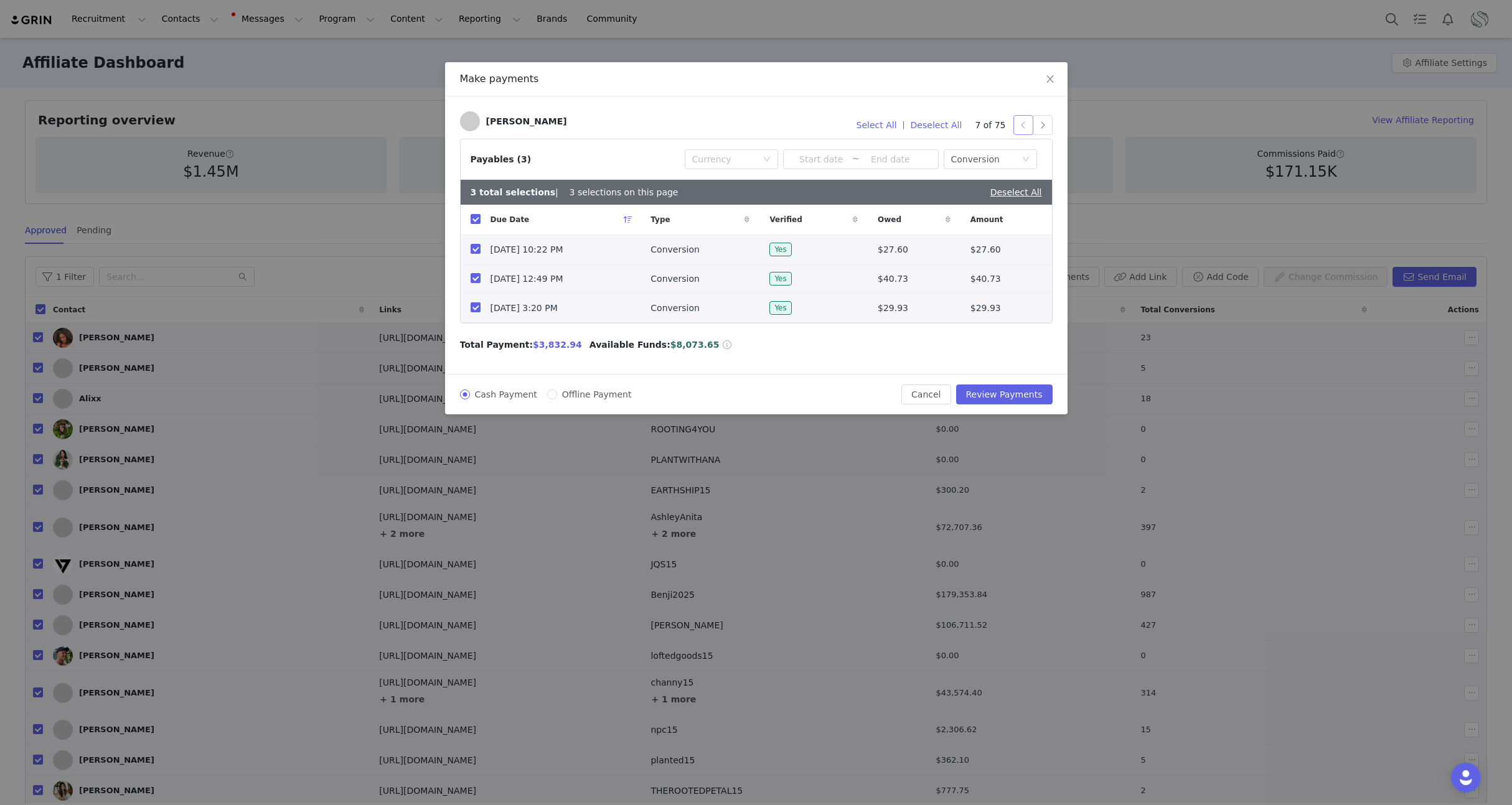
click at [1022, 130] on button "button" at bounding box center [1023, 125] width 20 height 20
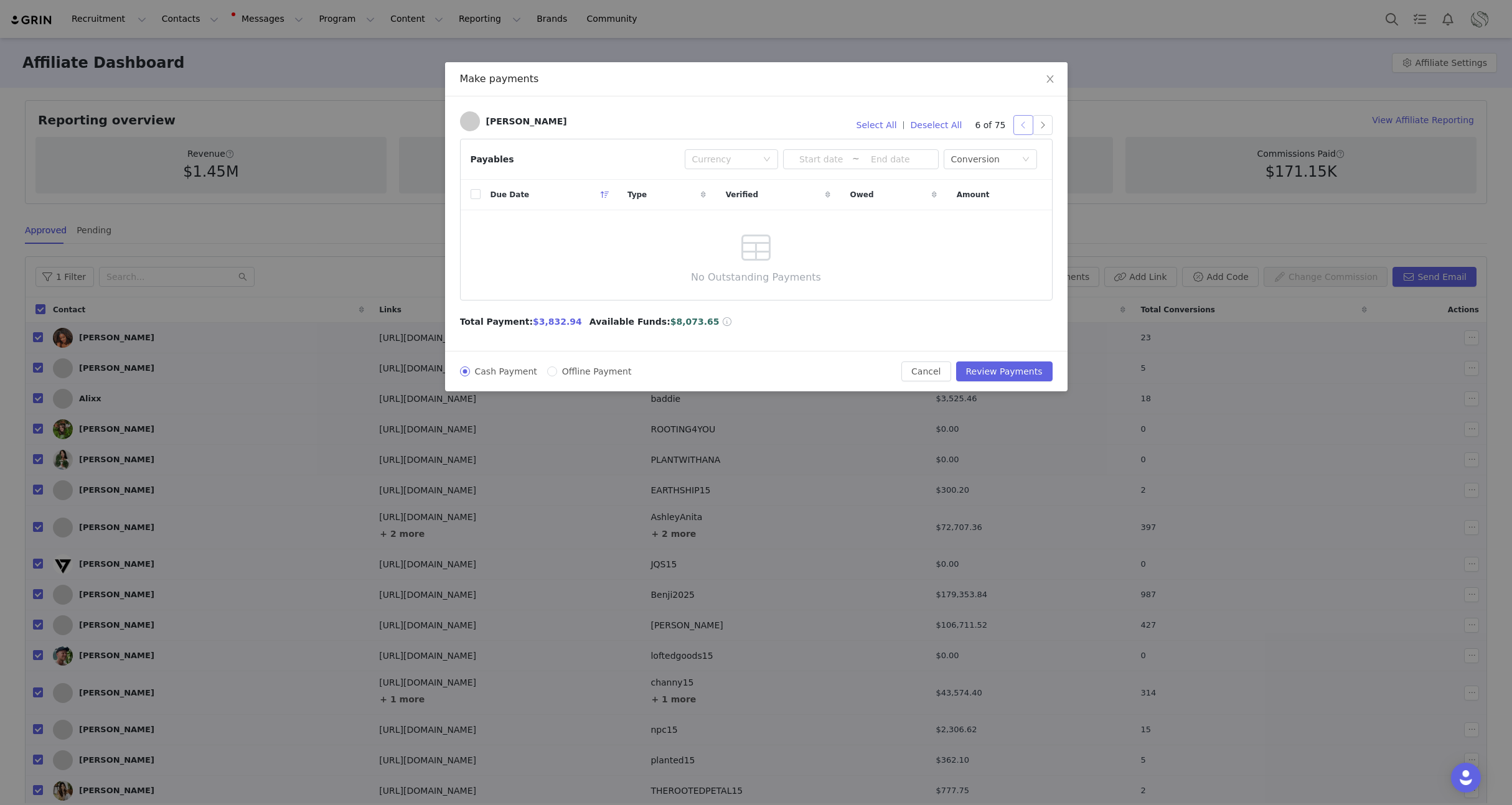
click at [1030, 130] on button "button" at bounding box center [1023, 125] width 20 height 20
click at [1002, 133] on div "3 of 75" at bounding box center [1013, 125] width 77 height 20
click at [1013, 129] on button "button" at bounding box center [1023, 125] width 20 height 20
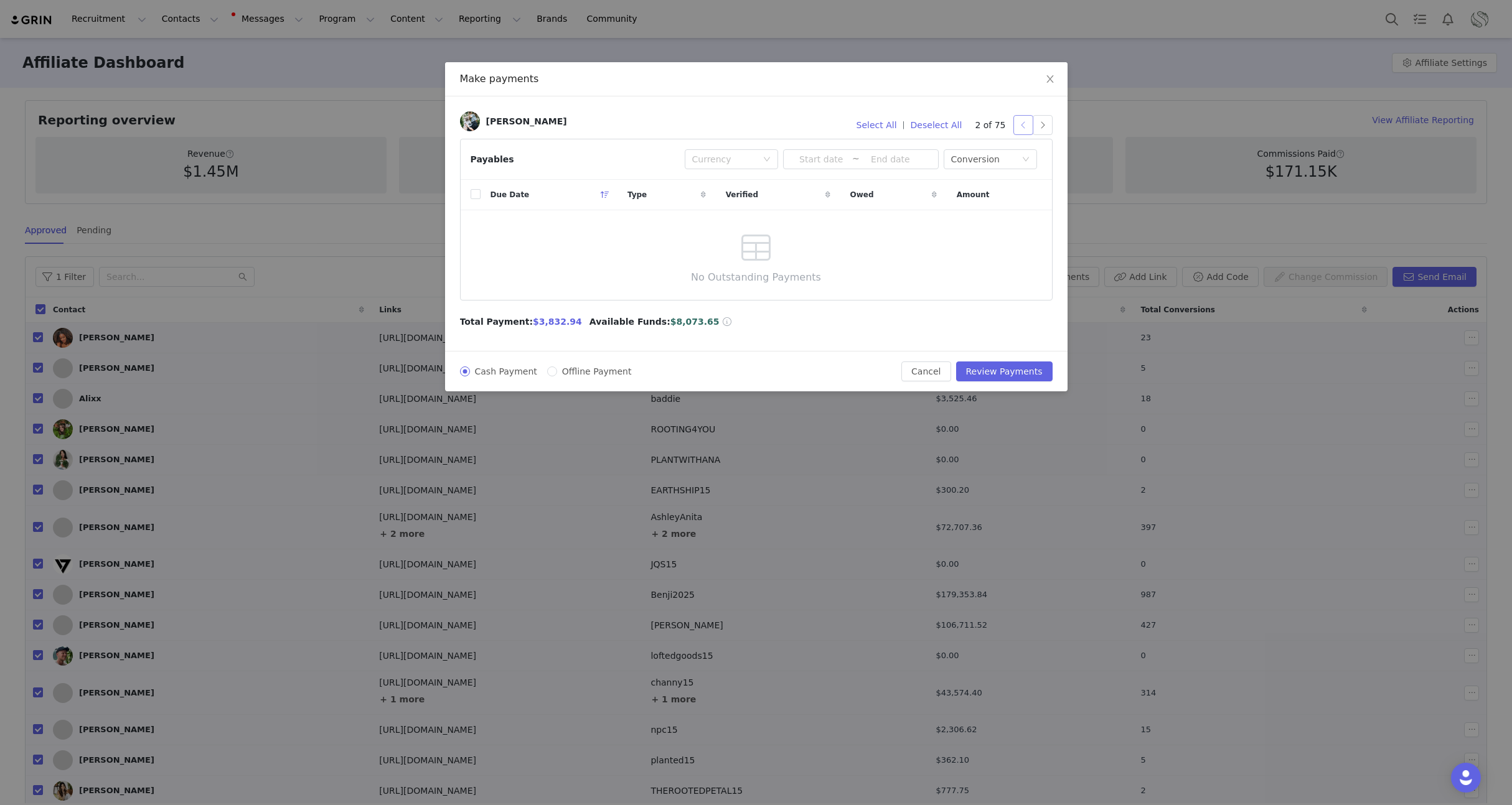
click at [1013, 129] on button "button" at bounding box center [1023, 125] width 20 height 20
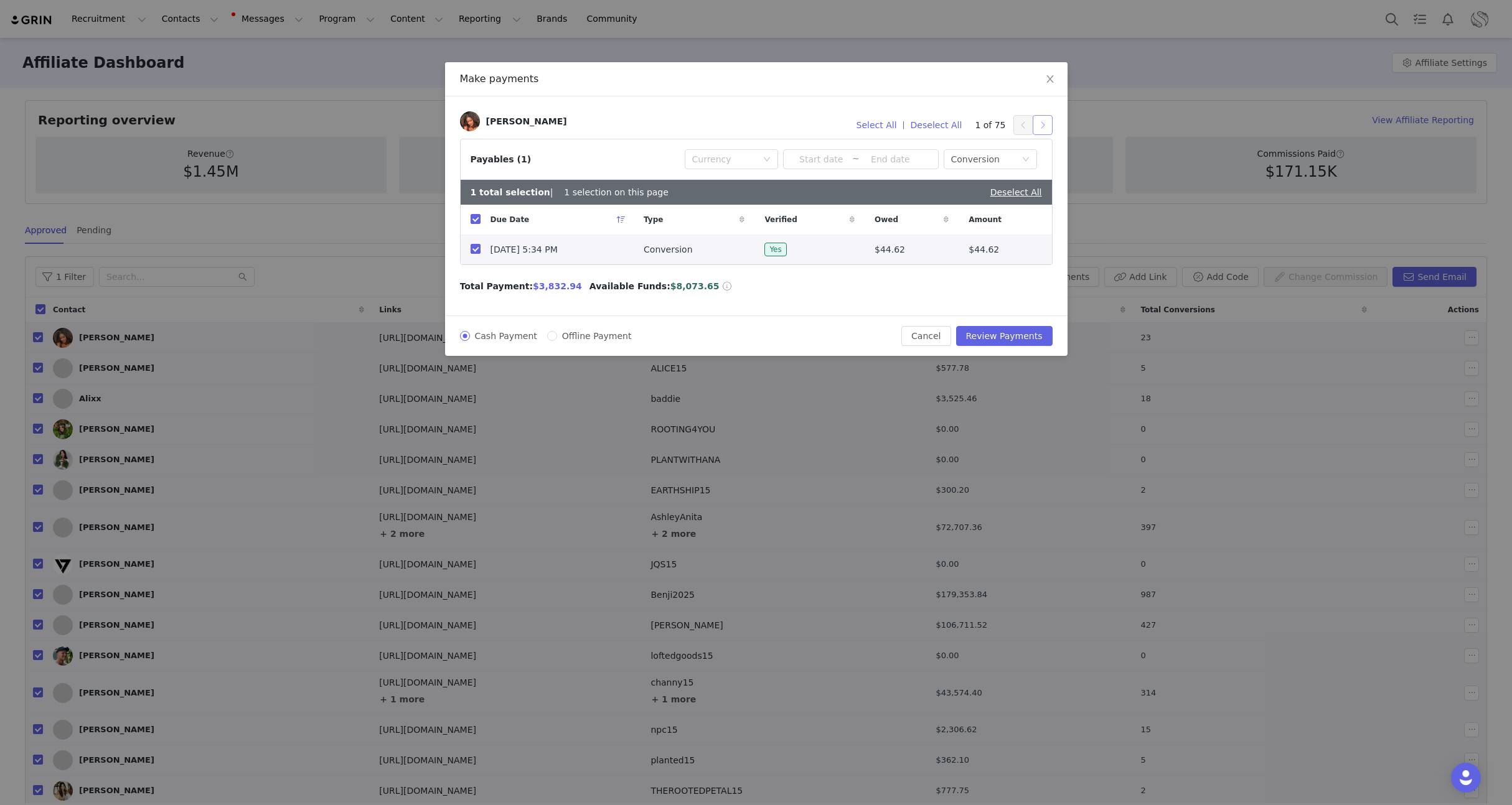
click at [1038, 129] on button "button" at bounding box center [1042, 125] width 20 height 20
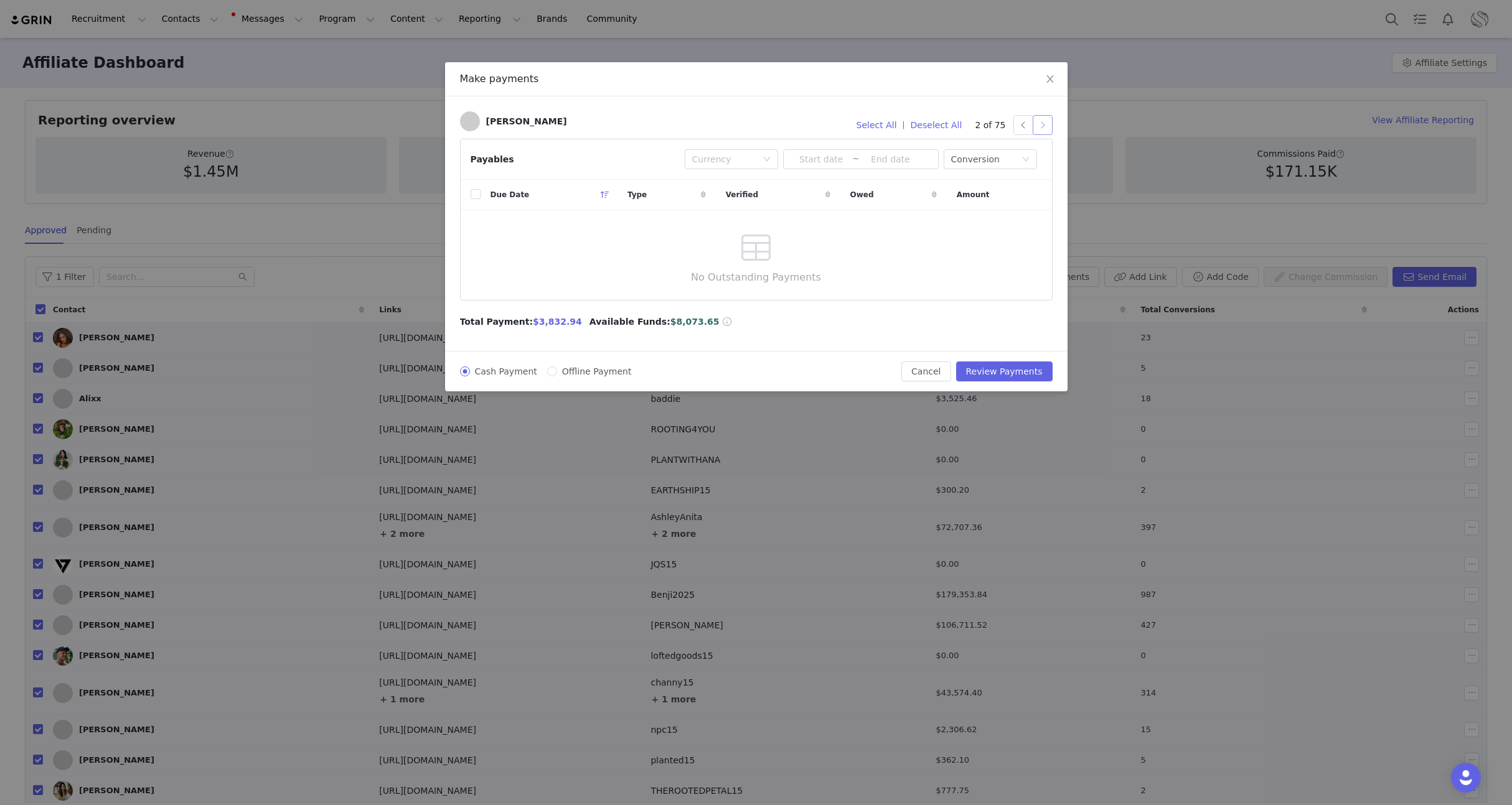
click at [1038, 129] on button "button" at bounding box center [1042, 125] width 20 height 20
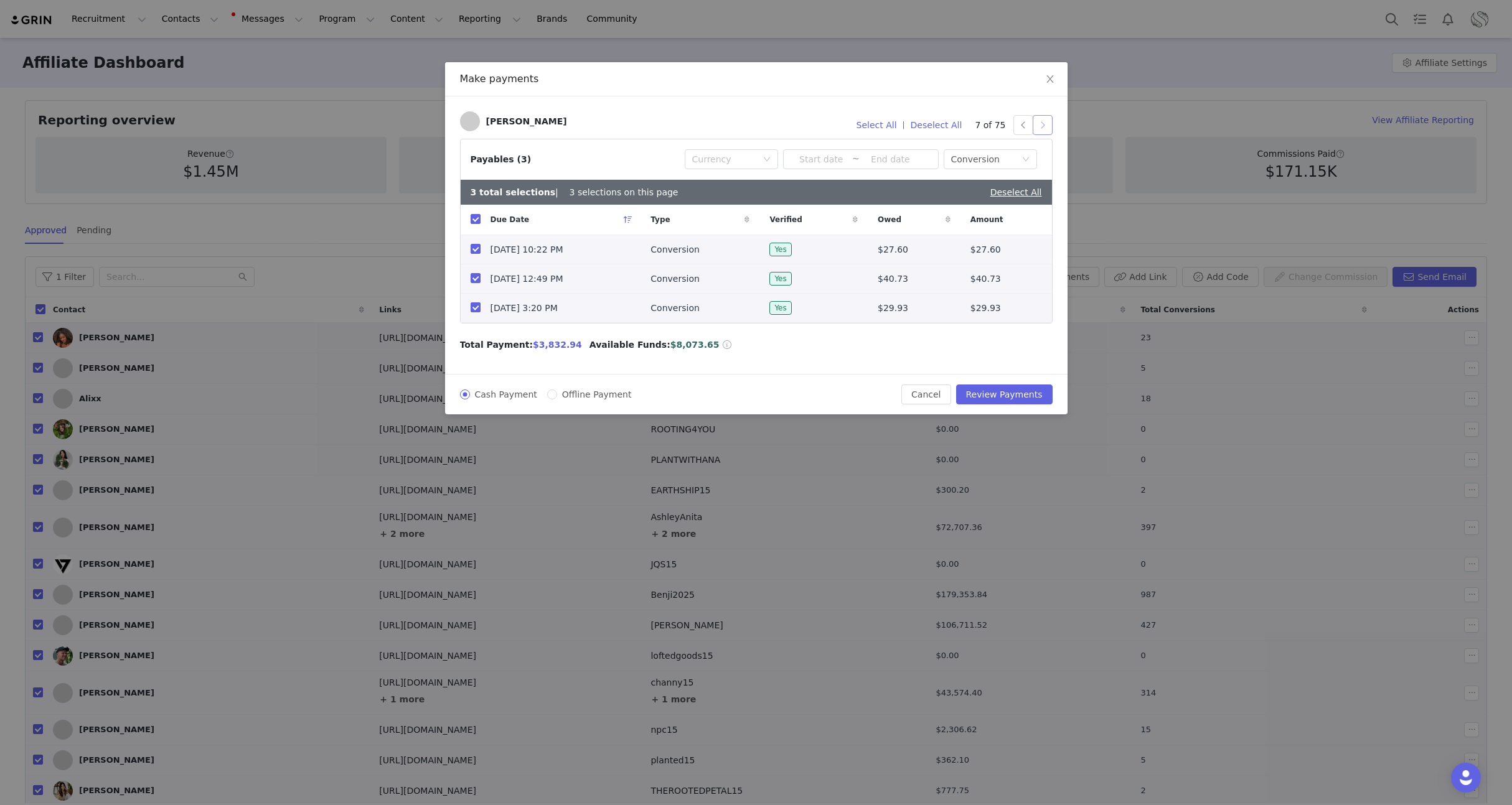
click at [1038, 129] on button "button" at bounding box center [1042, 125] width 20 height 20
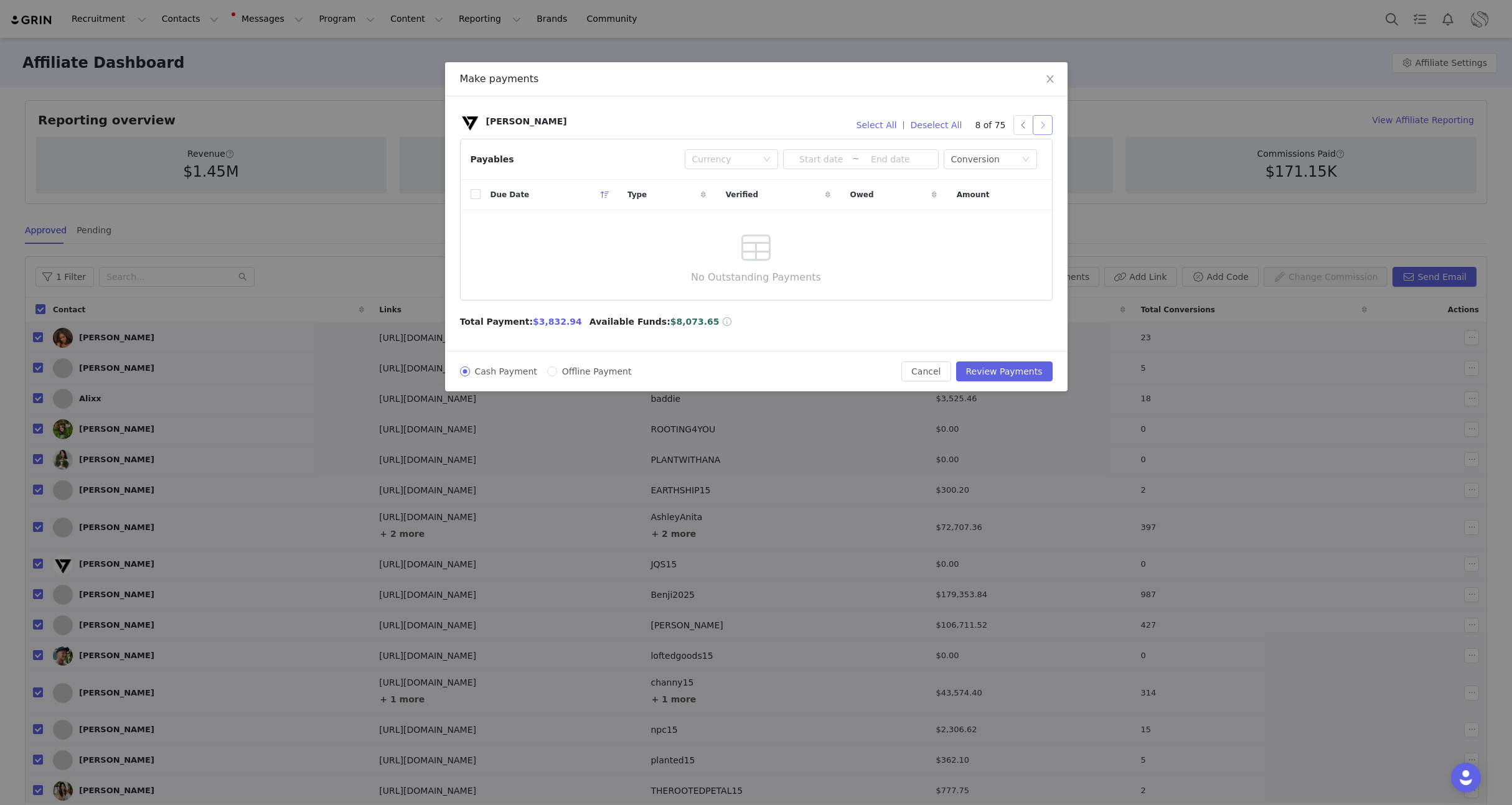
click at [1038, 129] on button "button" at bounding box center [1042, 125] width 20 height 20
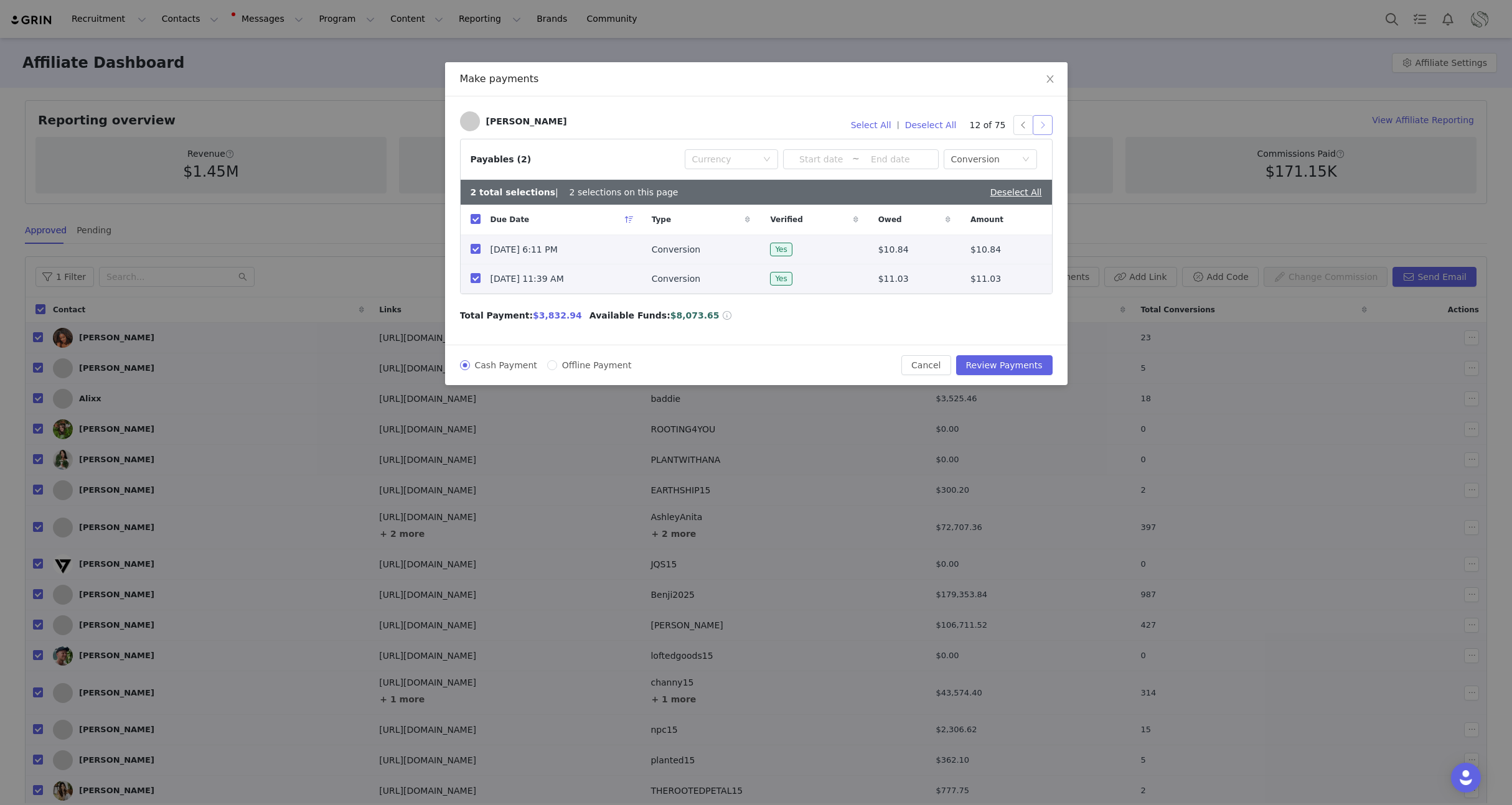
click at [1038, 129] on button "button" at bounding box center [1042, 125] width 20 height 20
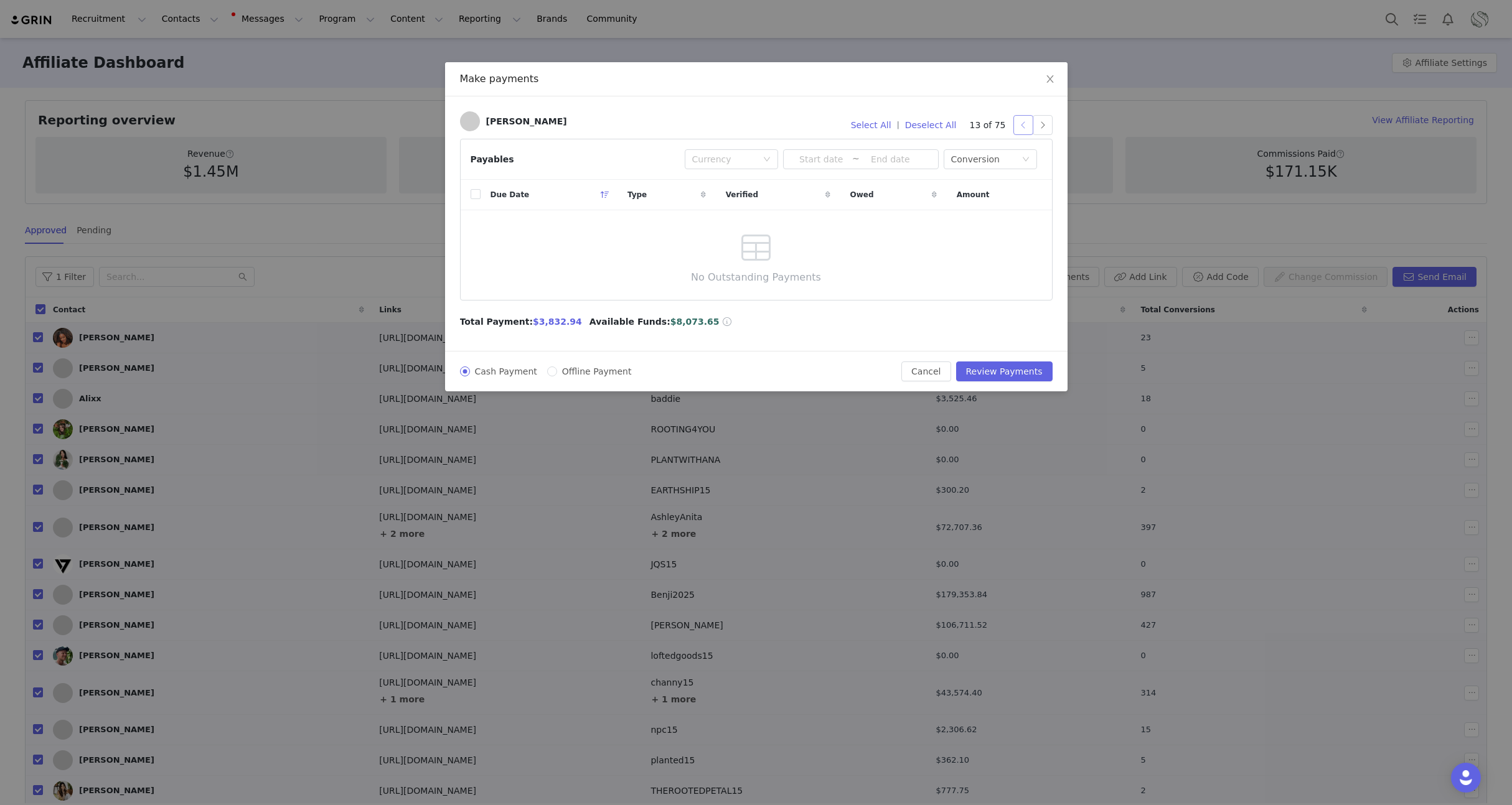
click at [1022, 130] on button "button" at bounding box center [1023, 125] width 20 height 20
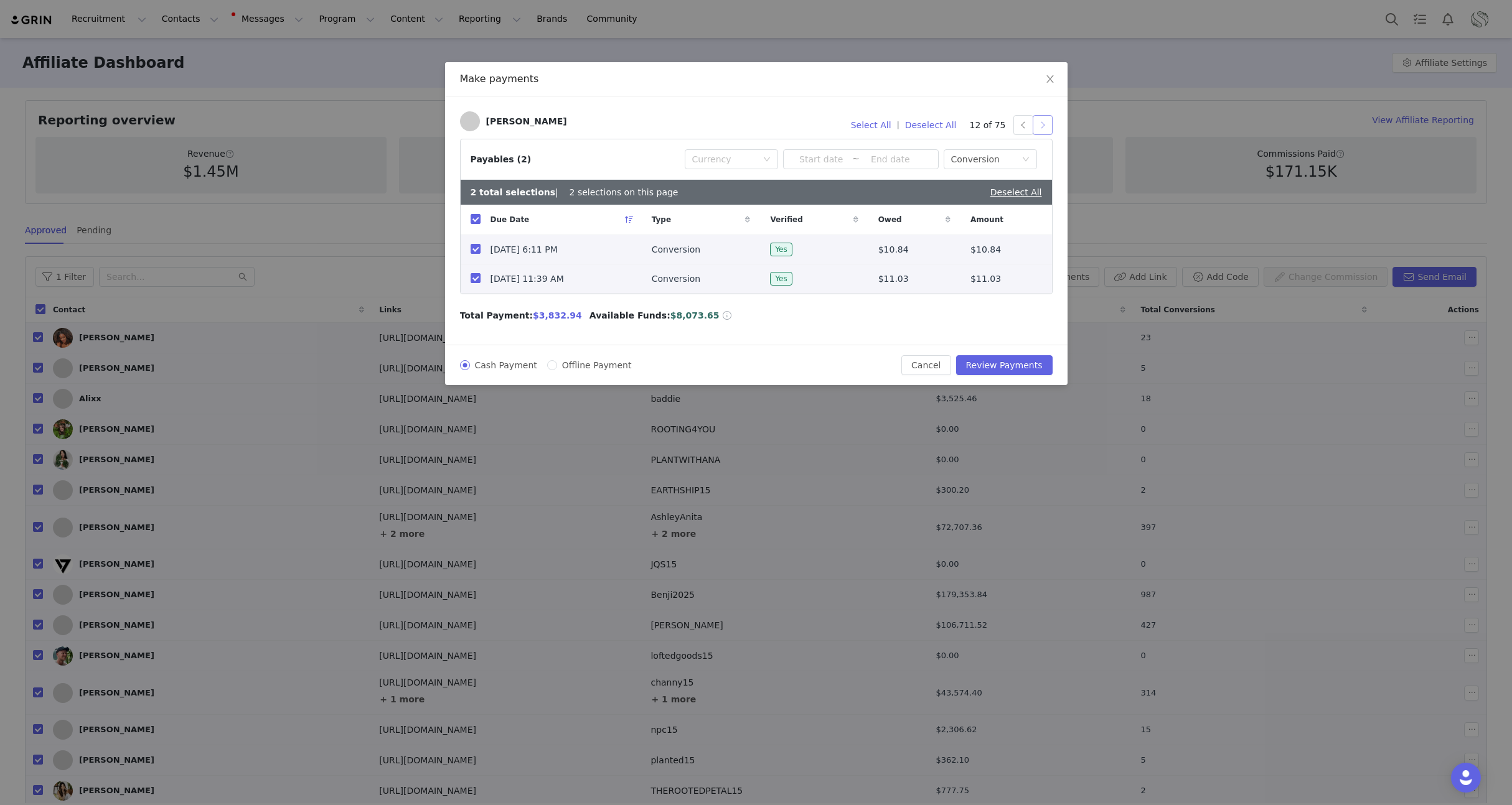
click at [1035, 129] on button "button" at bounding box center [1042, 125] width 20 height 20
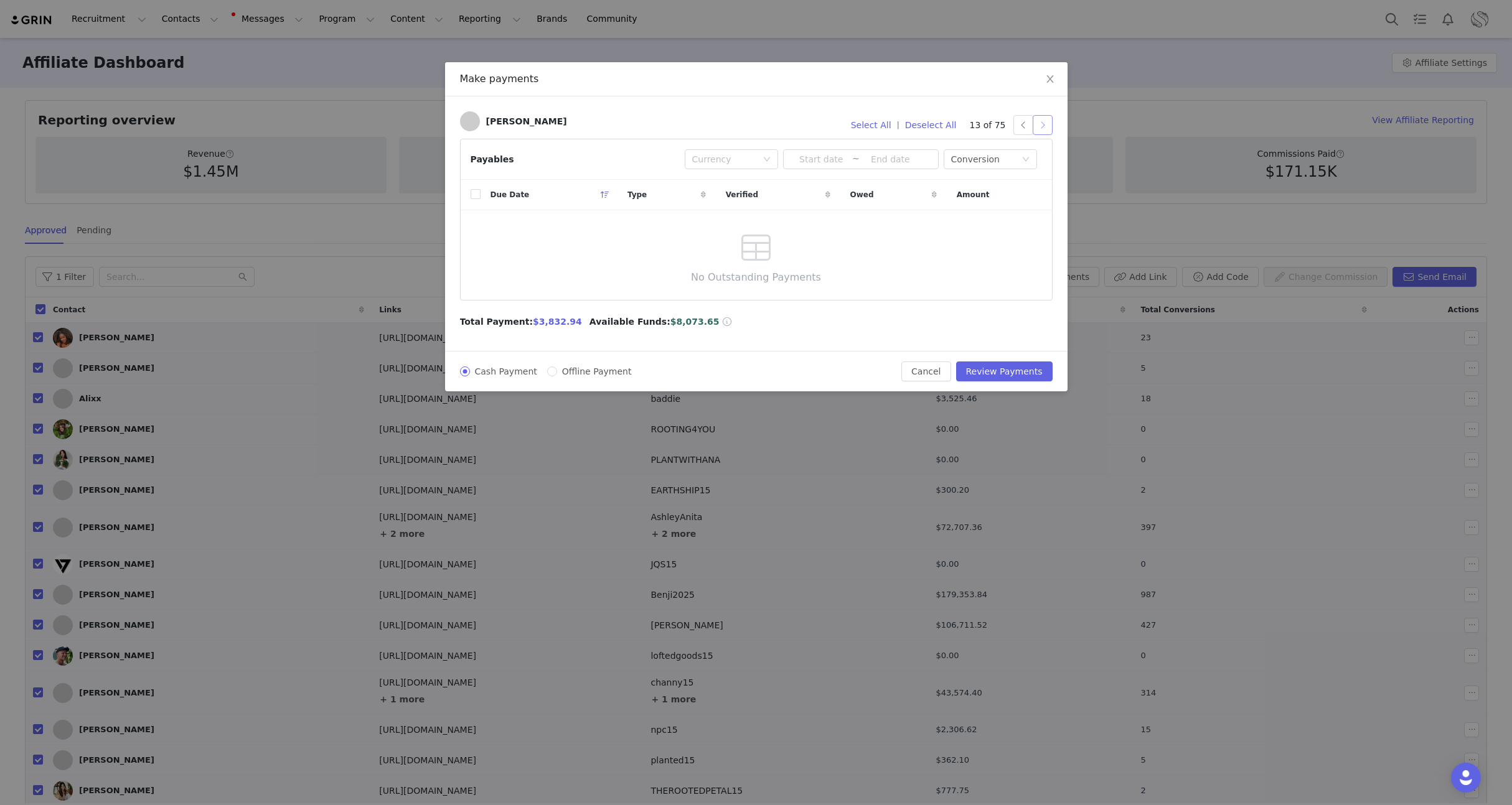
click at [1035, 129] on button "button" at bounding box center [1042, 125] width 20 height 20
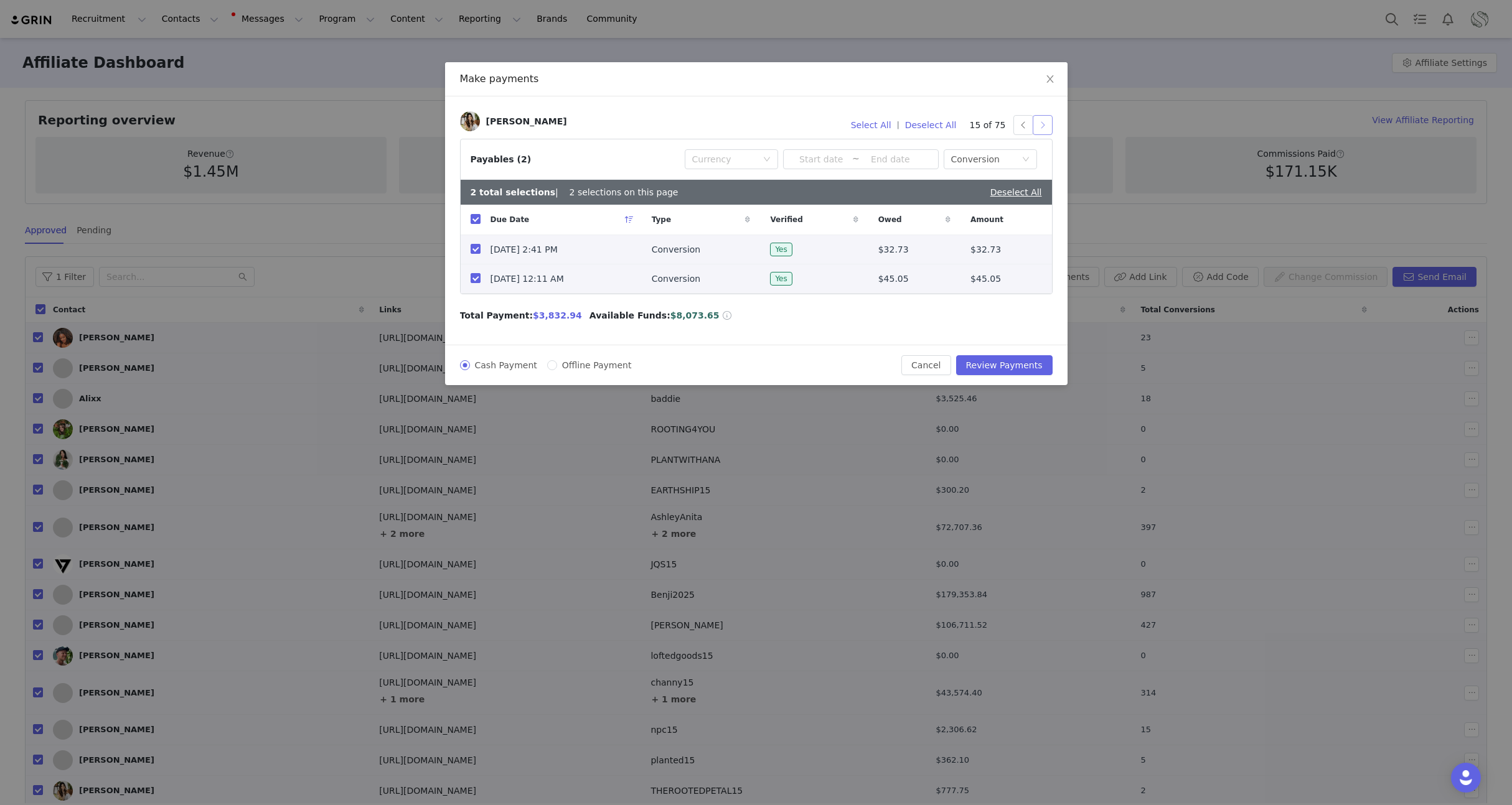
click at [1035, 129] on button "button" at bounding box center [1042, 125] width 20 height 20
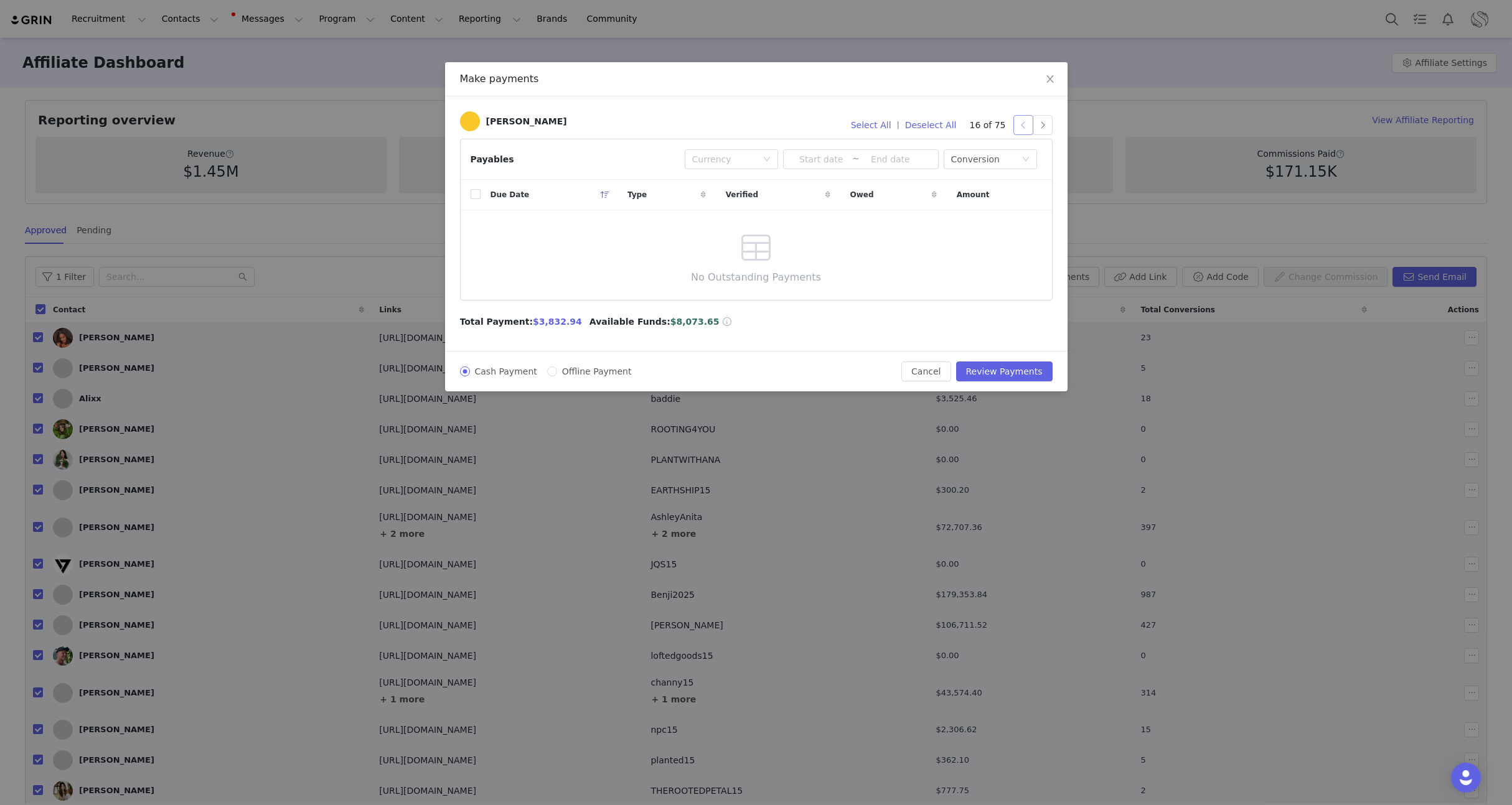
click at [1022, 128] on button "button" at bounding box center [1023, 125] width 20 height 20
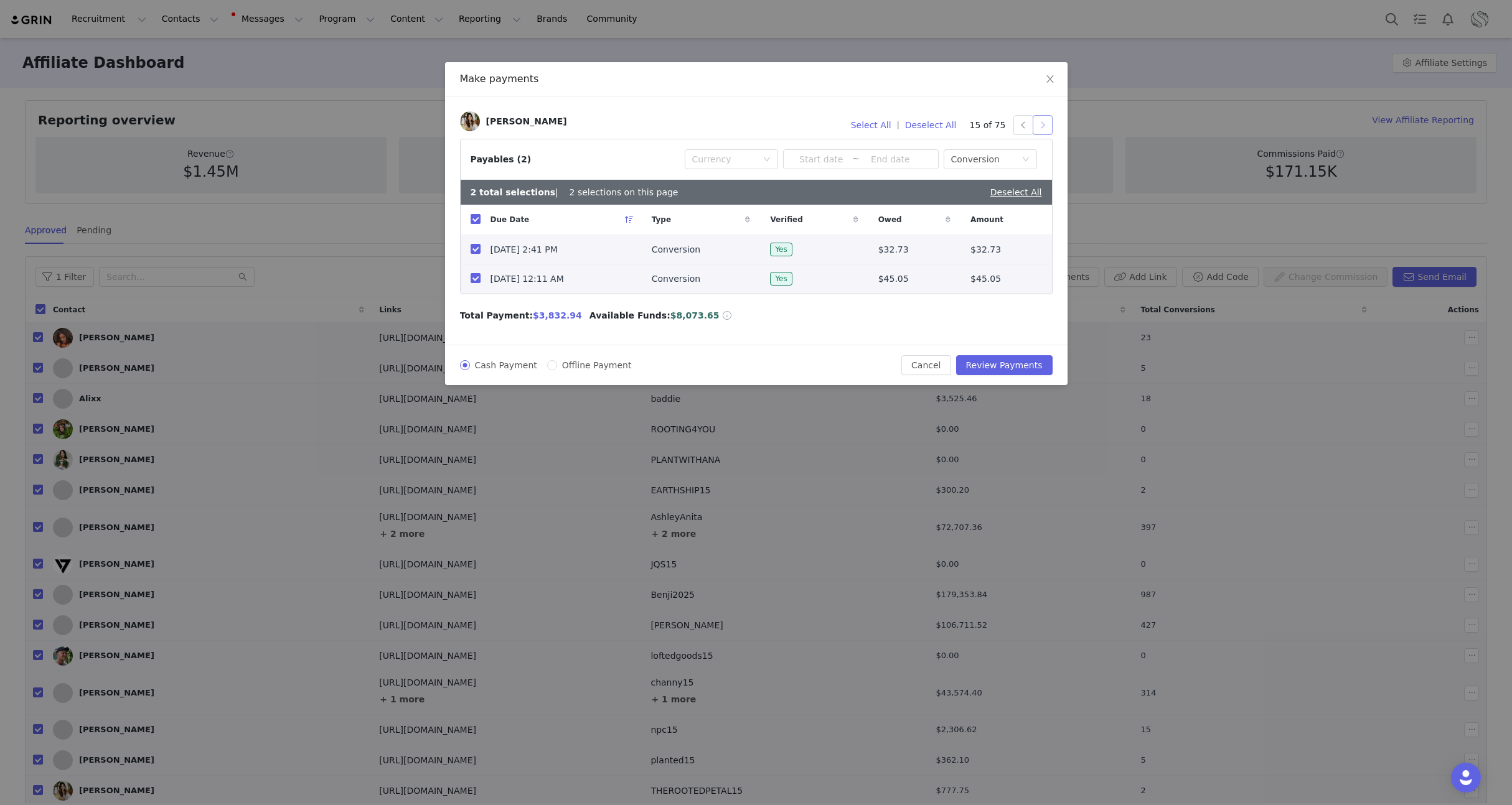
click at [1042, 128] on button "button" at bounding box center [1042, 125] width 20 height 20
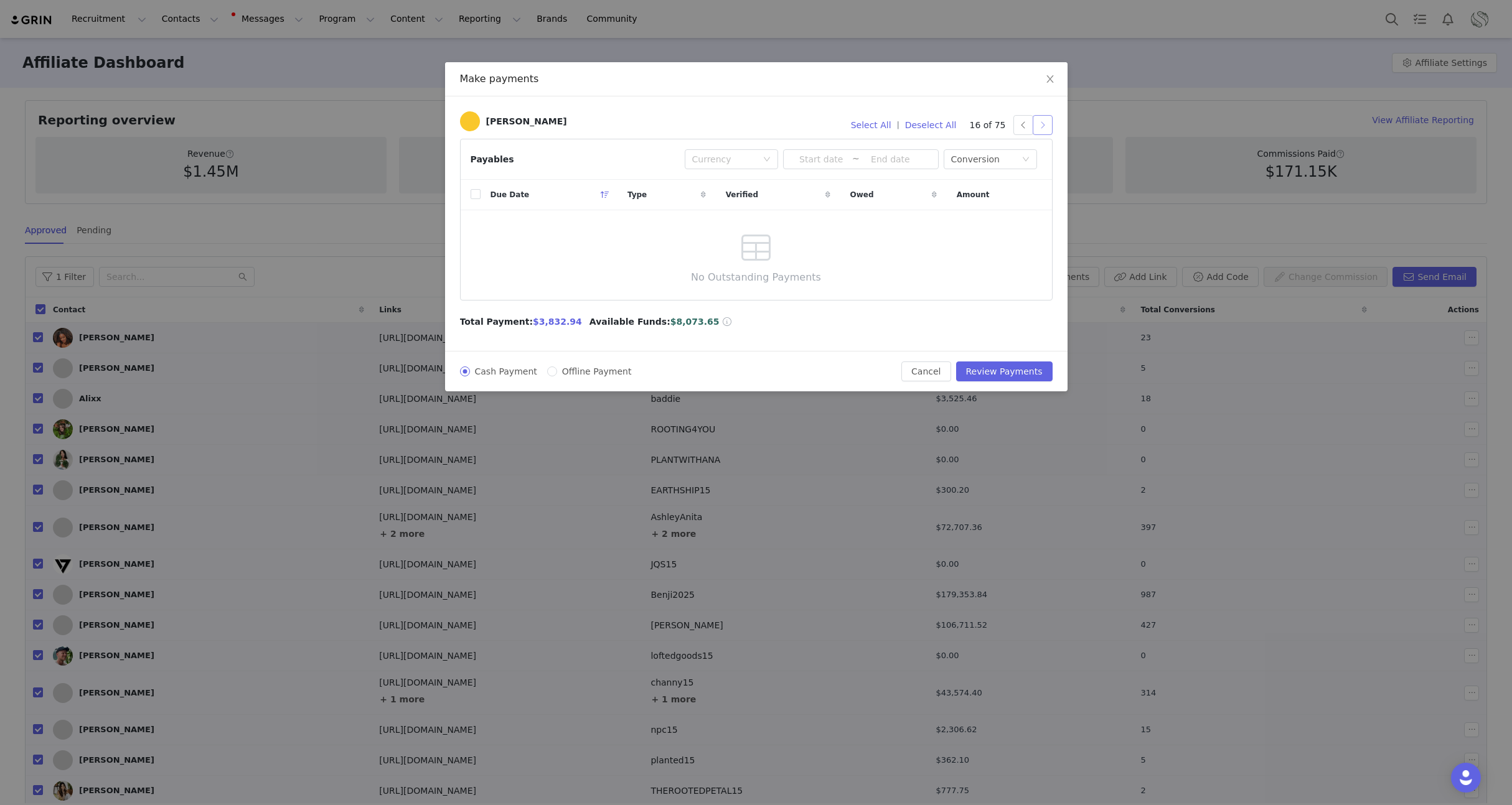
click at [1042, 128] on button "button" at bounding box center [1042, 125] width 20 height 20
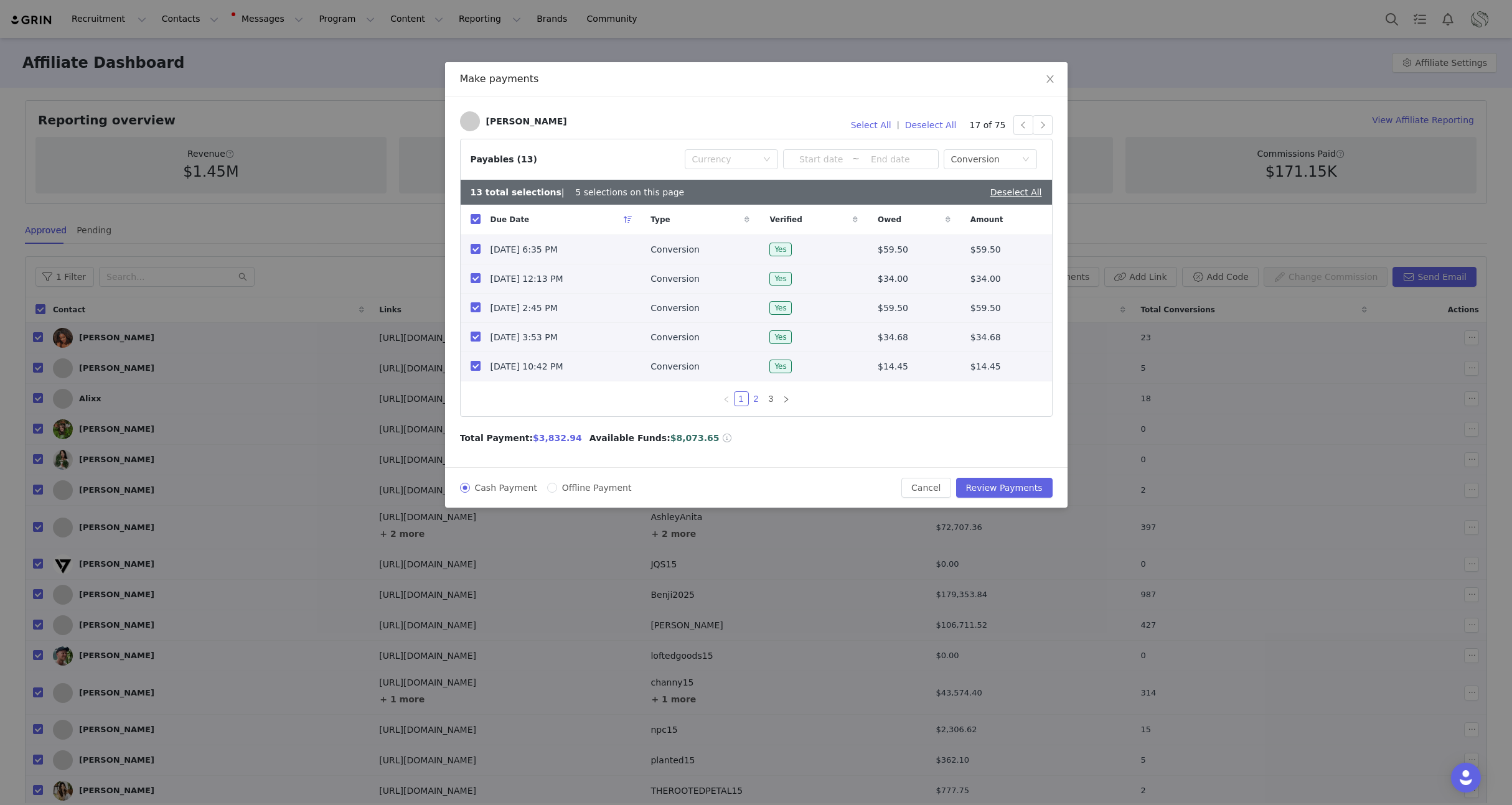
click at [756, 400] on link "2" at bounding box center [756, 399] width 13 height 13
click at [770, 404] on link "3" at bounding box center [771, 399] width 13 height 13
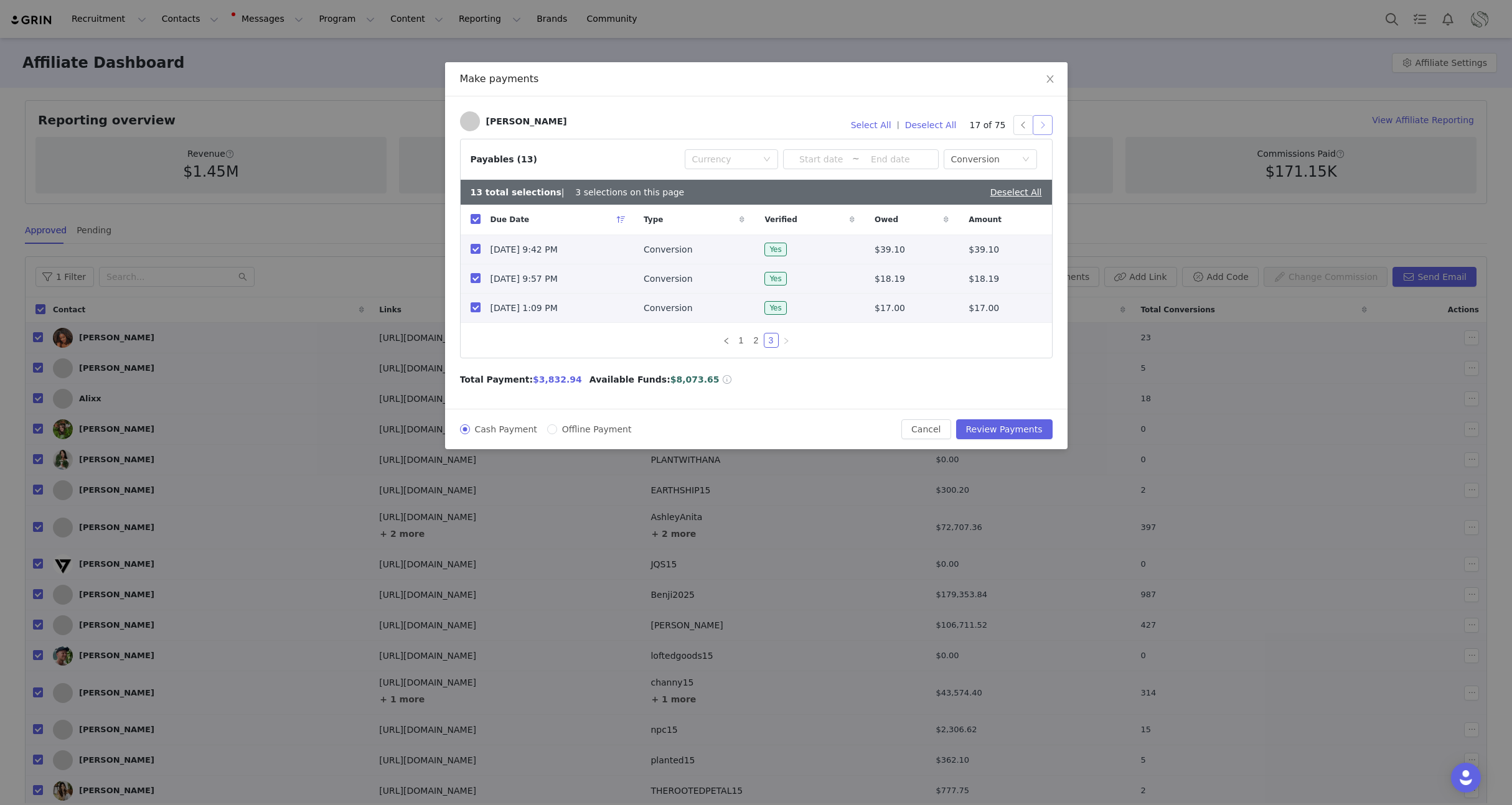
click at [1045, 125] on button "button" at bounding box center [1042, 125] width 20 height 20
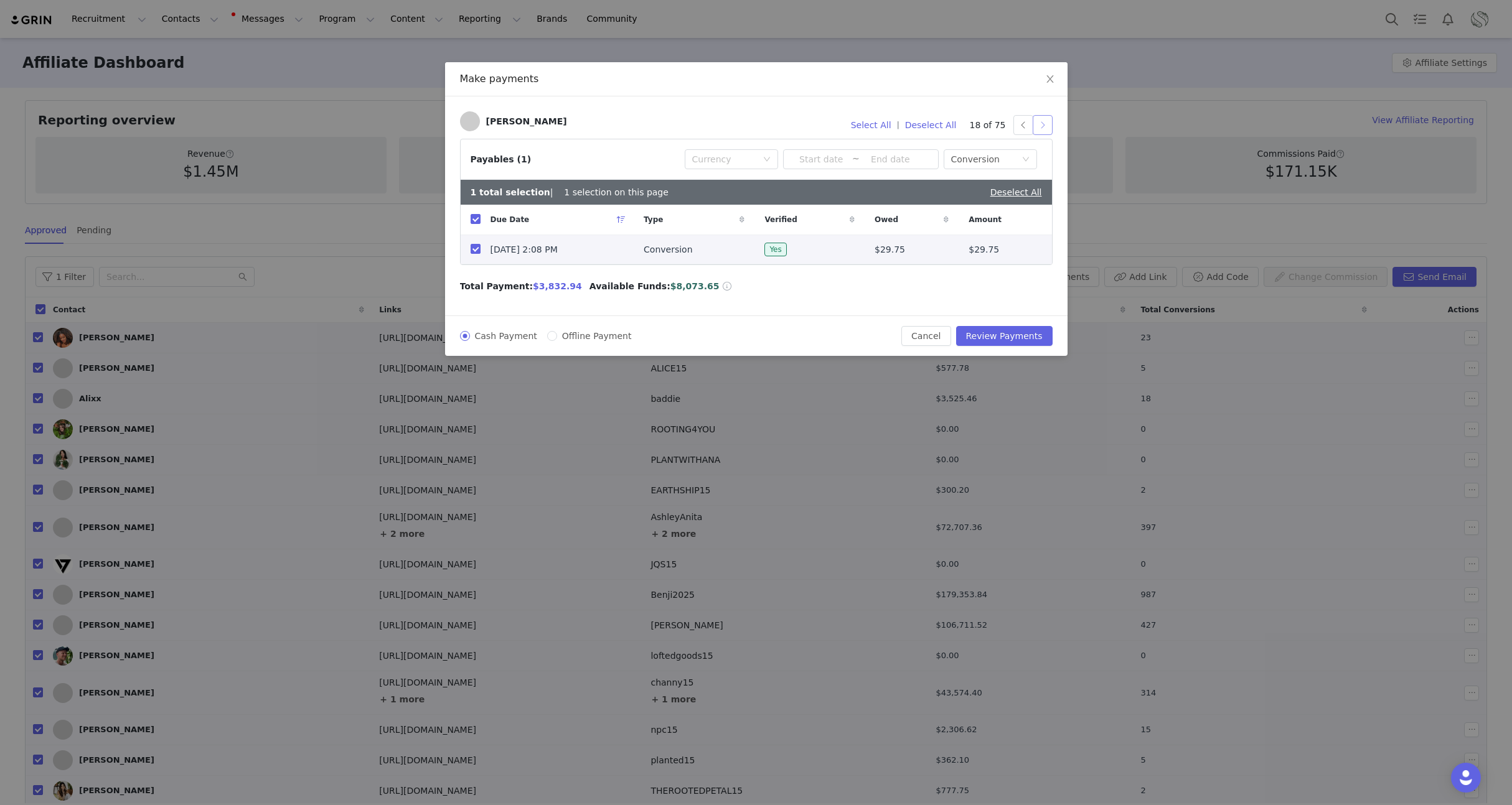
click at [1045, 125] on button "button" at bounding box center [1042, 125] width 20 height 20
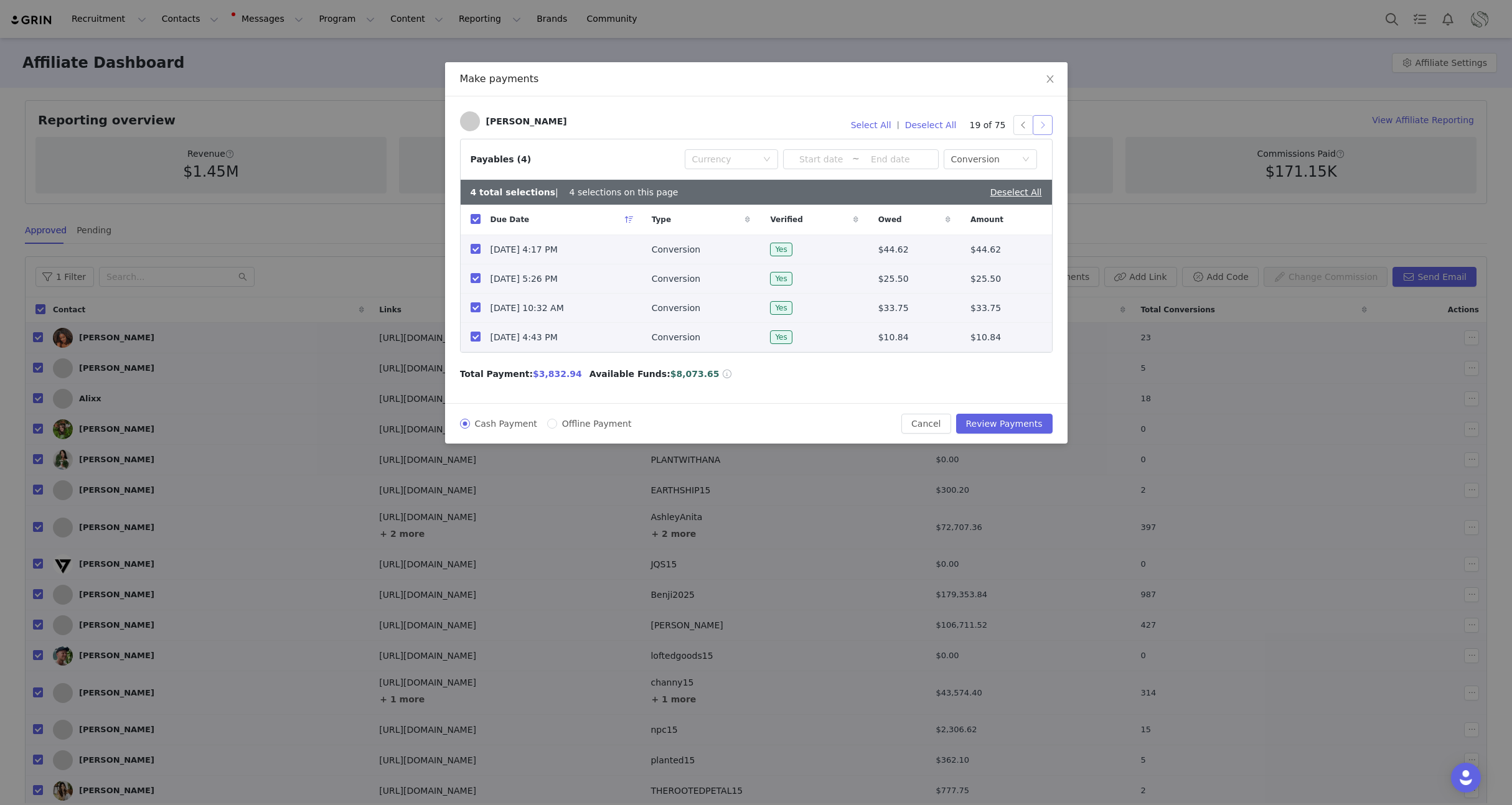
click at [1040, 127] on button "button" at bounding box center [1042, 125] width 20 height 20
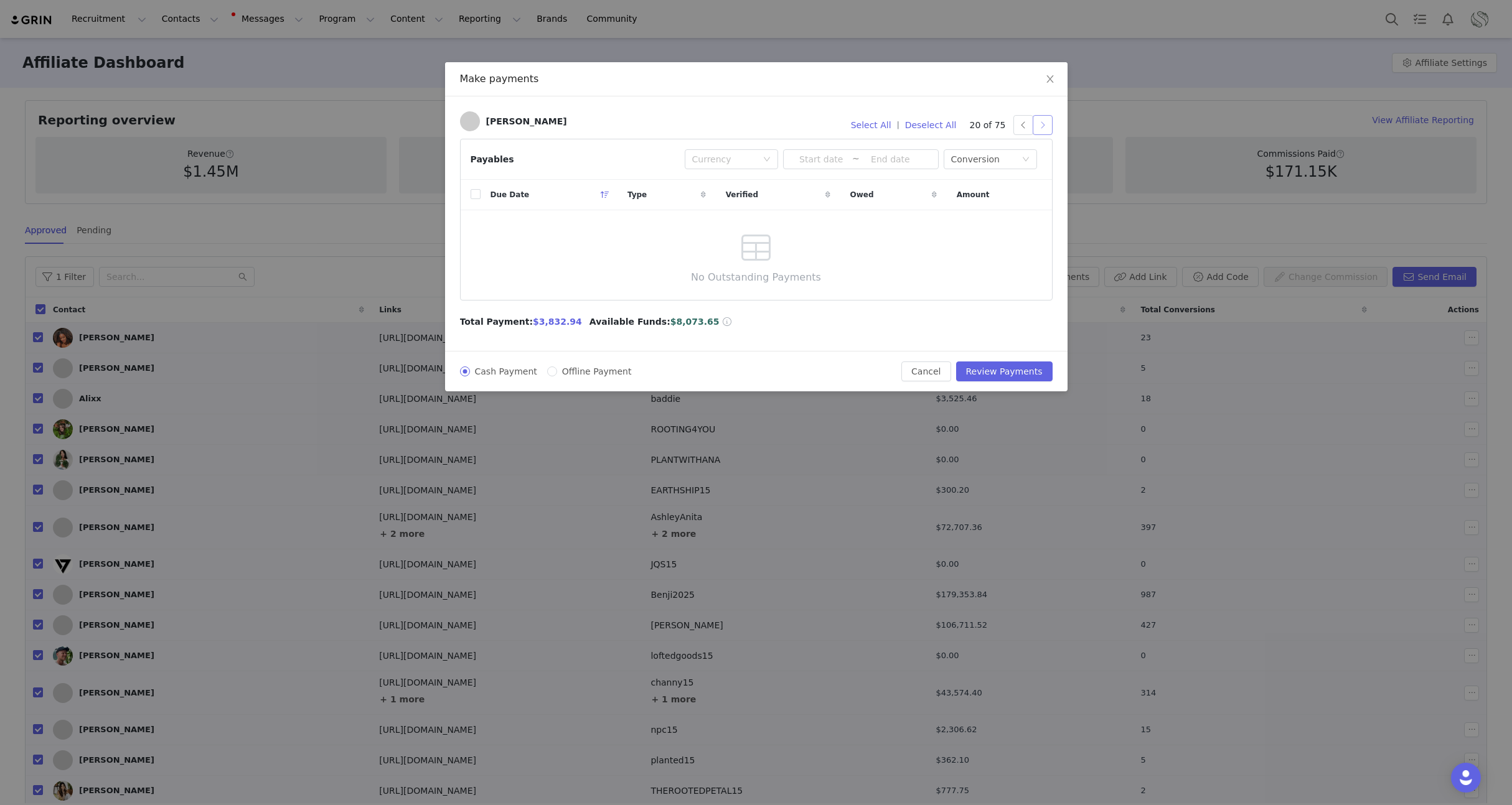
click at [1040, 127] on button "button" at bounding box center [1042, 125] width 20 height 20
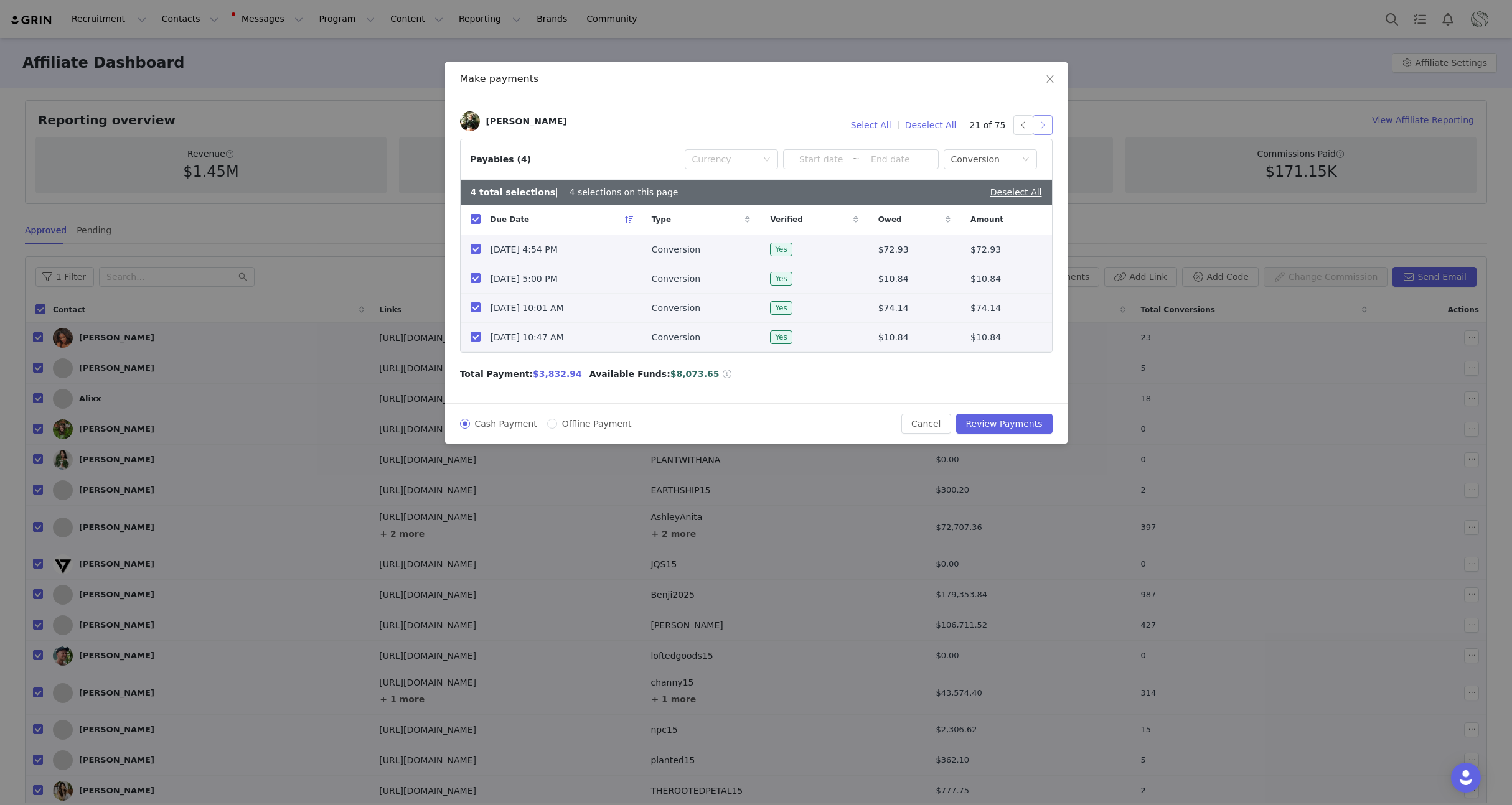
click at [1043, 124] on button "button" at bounding box center [1042, 125] width 20 height 20
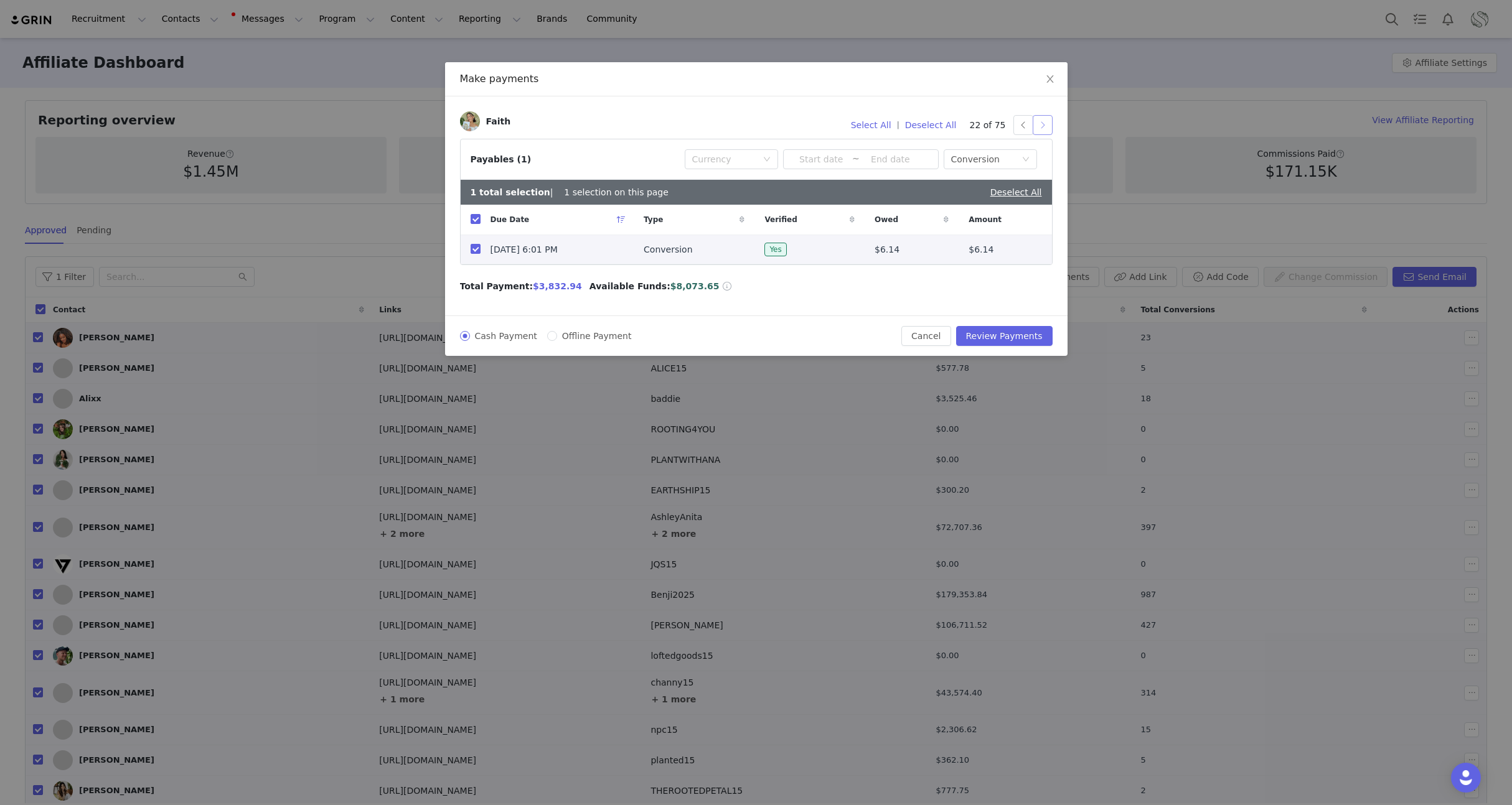
click at [1043, 124] on button "button" at bounding box center [1042, 125] width 20 height 20
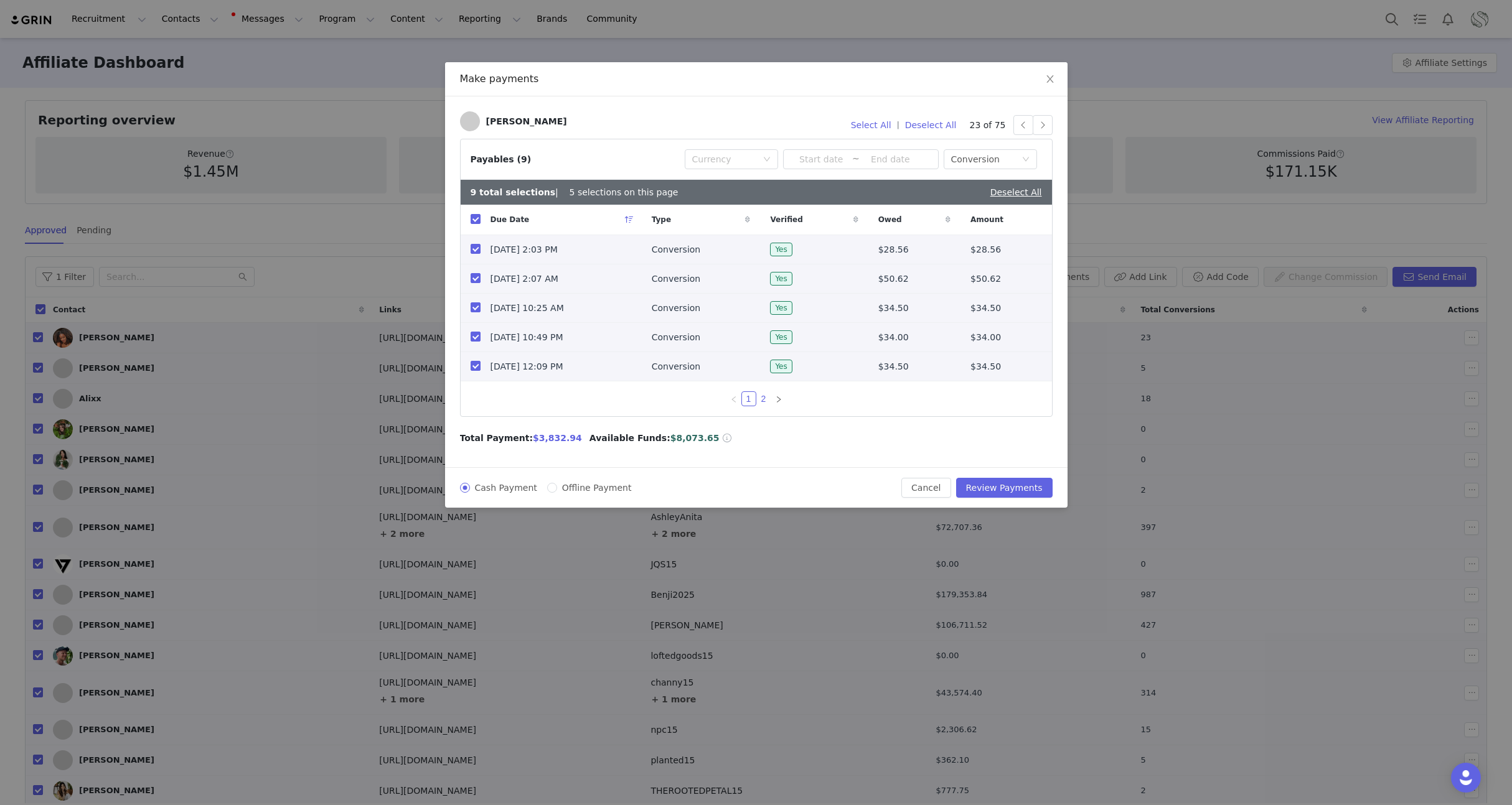
click at [762, 402] on link "2" at bounding box center [764, 399] width 13 height 13
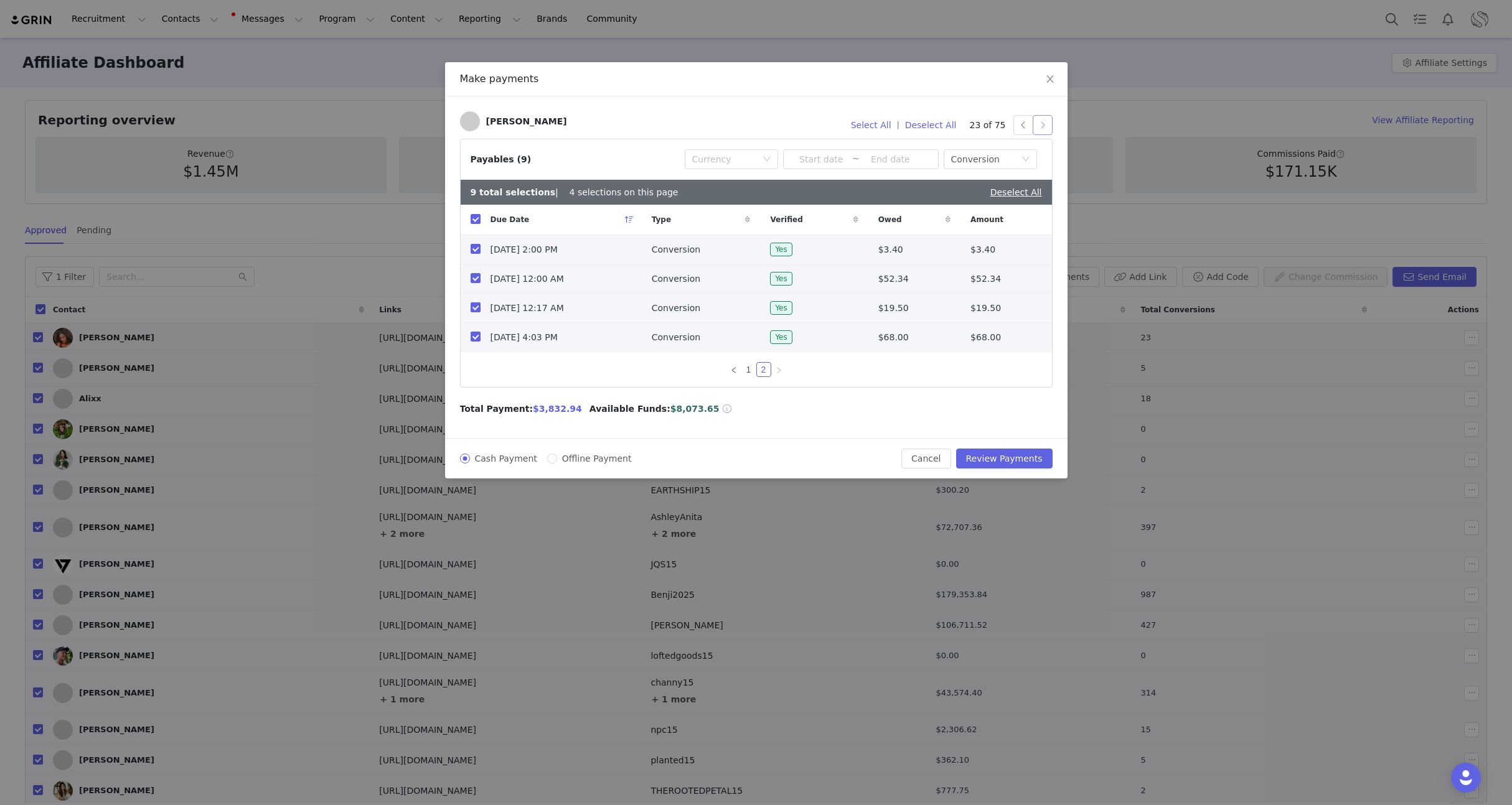
click at [1040, 125] on button "button" at bounding box center [1042, 125] width 20 height 20
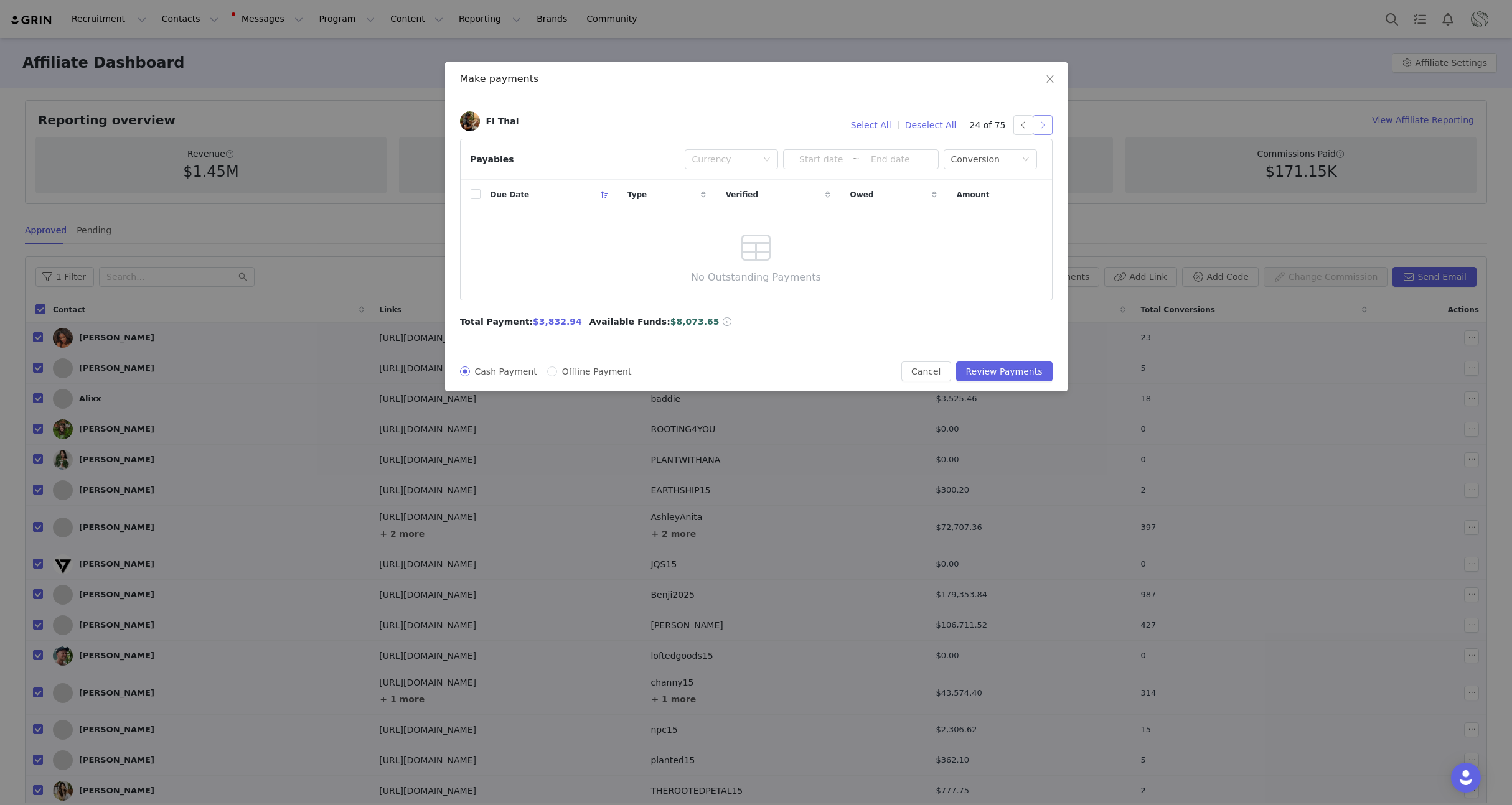
click at [1040, 125] on button "button" at bounding box center [1042, 125] width 20 height 20
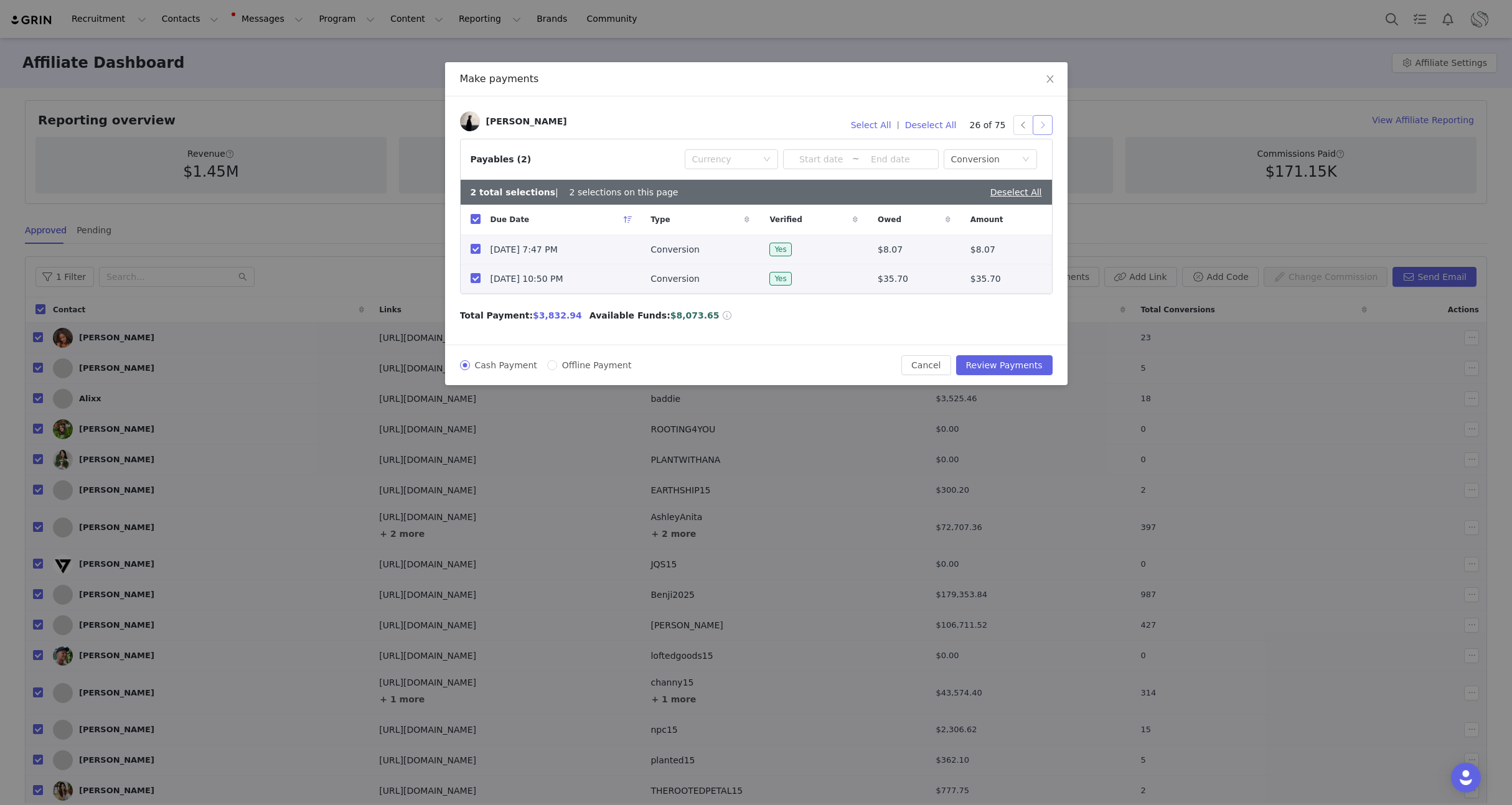
click at [1040, 125] on button "button" at bounding box center [1042, 125] width 20 height 20
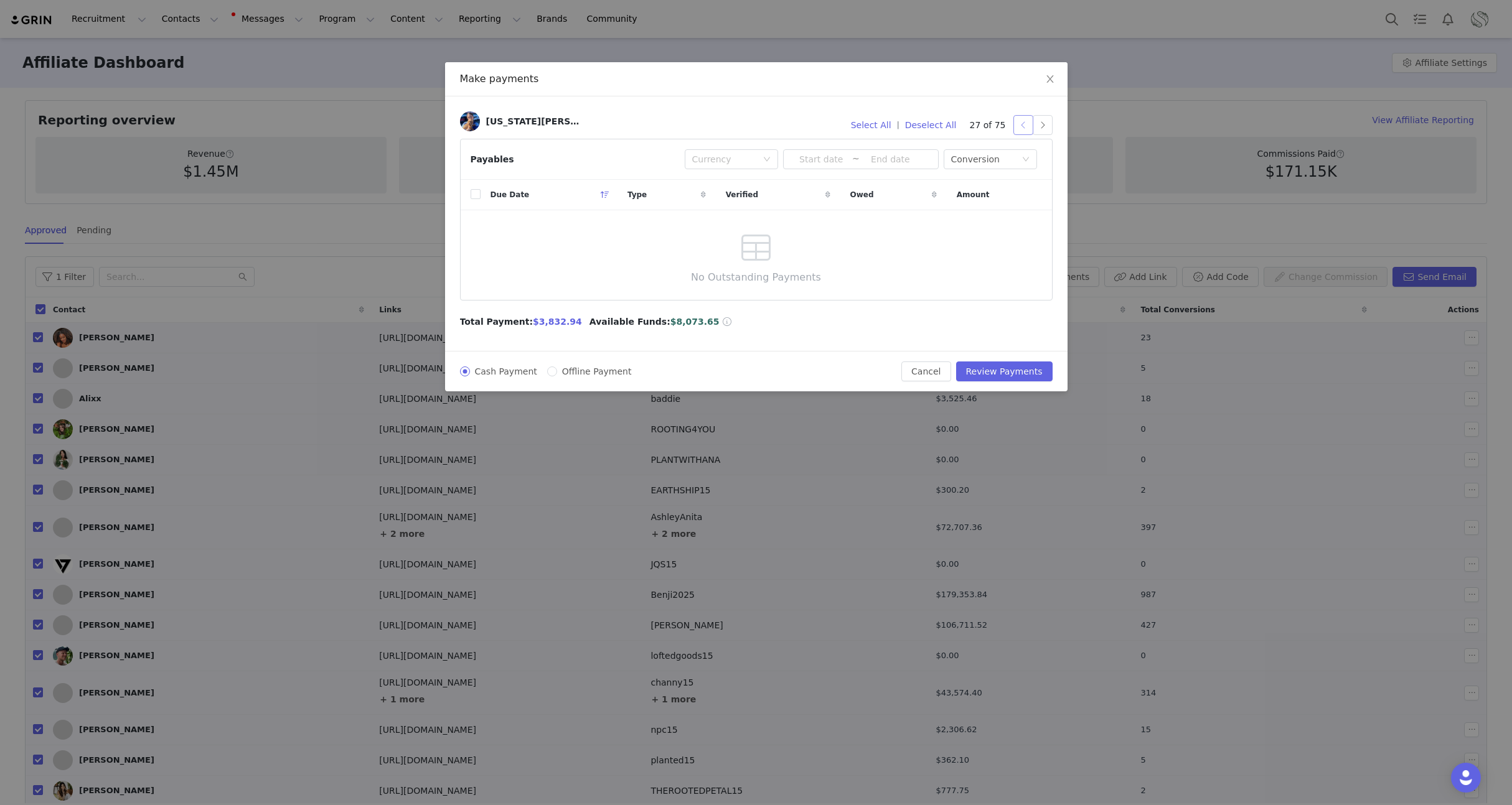
click at [1020, 129] on button "button" at bounding box center [1023, 125] width 20 height 20
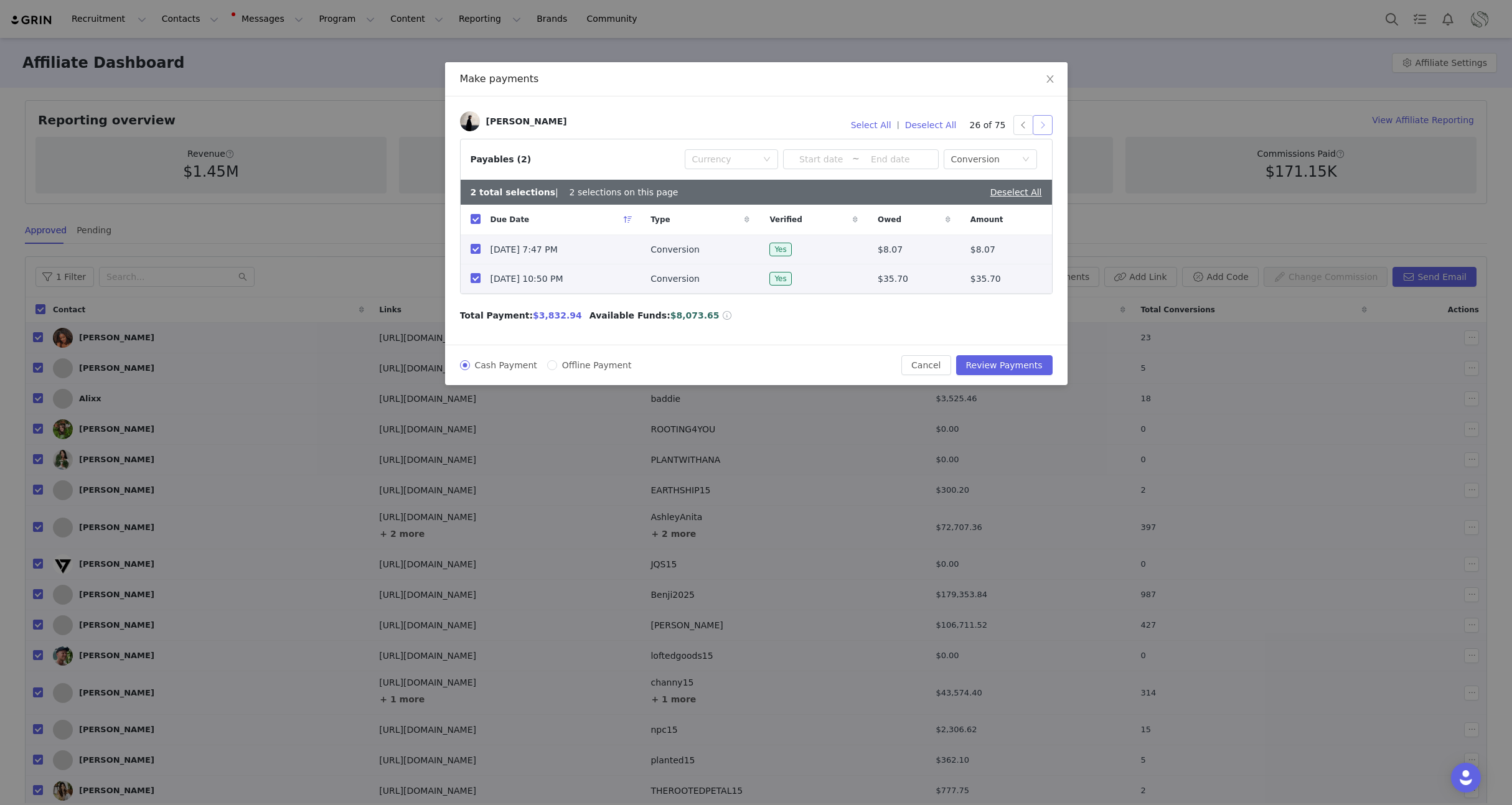
click at [1042, 126] on button "button" at bounding box center [1042, 125] width 20 height 20
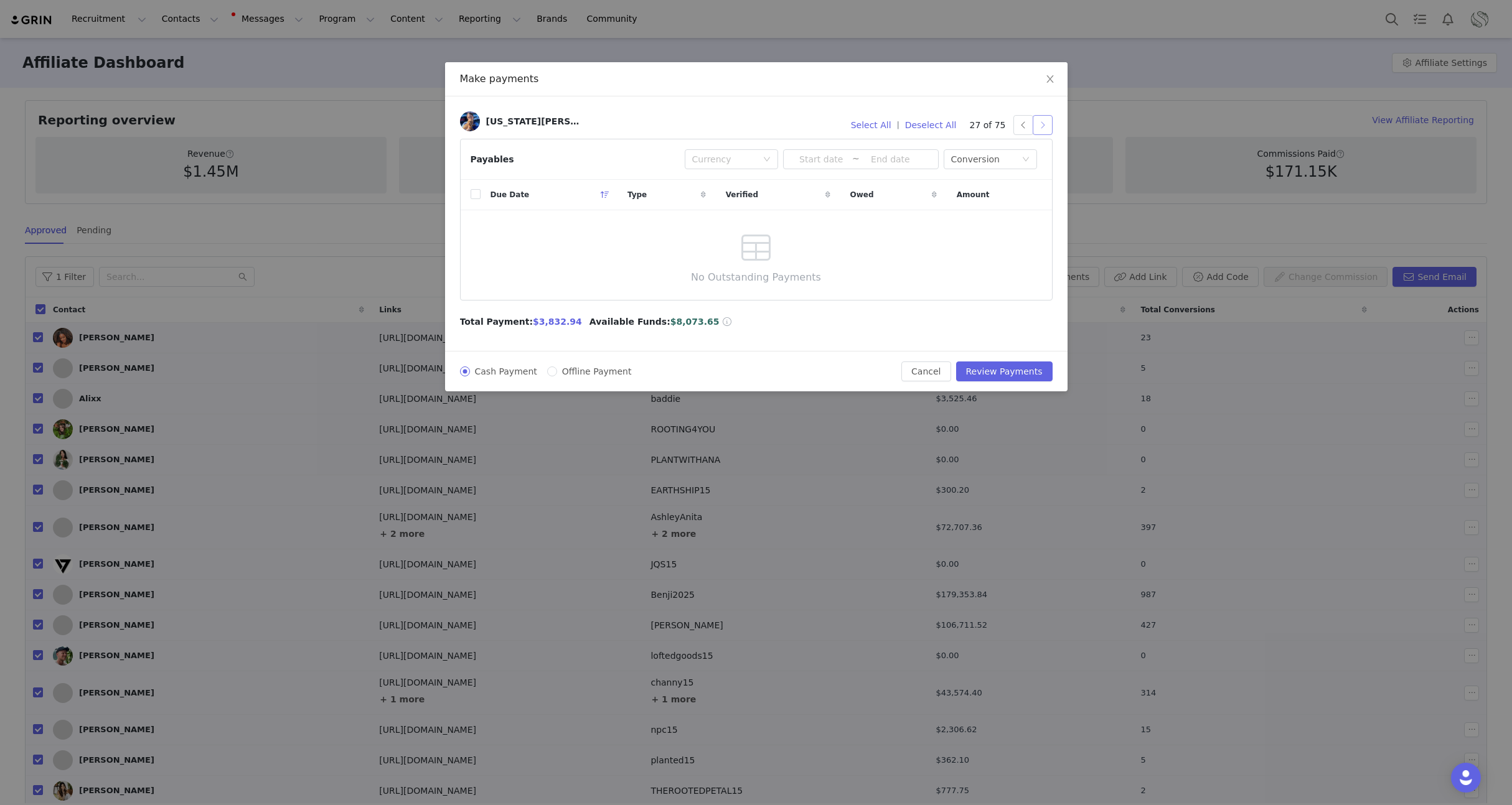
click at [1042, 126] on button "button" at bounding box center [1042, 125] width 20 height 20
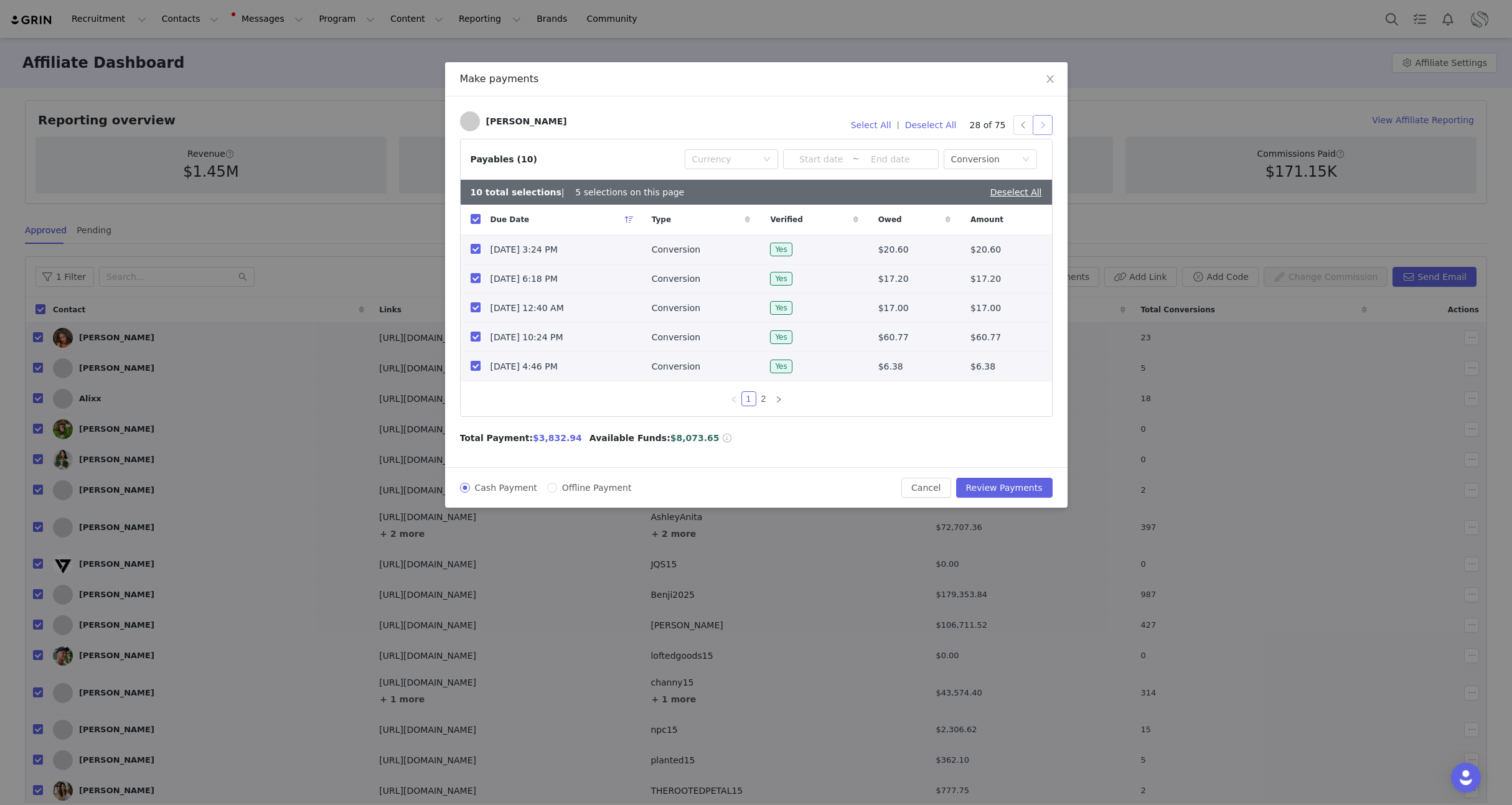
click at [1042, 126] on button "button" at bounding box center [1042, 125] width 20 height 20
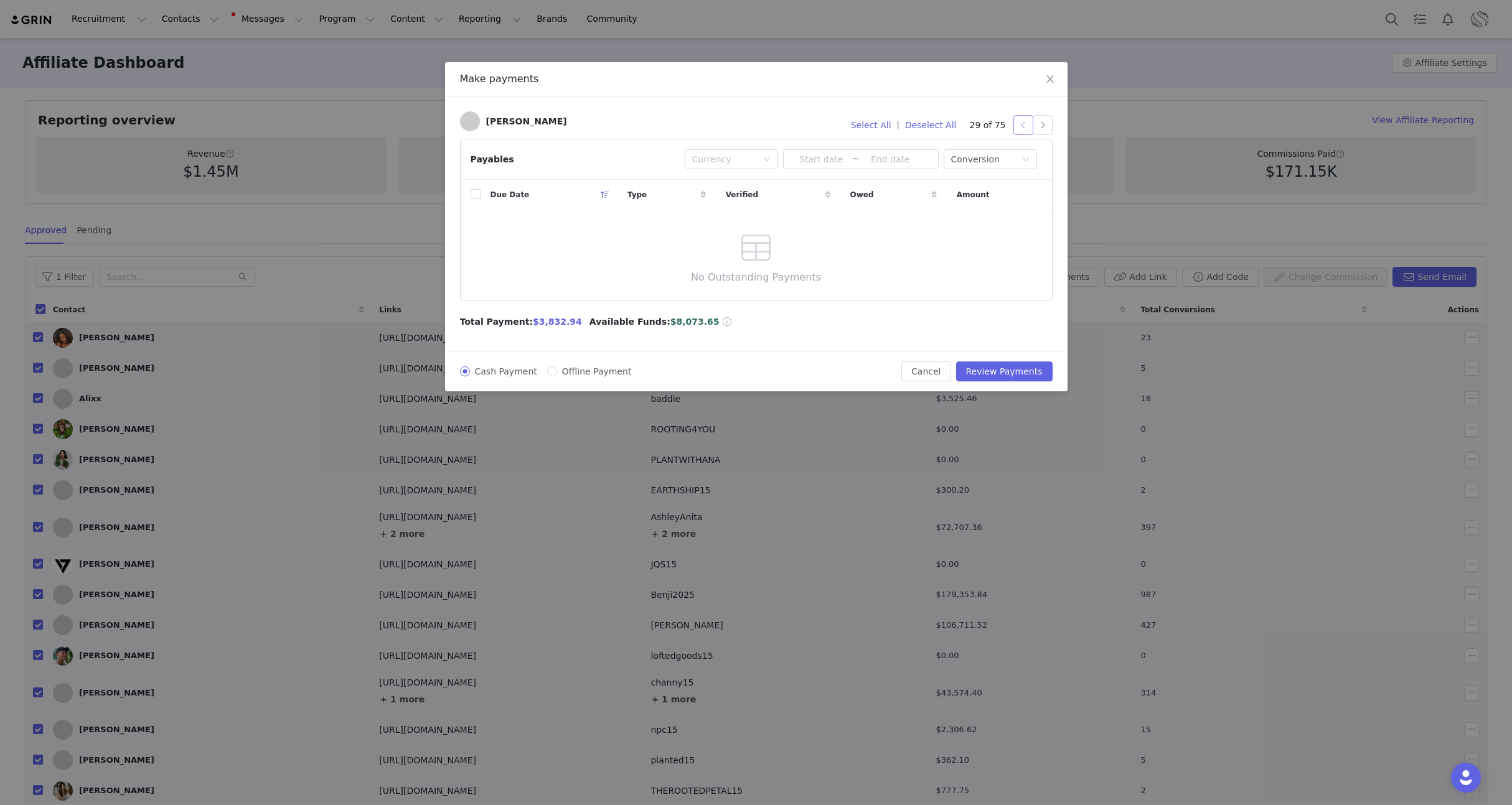
click at [1027, 128] on button "button" at bounding box center [1023, 125] width 20 height 20
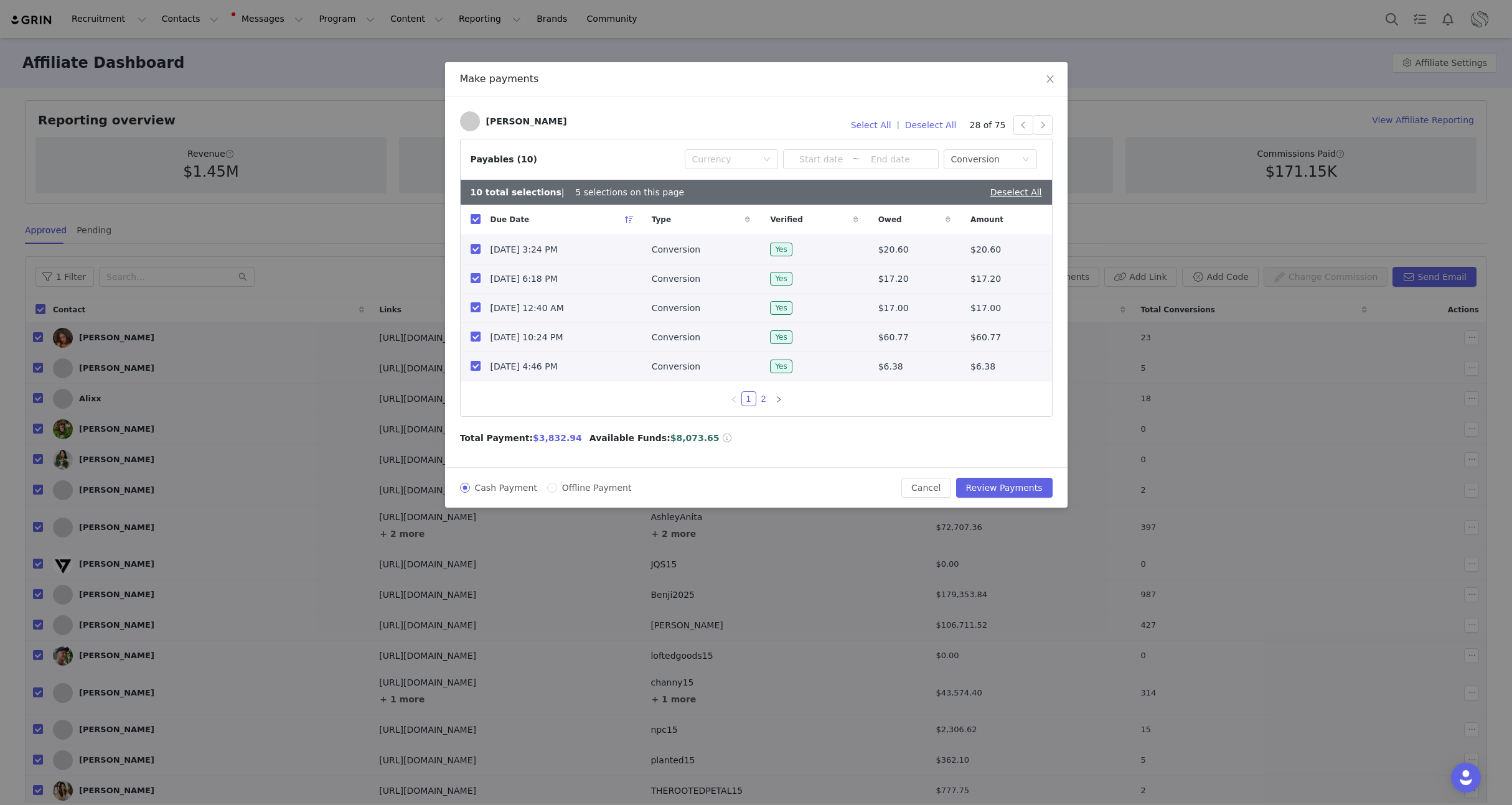
click at [761, 405] on link "2" at bounding box center [764, 399] width 13 height 13
click at [1044, 125] on button "button" at bounding box center [1042, 125] width 20 height 20
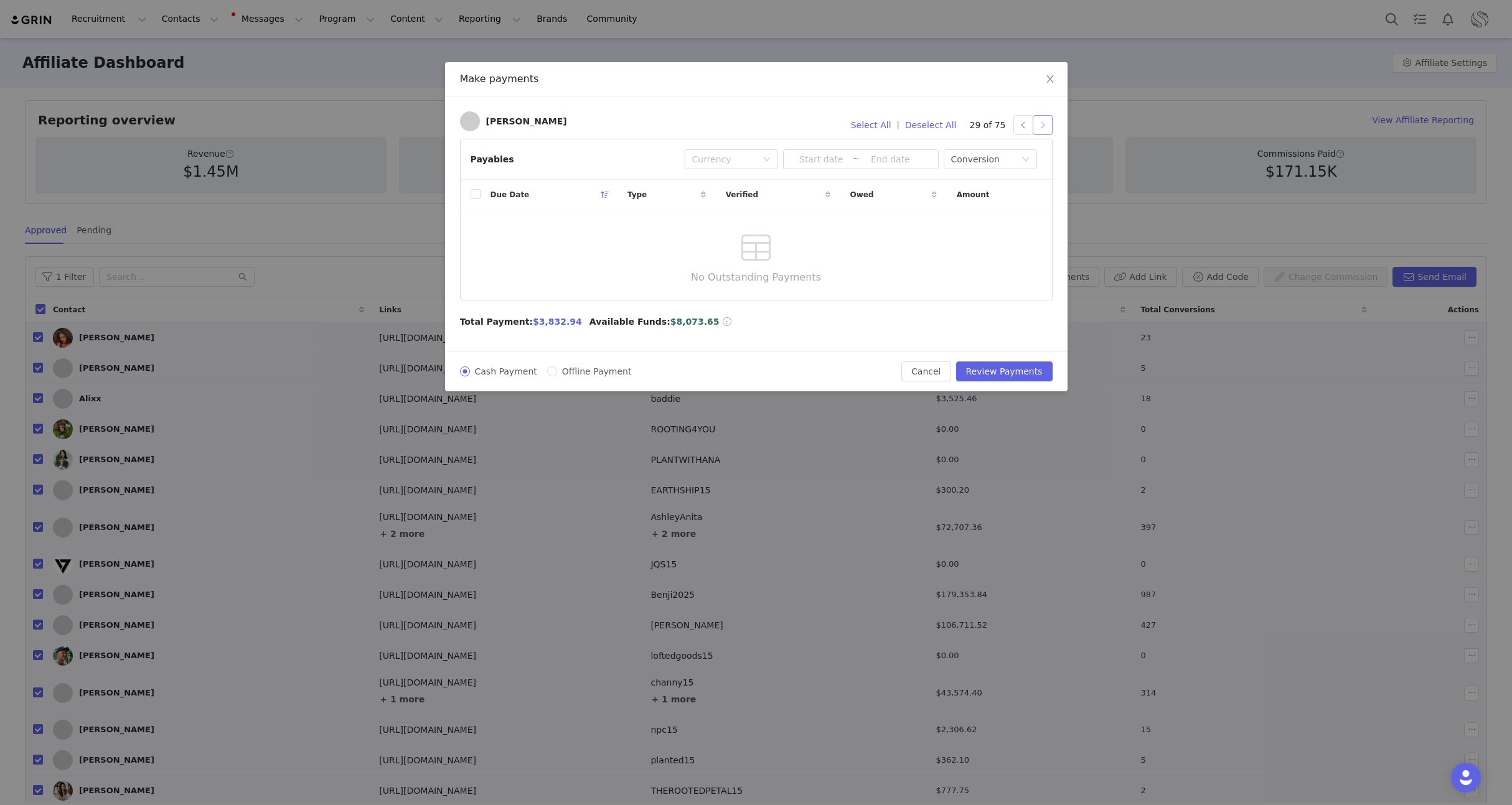
click at [1044, 125] on button "button" at bounding box center [1042, 125] width 20 height 20
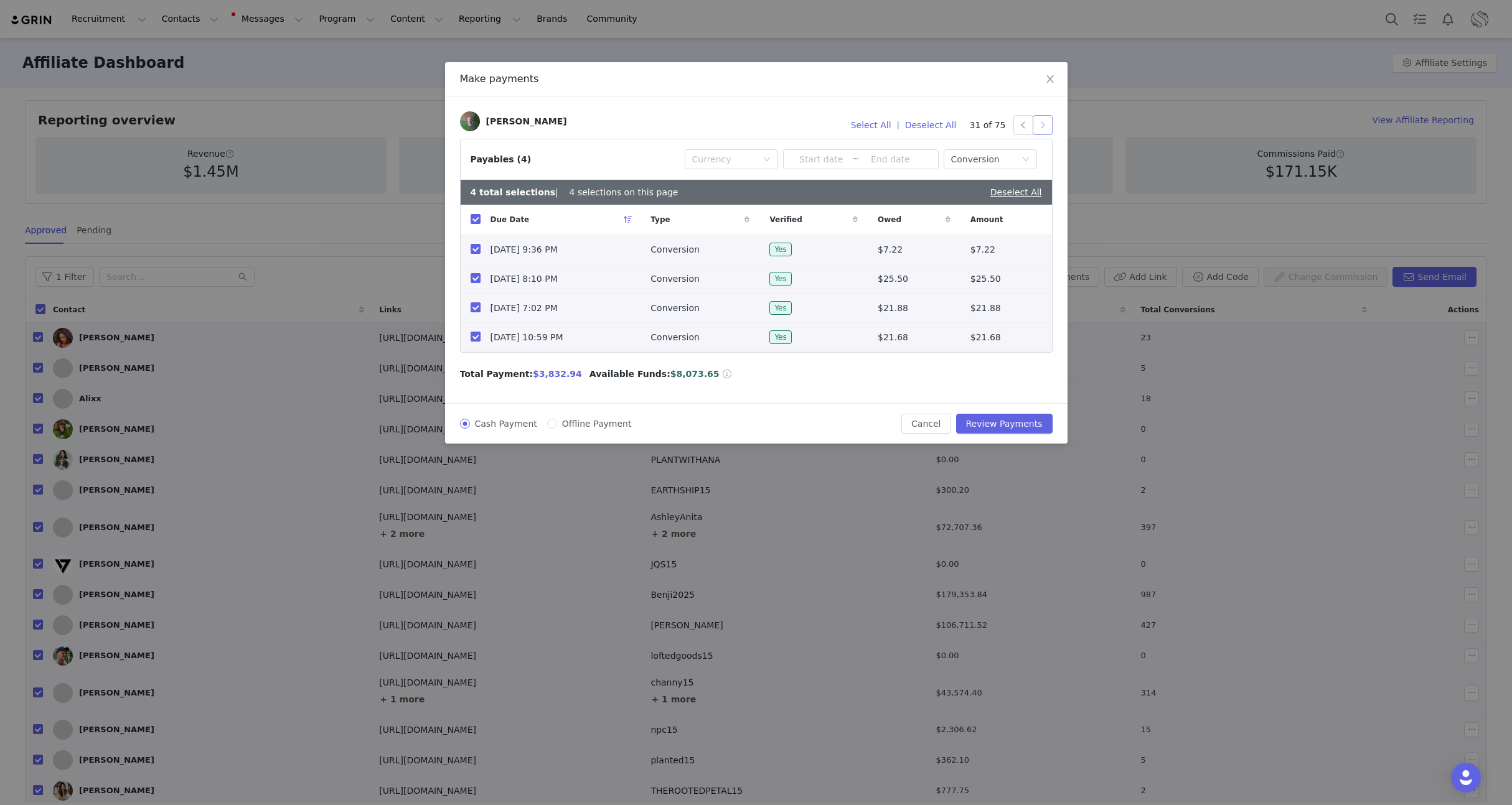
click at [1040, 130] on button "button" at bounding box center [1042, 125] width 20 height 20
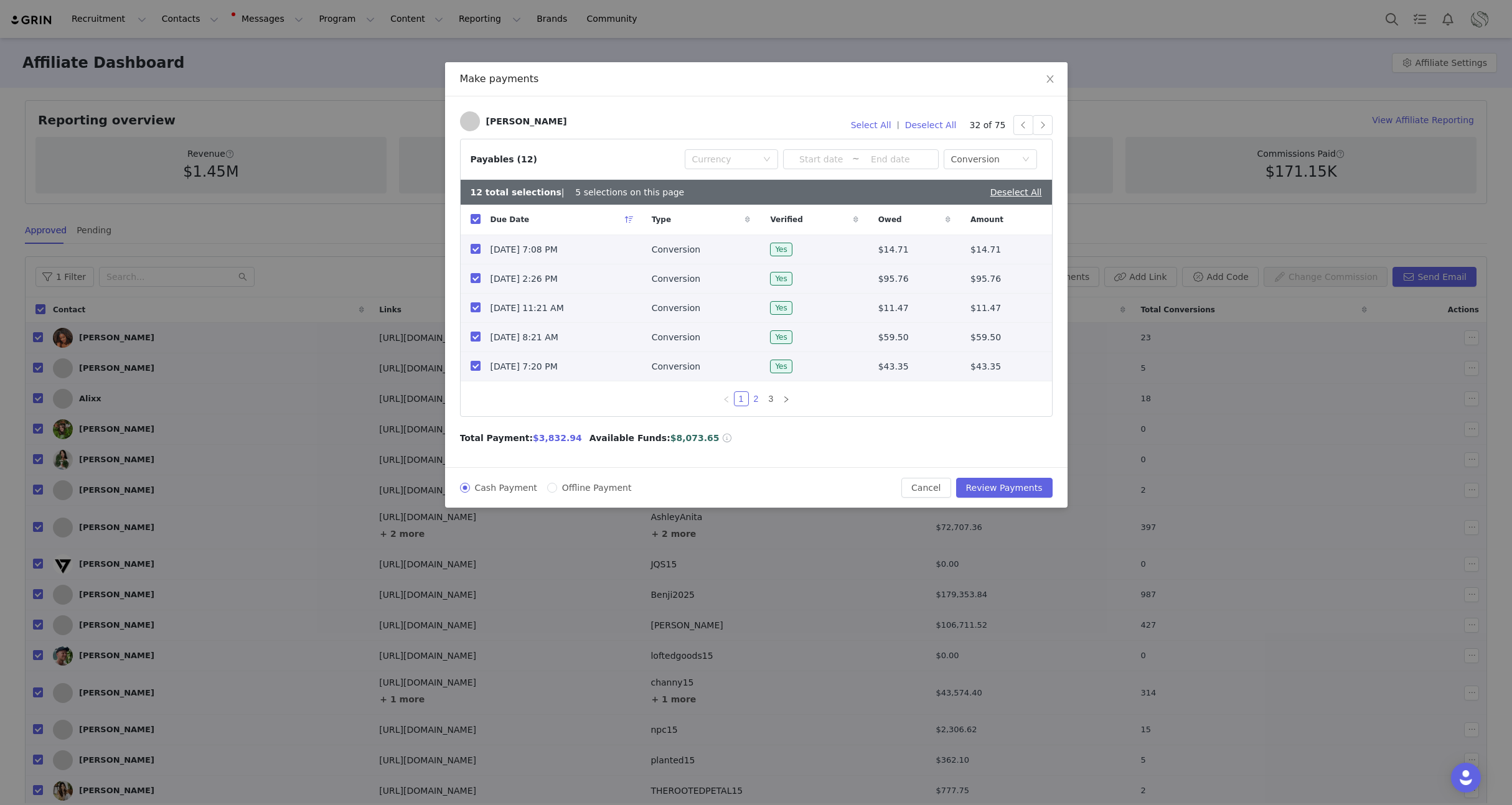
click at [757, 405] on link "2" at bounding box center [756, 399] width 13 height 13
click at [775, 404] on link "3" at bounding box center [771, 399] width 13 height 13
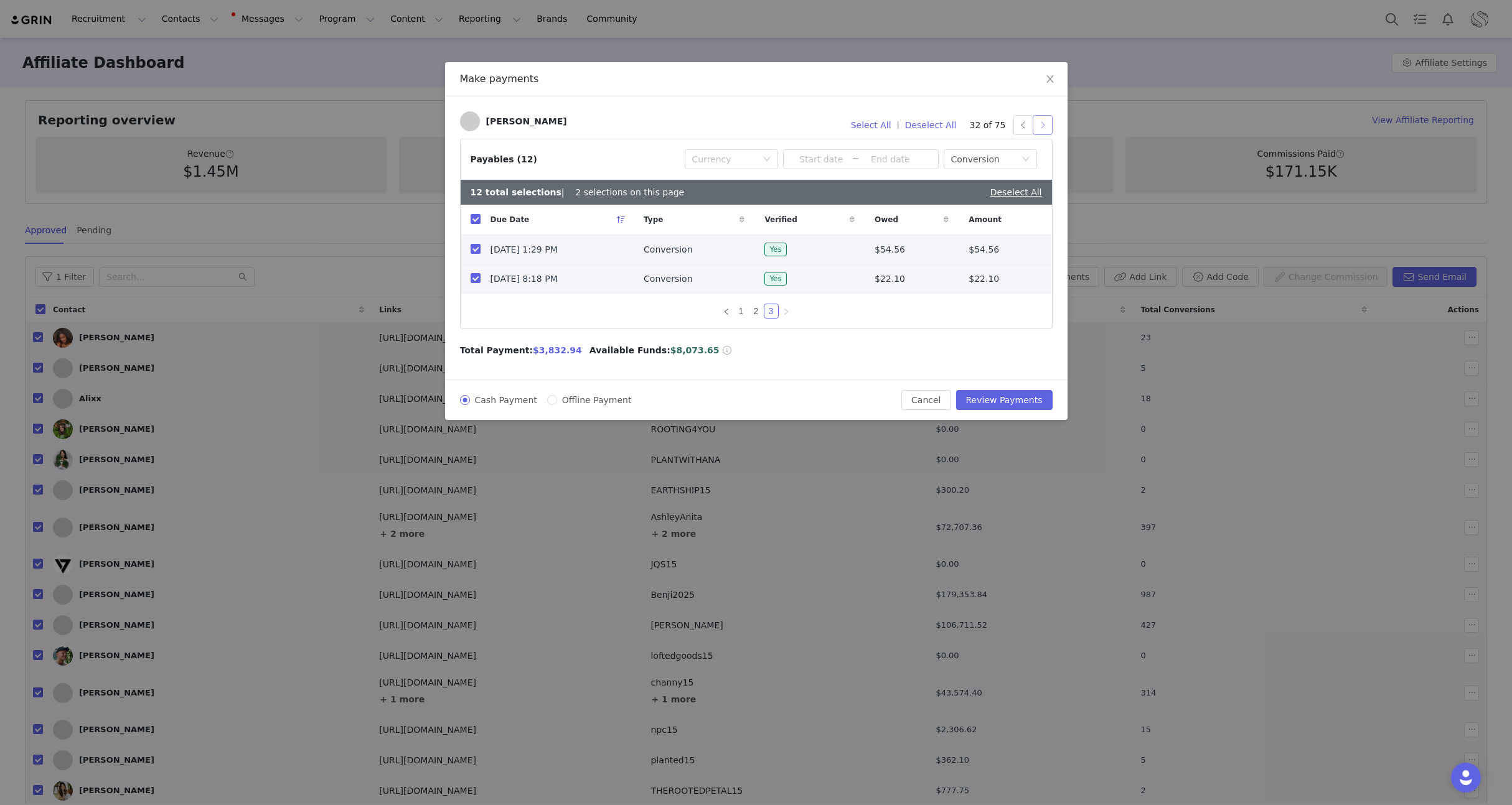
click at [1046, 123] on button "button" at bounding box center [1042, 125] width 20 height 20
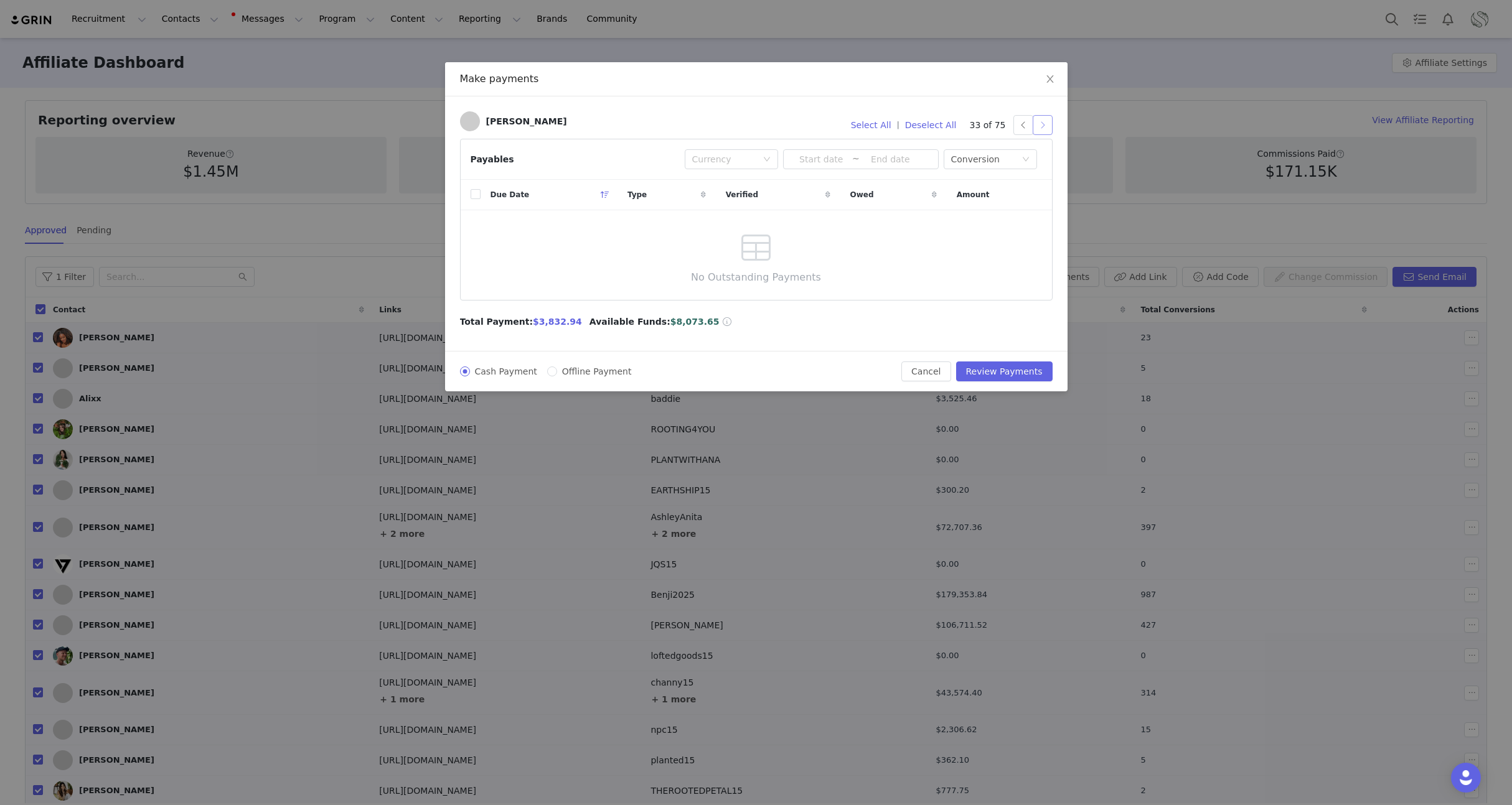
click at [1044, 124] on button "button" at bounding box center [1042, 125] width 20 height 20
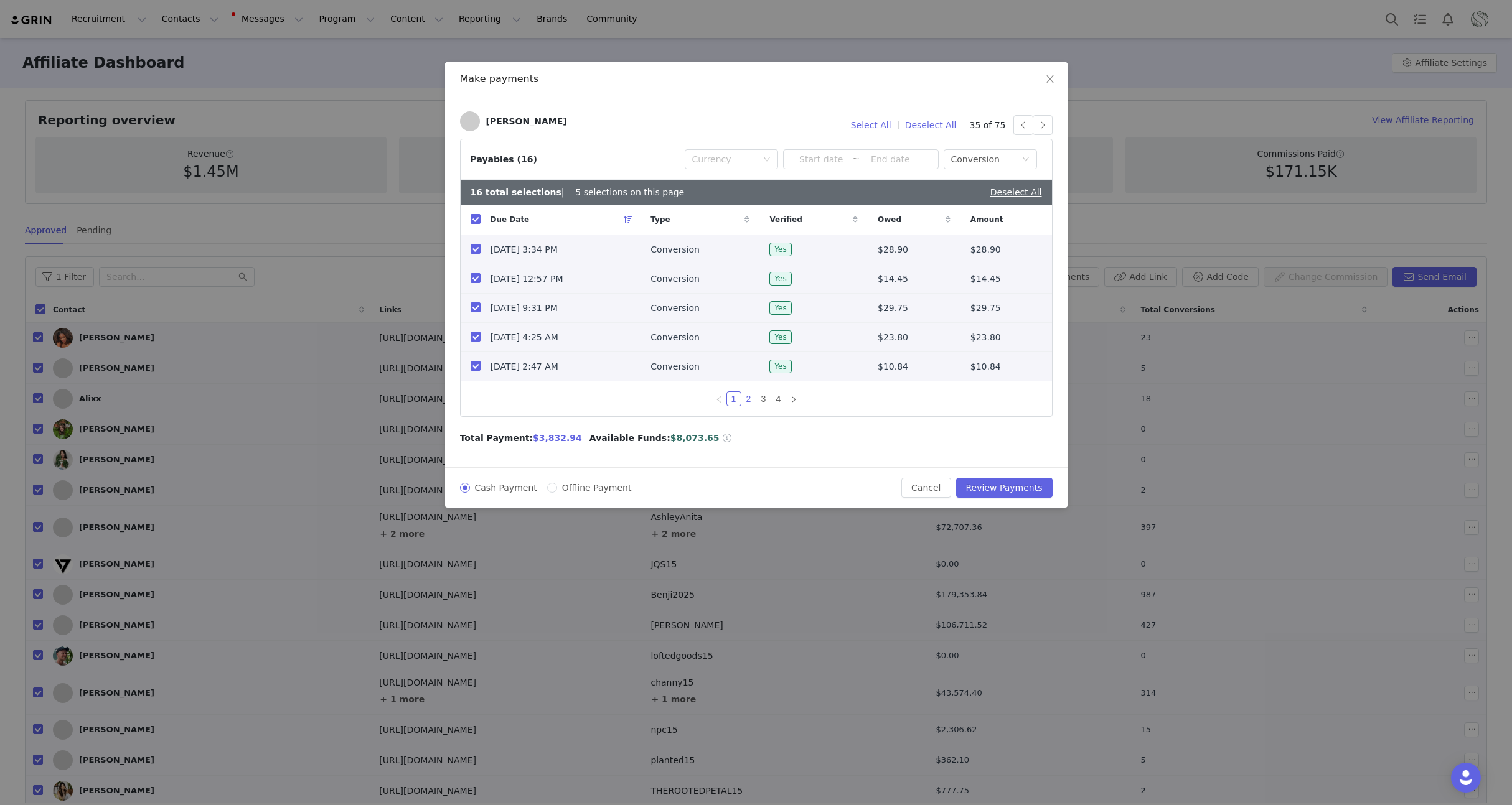
click at [748, 404] on link "2" at bounding box center [749, 399] width 13 height 13
click at [767, 405] on link "3" at bounding box center [764, 399] width 13 height 13
click at [781, 405] on link "4" at bounding box center [779, 399] width 13 height 13
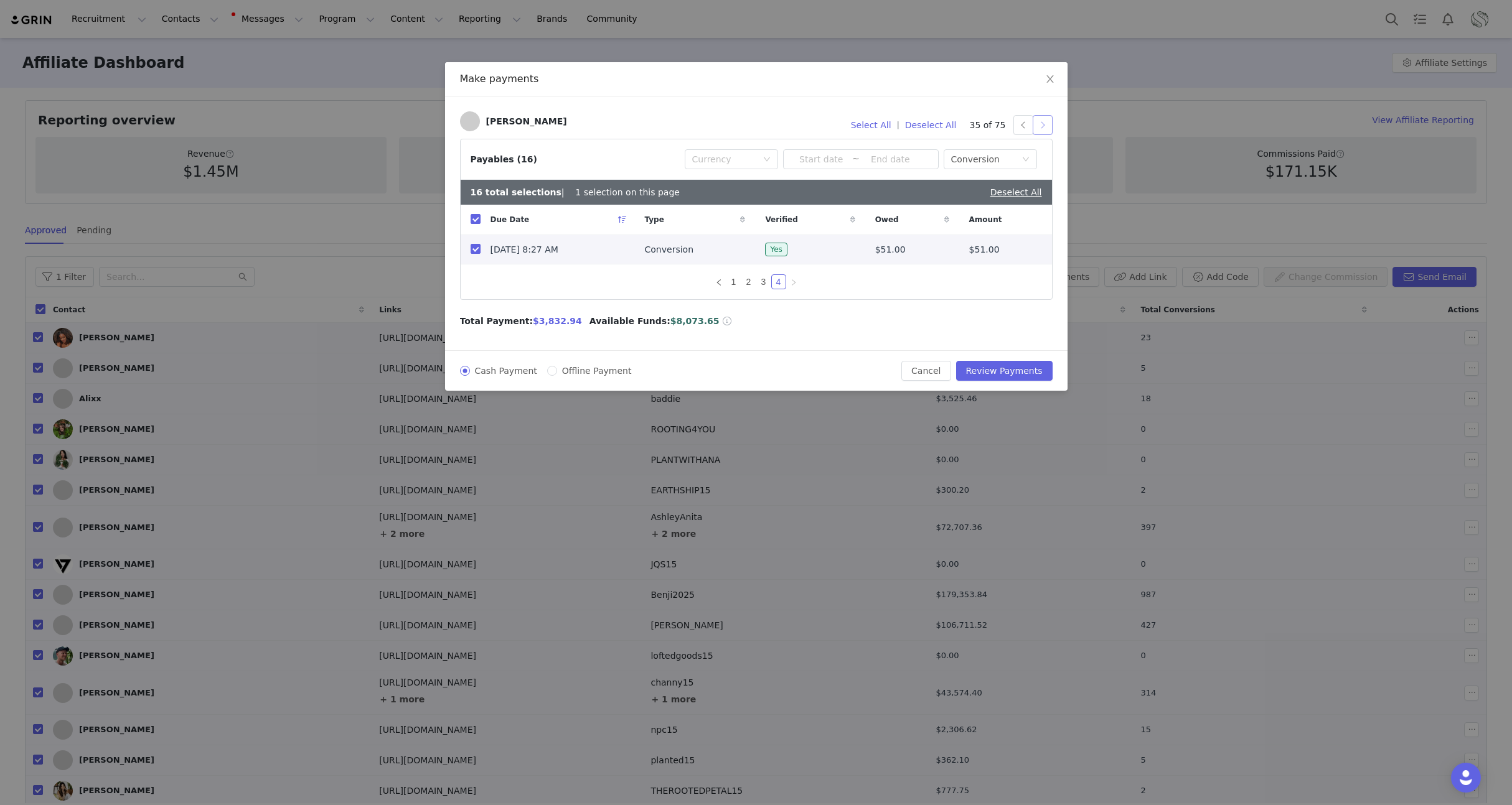
click at [1035, 130] on button "button" at bounding box center [1042, 125] width 20 height 20
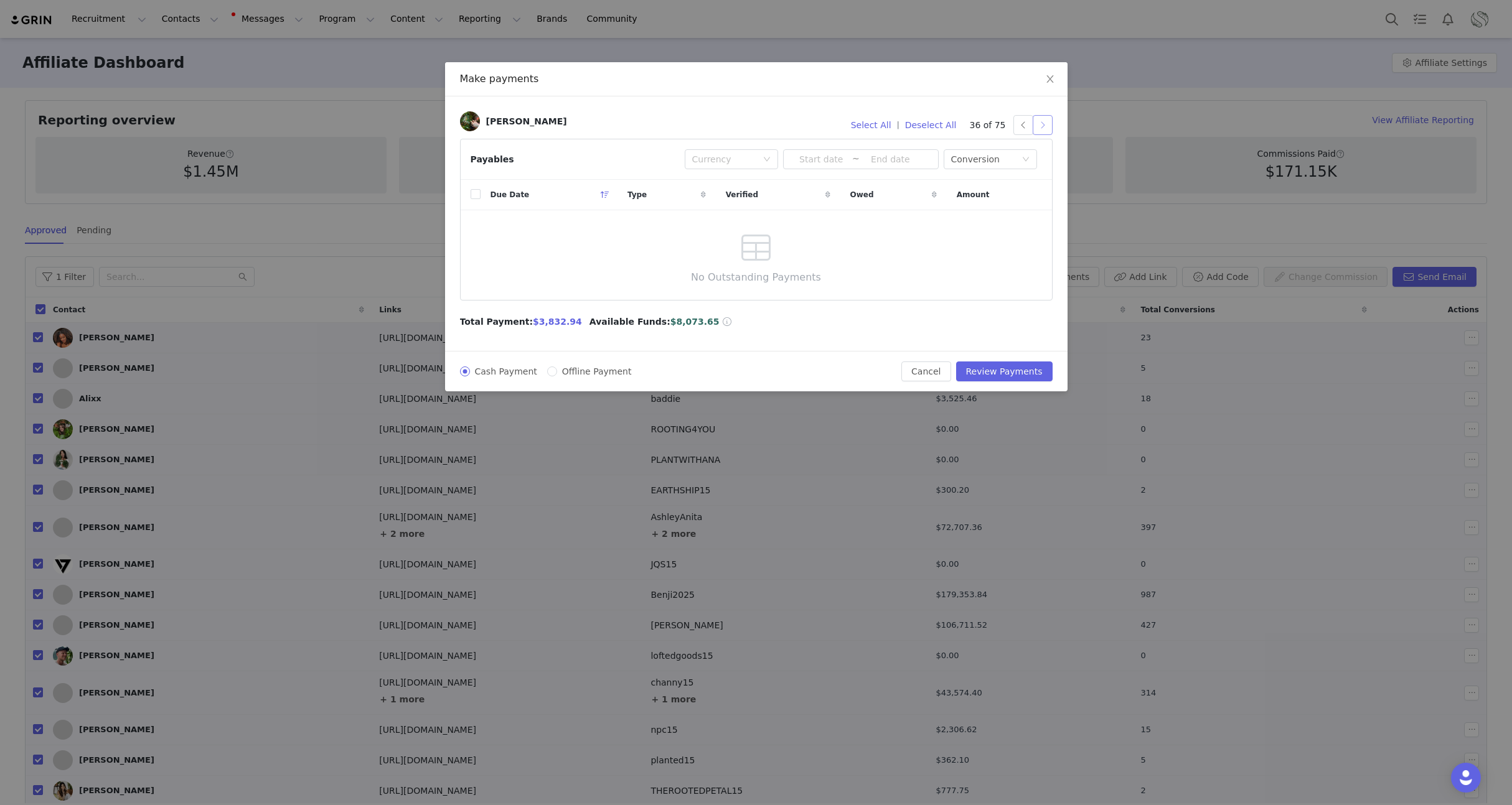
click at [1037, 129] on button "button" at bounding box center [1042, 125] width 20 height 20
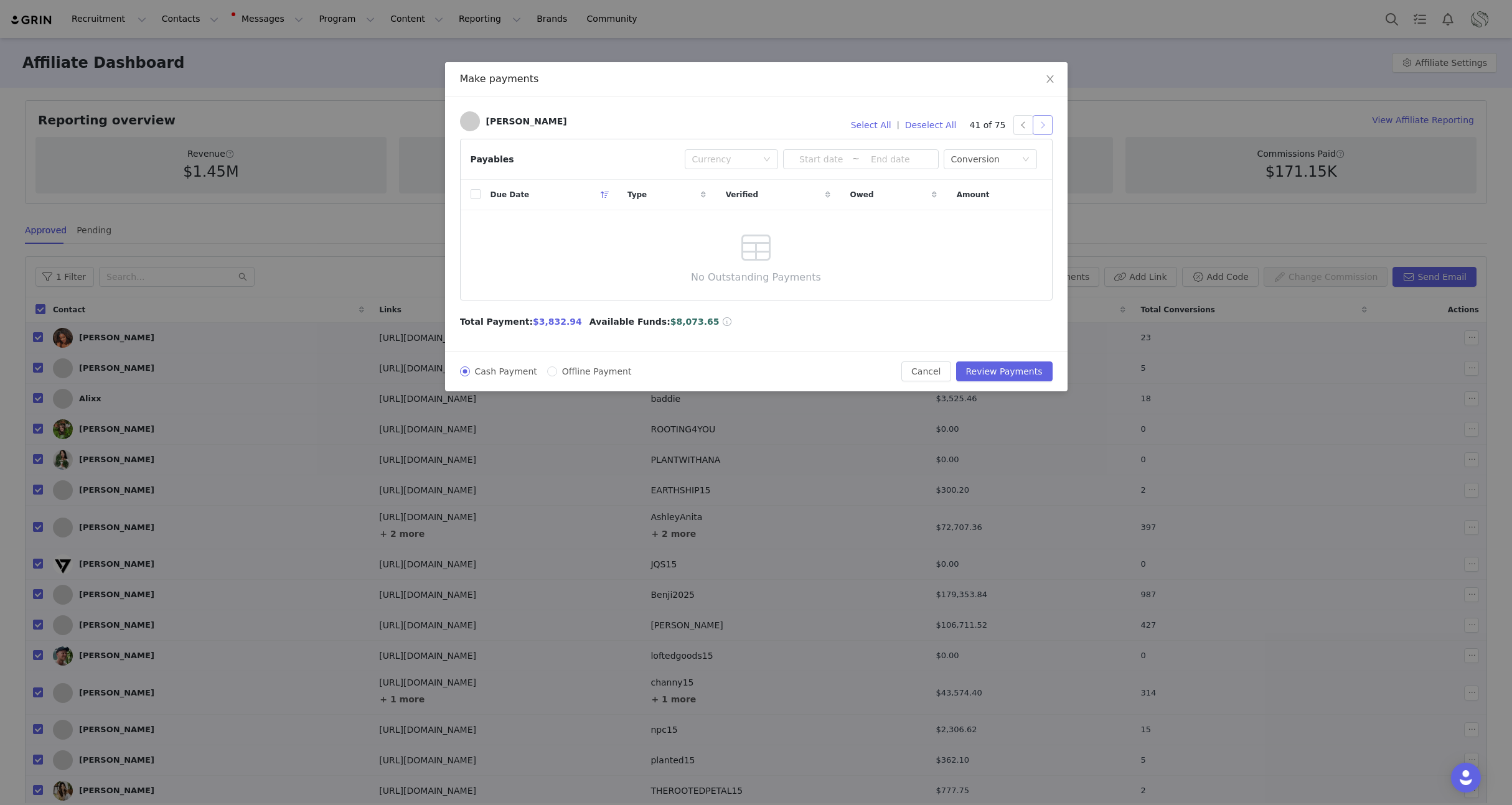
click at [1037, 129] on button "button" at bounding box center [1042, 125] width 20 height 20
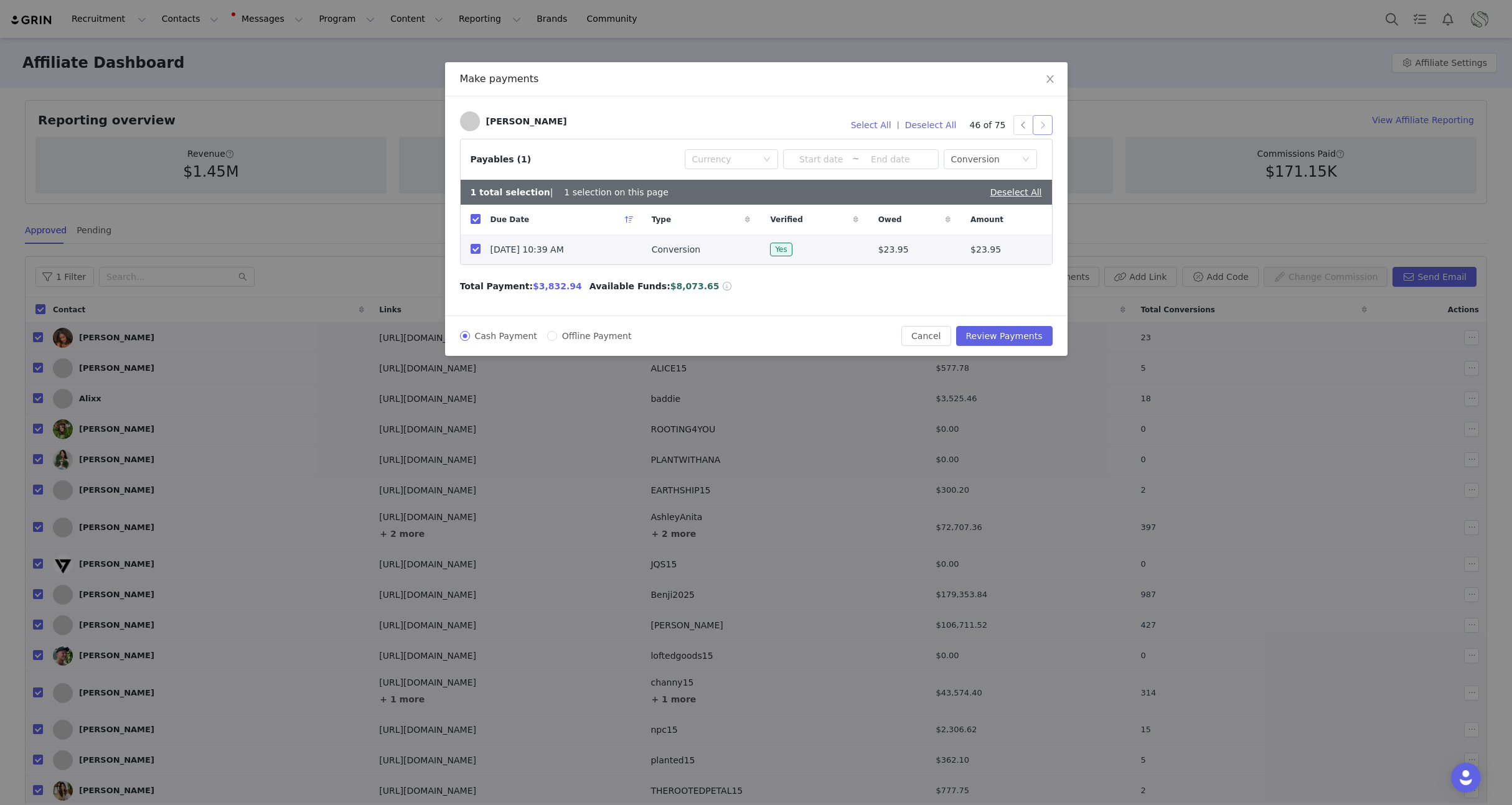
click at [1037, 129] on button "button" at bounding box center [1042, 125] width 20 height 20
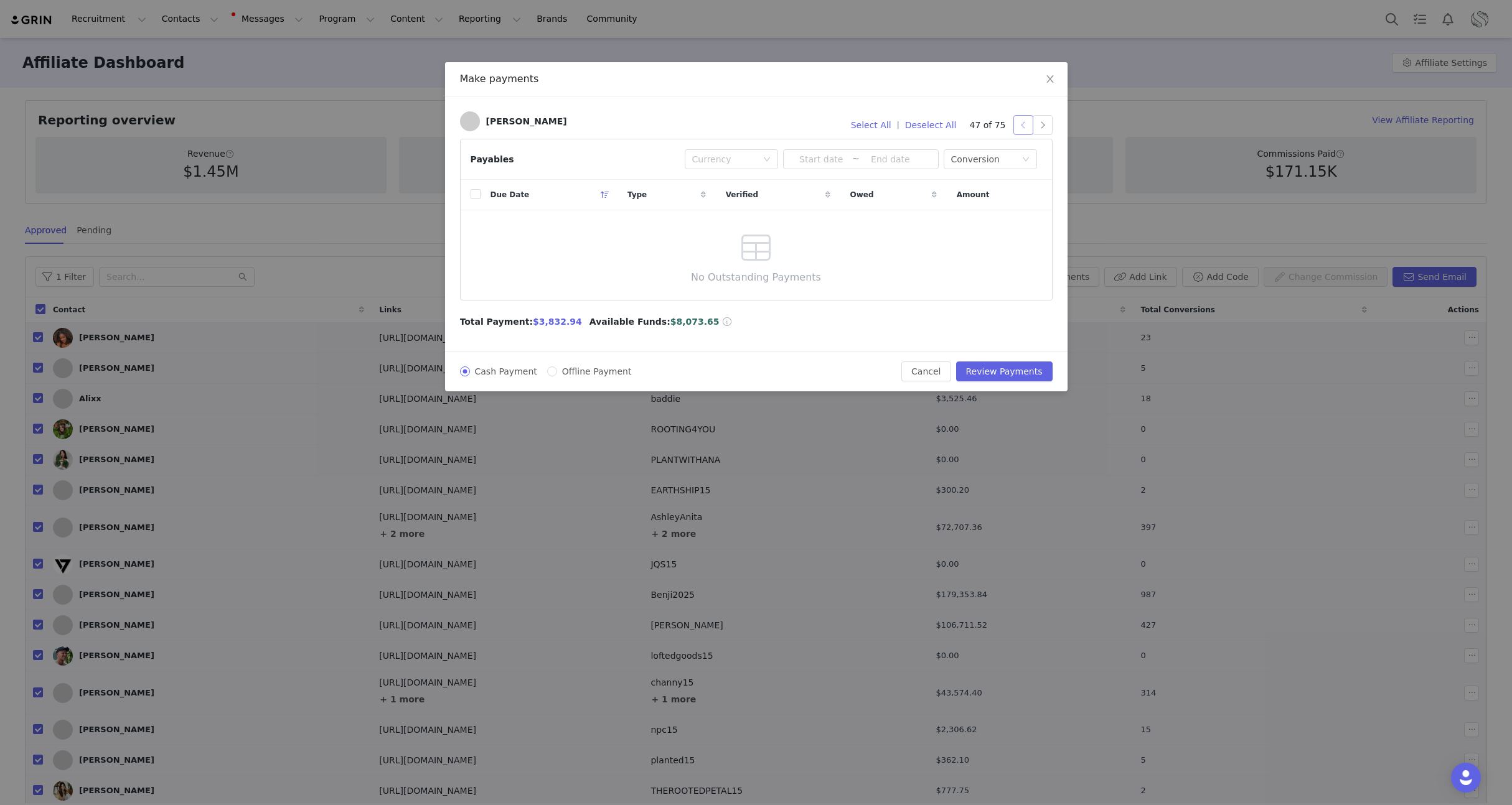
click at [1020, 130] on button "button" at bounding box center [1023, 125] width 20 height 20
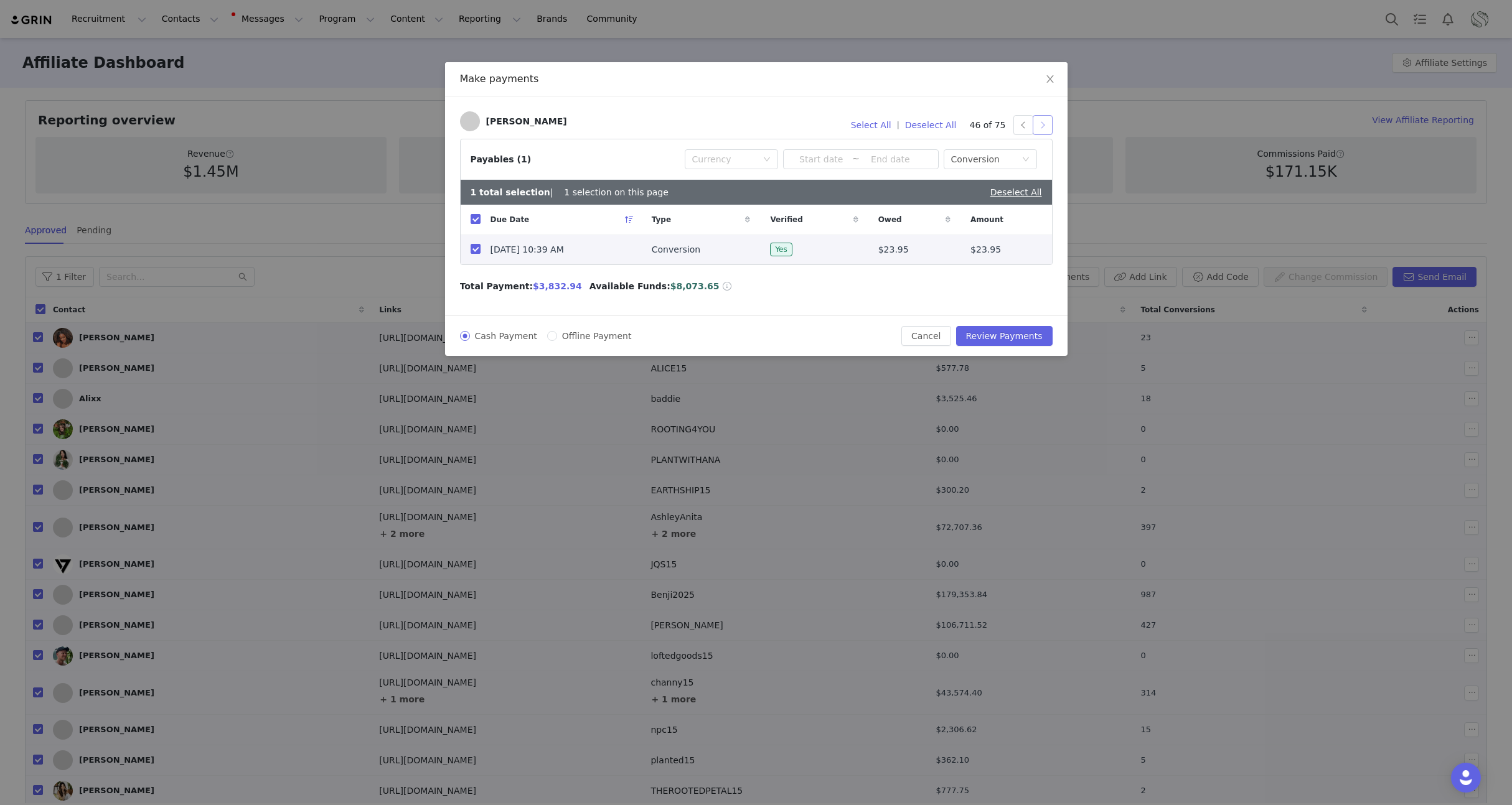
click at [1042, 128] on button "button" at bounding box center [1042, 125] width 20 height 20
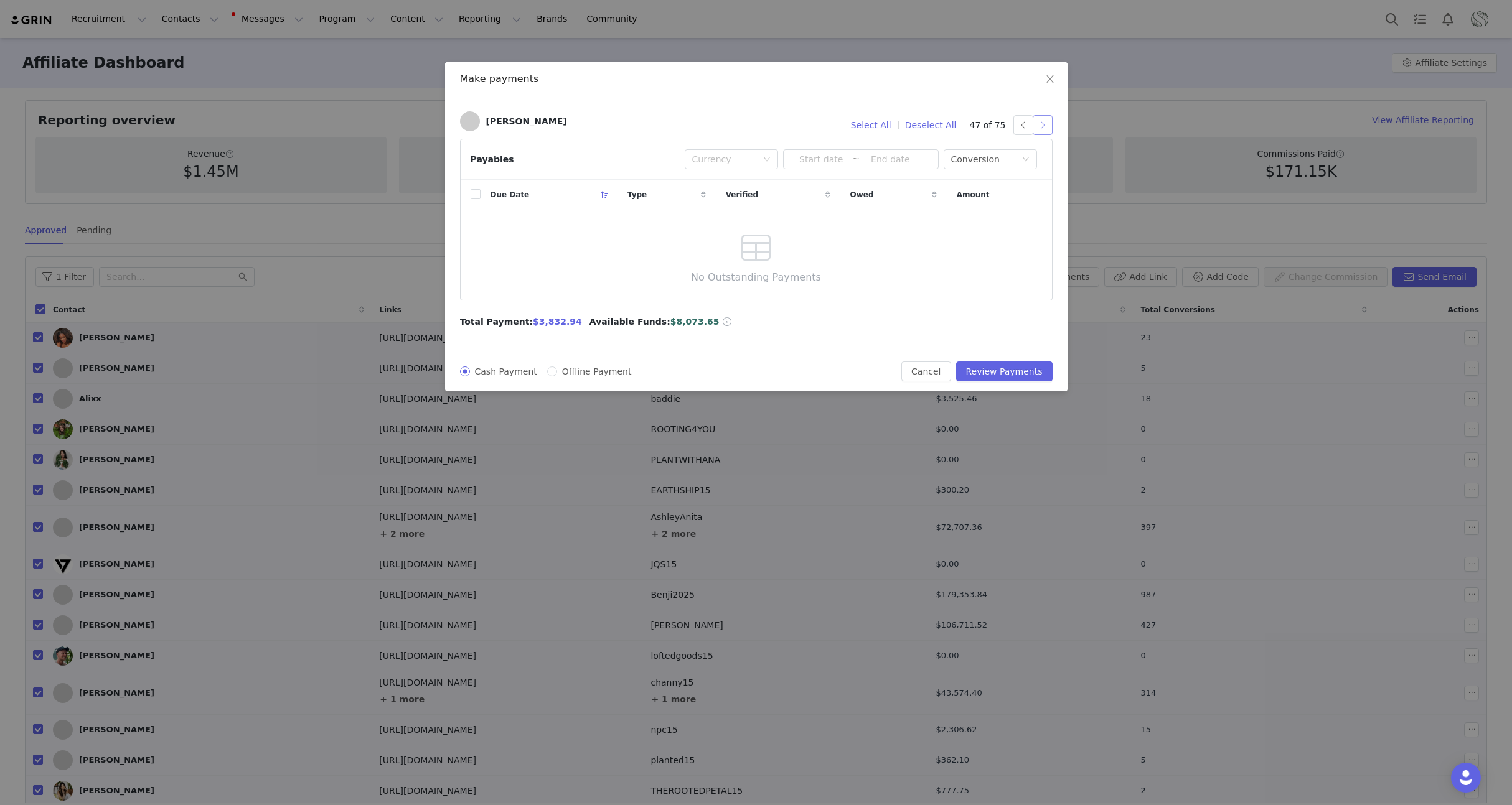
click at [1042, 128] on button "button" at bounding box center [1042, 125] width 20 height 20
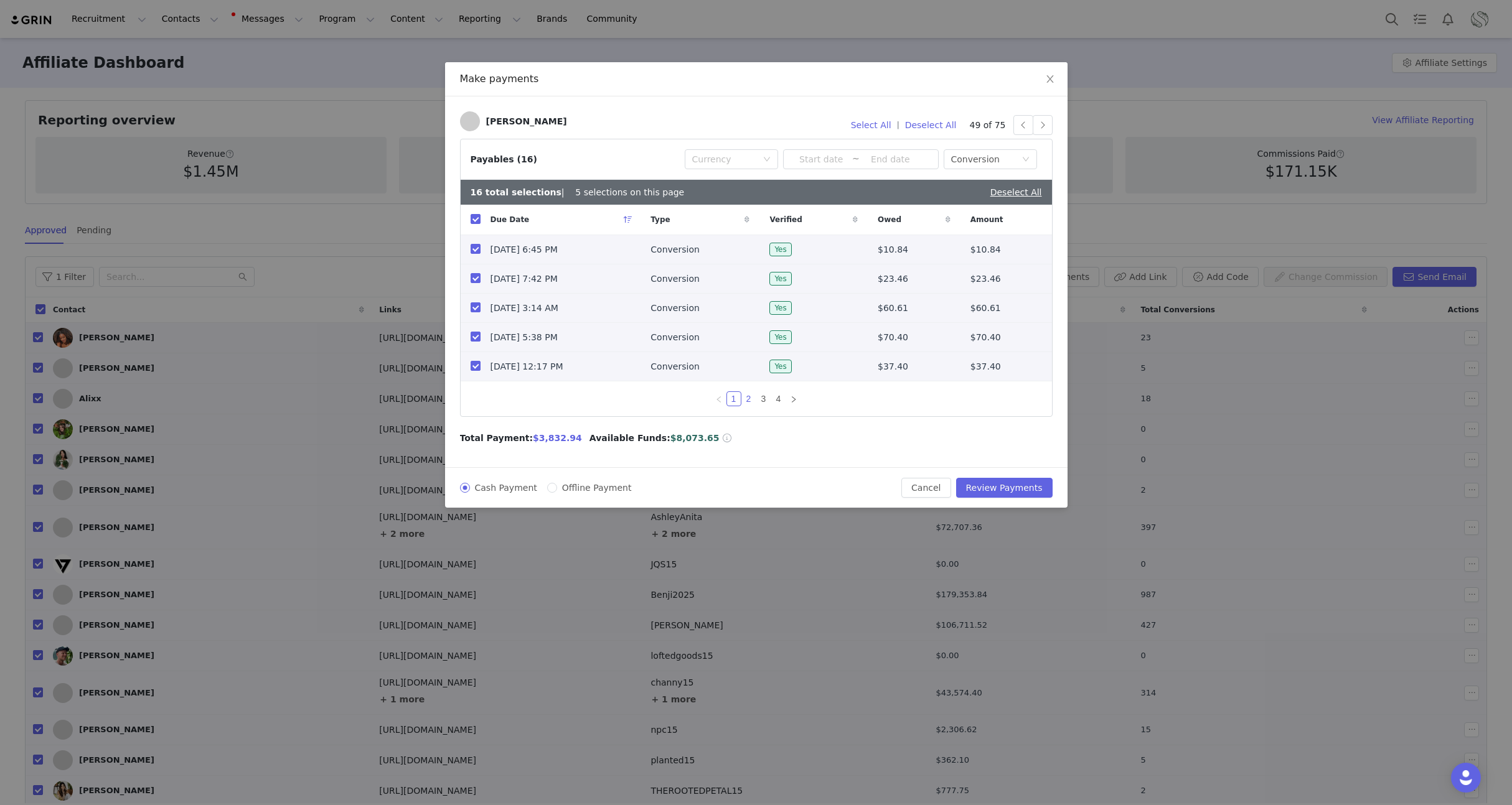
click at [747, 405] on link "2" at bounding box center [749, 399] width 13 height 13
click at [762, 405] on link "3" at bounding box center [764, 399] width 13 height 13
click at [780, 405] on link "4" at bounding box center [779, 399] width 13 height 13
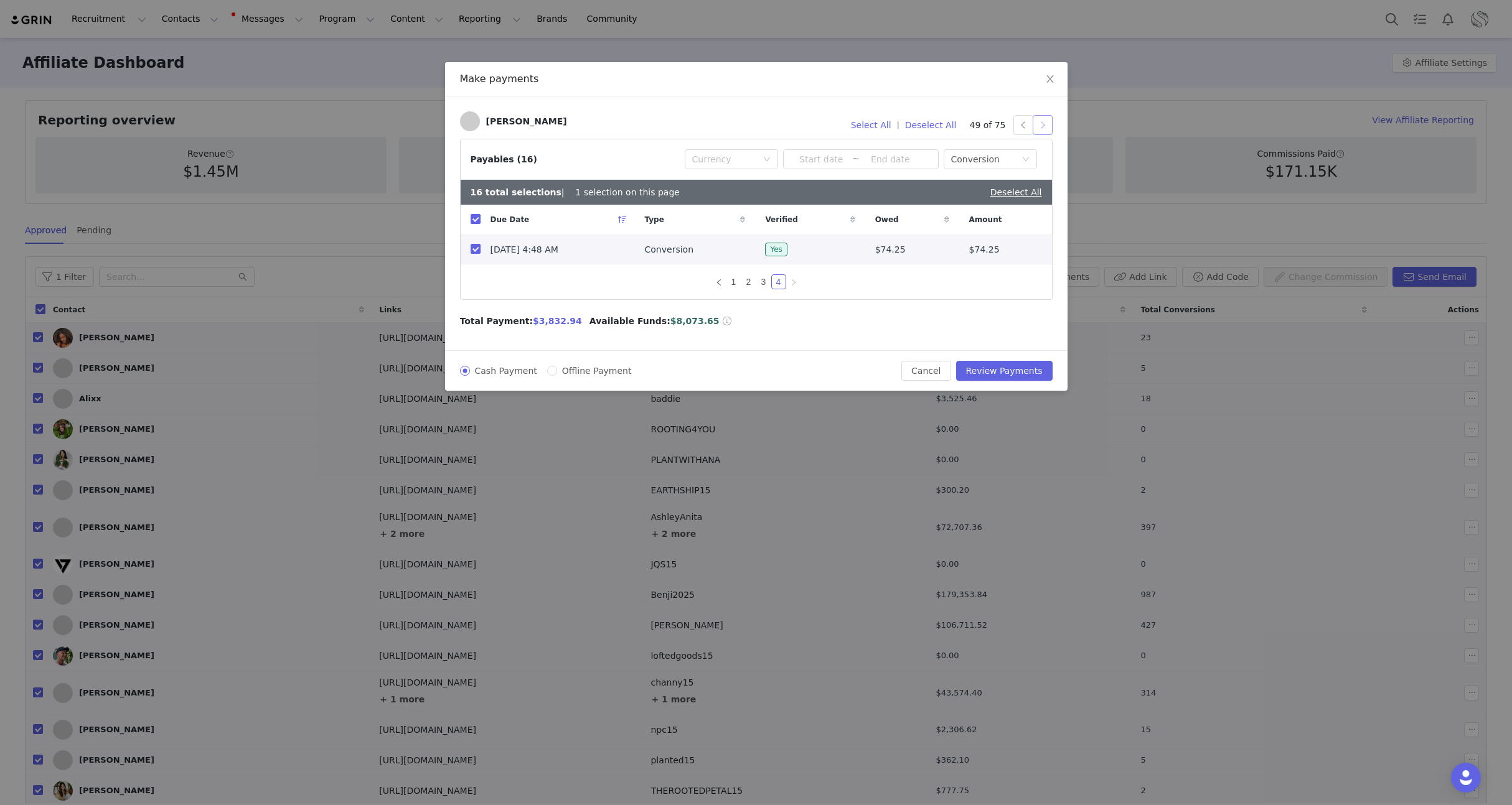
click at [1042, 128] on button "button" at bounding box center [1042, 125] width 20 height 20
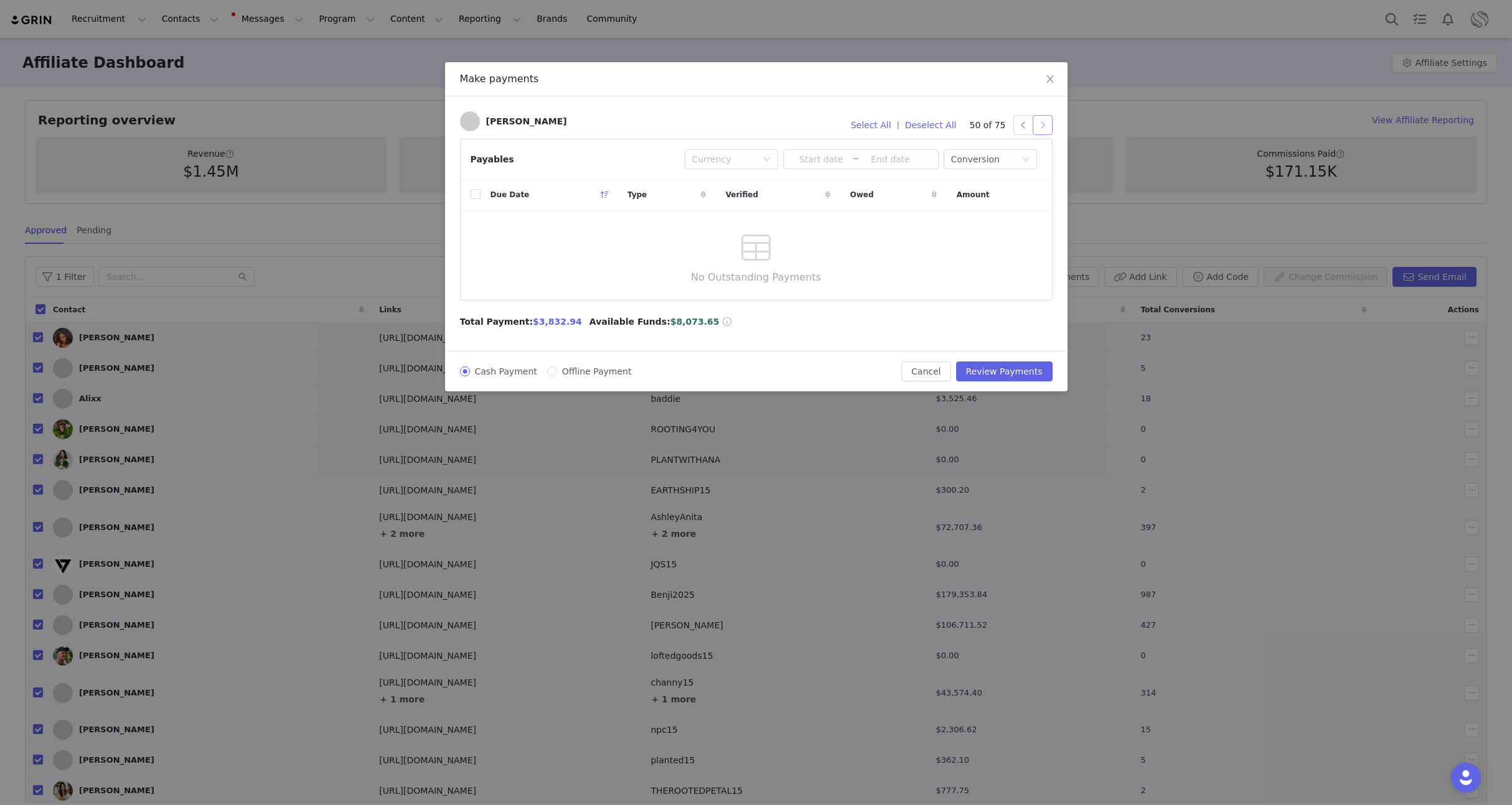
click at [1042, 128] on button "button" at bounding box center [1042, 125] width 20 height 20
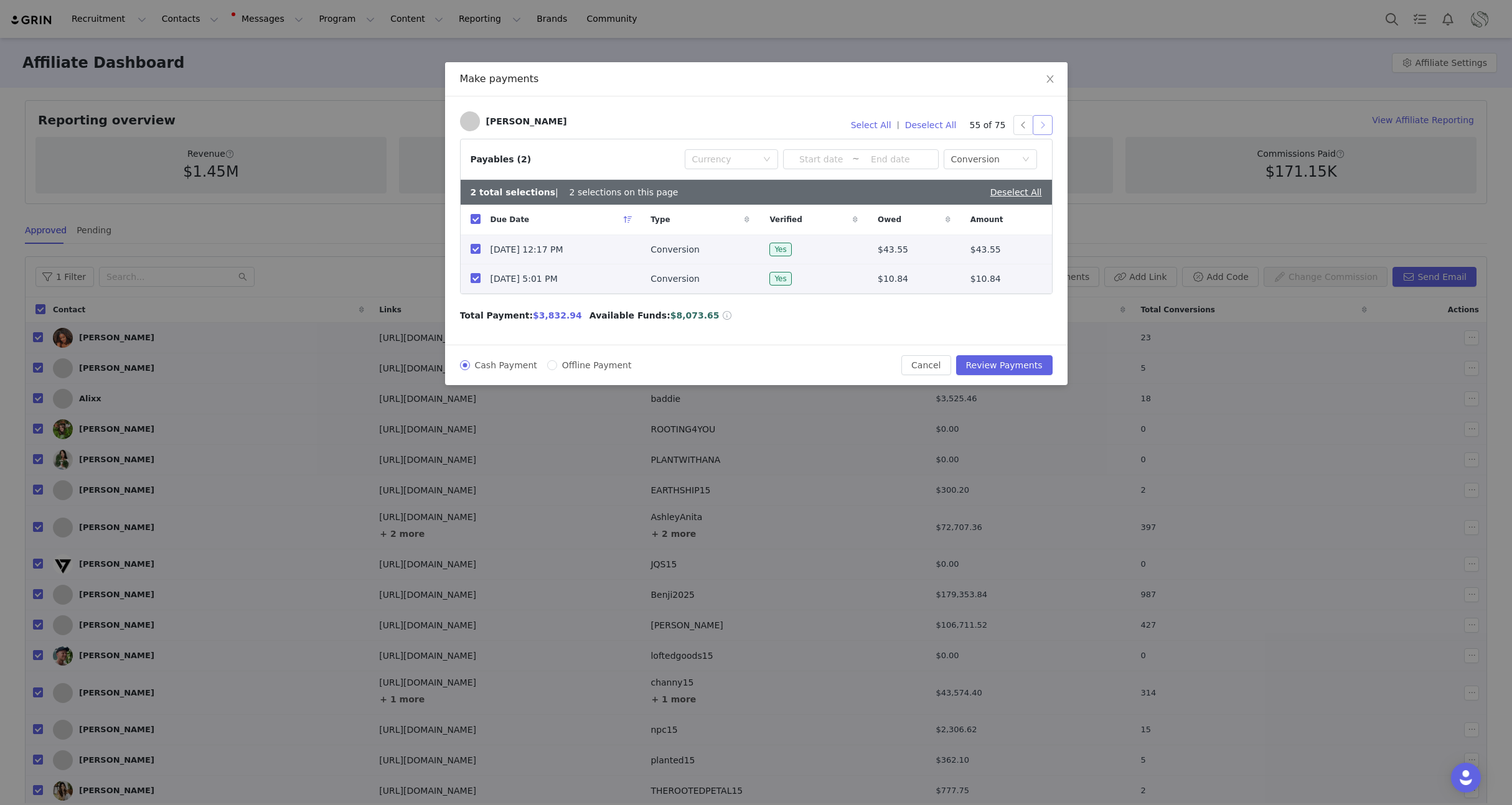
click at [1042, 128] on button "button" at bounding box center [1042, 125] width 20 height 20
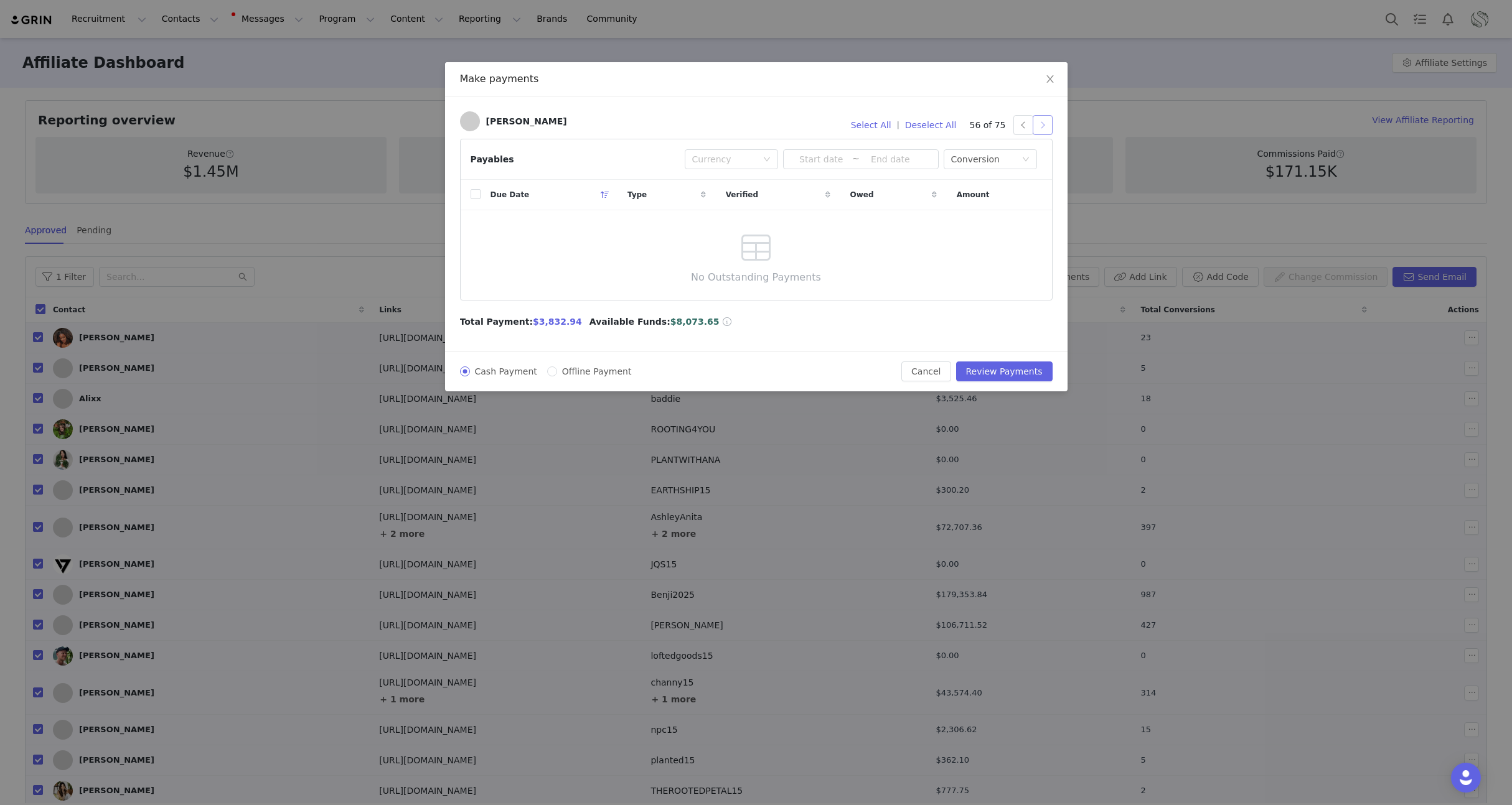
click at [1042, 128] on button "button" at bounding box center [1042, 125] width 20 height 20
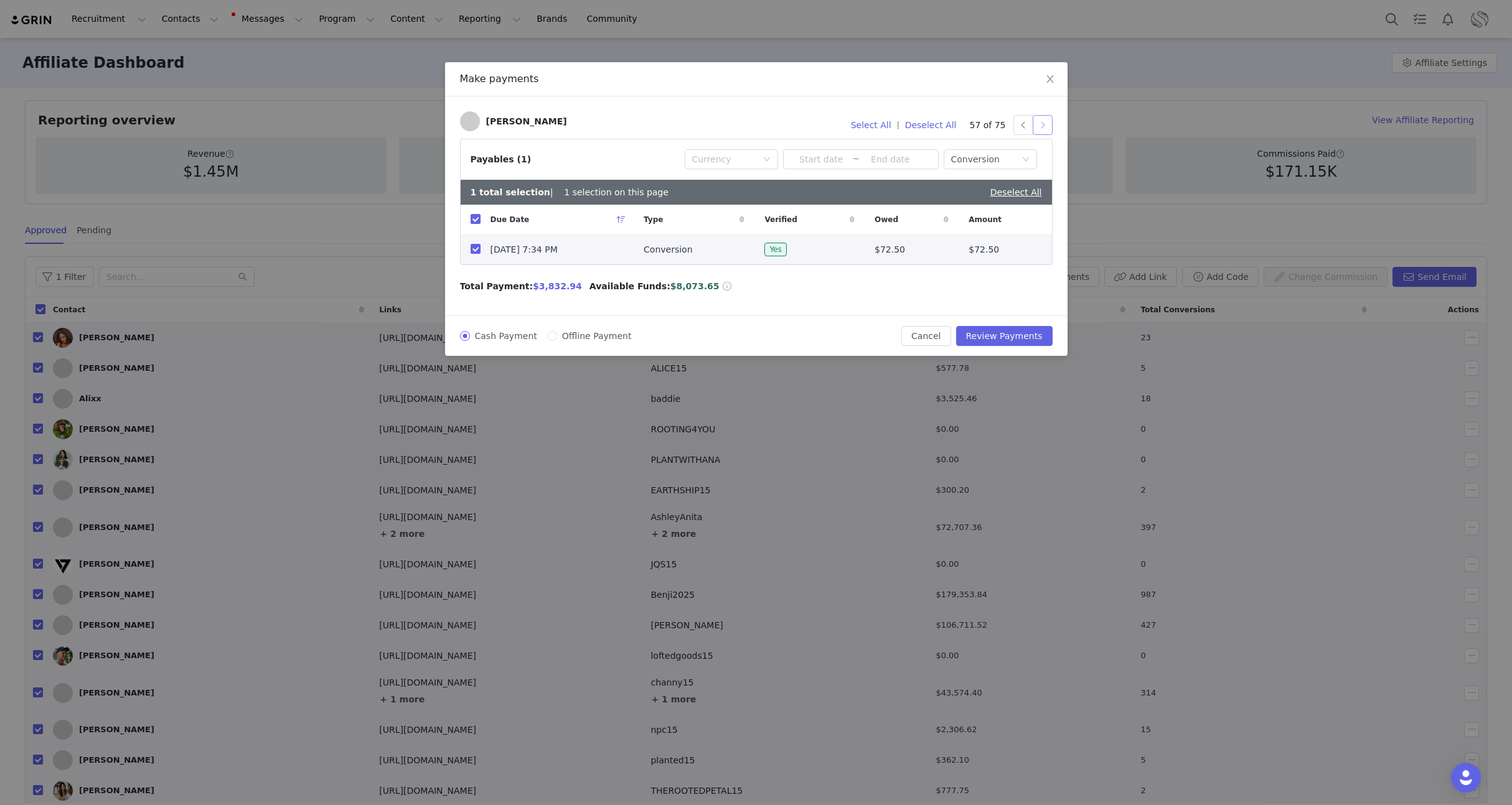
click at [1042, 128] on button "button" at bounding box center [1042, 125] width 20 height 20
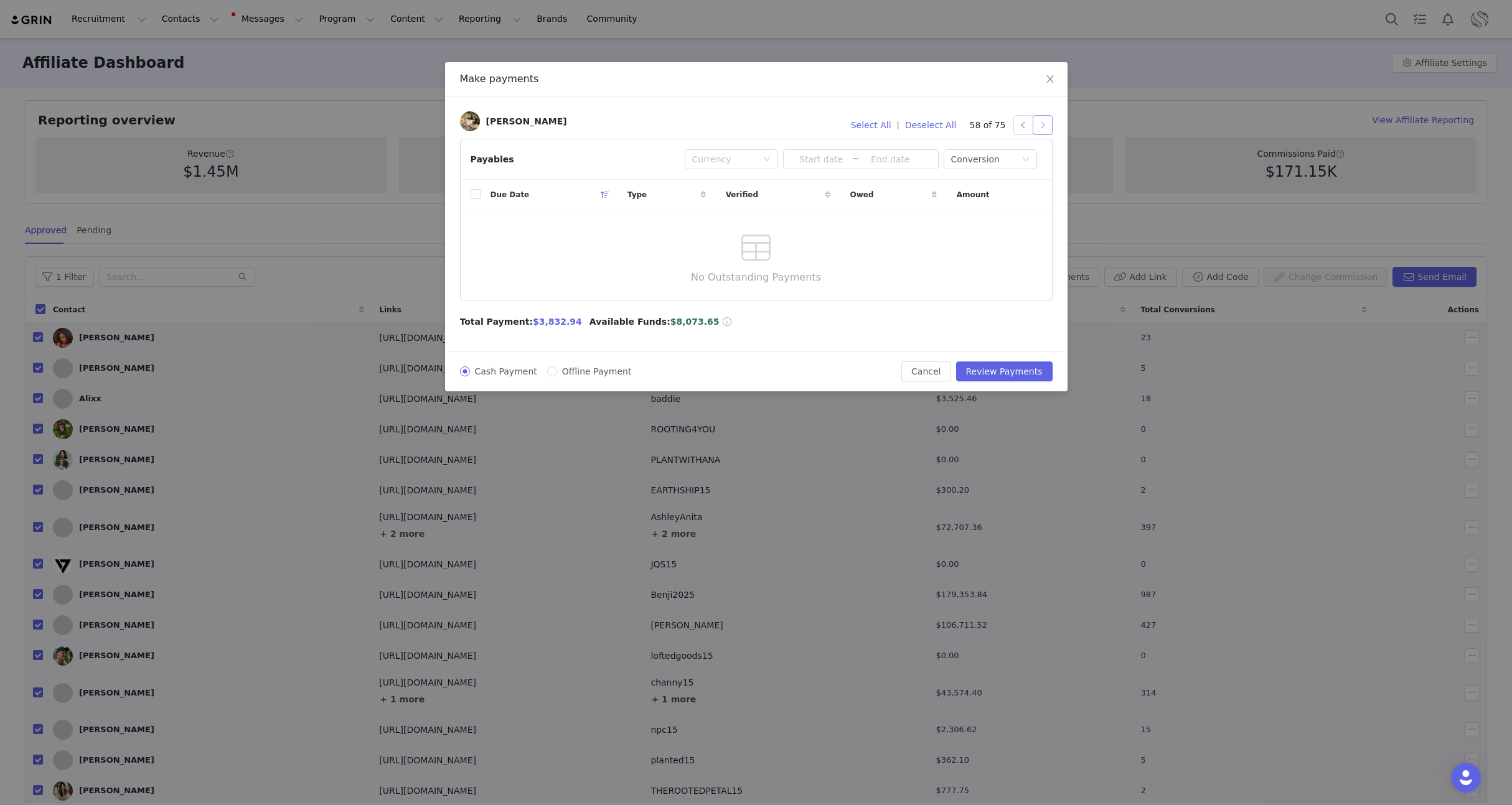
click at [1042, 128] on button "button" at bounding box center [1042, 125] width 20 height 20
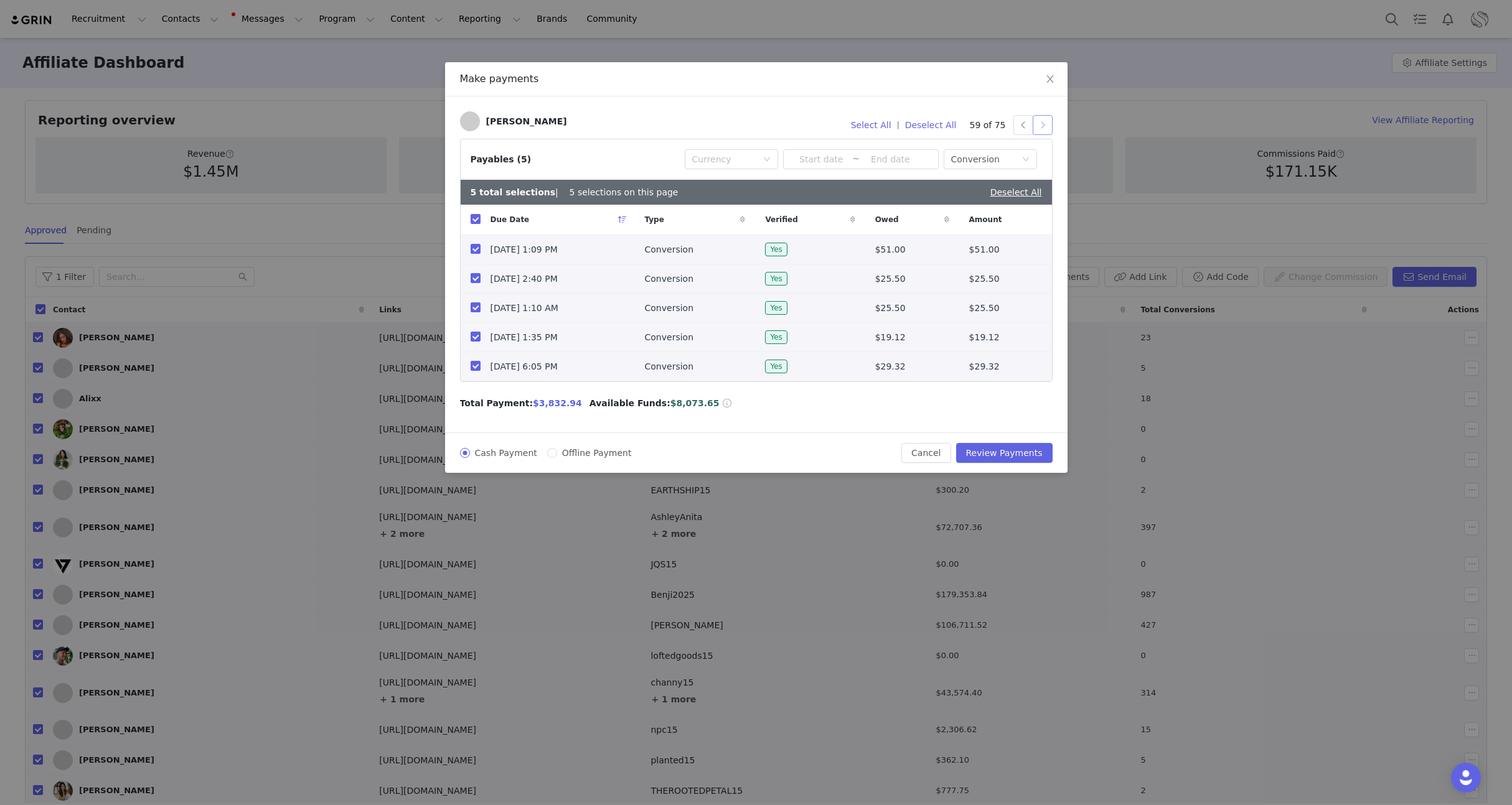
click at [1042, 128] on button "button" at bounding box center [1042, 125] width 20 height 20
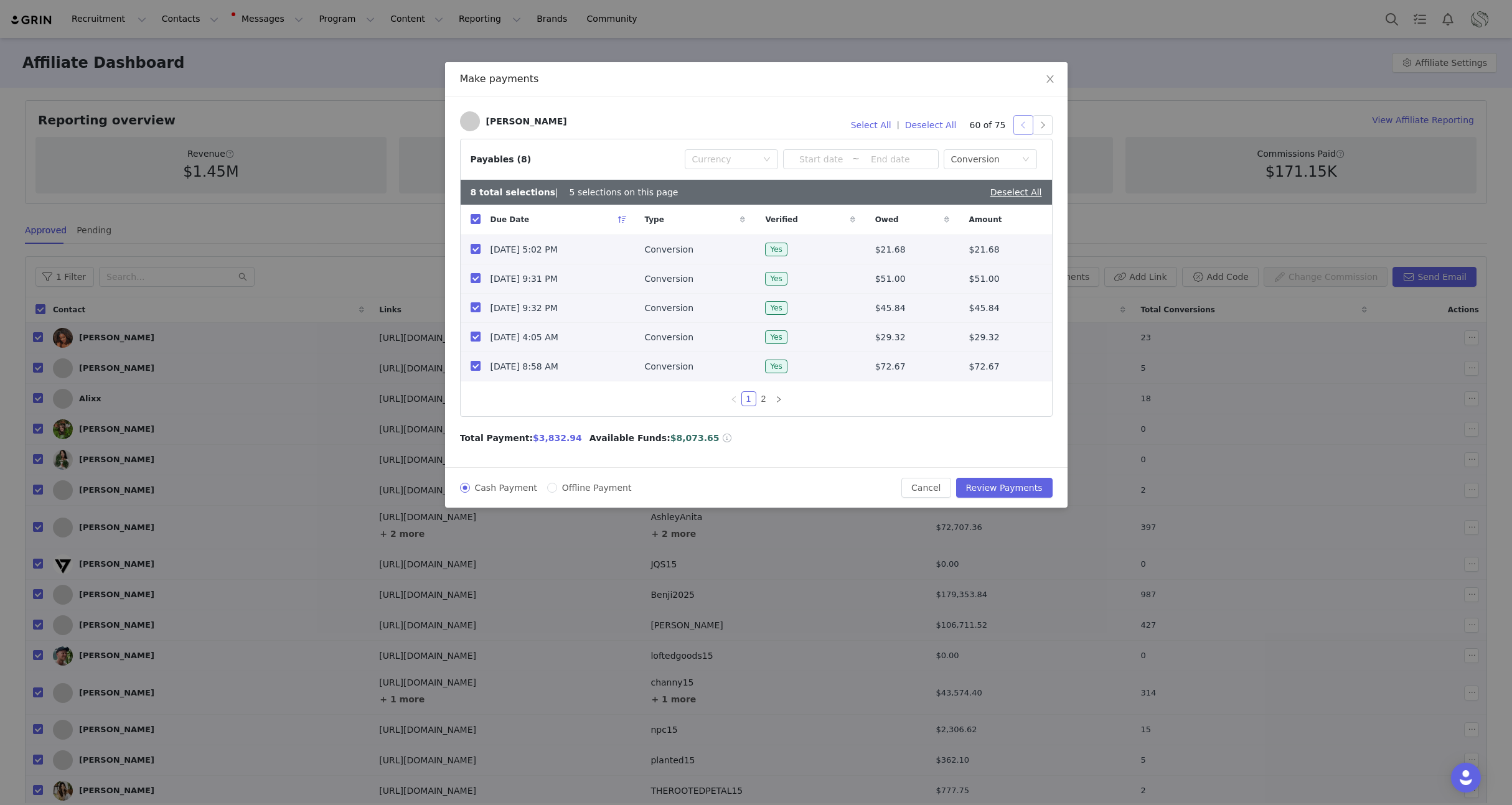
click at [1027, 129] on button "button" at bounding box center [1023, 125] width 20 height 20
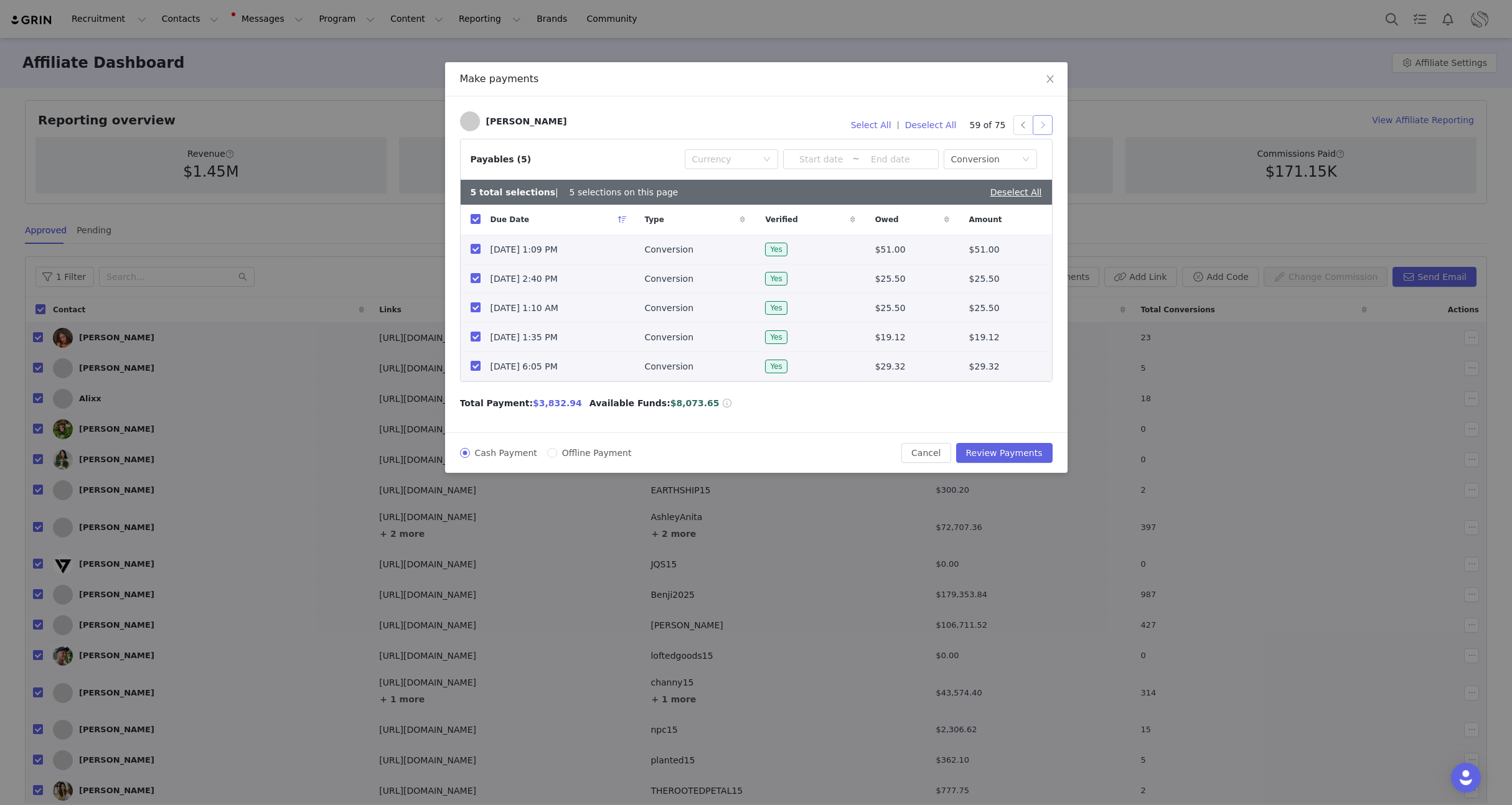
click at [1043, 130] on button "button" at bounding box center [1042, 125] width 20 height 20
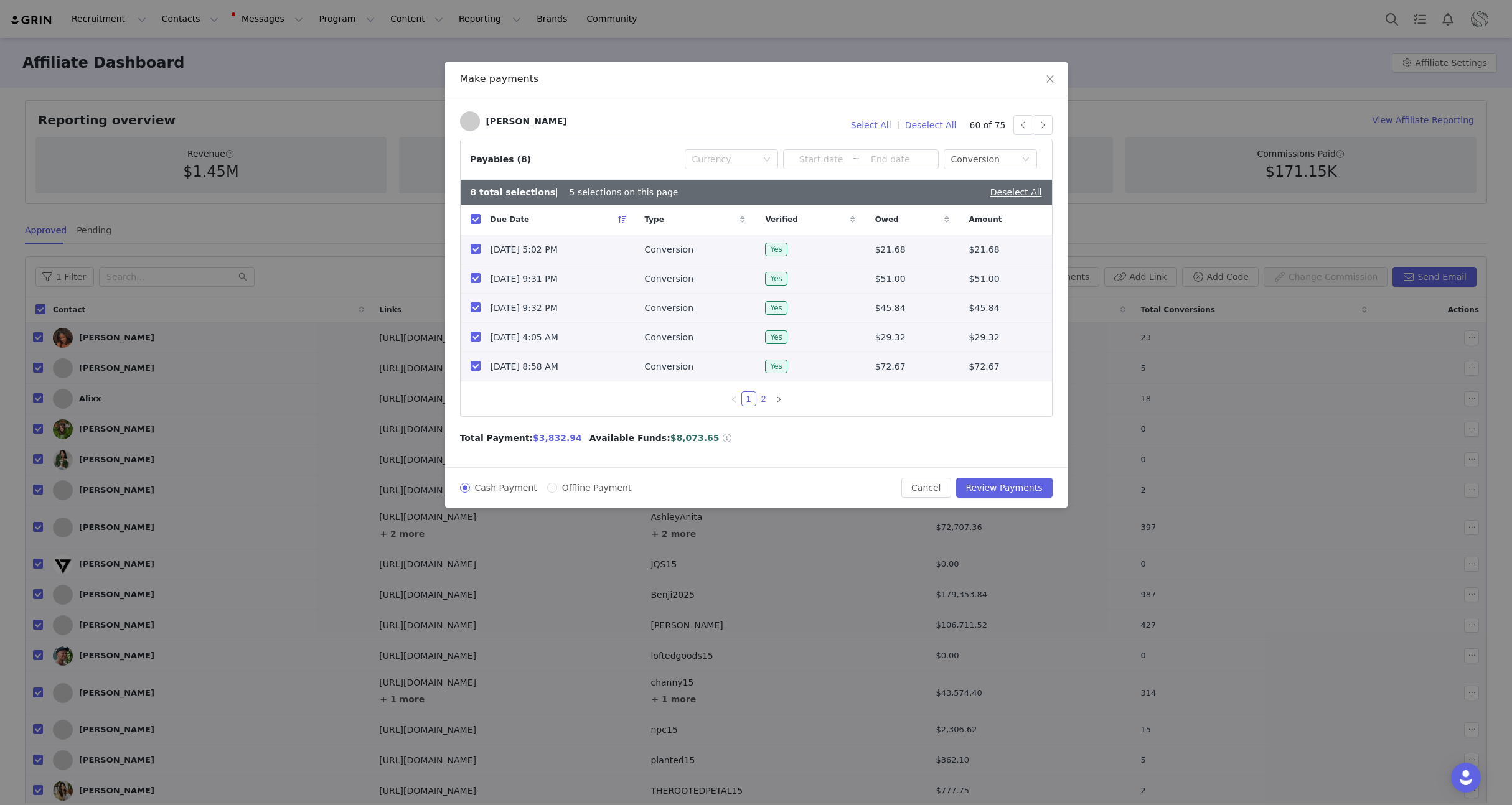
click at [767, 399] on link "2" at bounding box center [764, 399] width 13 height 13
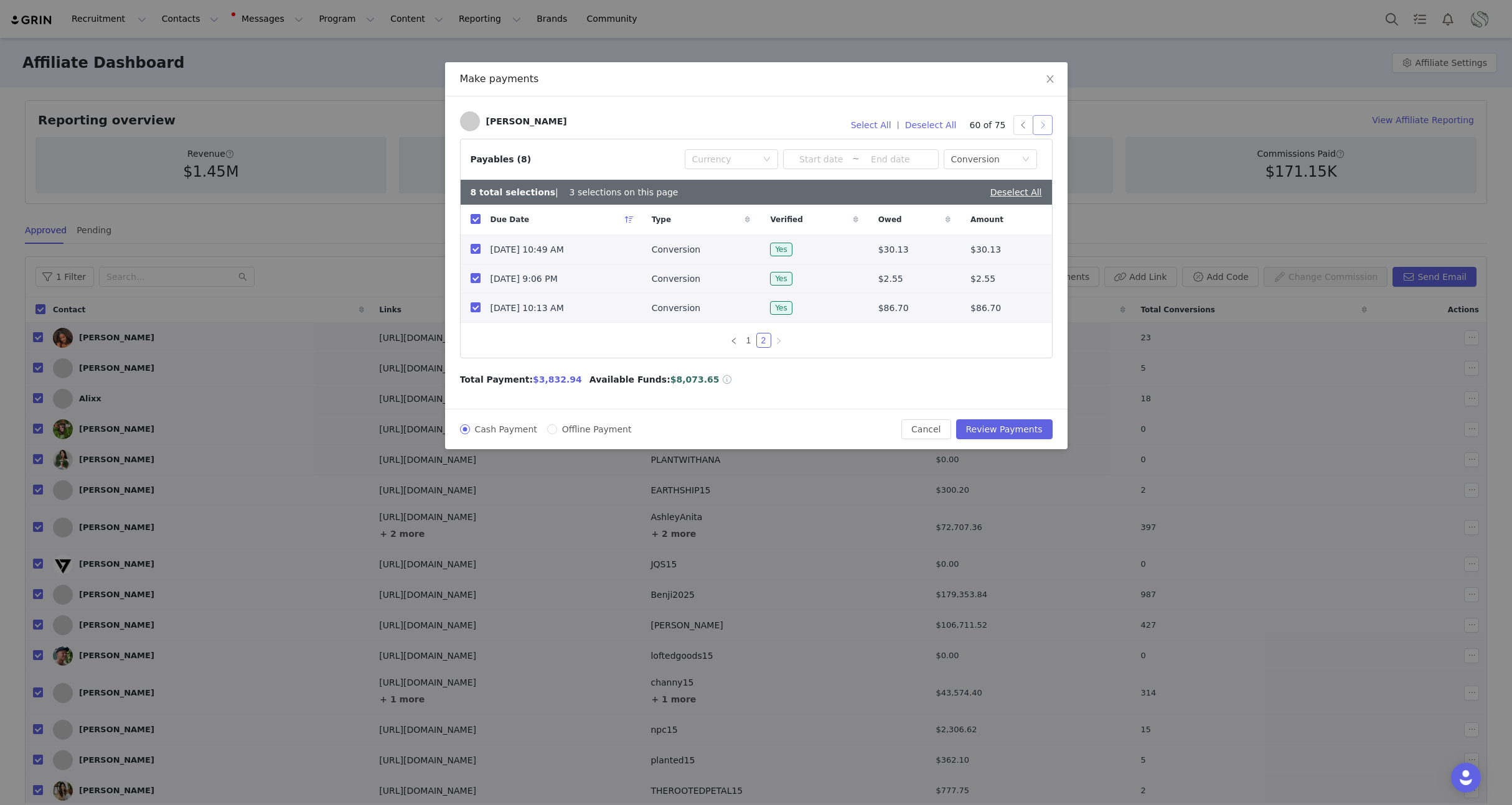
click at [1043, 120] on button "button" at bounding box center [1042, 125] width 20 height 20
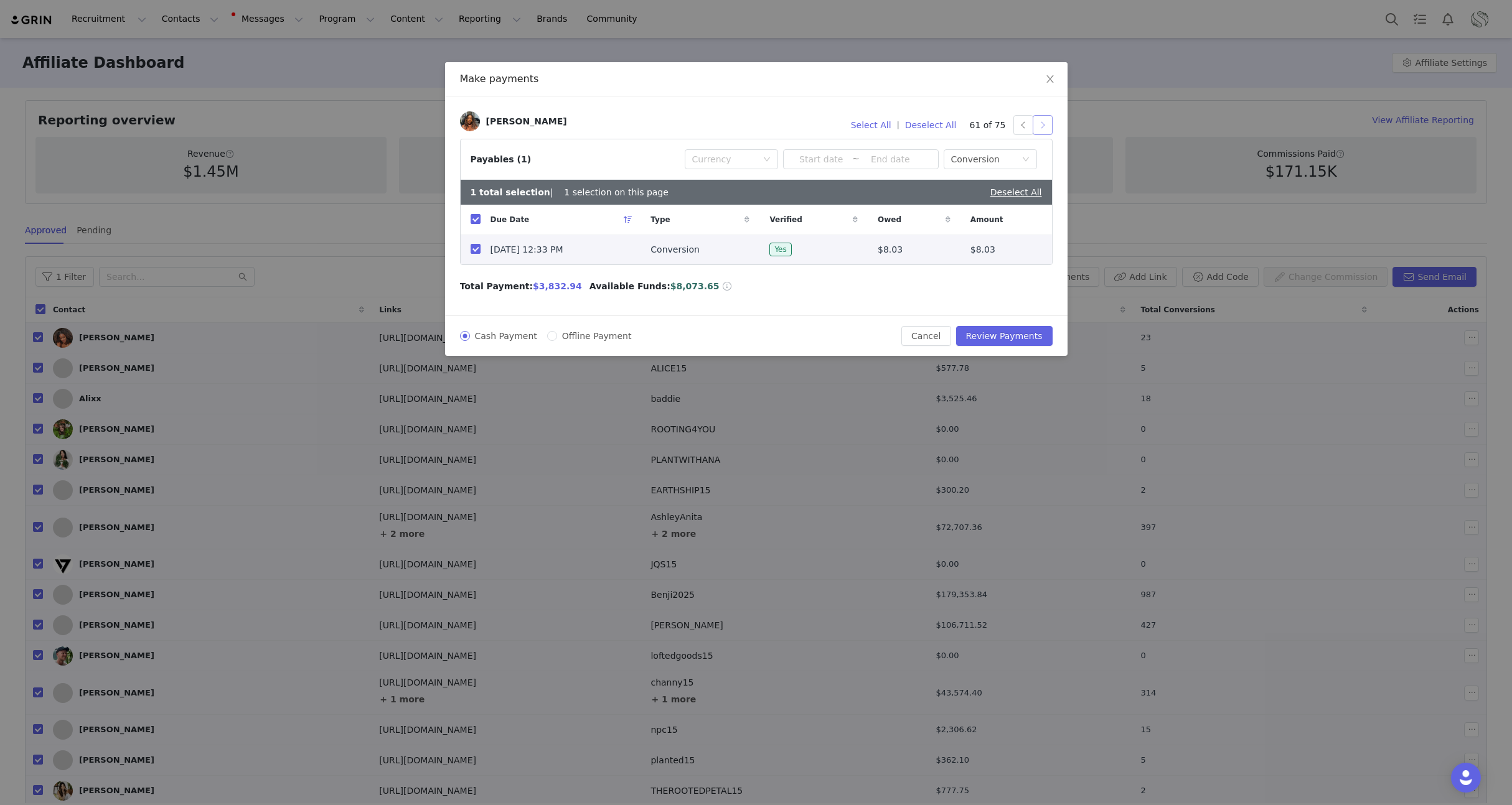
click at [1043, 120] on button "button" at bounding box center [1042, 125] width 20 height 20
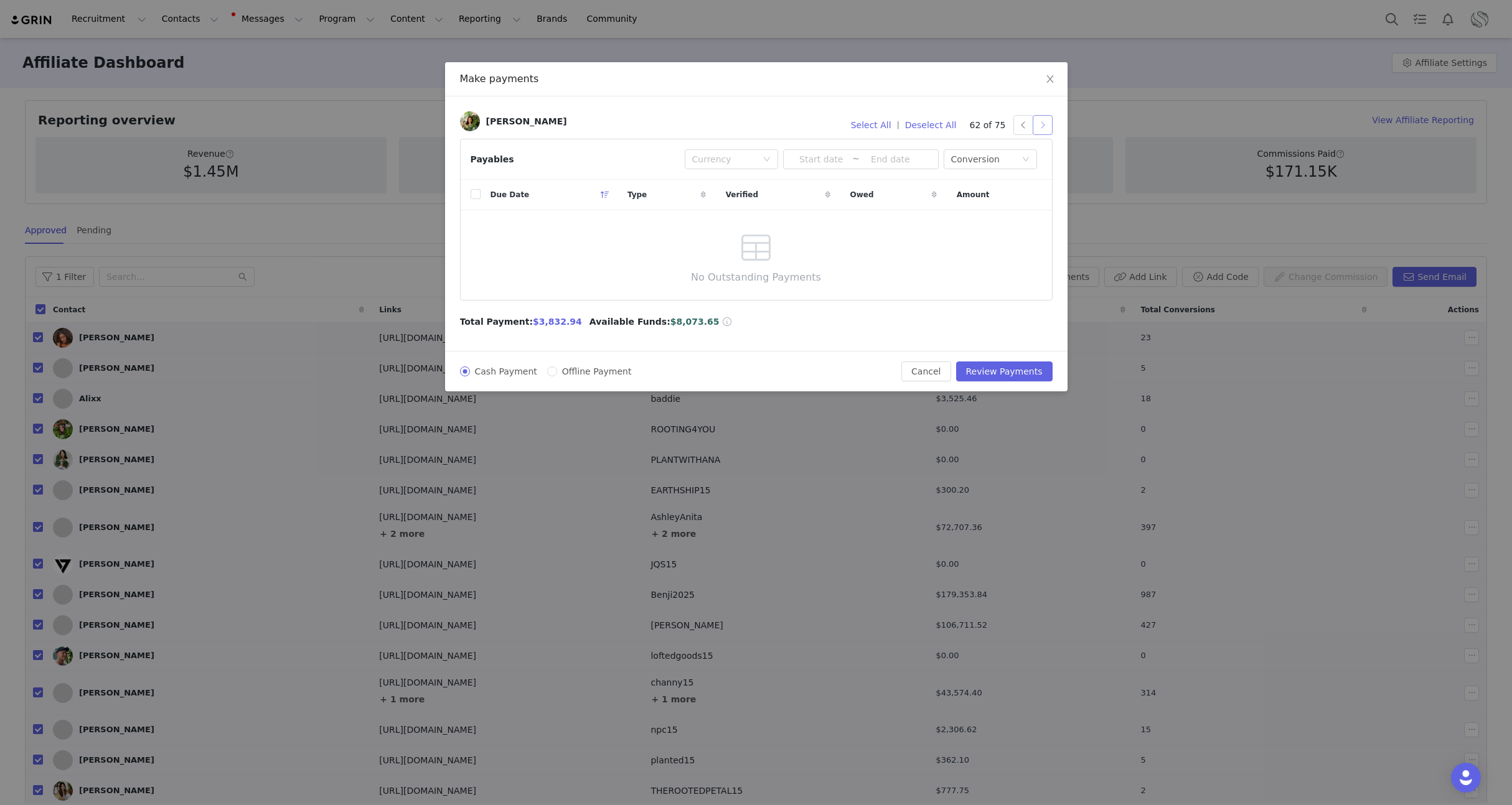
click at [1040, 121] on button "button" at bounding box center [1042, 125] width 20 height 20
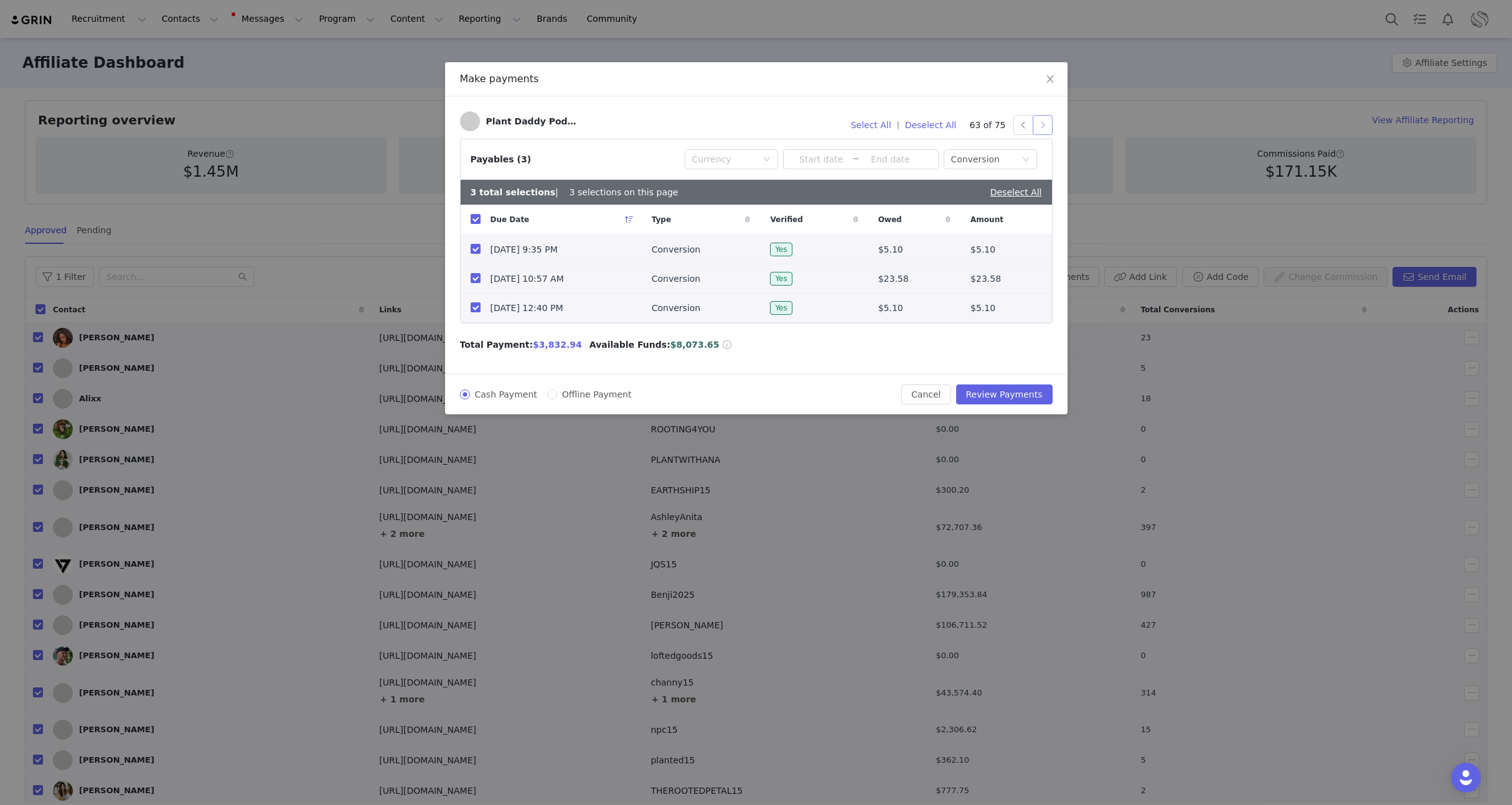
click at [1042, 128] on button "button" at bounding box center [1042, 125] width 20 height 20
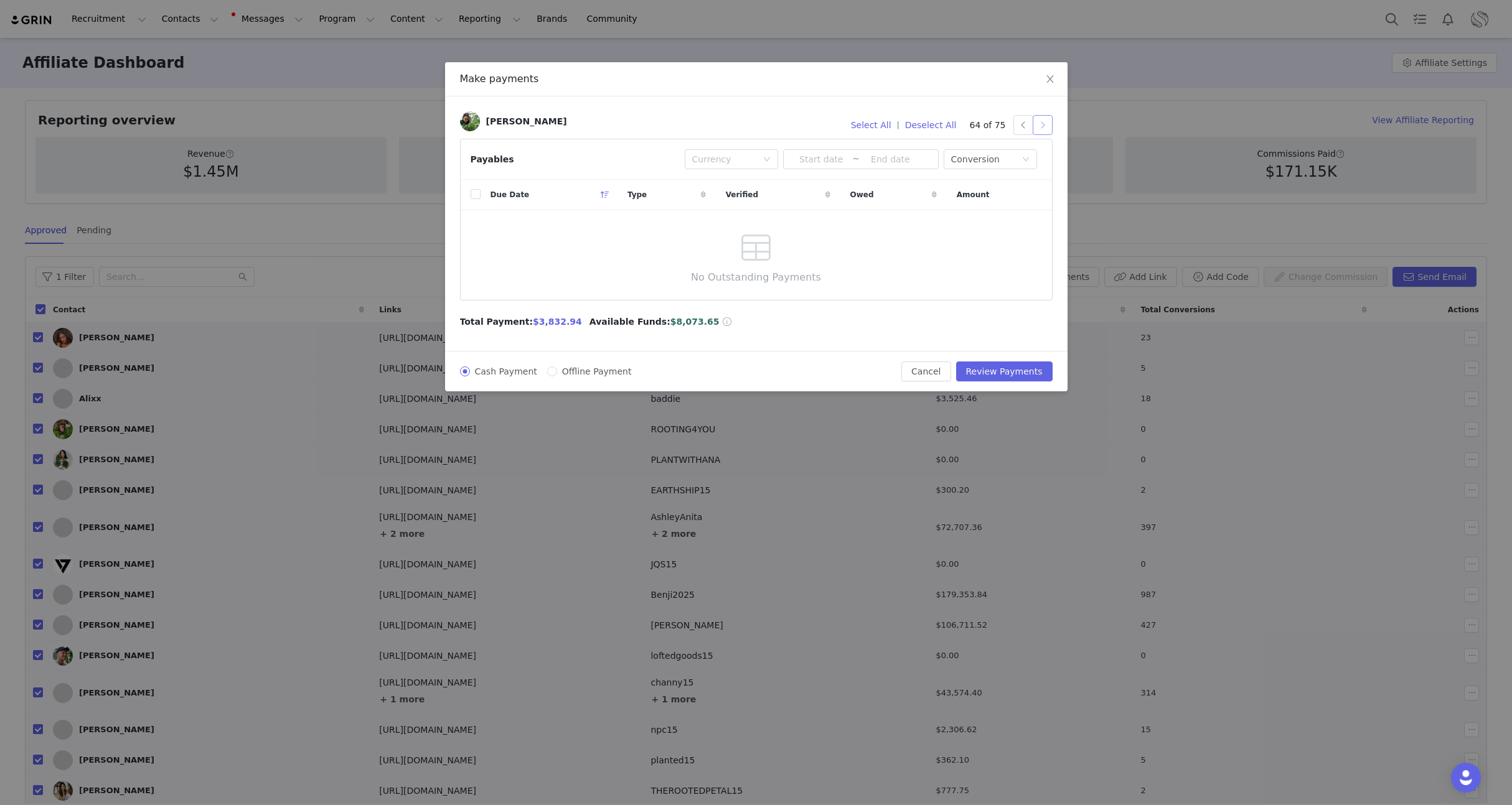
click at [1043, 128] on button "button" at bounding box center [1042, 125] width 20 height 20
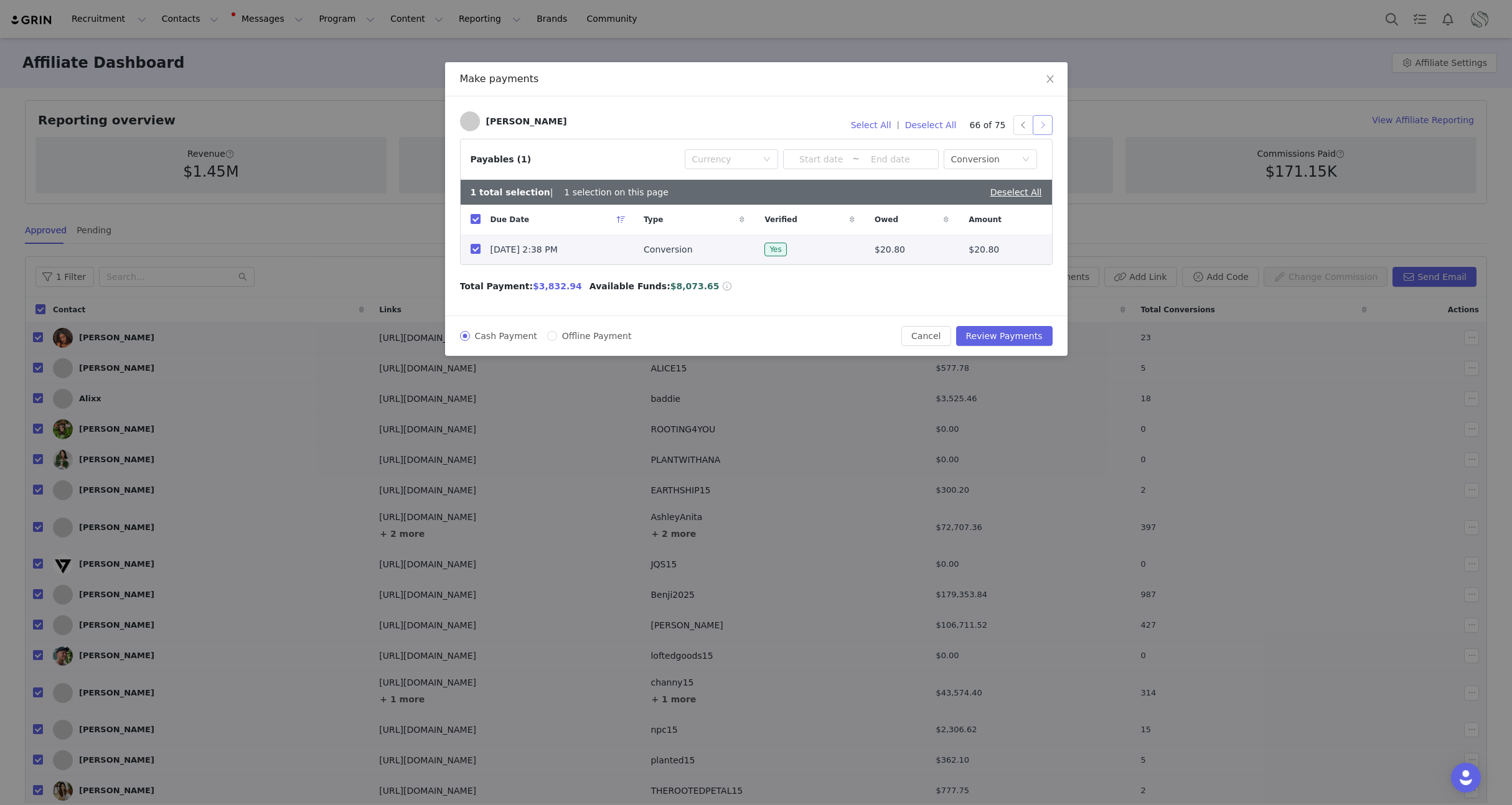
click at [1043, 128] on button "button" at bounding box center [1042, 125] width 20 height 20
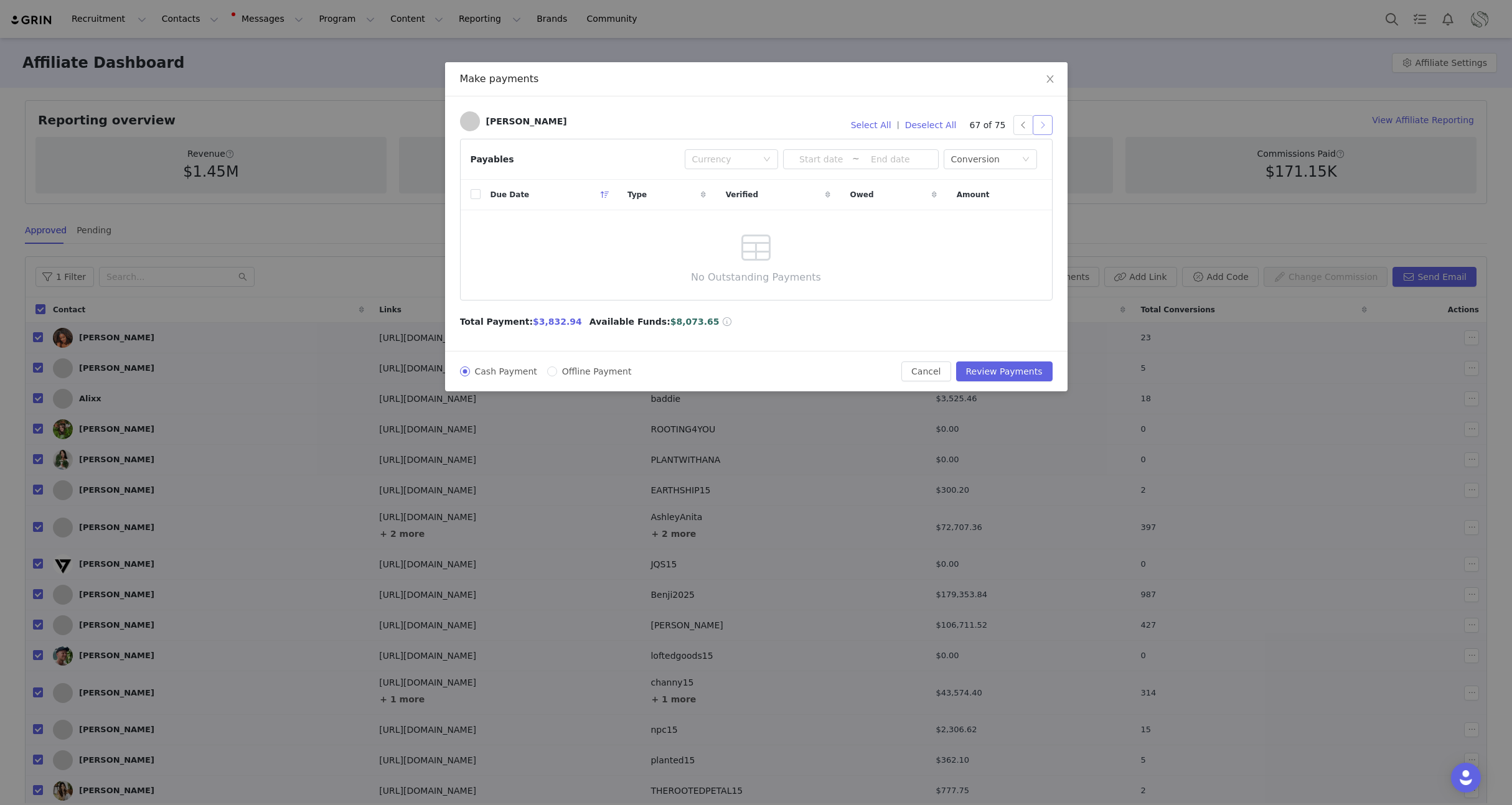
click at [1043, 128] on button "button" at bounding box center [1042, 125] width 20 height 20
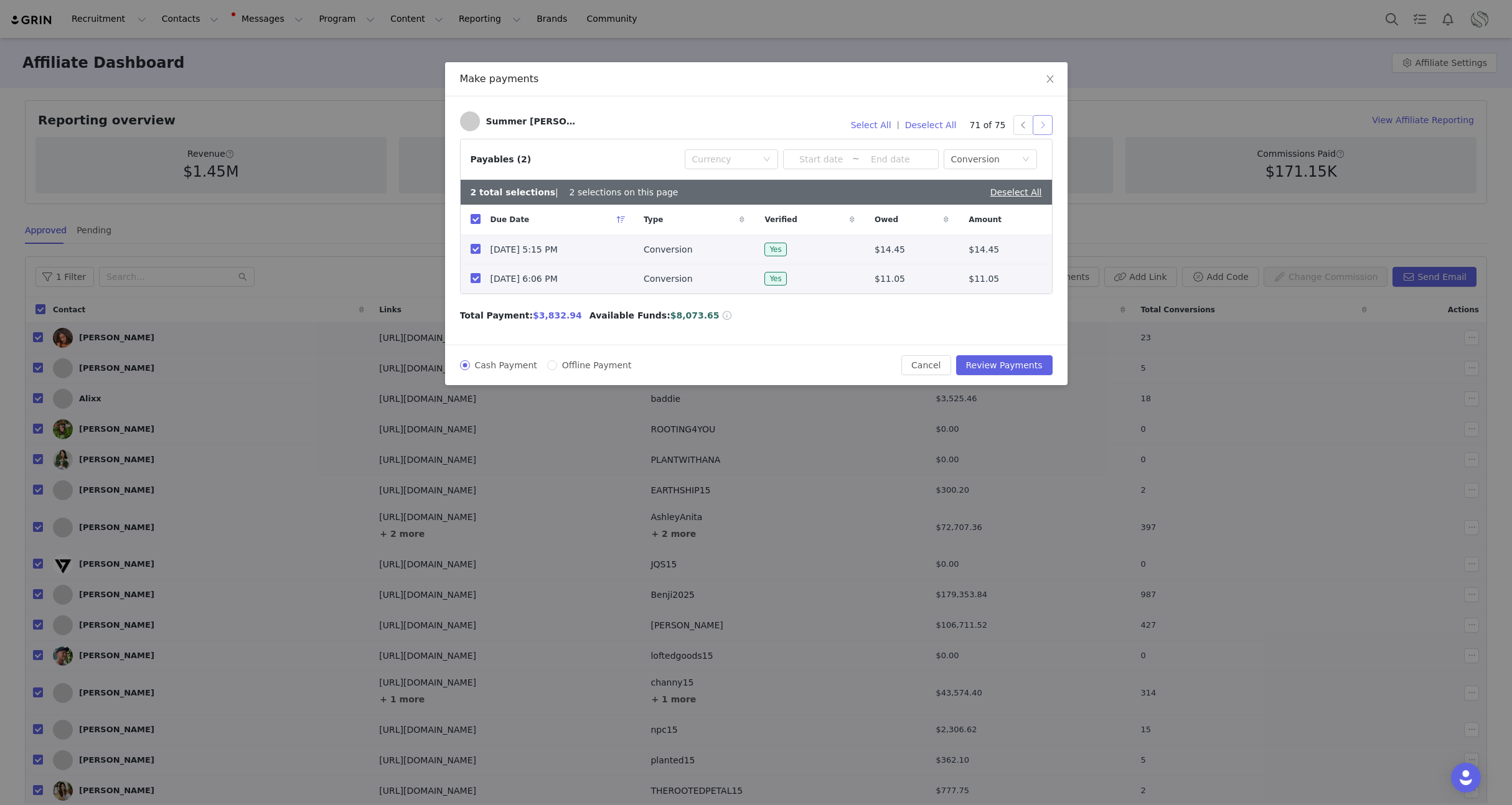
click at [1043, 128] on button "button" at bounding box center [1042, 125] width 20 height 20
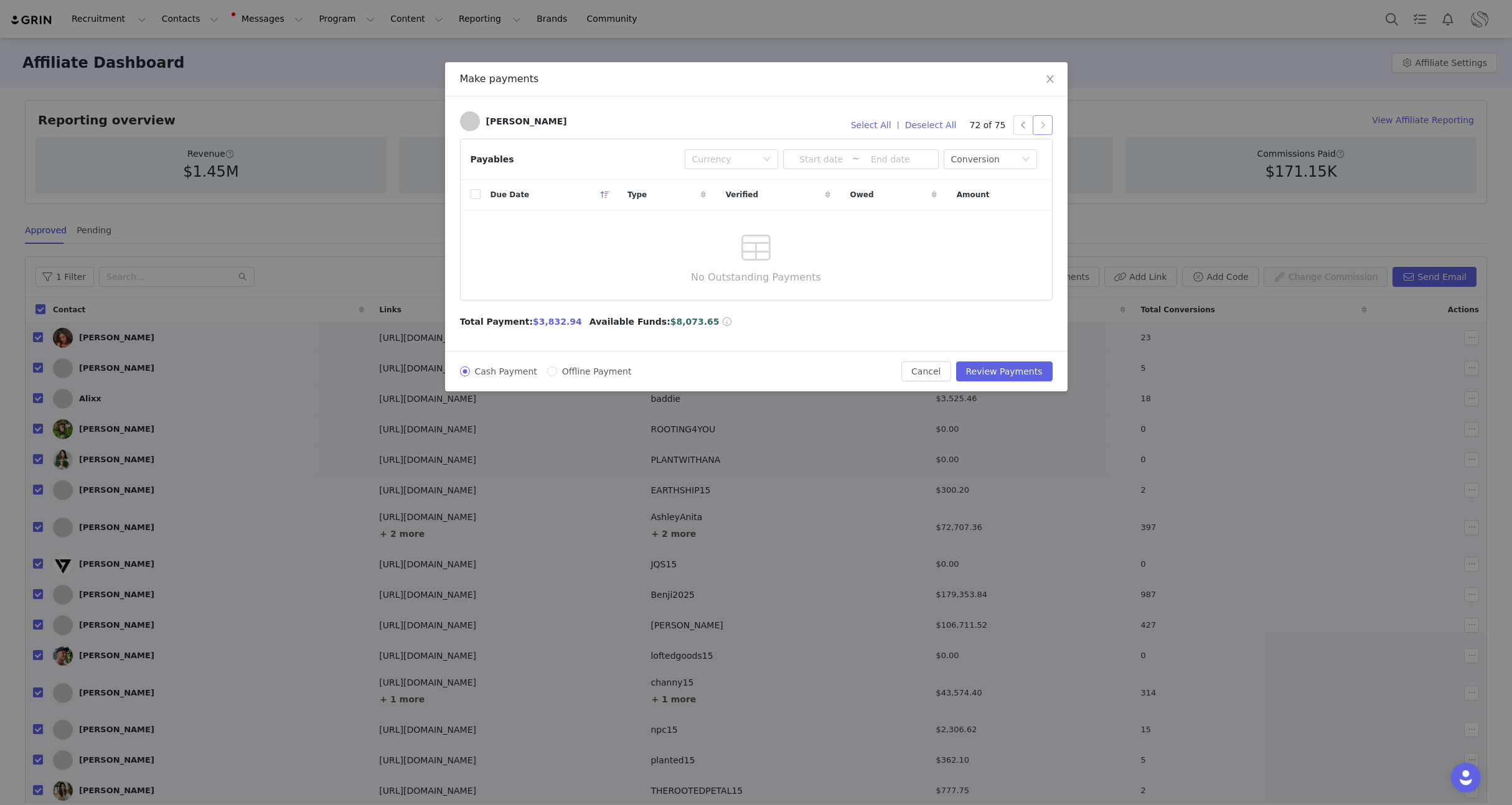
click at [1043, 128] on button "button" at bounding box center [1042, 125] width 20 height 20
click at [1022, 384] on div "Cash Payment Offline Payment Cancel Review Payments" at bounding box center [756, 371] width 623 height 41
click at [1020, 377] on button "Review Payments" at bounding box center [1004, 371] width 96 height 20
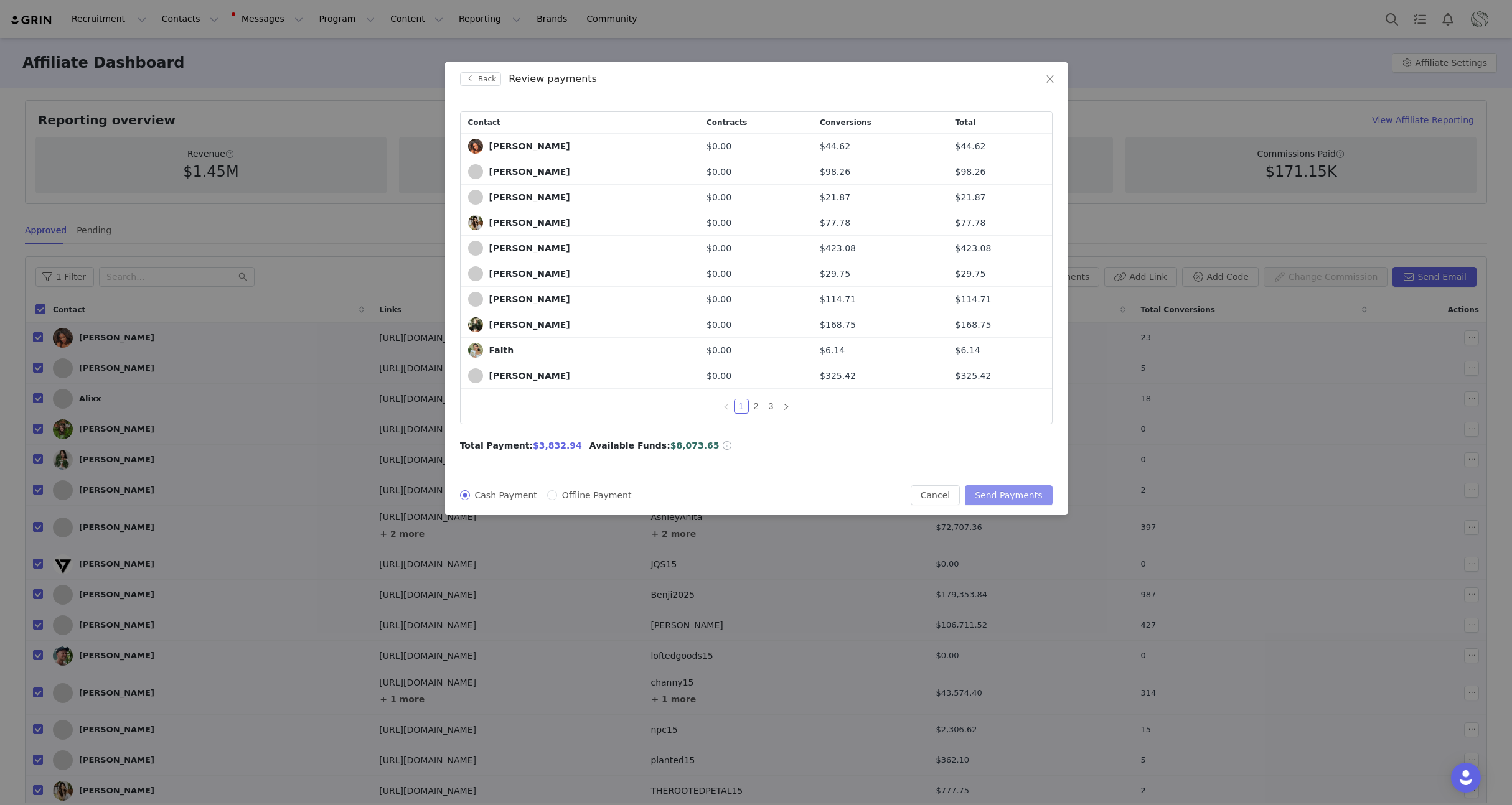
click at [1016, 499] on button "Send Payments" at bounding box center [1008, 495] width 87 height 20
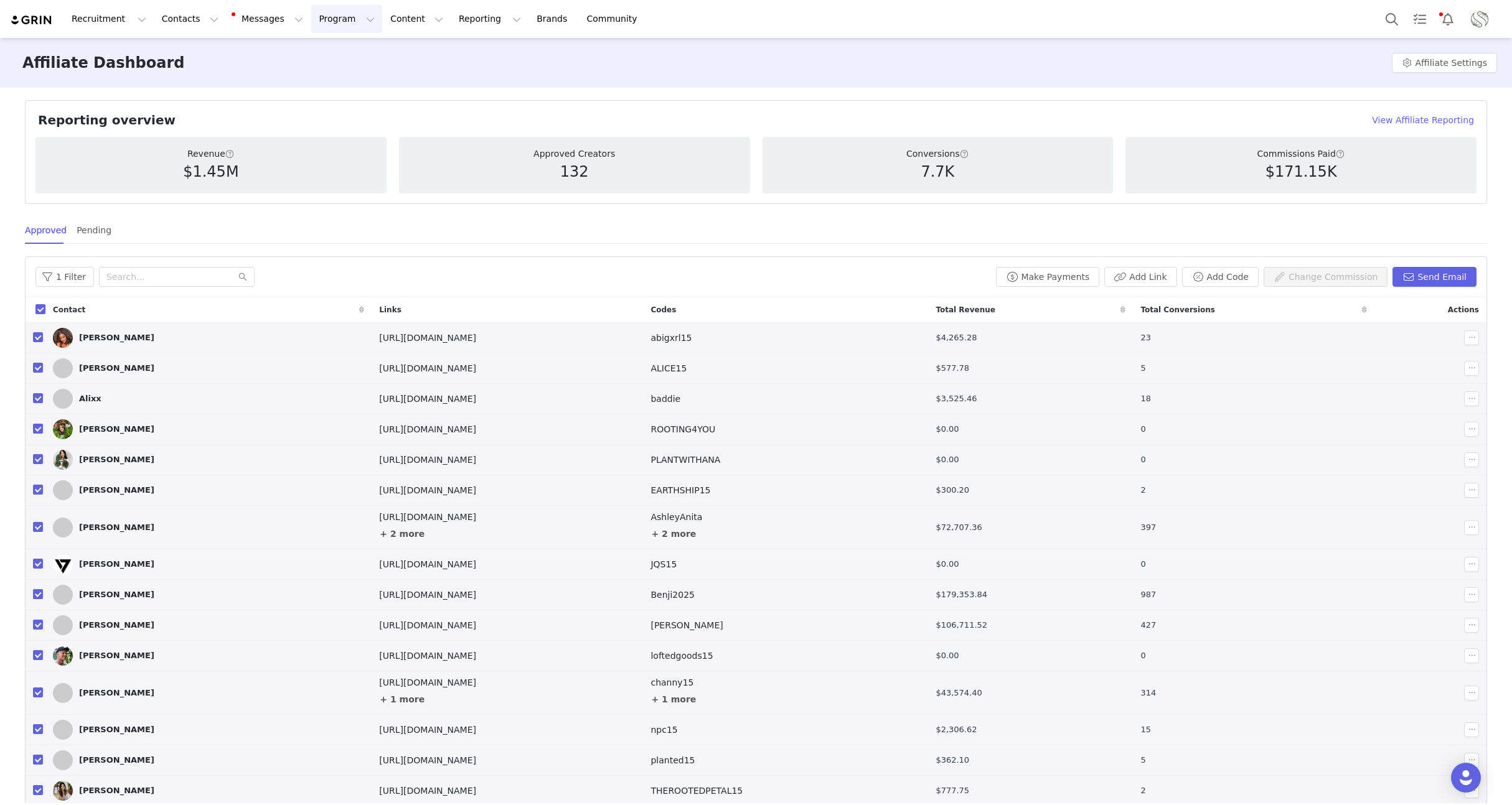
click at [318, 21] on button "Program Program" at bounding box center [346, 19] width 71 height 28
click at [320, 55] on p "Activations" at bounding box center [326, 55] width 48 height 13
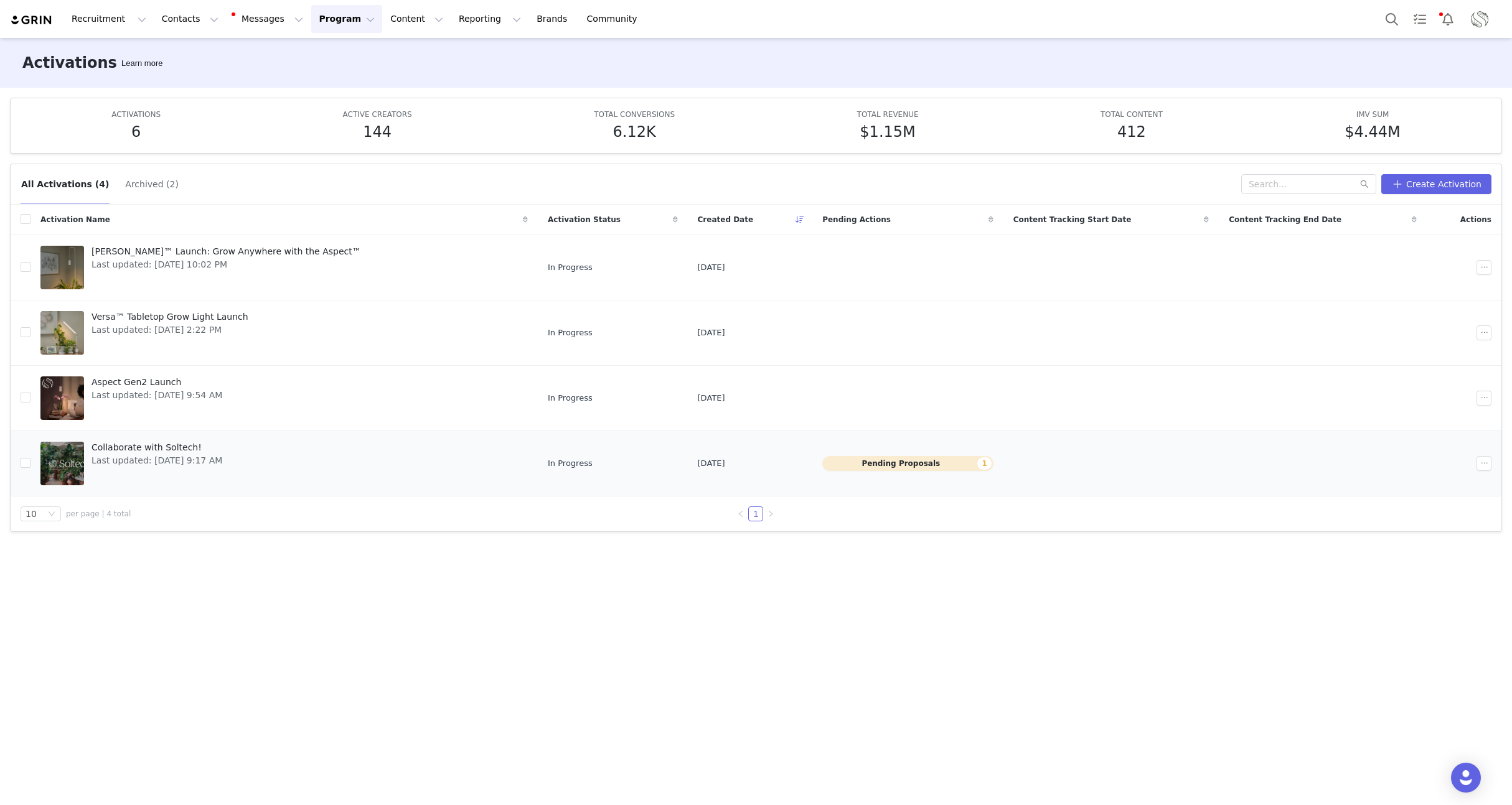
click at [131, 459] on span "Last updated: Jan 6, 2025 9:17 AM" at bounding box center [156, 461] width 131 height 13
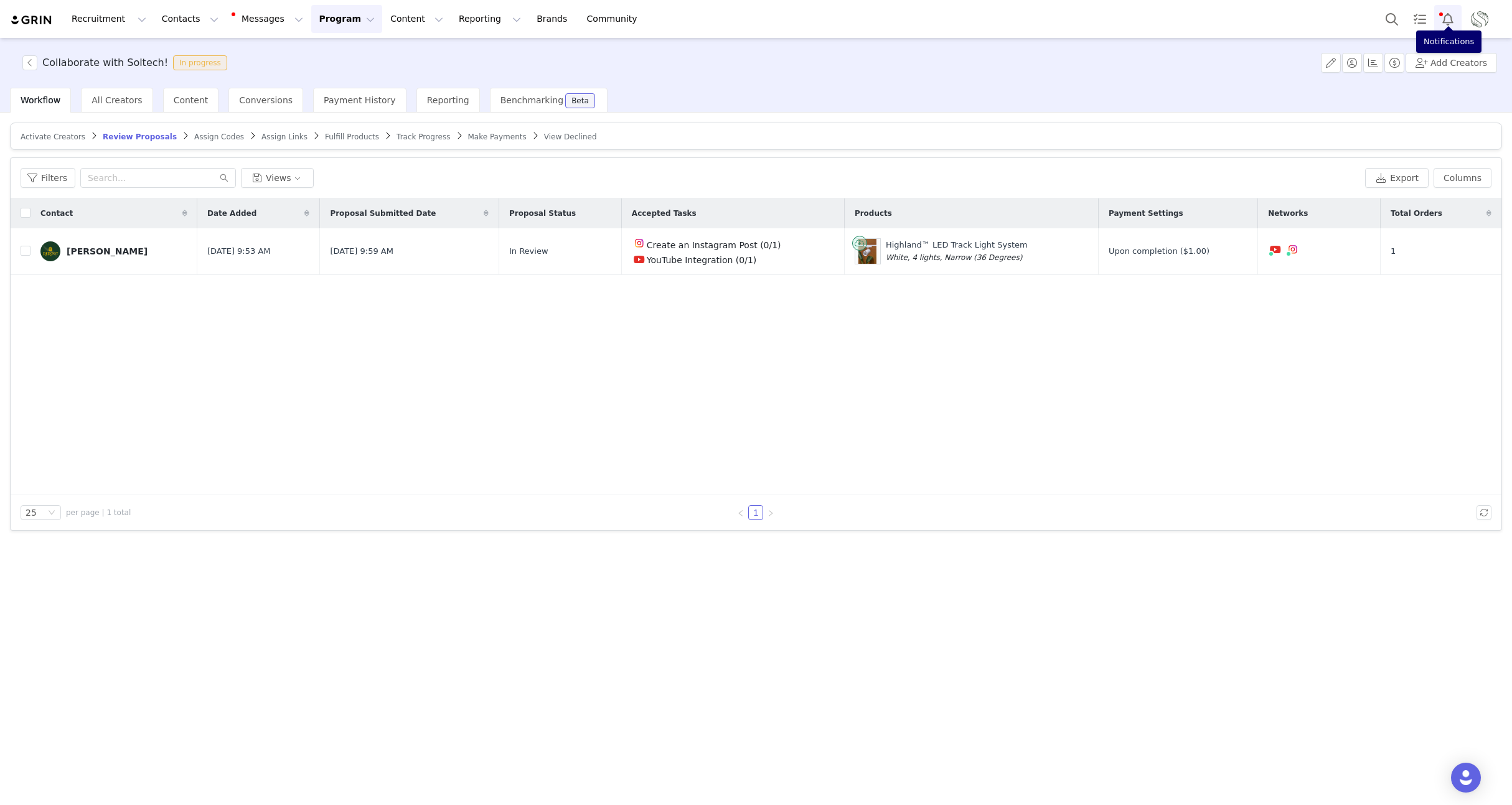
click at [1450, 21] on button "Notifications" at bounding box center [1447, 19] width 27 height 28
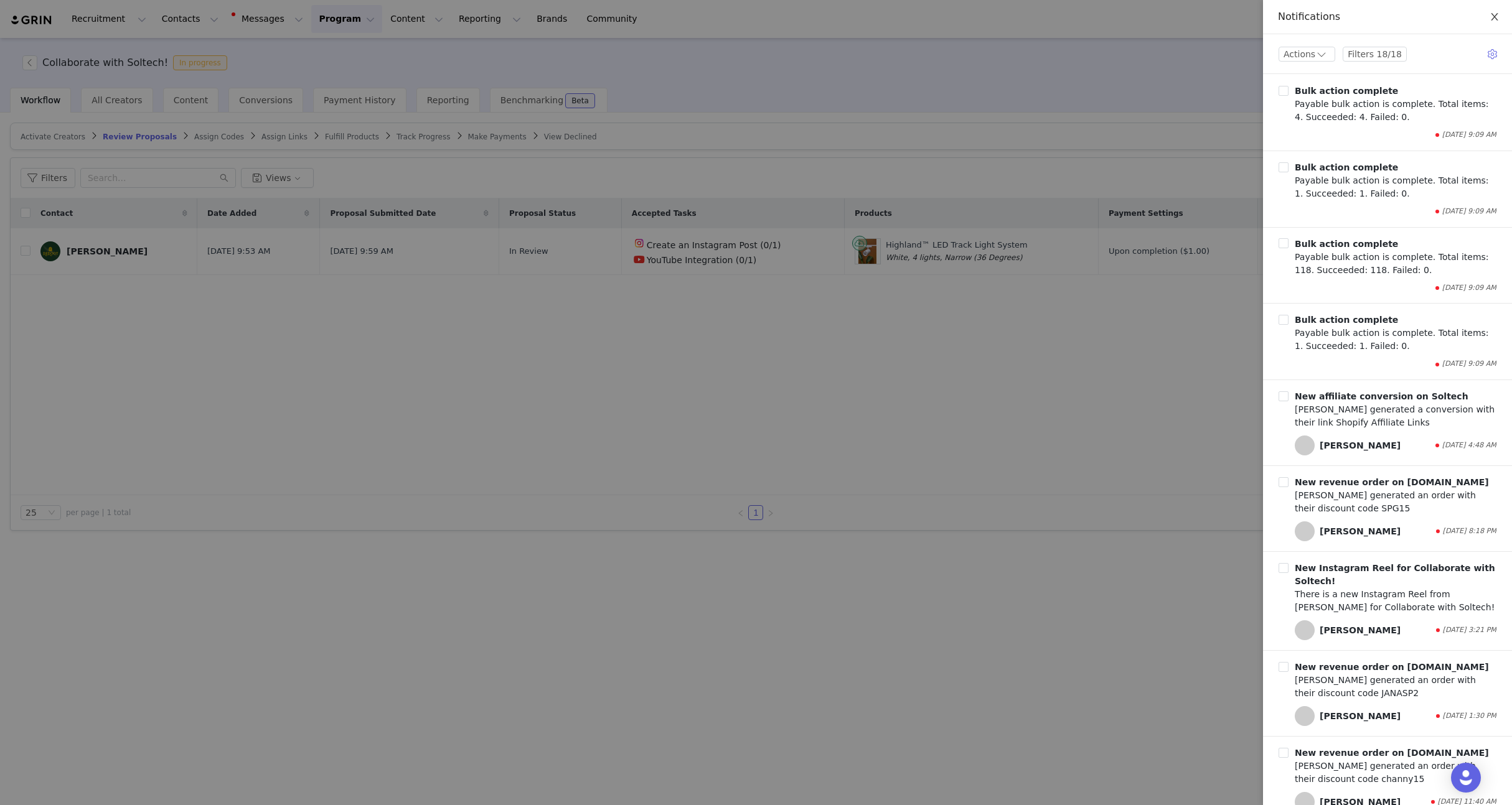
click at [1493, 16] on icon "icon: close" at bounding box center [1494, 17] width 7 height 7
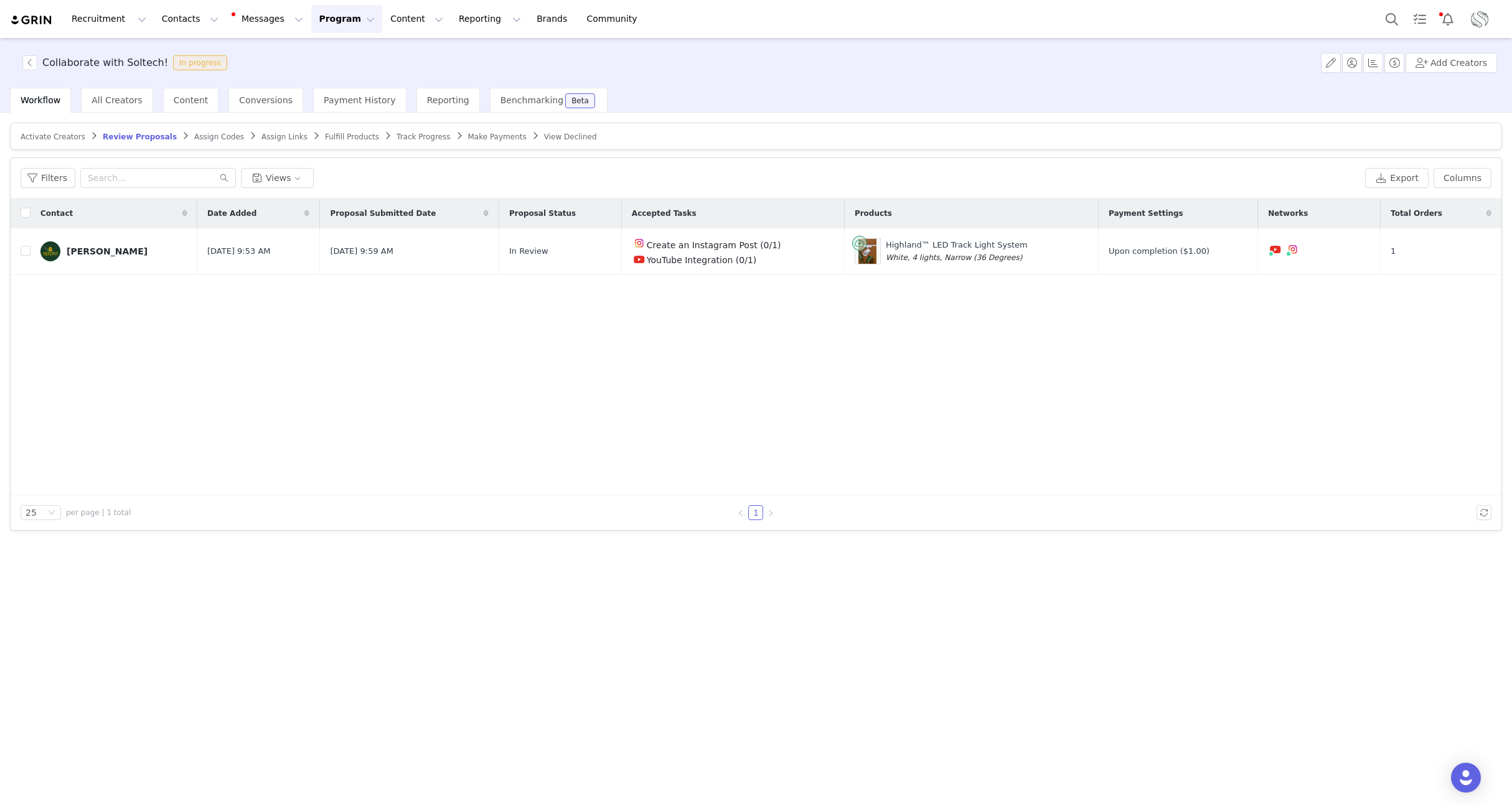
click at [318, 22] on button "Program Program" at bounding box center [346, 19] width 71 height 28
click at [305, 52] on p "Activations" at bounding box center [326, 55] width 48 height 13
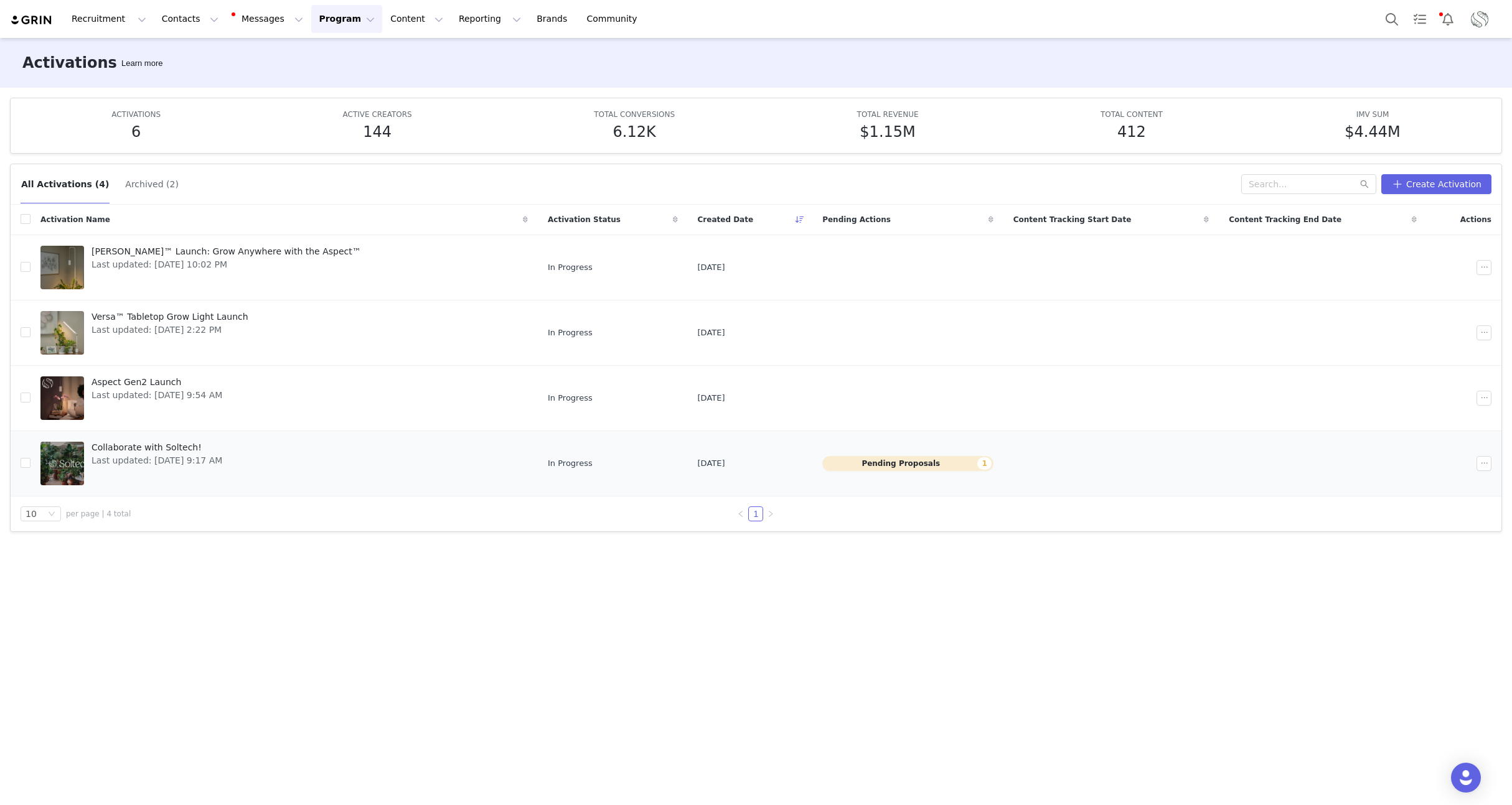
click at [111, 448] on span "Collaborate with Soltech!" at bounding box center [156, 448] width 131 height 13
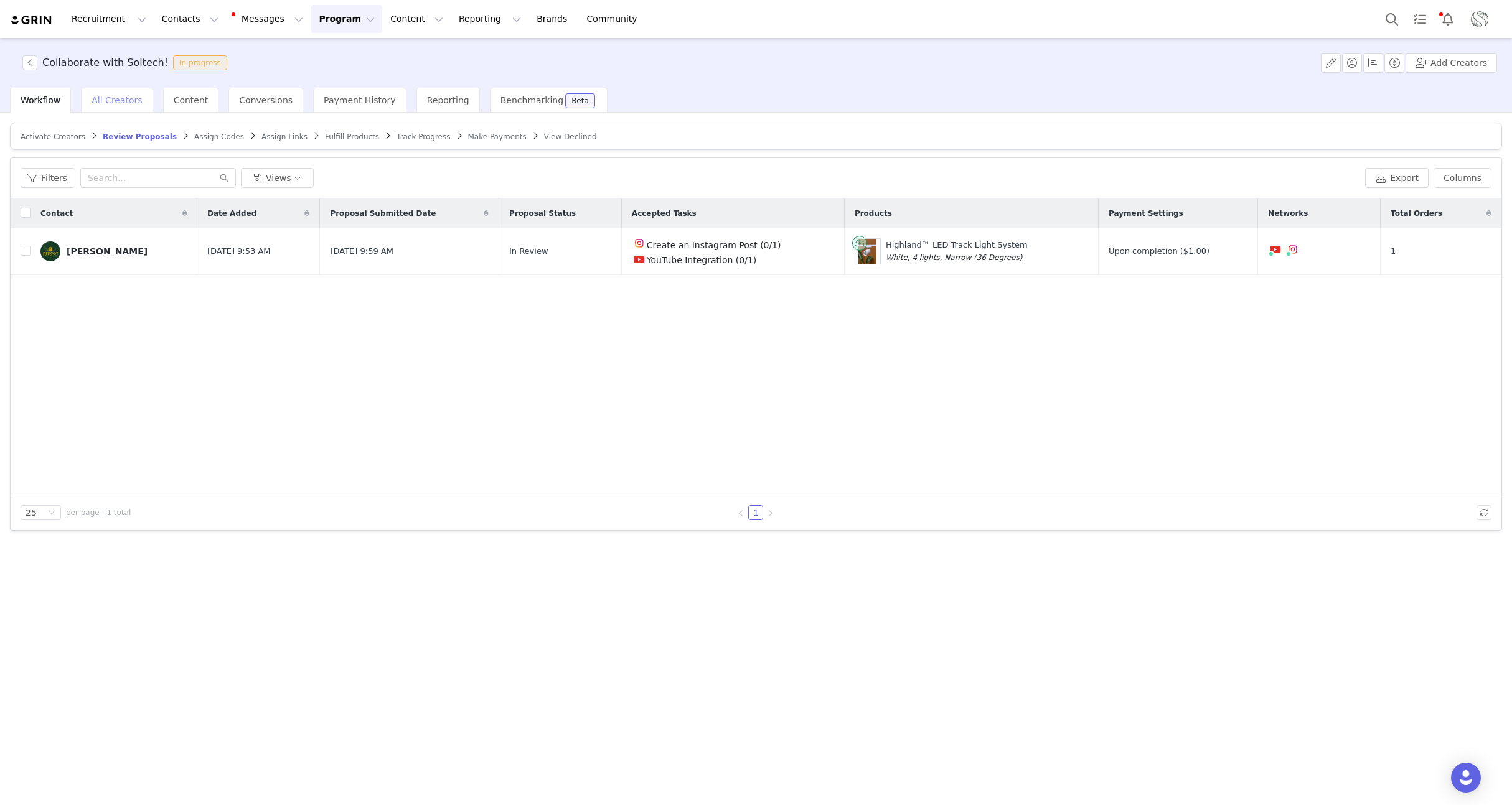
click at [123, 108] on div "All Creators" at bounding box center [116, 101] width 71 height 25
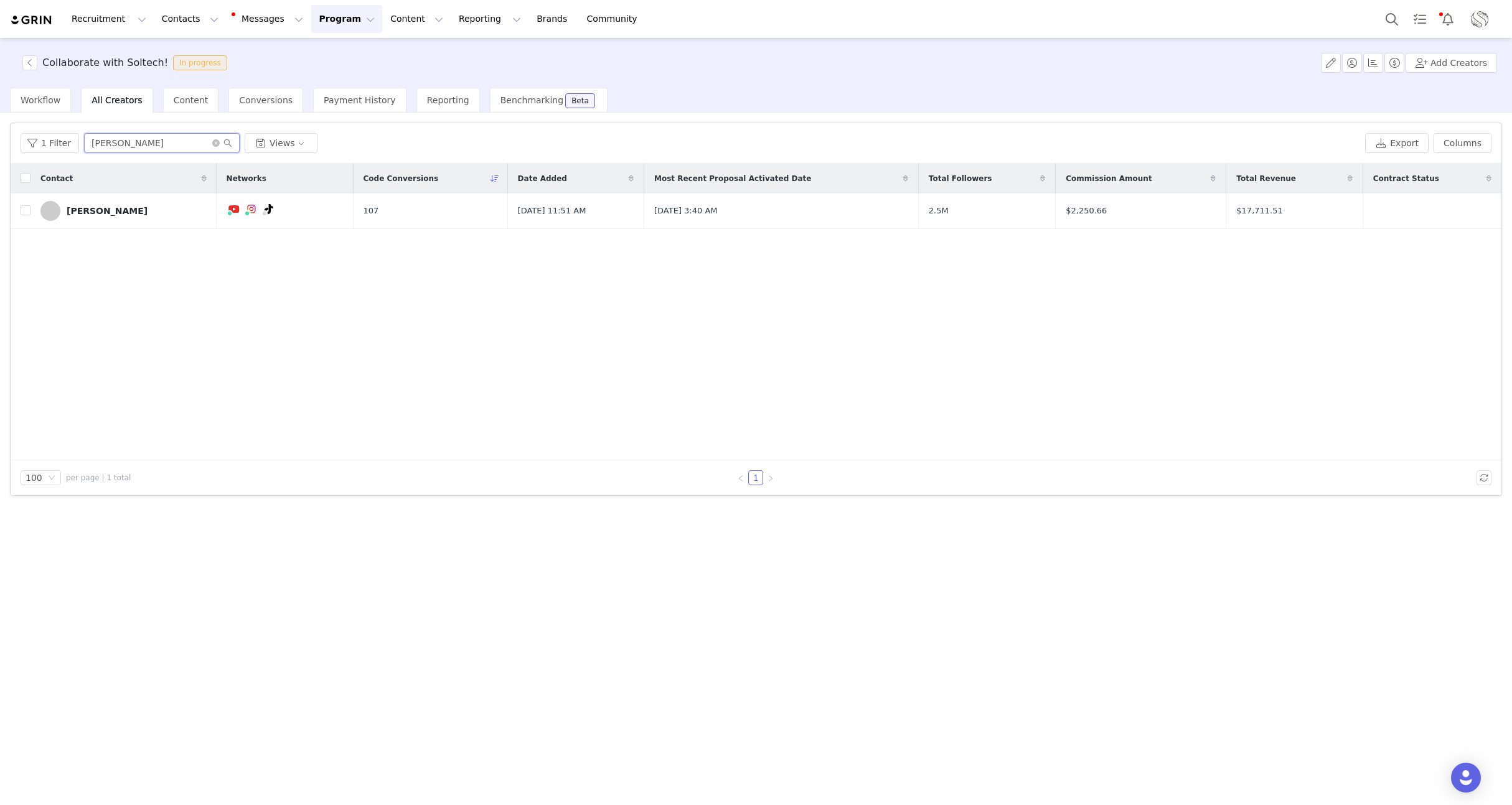
click at [150, 152] on input "tanner" at bounding box center [161, 143] width 155 height 20
click at [145, 144] on input "tanner" at bounding box center [161, 143] width 155 height 20
type input "nick"
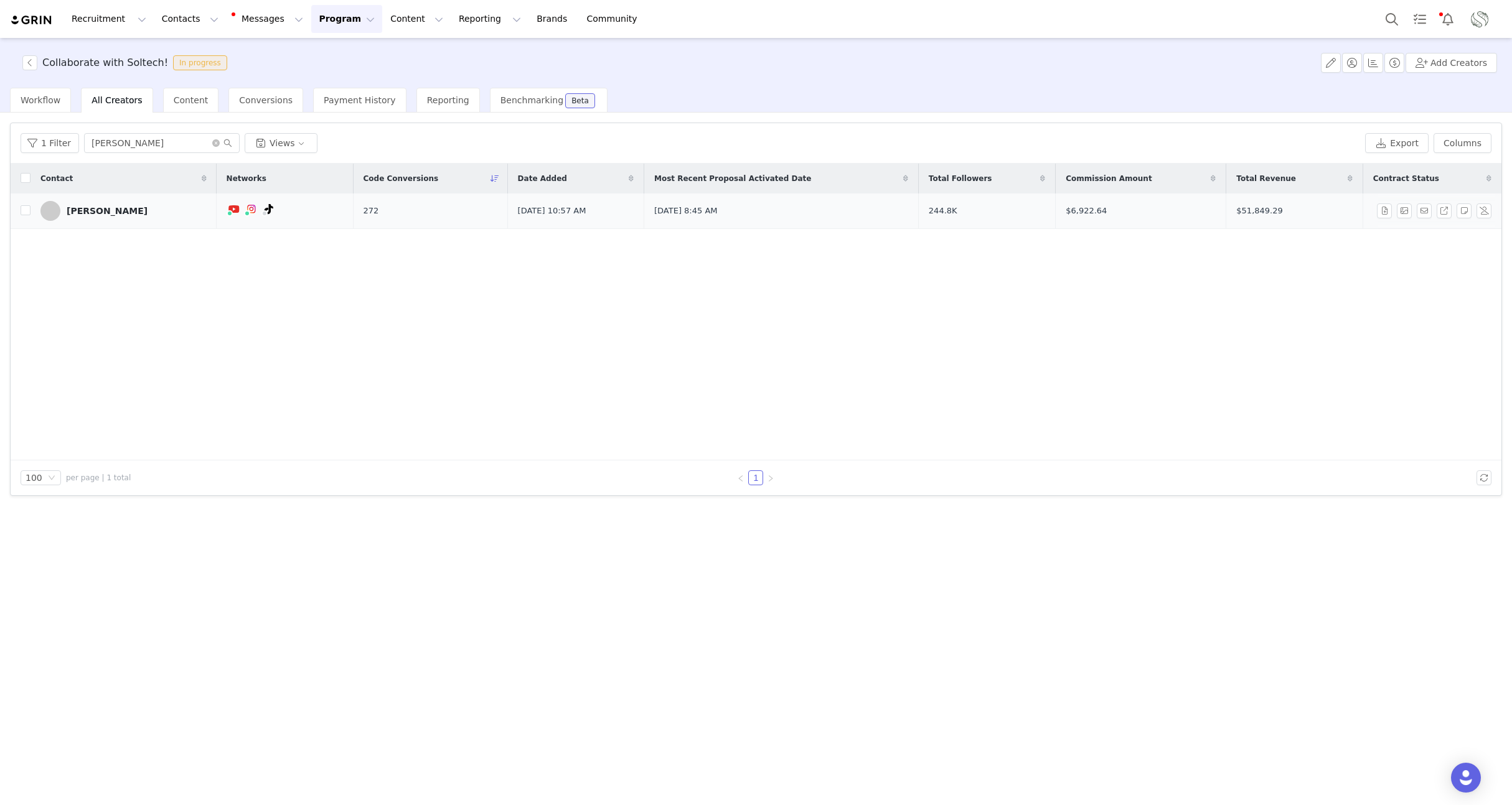
click at [94, 211] on div "Nick Pileggi" at bounding box center [106, 211] width 81 height 10
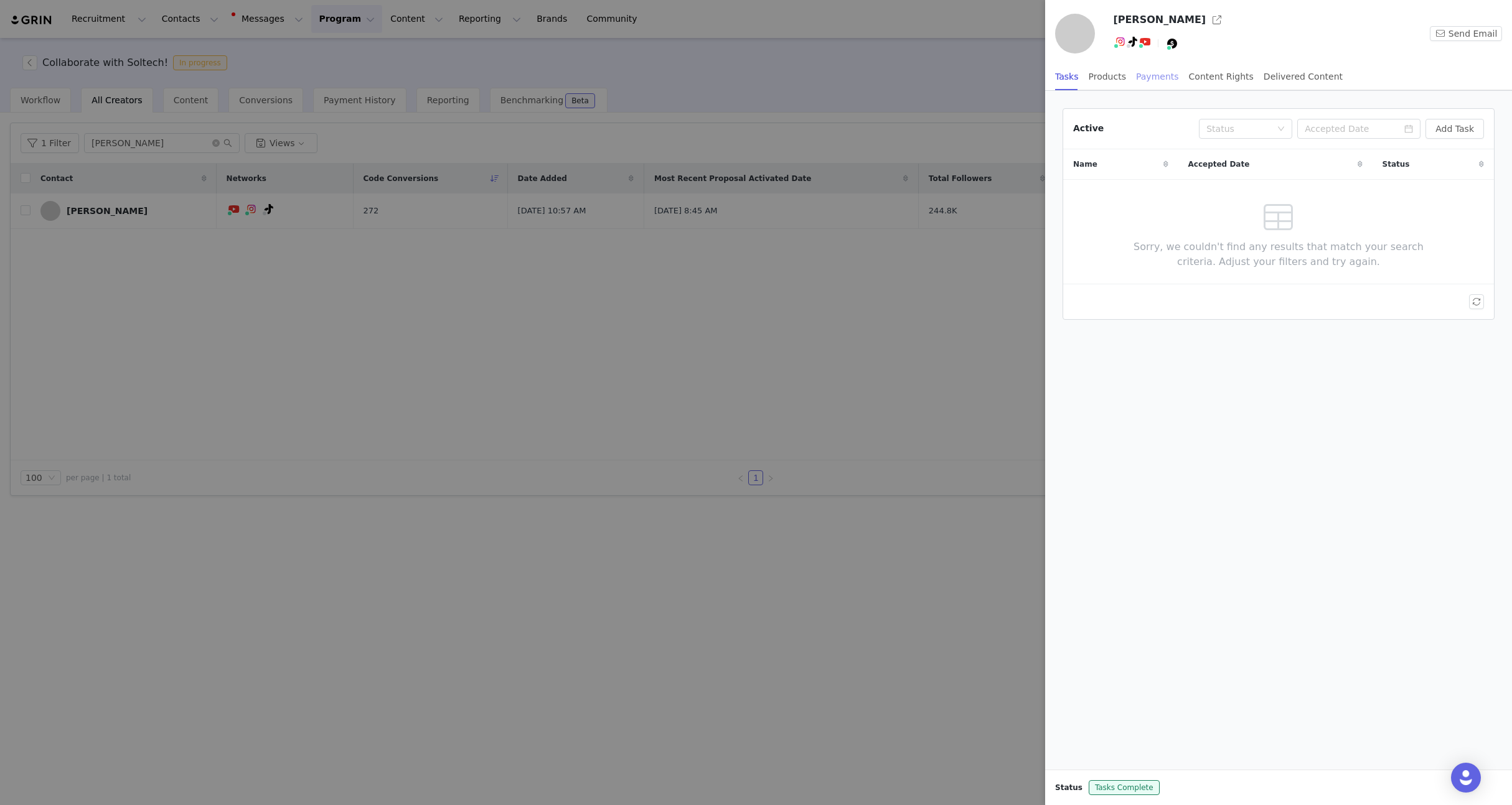
click at [1146, 81] on div "Payments" at bounding box center [1158, 77] width 43 height 28
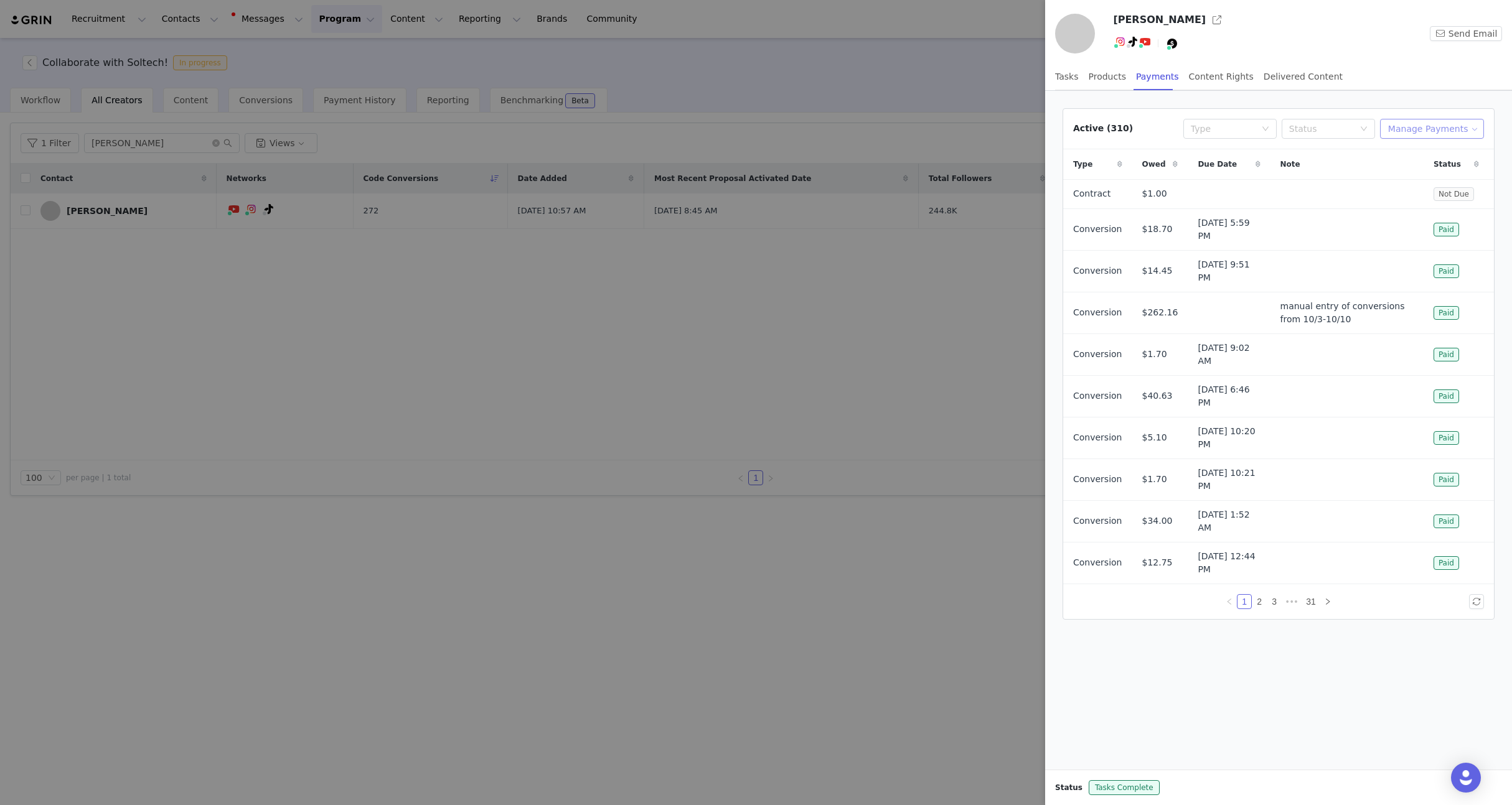
click at [1436, 131] on button "Manage Payments" at bounding box center [1431, 129] width 104 height 20
click at [1409, 173] on span "Add Payable" at bounding box center [1436, 174] width 53 height 13
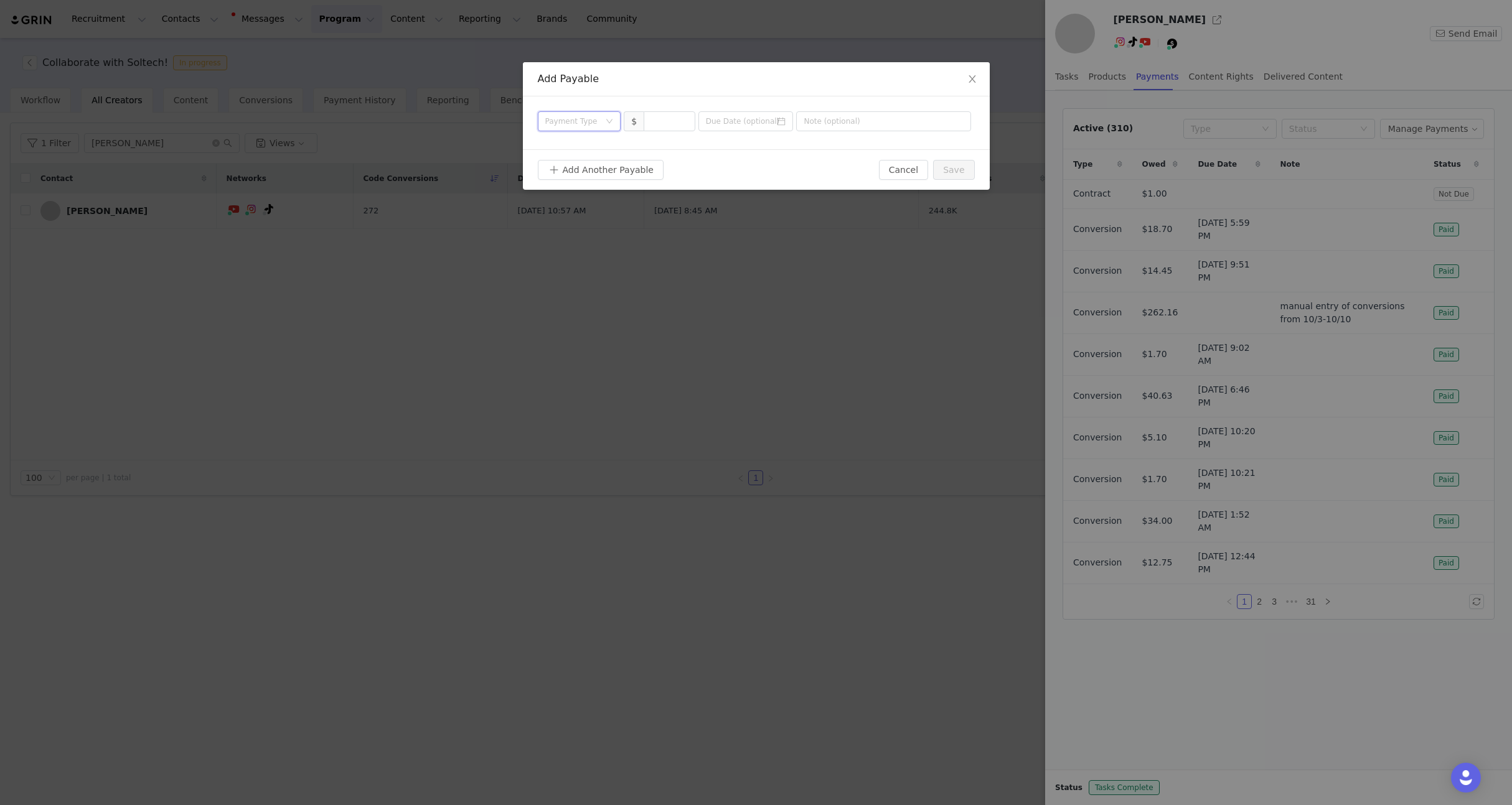
click at [539, 120] on div "Payment Type" at bounding box center [579, 121] width 83 height 20
click at [568, 231] on li "Contract" at bounding box center [579, 226] width 83 height 20
click at [657, 126] on input at bounding box center [669, 121] width 51 height 18
type input "4,000"
click at [890, 116] on input "text" at bounding box center [884, 121] width 175 height 20
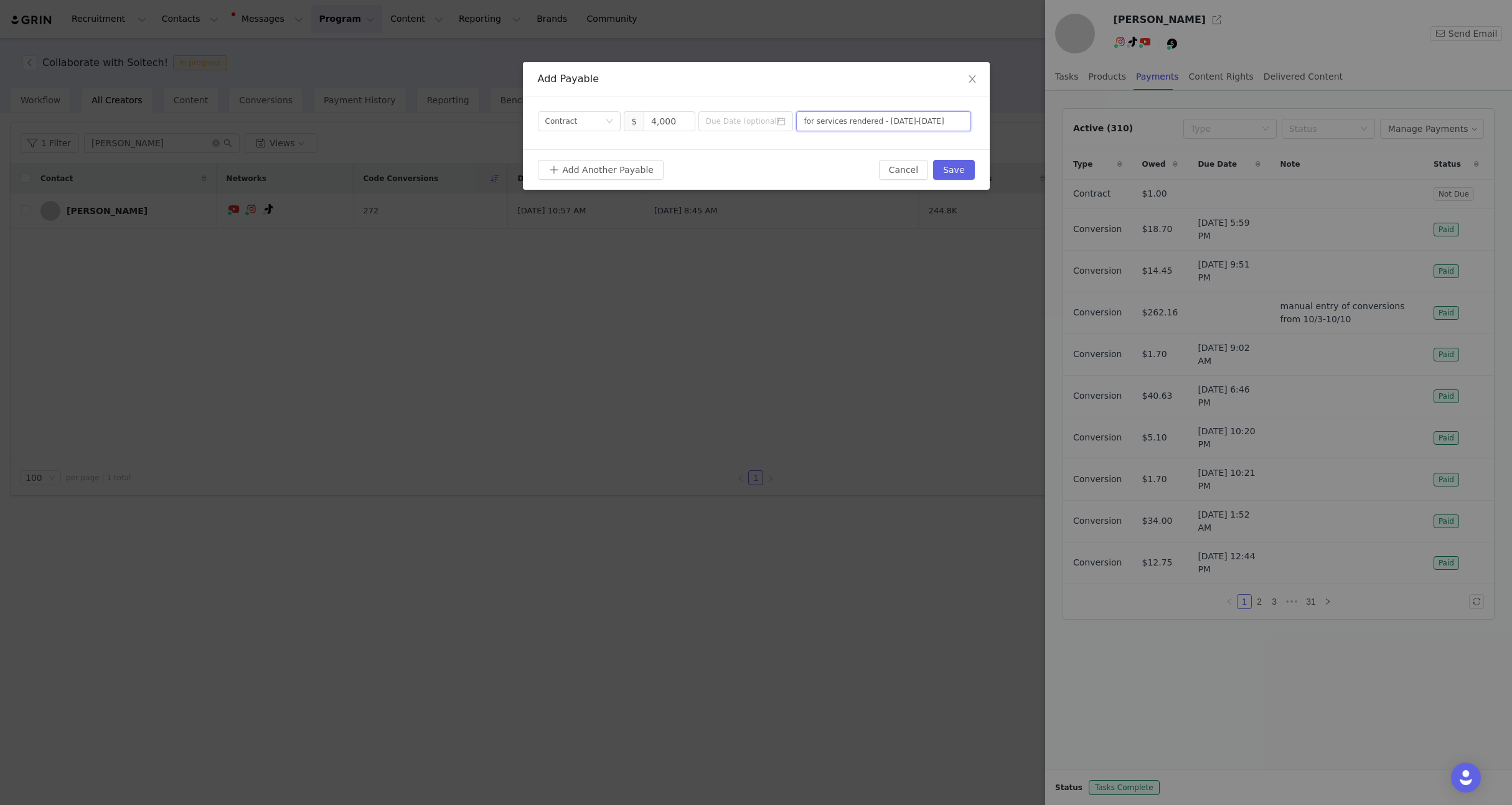
type input "for services rendered - 9/1/2025-9/30/2025"
click at [968, 173] on button "Save" at bounding box center [953, 169] width 41 height 20
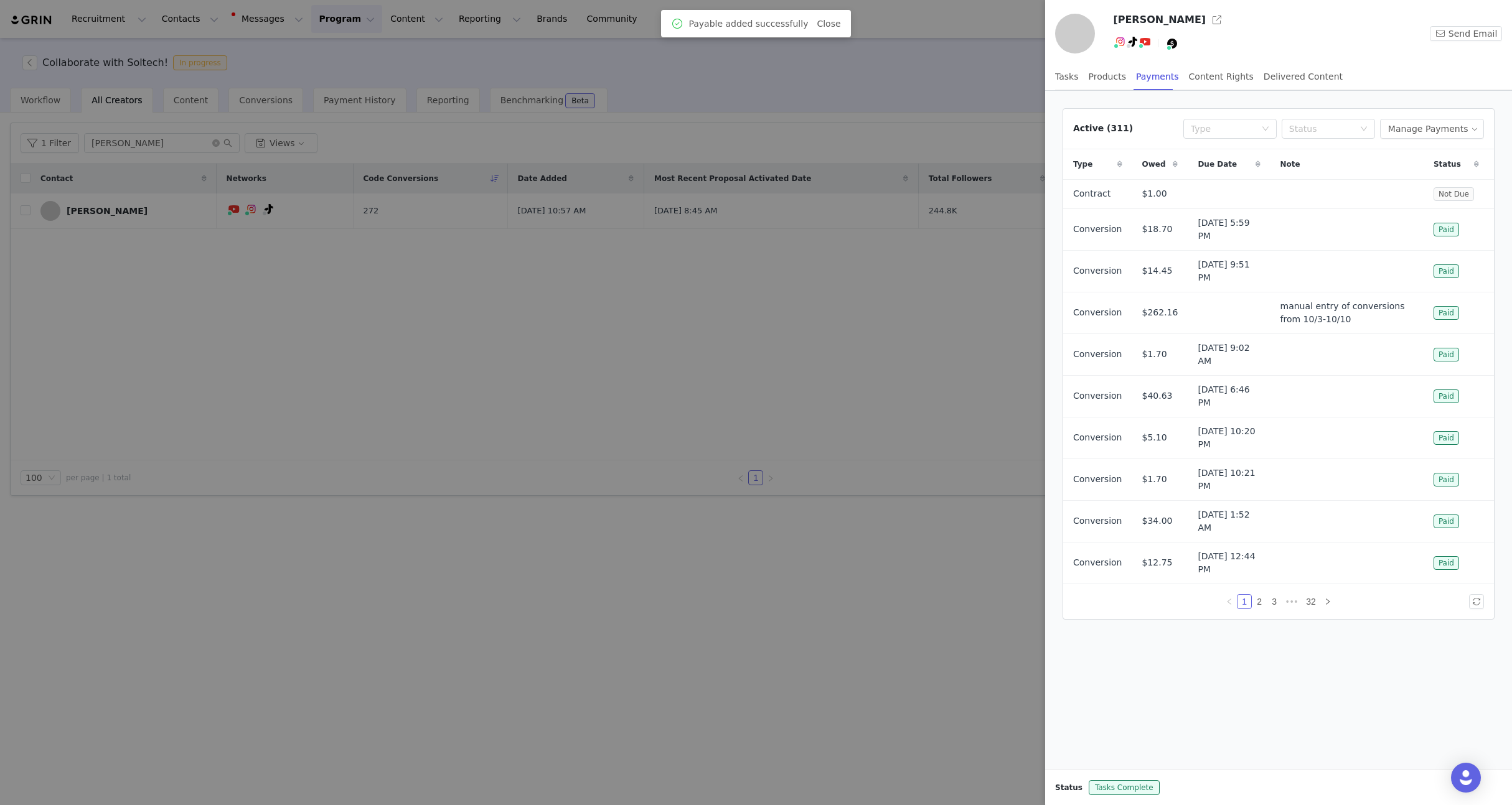
click at [623, 447] on div at bounding box center [756, 402] width 1512 height 805
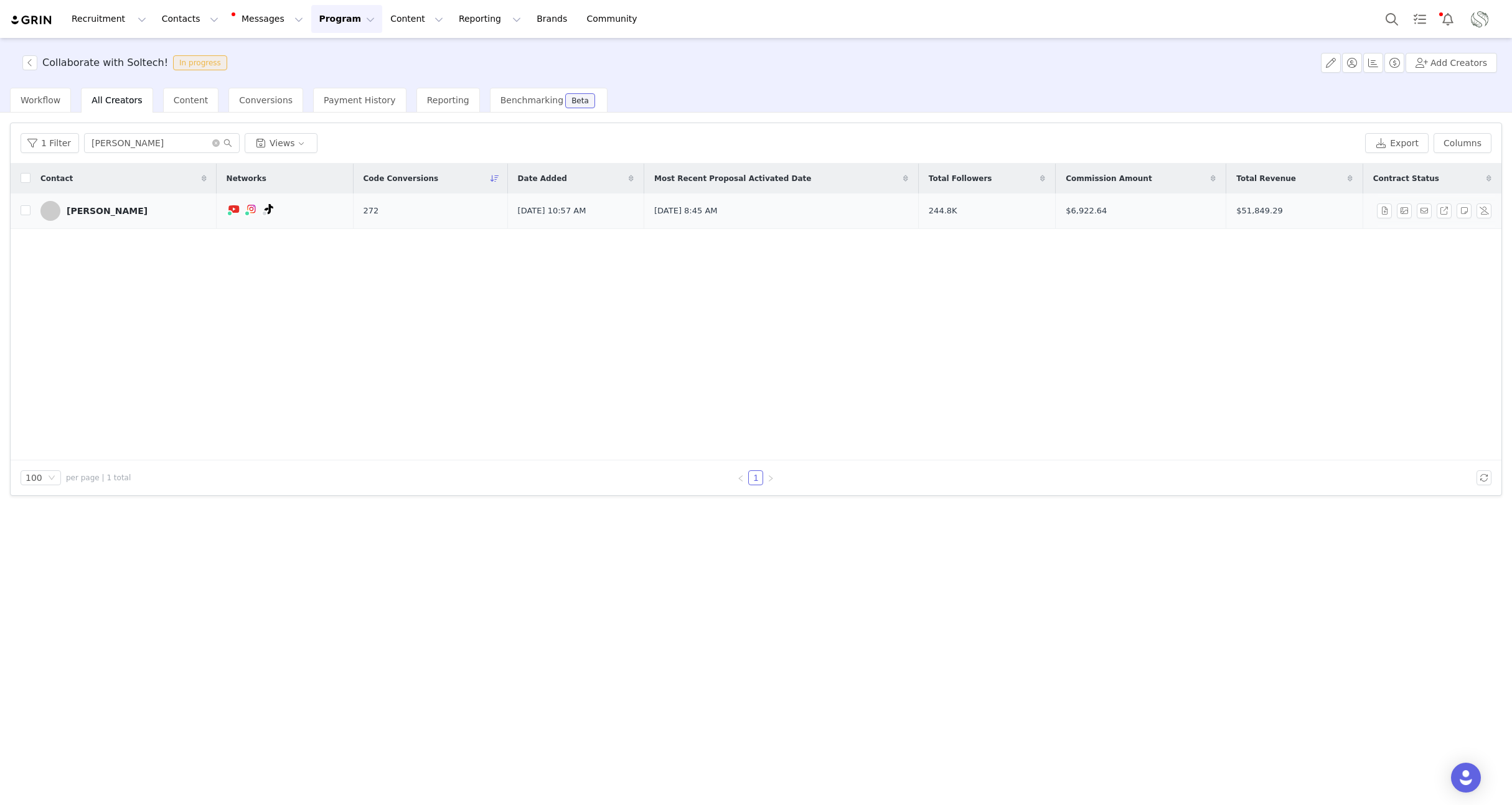
click at [92, 209] on div "Nick Pileggi" at bounding box center [106, 211] width 81 height 10
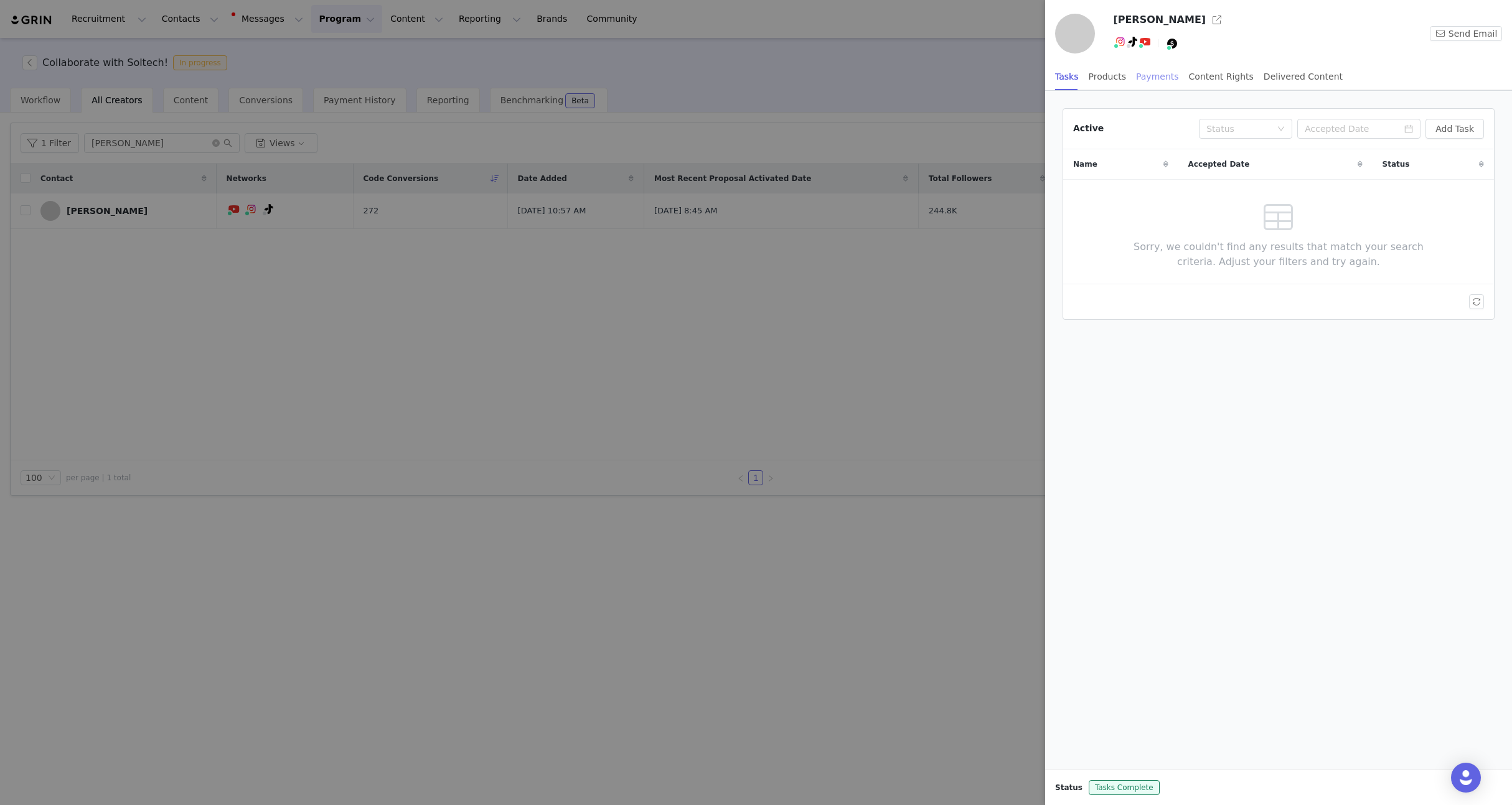
click at [1144, 81] on div "Payments" at bounding box center [1158, 77] width 43 height 28
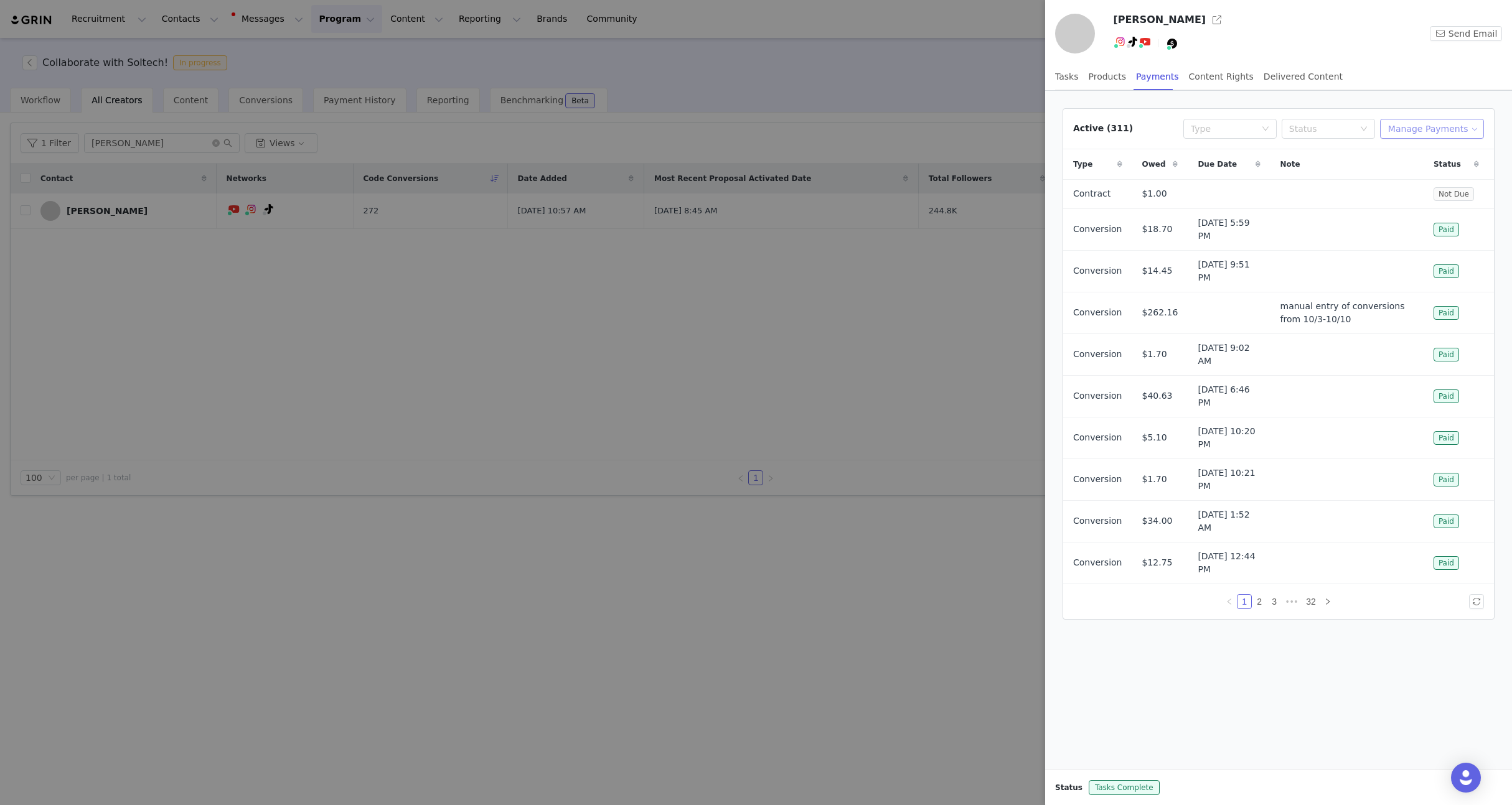
click at [1422, 131] on button "Manage Payments" at bounding box center [1431, 129] width 104 height 20
click at [1425, 159] on span "Make Payments" at bounding box center [1443, 154] width 68 height 13
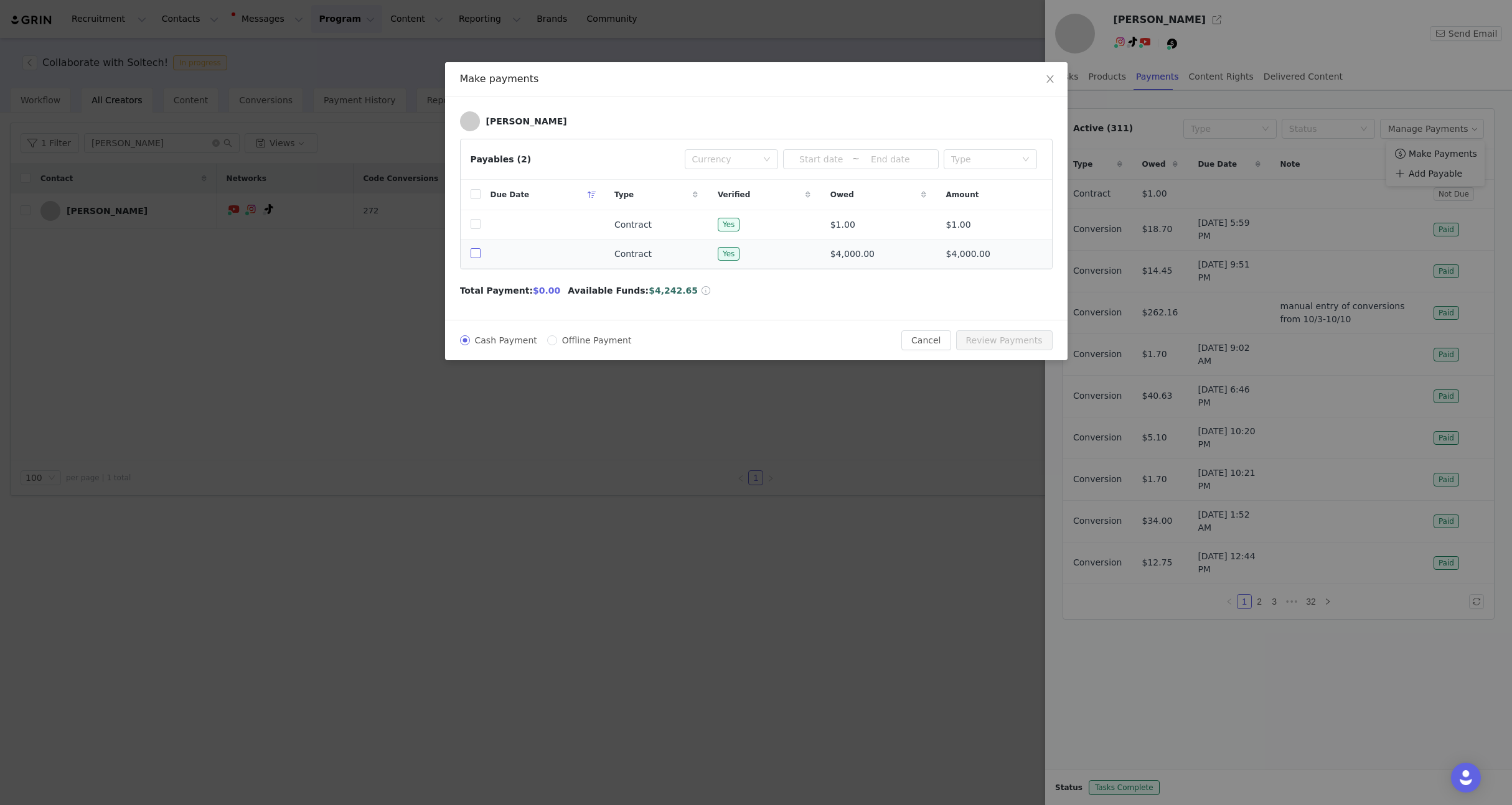
click at [475, 256] on input "checkbox" at bounding box center [475, 253] width 10 height 10
checkbox input "true"
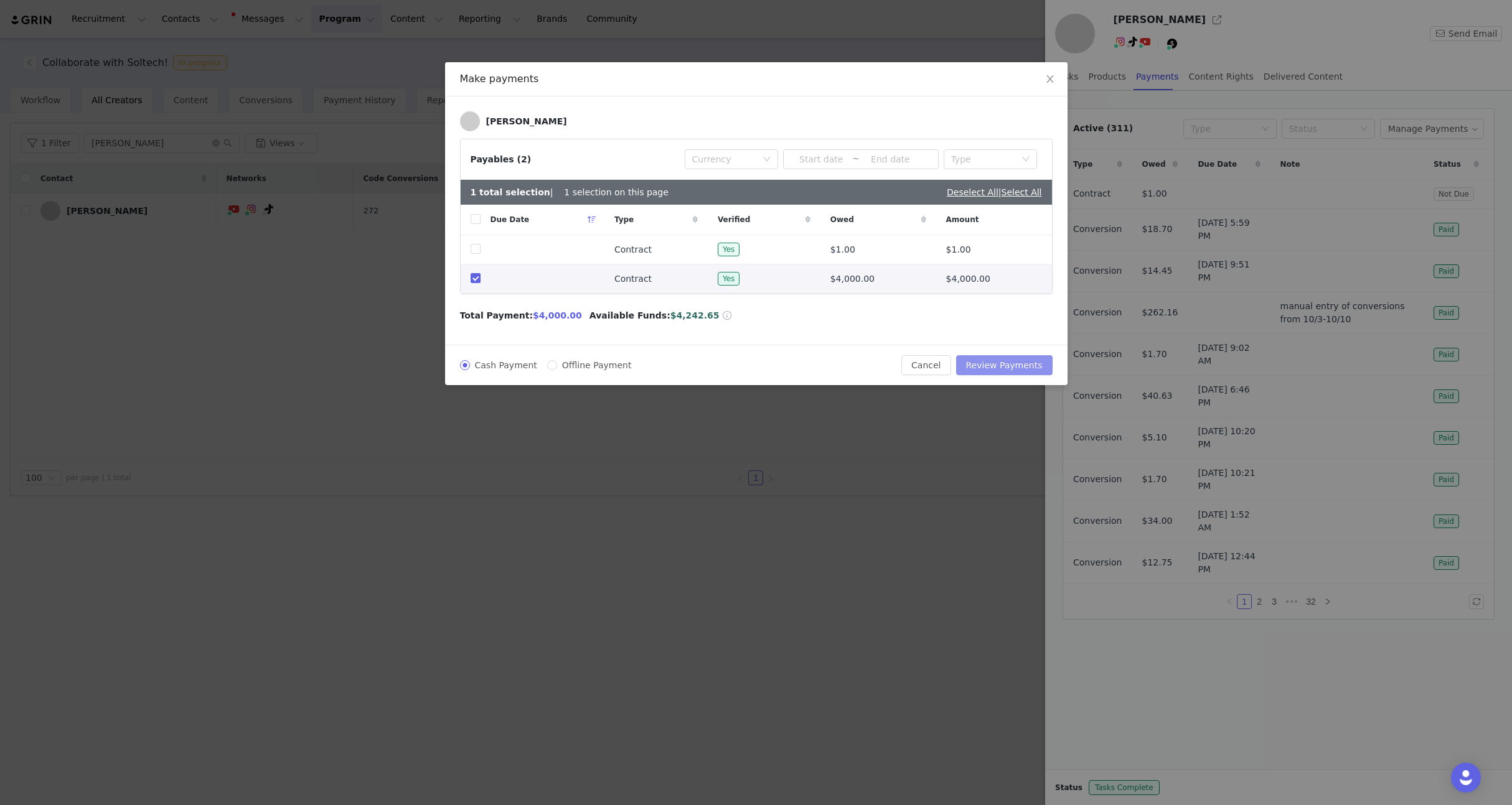
click at [993, 371] on button "Review Payments" at bounding box center [1004, 366] width 96 height 20
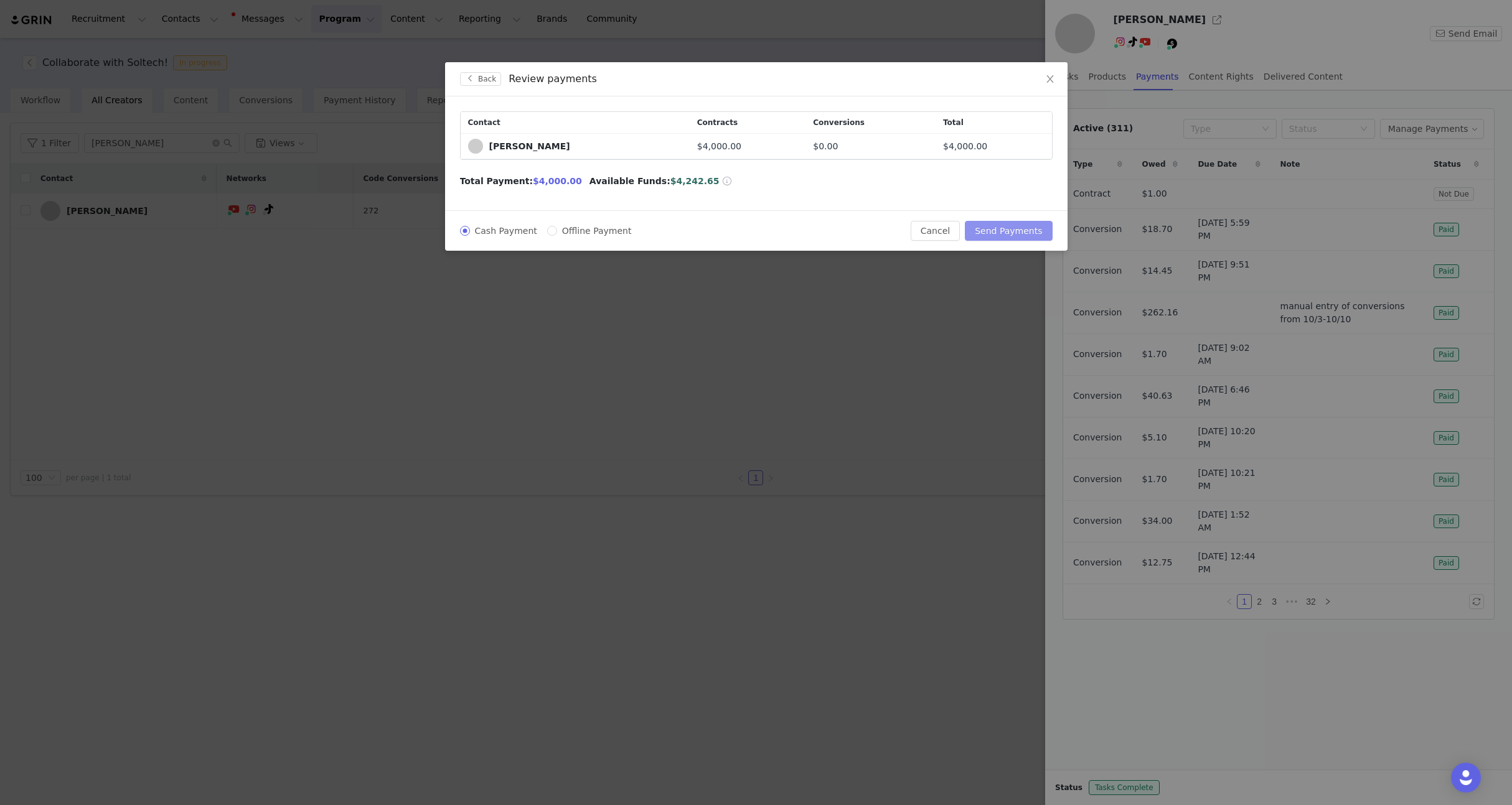
click at [1008, 229] on button "Send Payments" at bounding box center [1008, 231] width 87 height 20
